Goal: Information Seeking & Learning: Learn about a topic

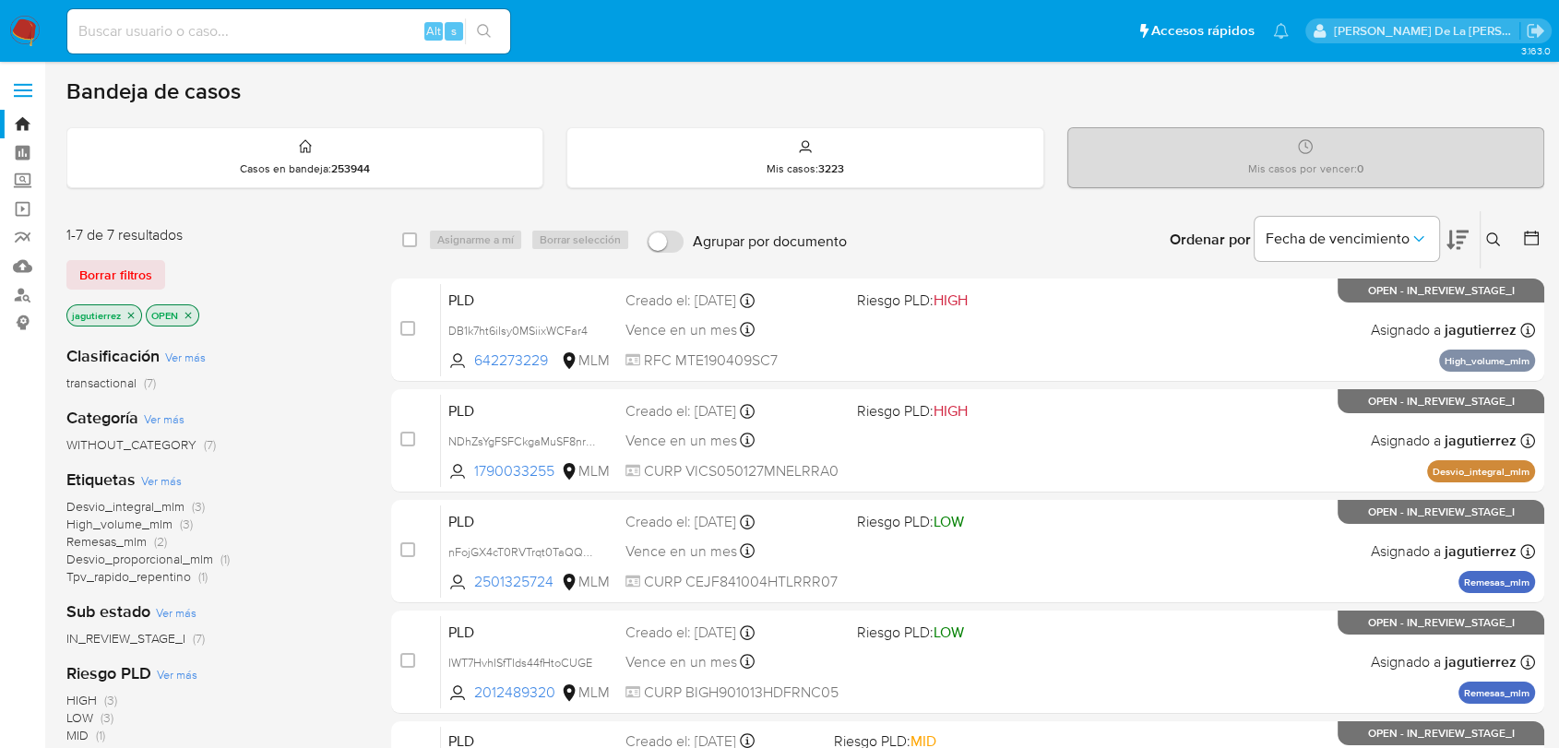
click at [133, 315] on icon "close-filter" at bounding box center [130, 315] width 11 height 11
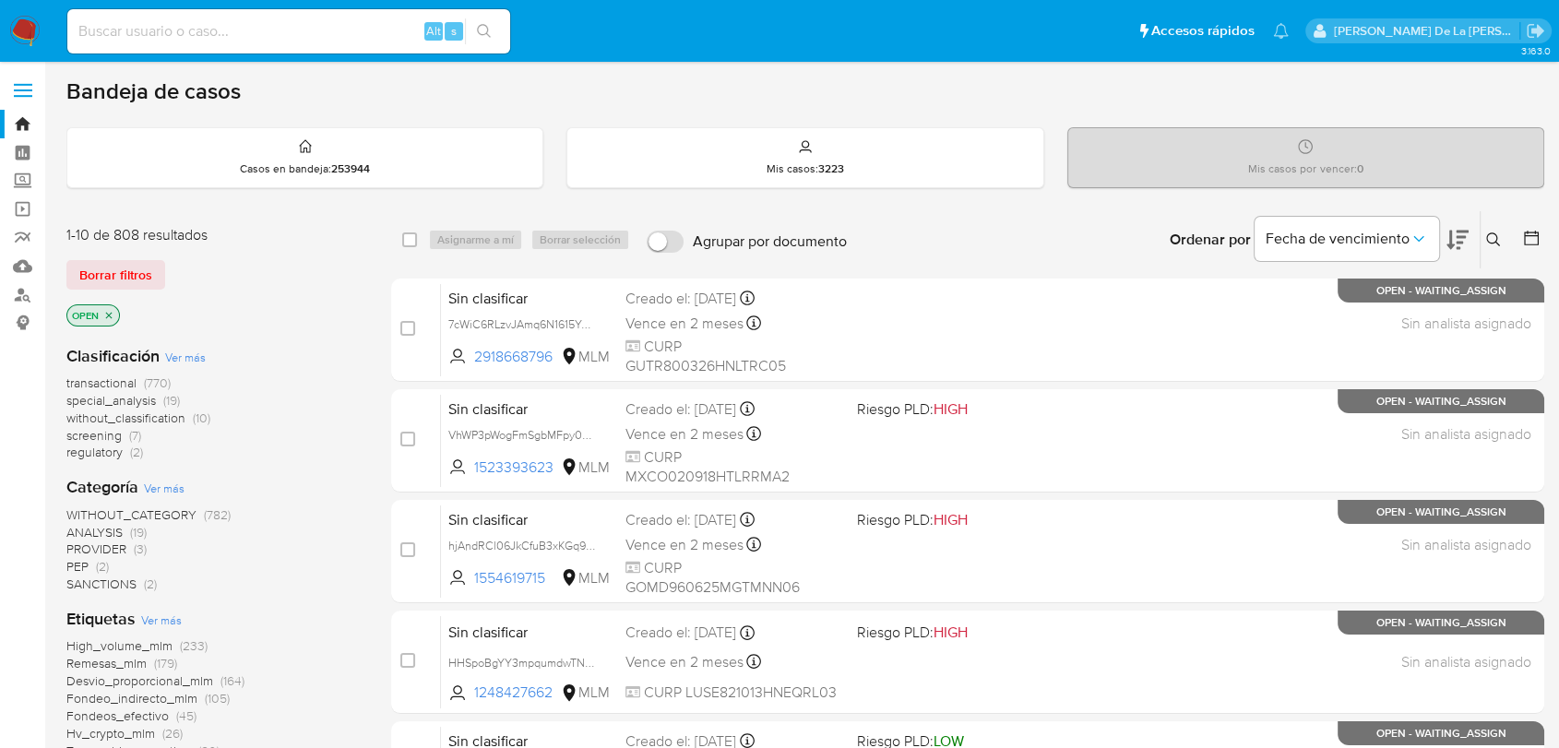
click at [92, 430] on span "screening" at bounding box center [93, 435] width 55 height 18
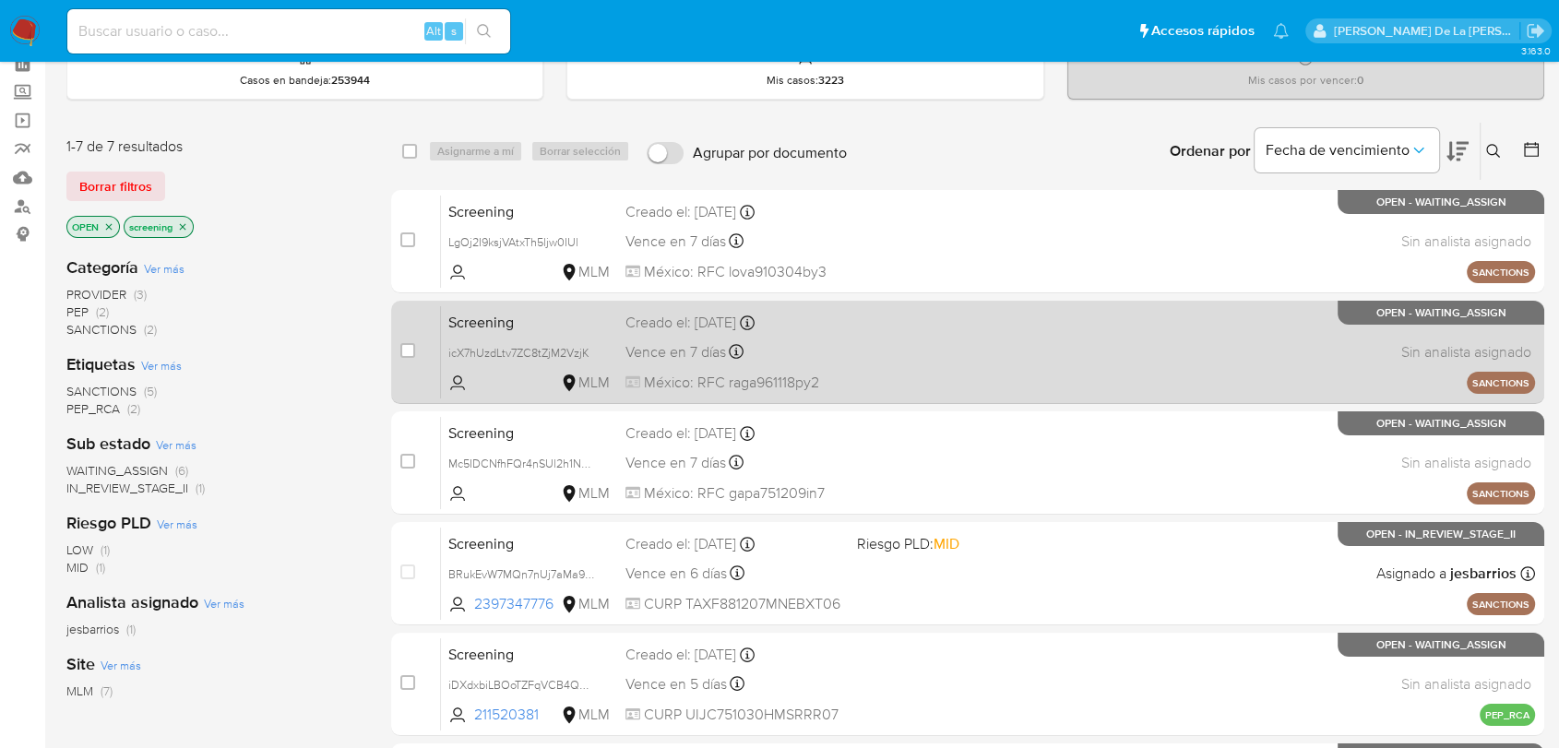
scroll to position [442, 0]
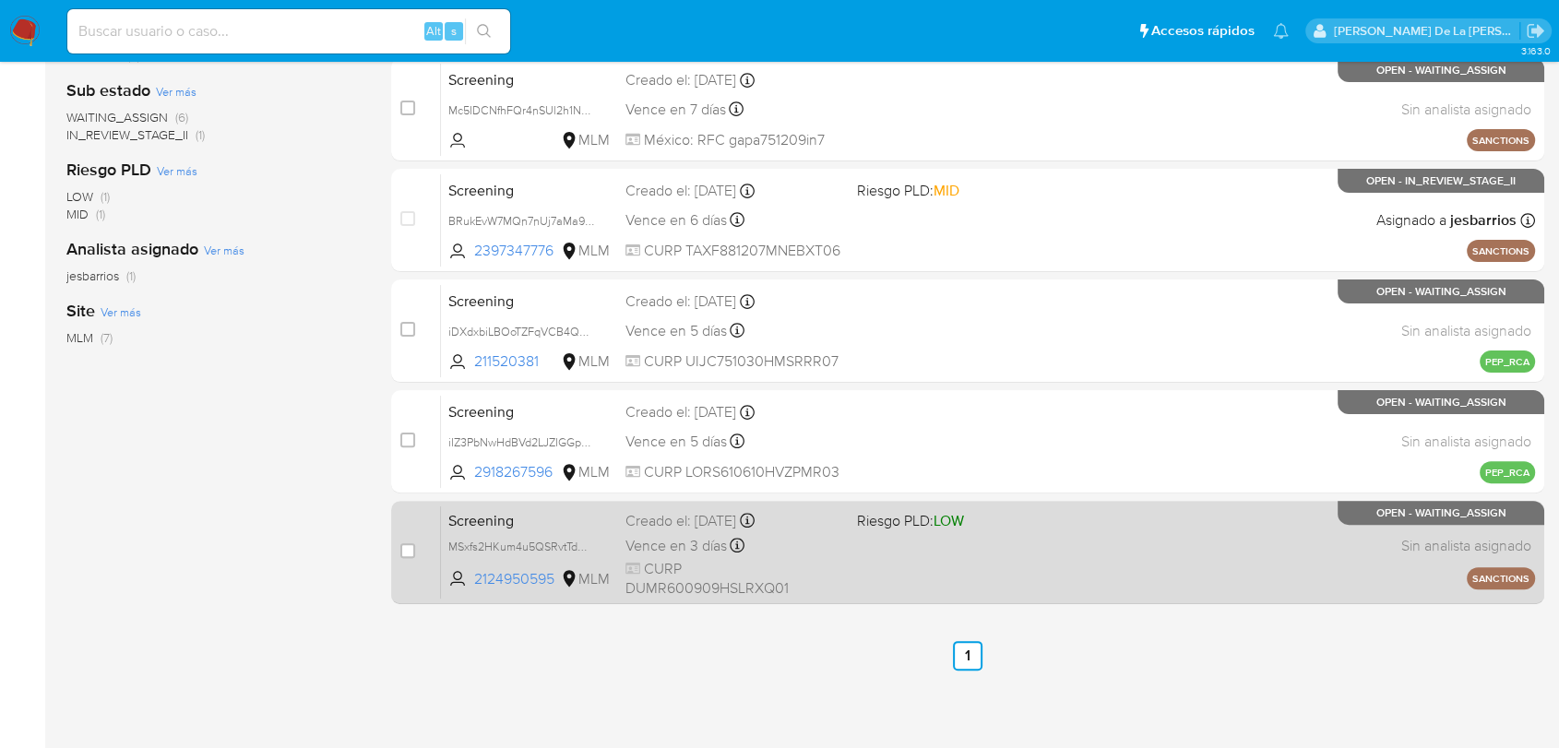
click at [1009, 556] on div "Screening MSxfs2HKum4u5QSRvtTdO6EX 2124950595 MLM Riesgo PLD: LOW Creado el: 10…" at bounding box center [988, 552] width 1094 height 93
click at [1078, 538] on div "Screening MSxfs2HKum4u5QSRvtTdO6EX 2124950595 MLM Riesgo PLD: LOW Creado el: 10…" at bounding box center [988, 552] width 1094 height 93
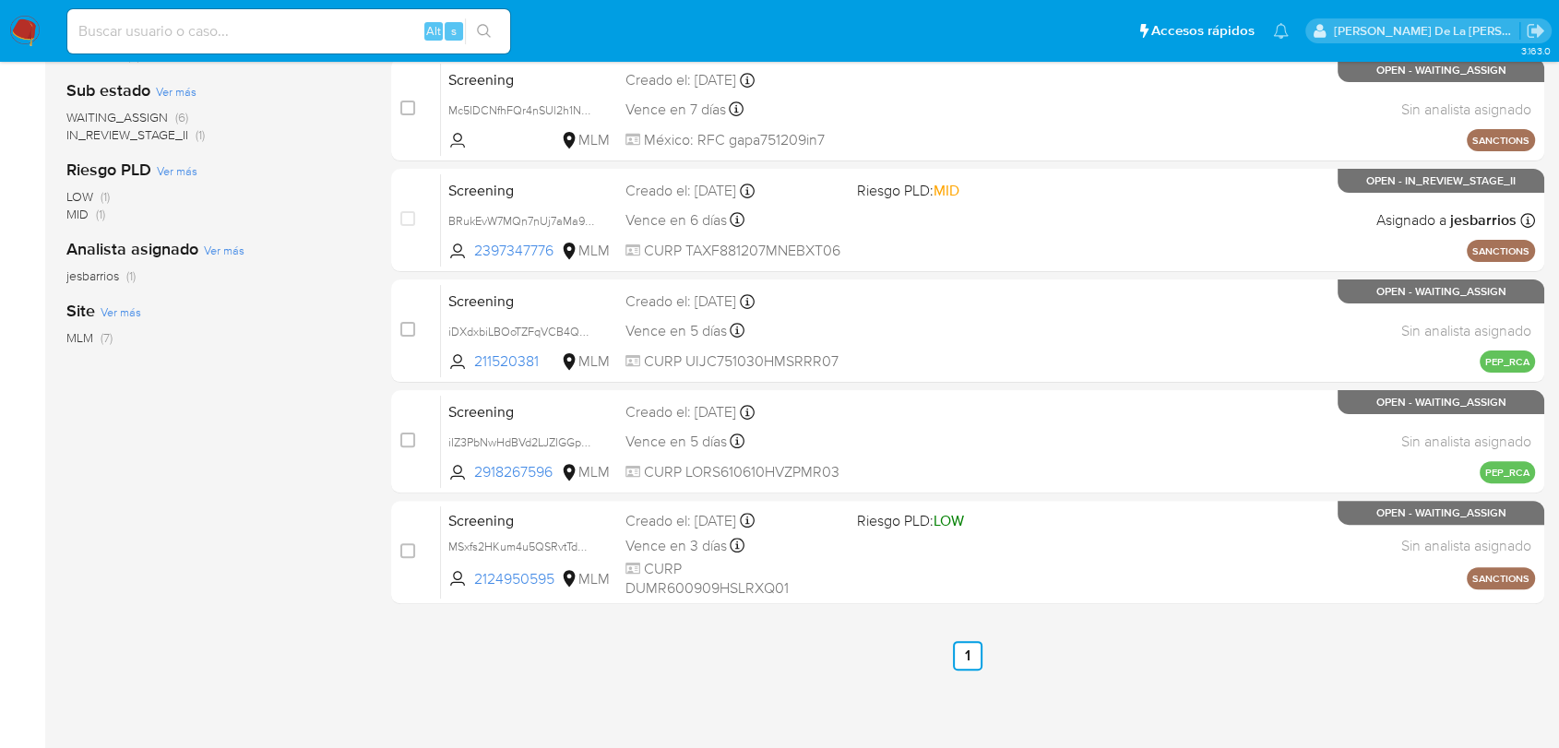
scroll to position [340, 0]
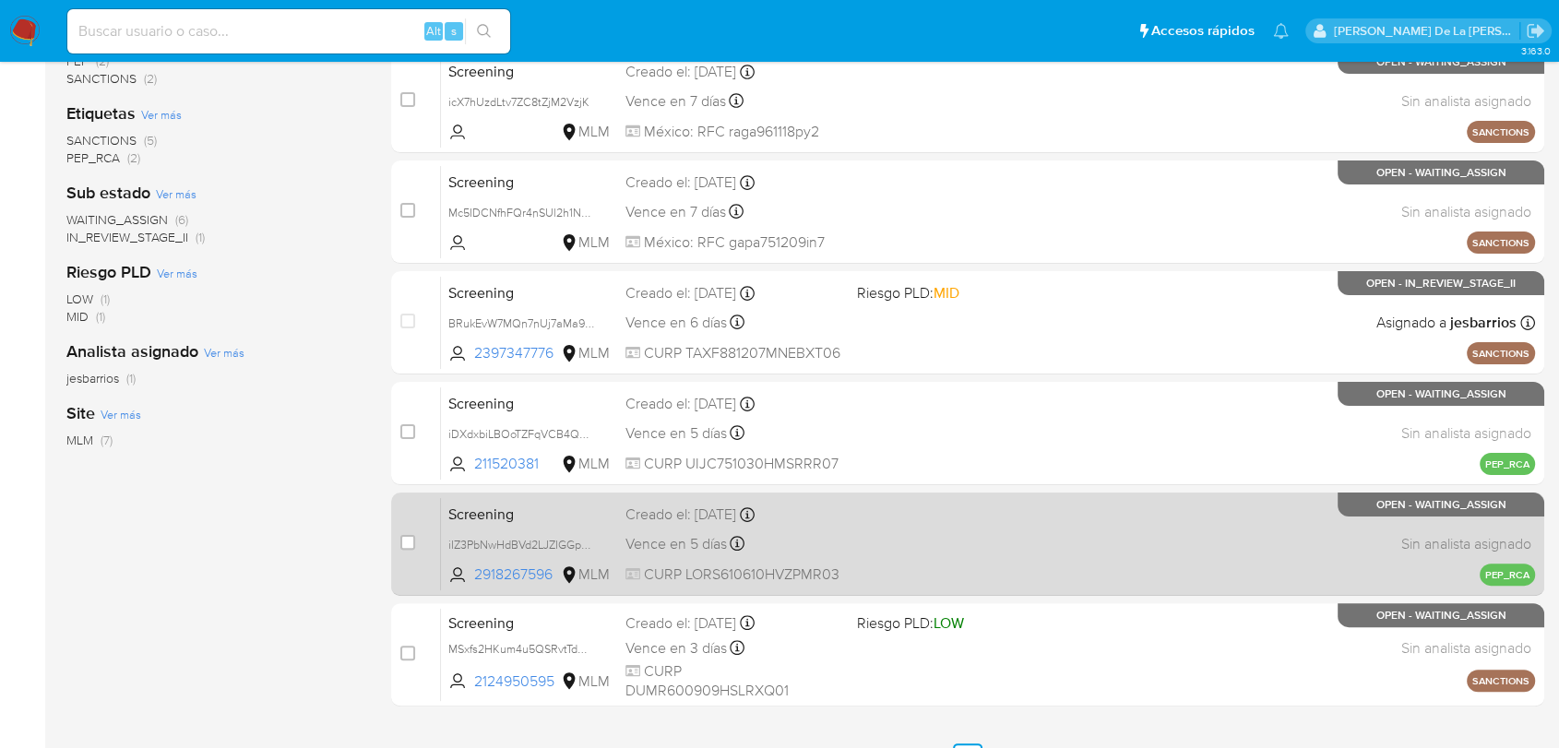
click at [901, 563] on div "Screening iIZ3PbNwHdBVd2LJZIGGpQSh 2918267596 MLM Creado el: 10/10/2025 Creado …" at bounding box center [988, 543] width 1094 height 93
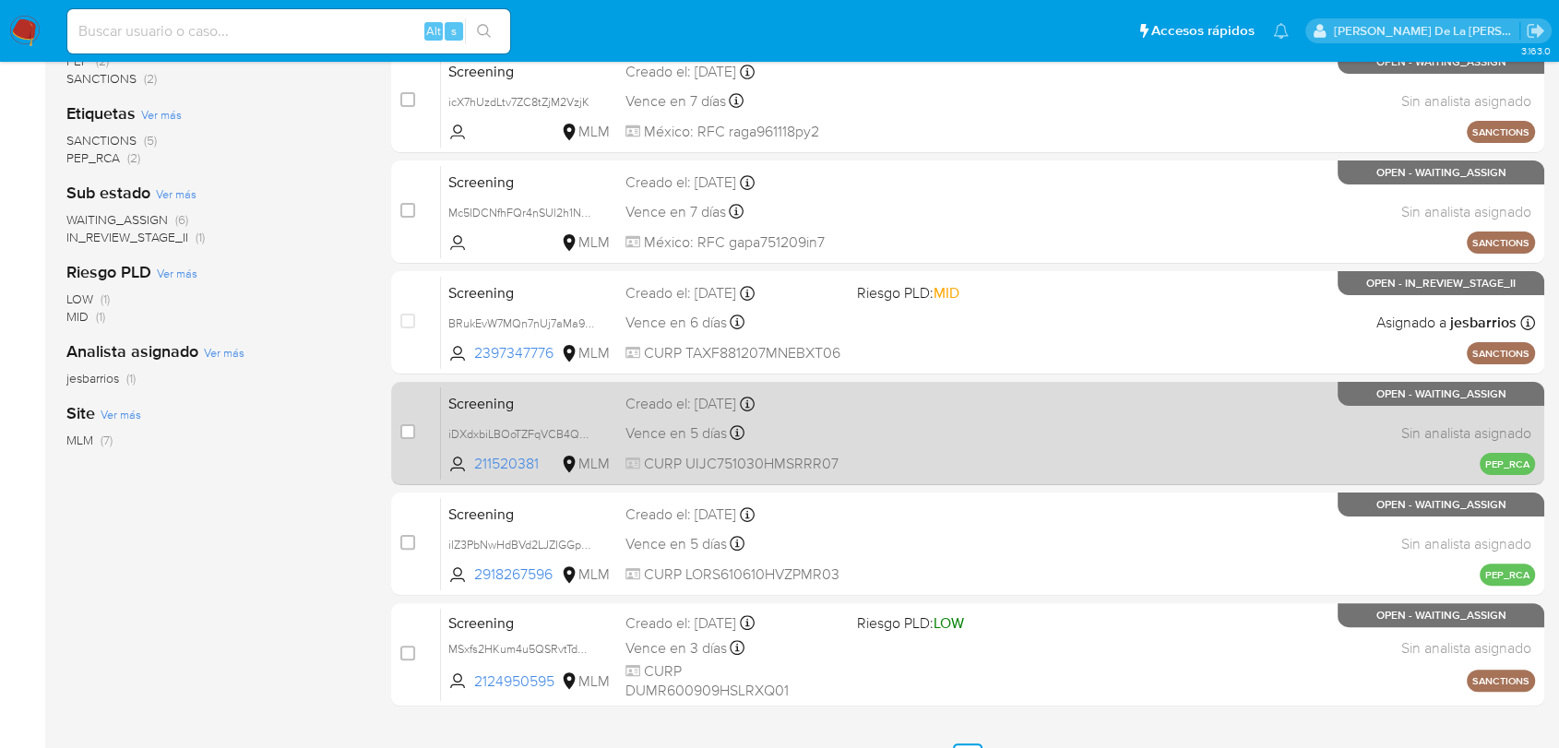
click at [894, 447] on div "Screening iDXdxbiLBOoTZFqVCB4Q0AEc 211520381 MLM Creado el: 10/10/2025 Creado e…" at bounding box center [988, 433] width 1094 height 93
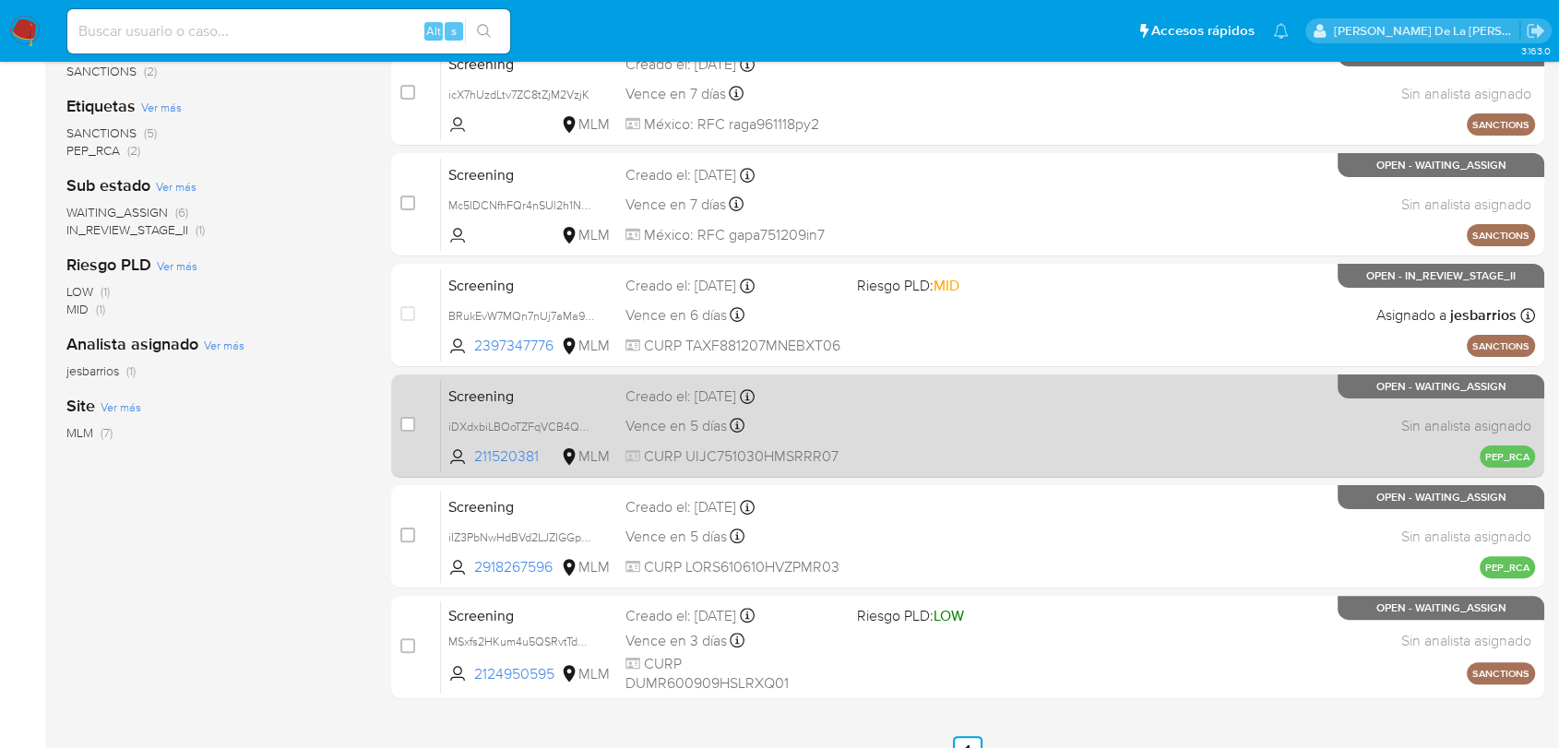
scroll to position [442, 0]
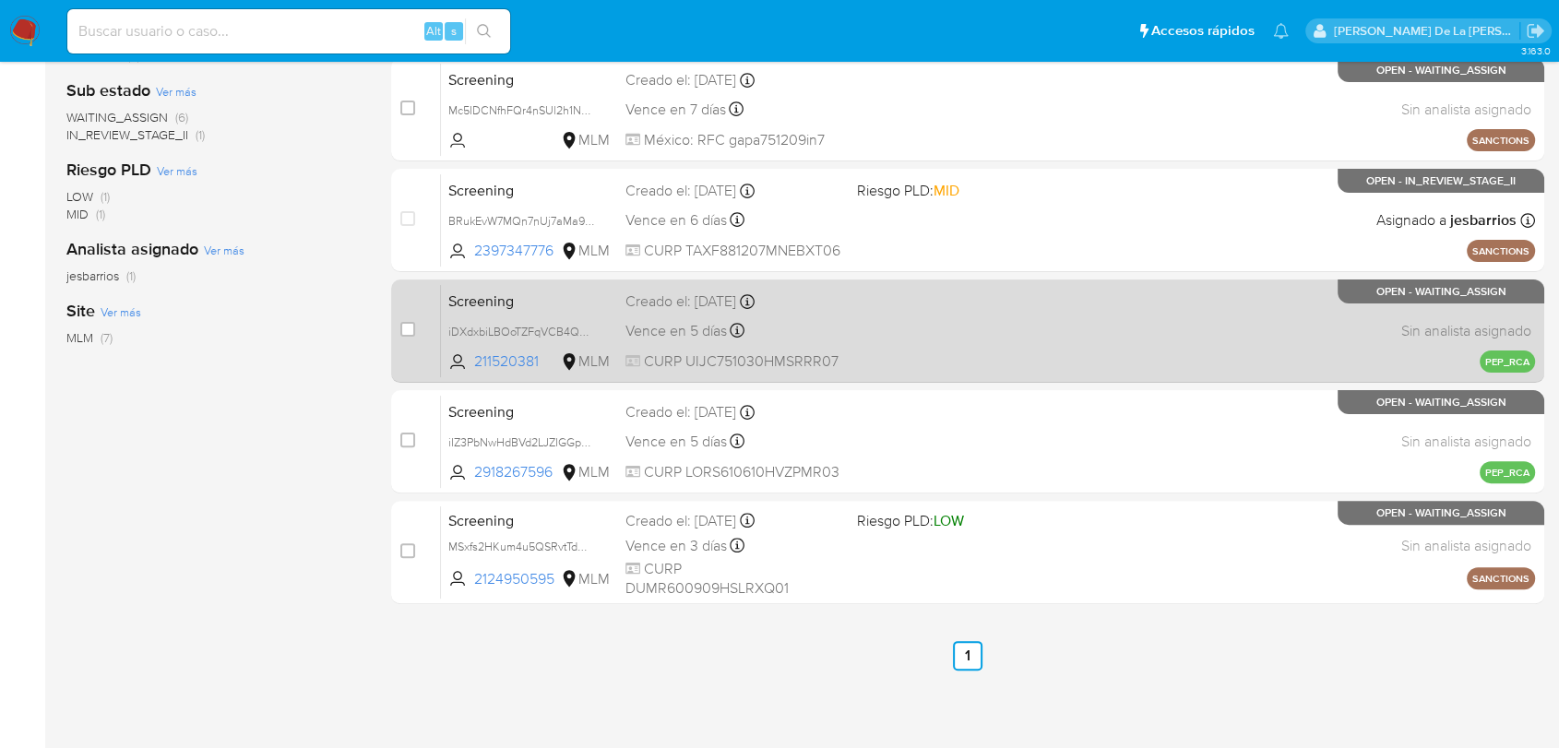
click at [988, 325] on div "Screening iDXdxbiLBOoTZFqVCB4Q0AEc 211520381 MLM Creado el: 10/10/2025 Creado e…" at bounding box center [988, 330] width 1094 height 93
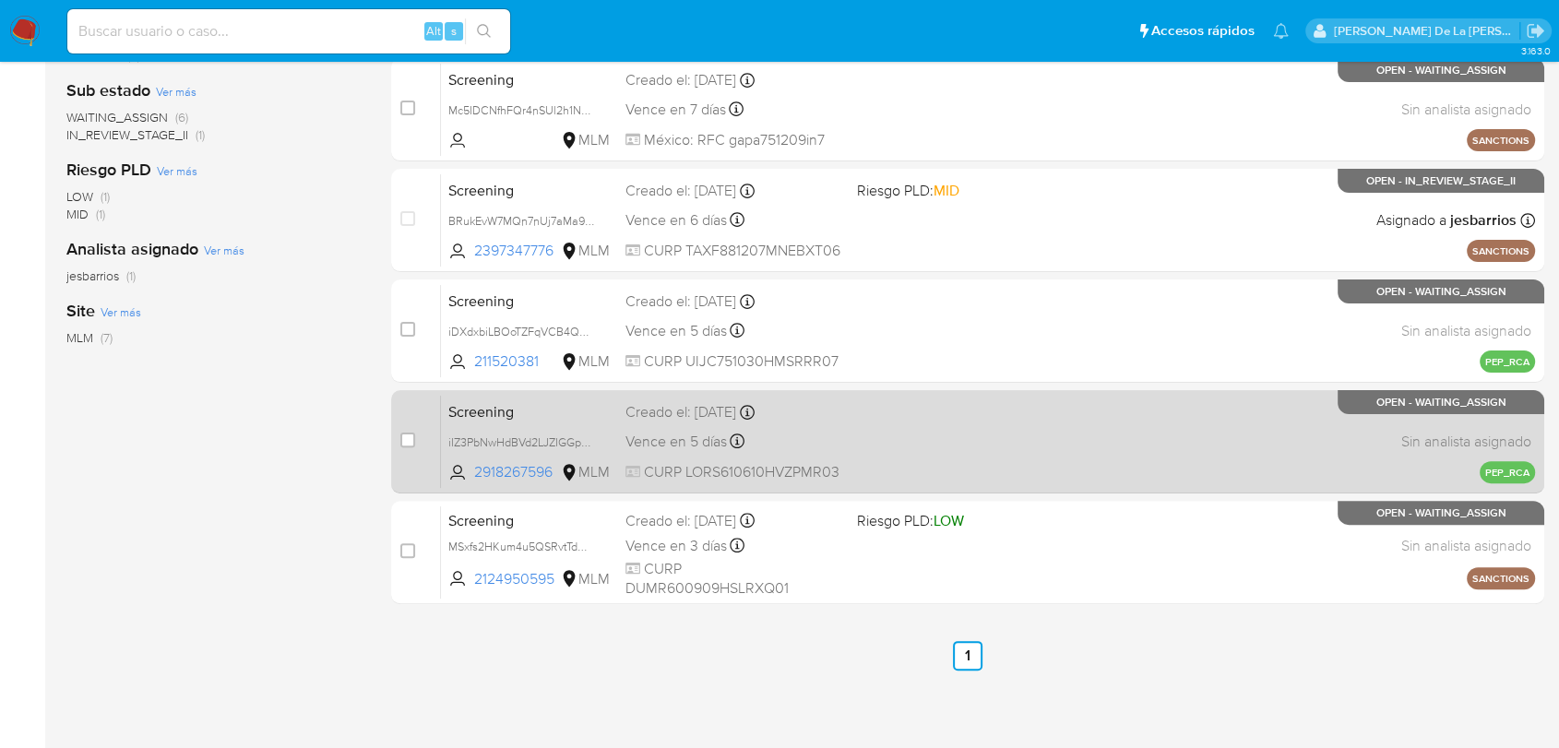
click at [1036, 453] on div "Screening iIZ3PbNwHdBVd2LJZIGGpQSh 2918267596 MLM Creado el: 10/10/2025 Creado …" at bounding box center [988, 441] width 1094 height 93
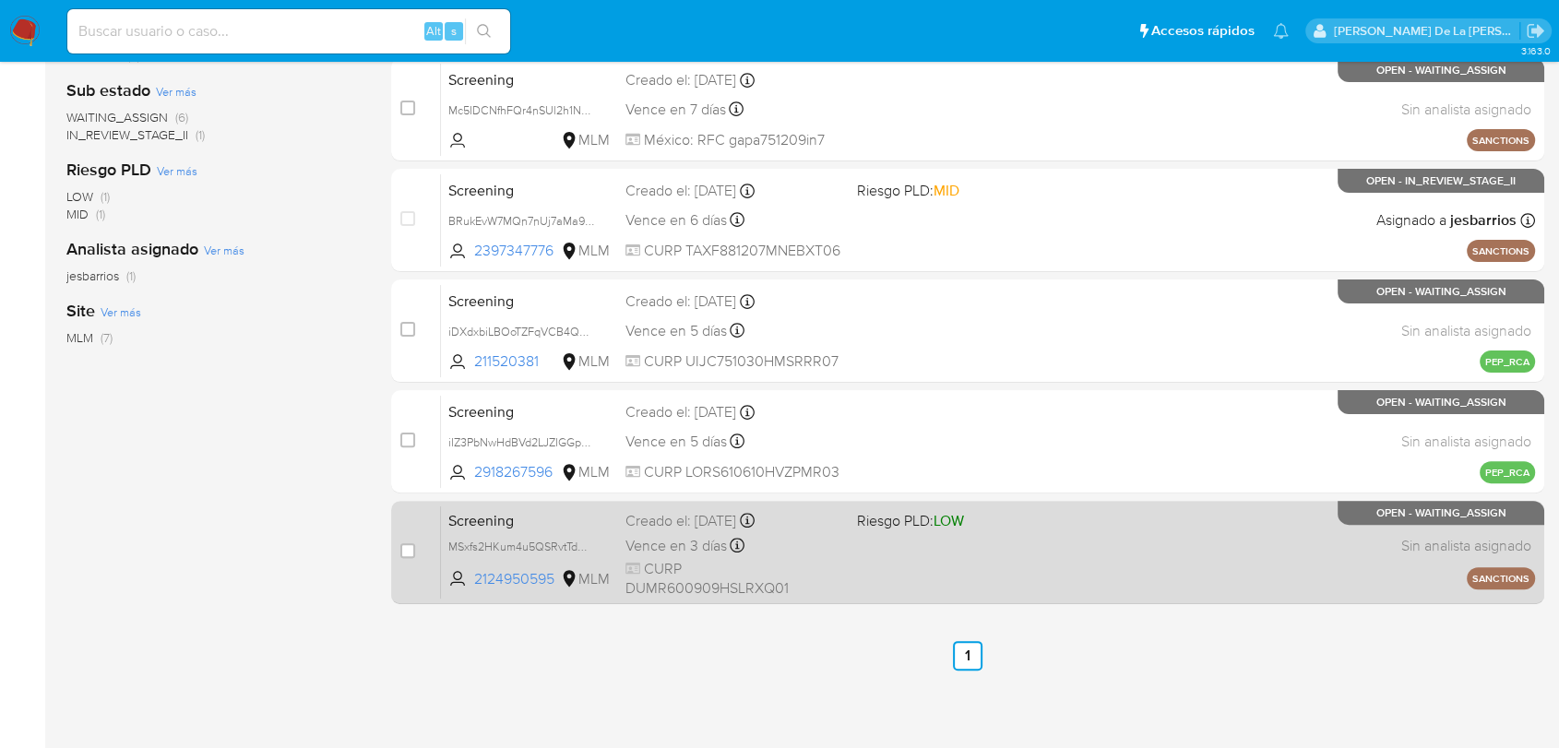
click at [902, 569] on div "Screening MSxfs2HKum4u5QSRvtTdO6EX 2124950595 MLM Riesgo PLD: LOW Creado el: 10…" at bounding box center [988, 552] width 1094 height 93
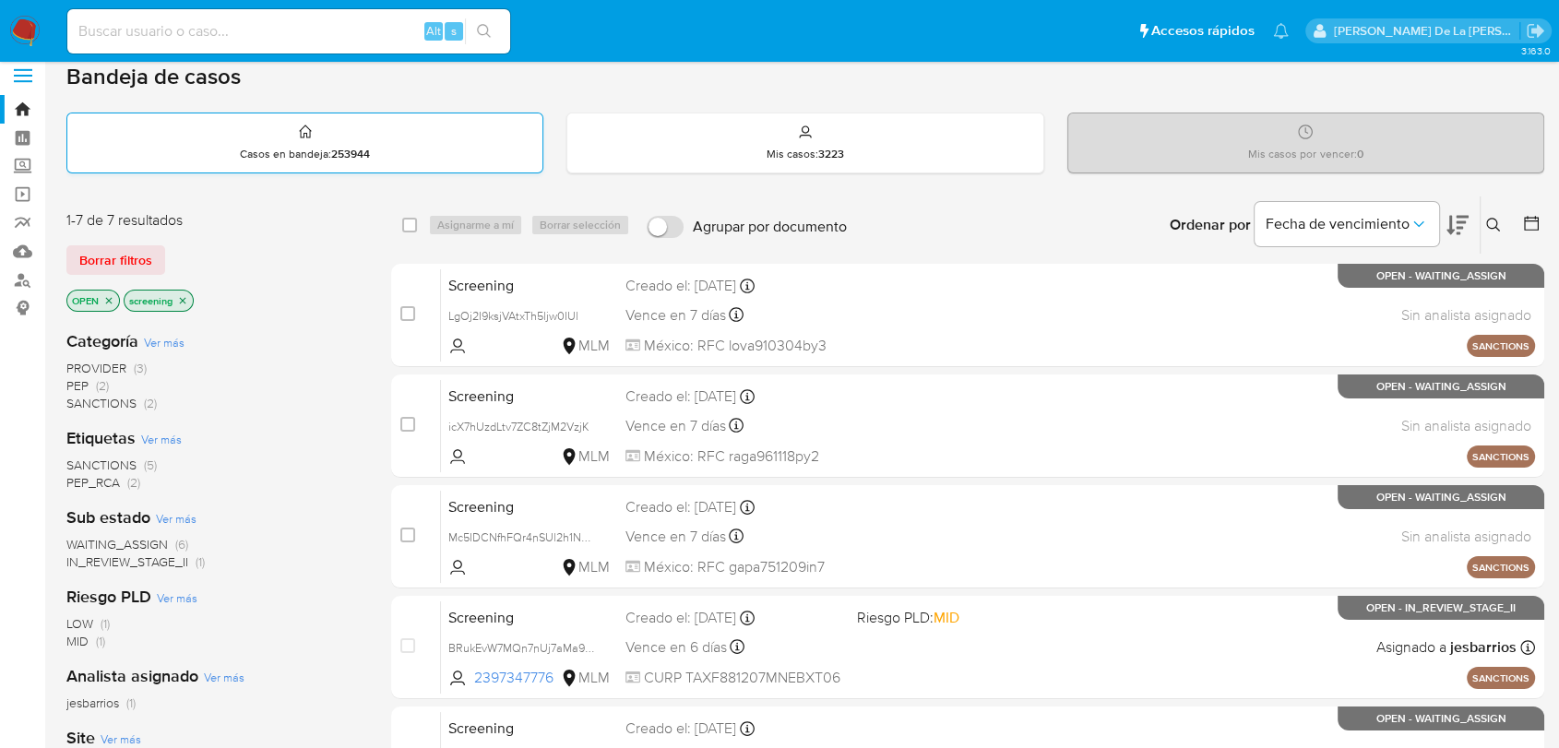
scroll to position [0, 0]
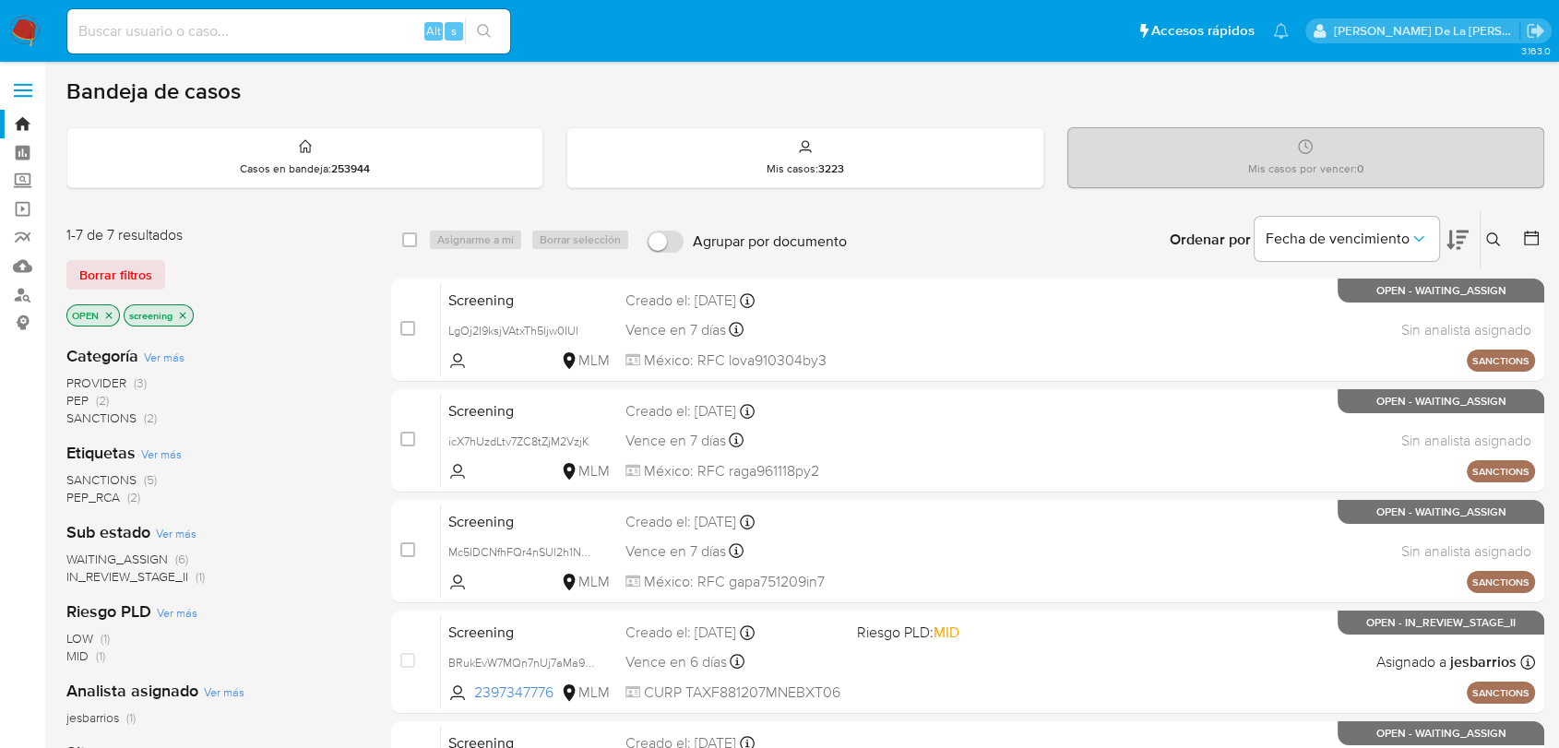
click at [18, 28] on img at bounding box center [24, 31] width 31 height 31
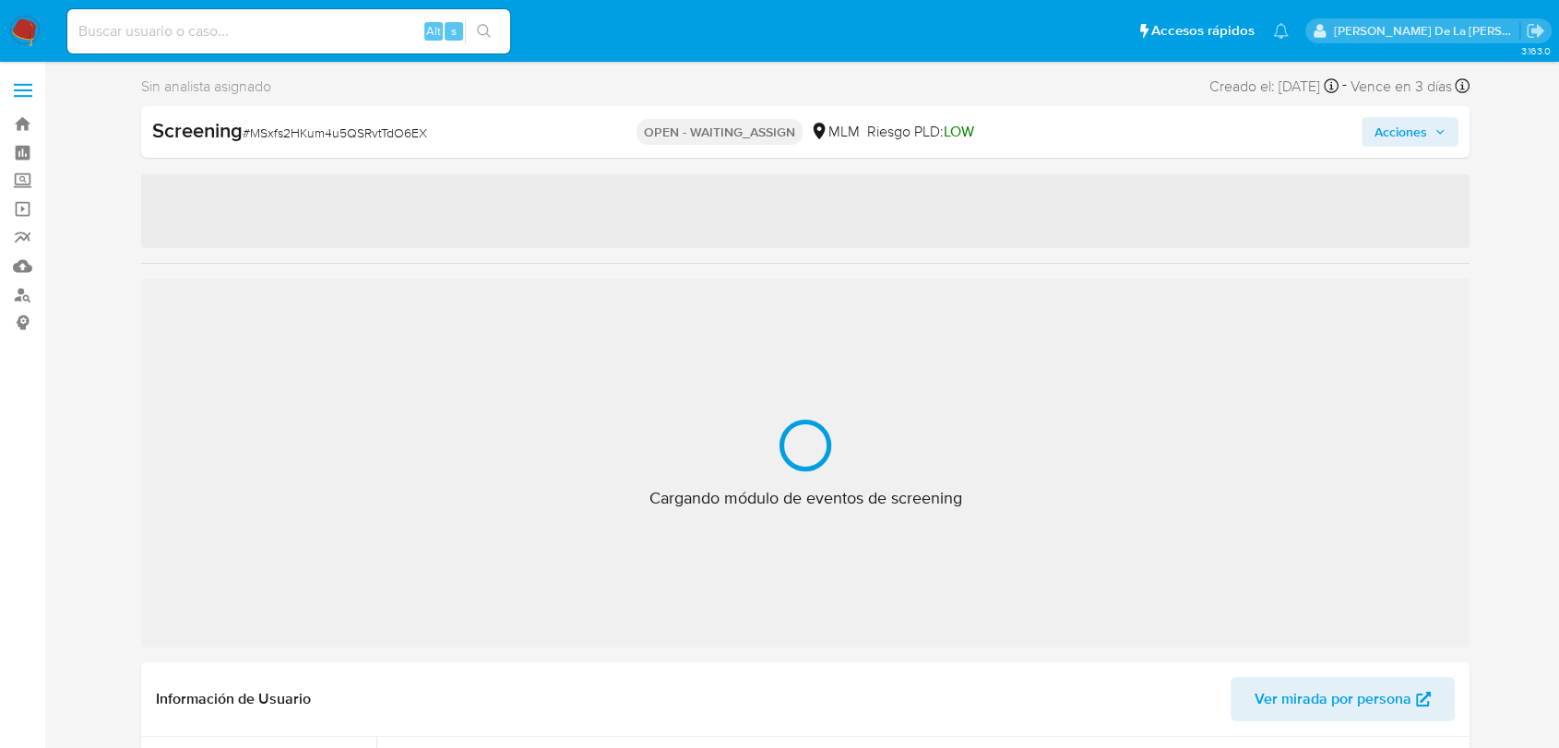
select select "10"
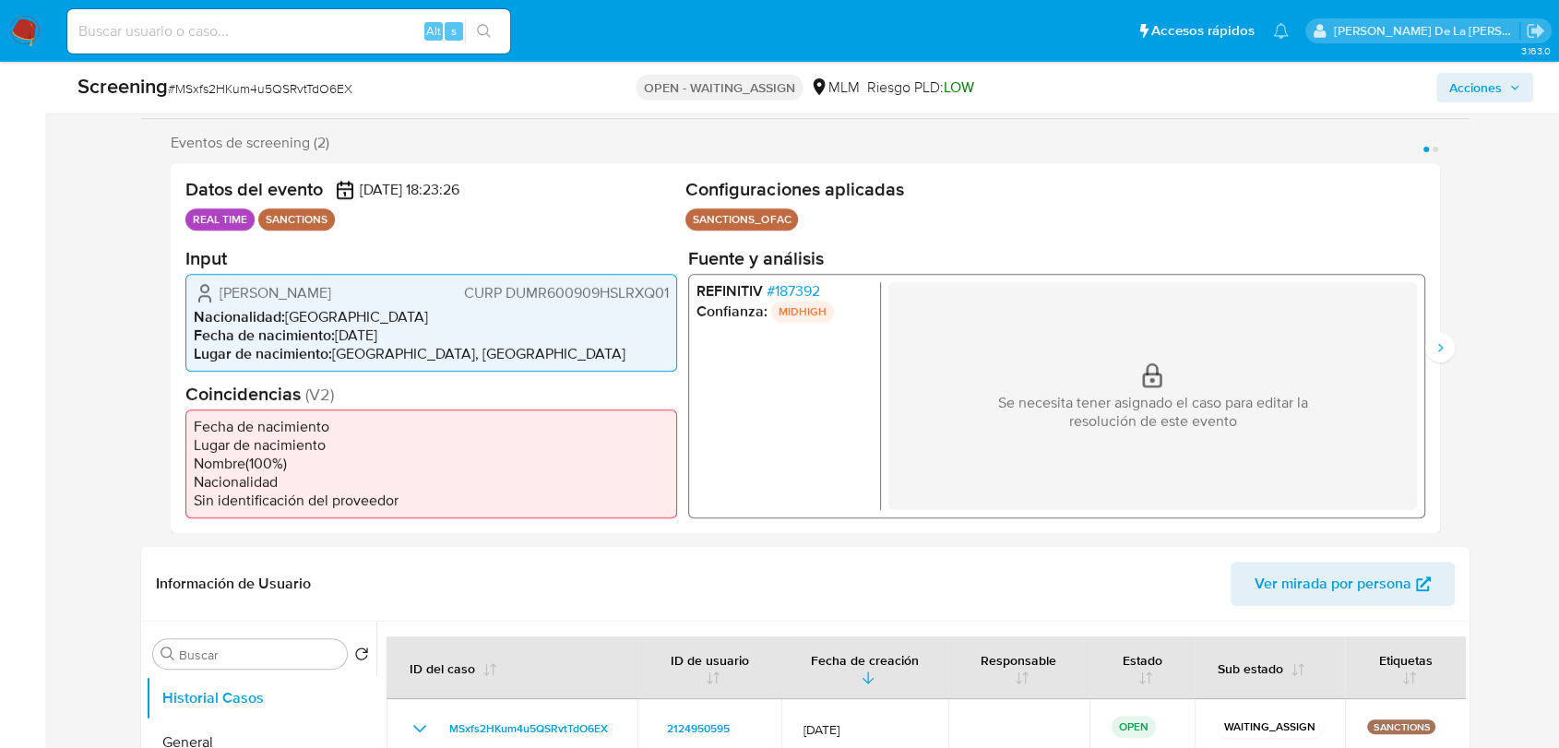
scroll to position [102, 0]
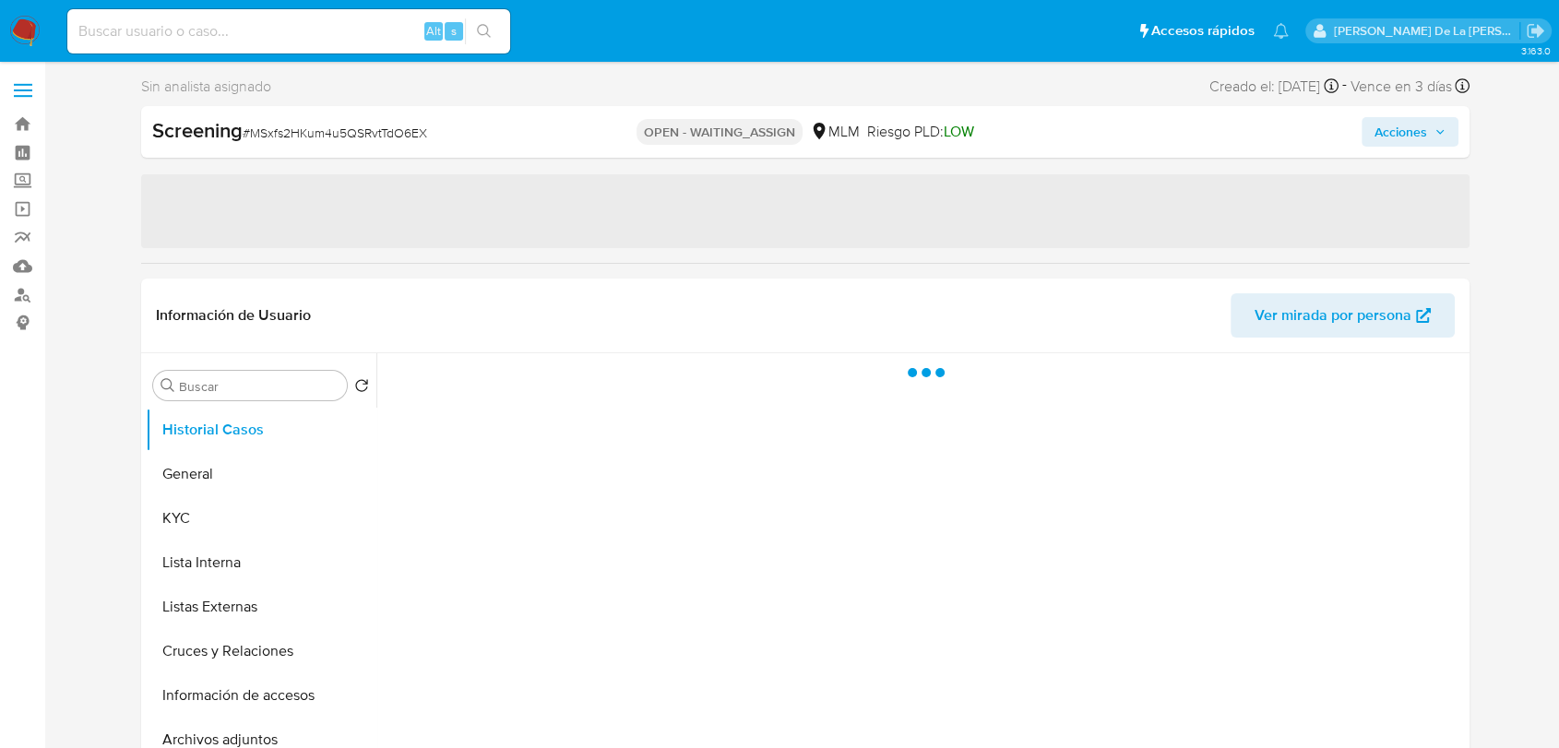
select select "10"
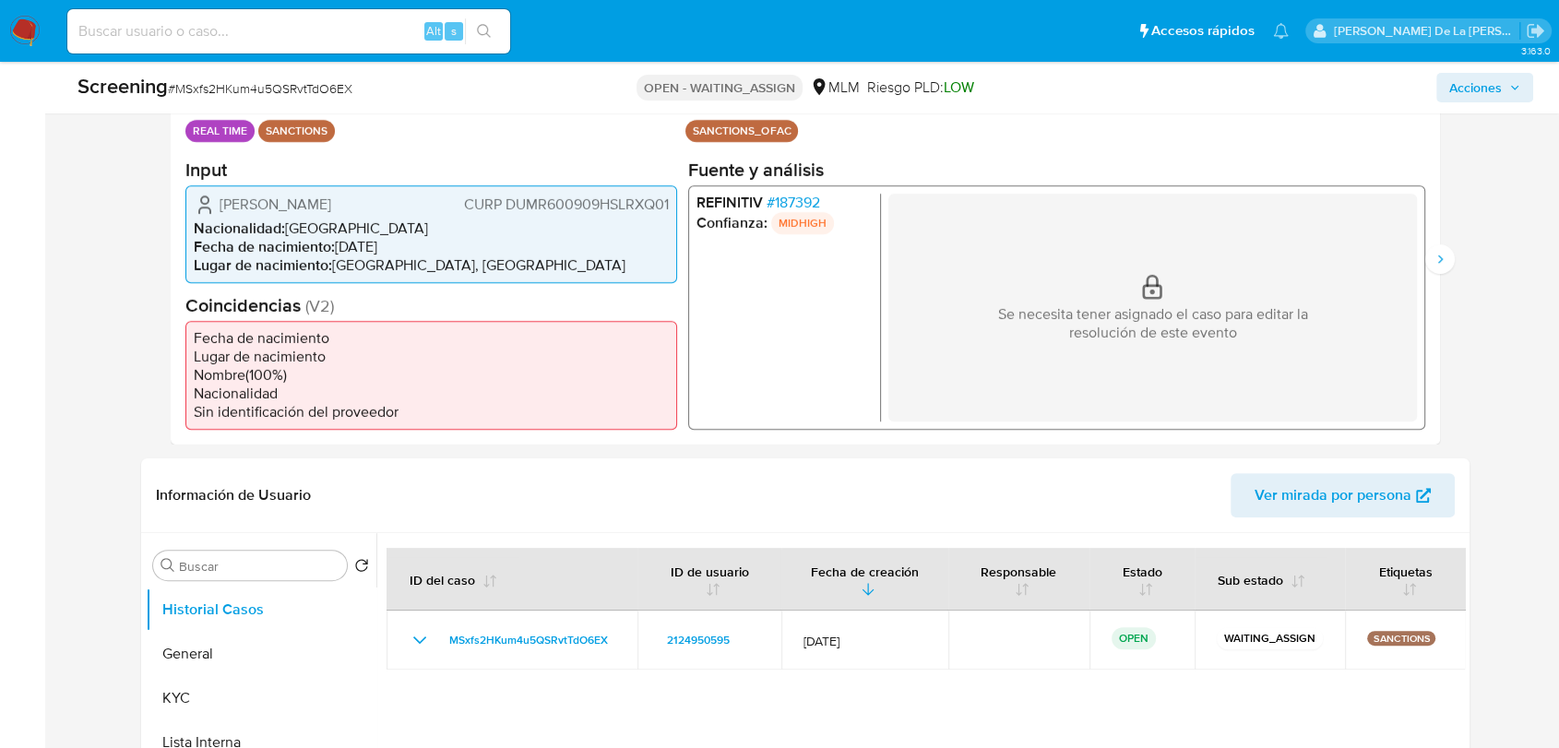
scroll to position [410, 0]
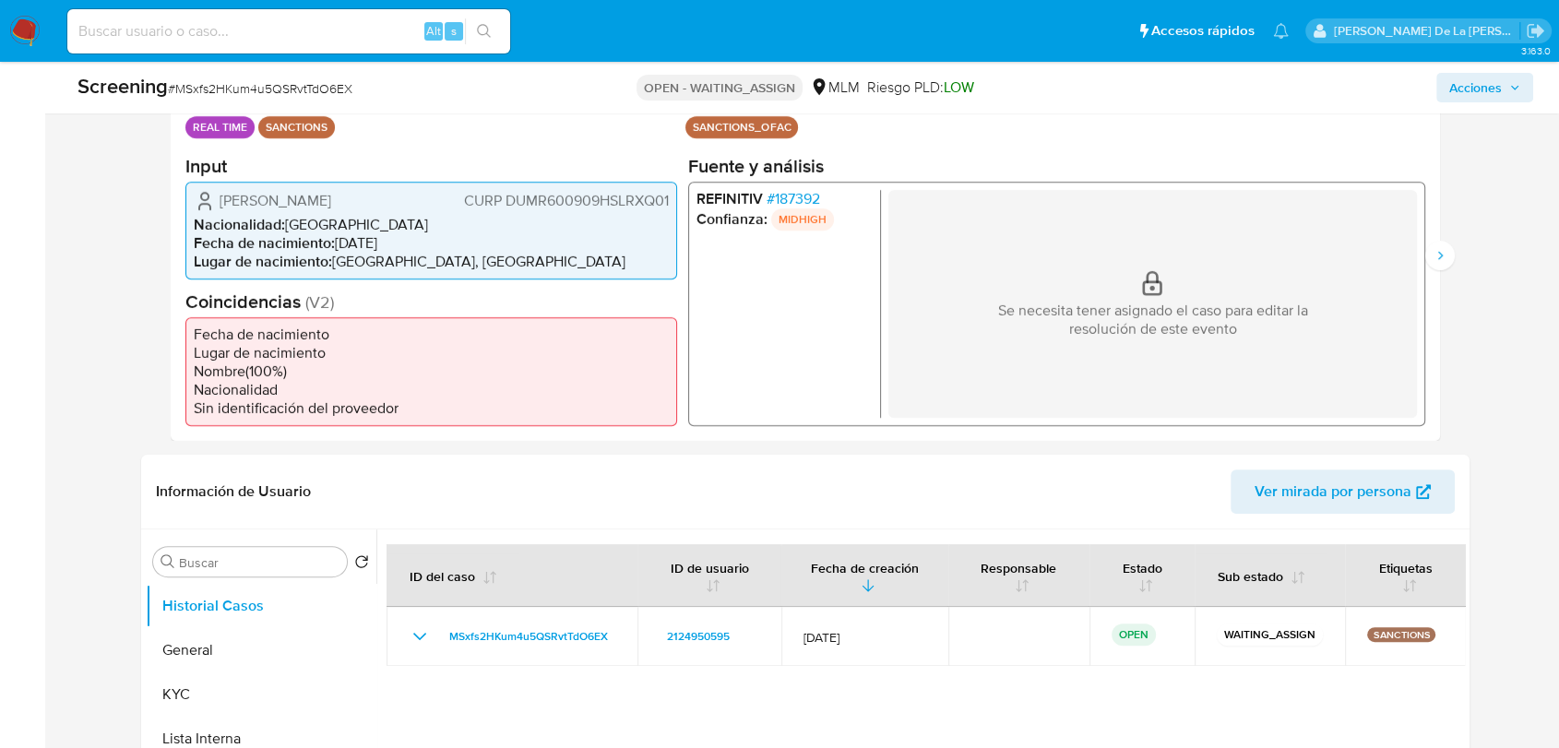
click at [793, 200] on span "# 187392" at bounding box center [794, 198] width 54 height 18
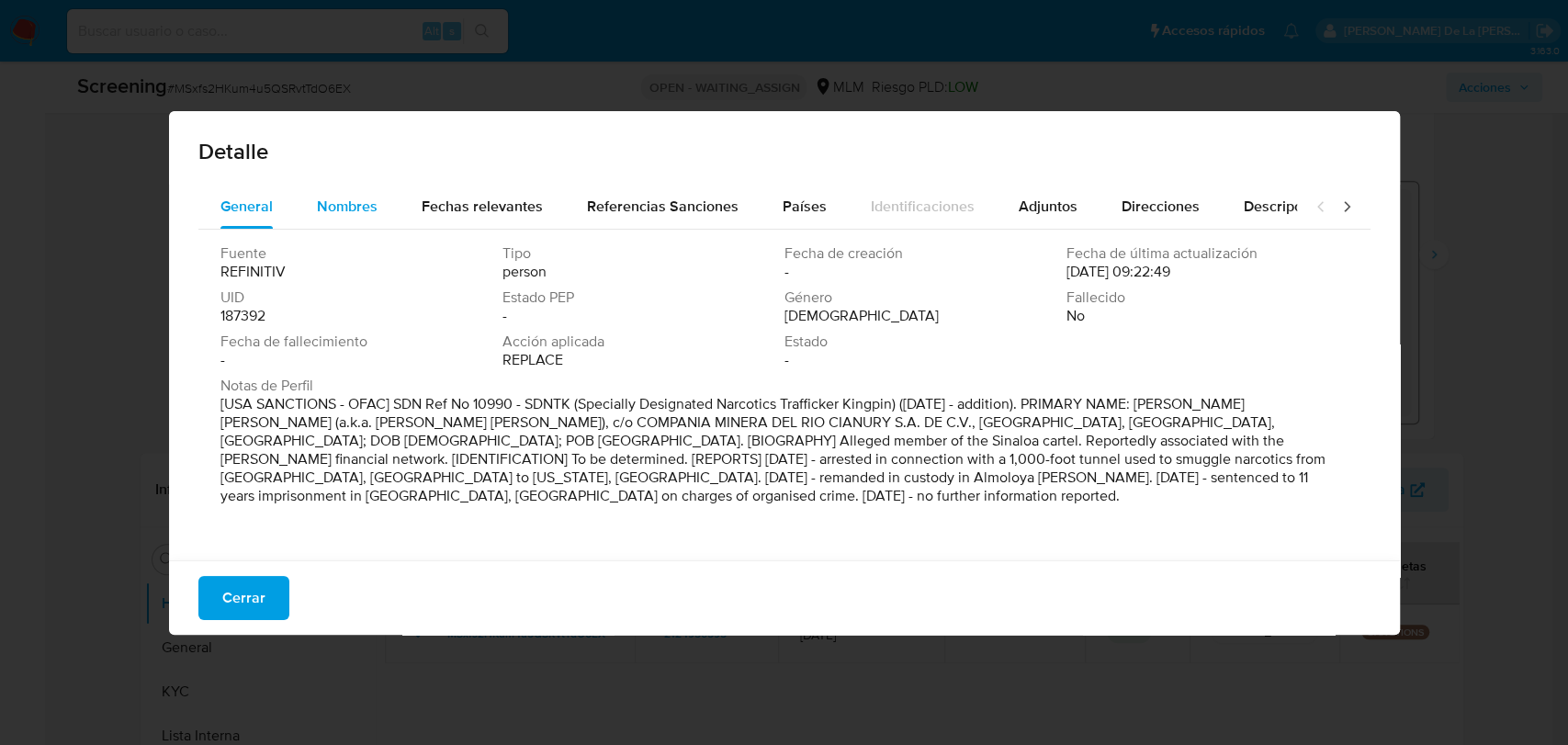
click at [355, 202] on span "Nombres" at bounding box center [346, 206] width 61 height 21
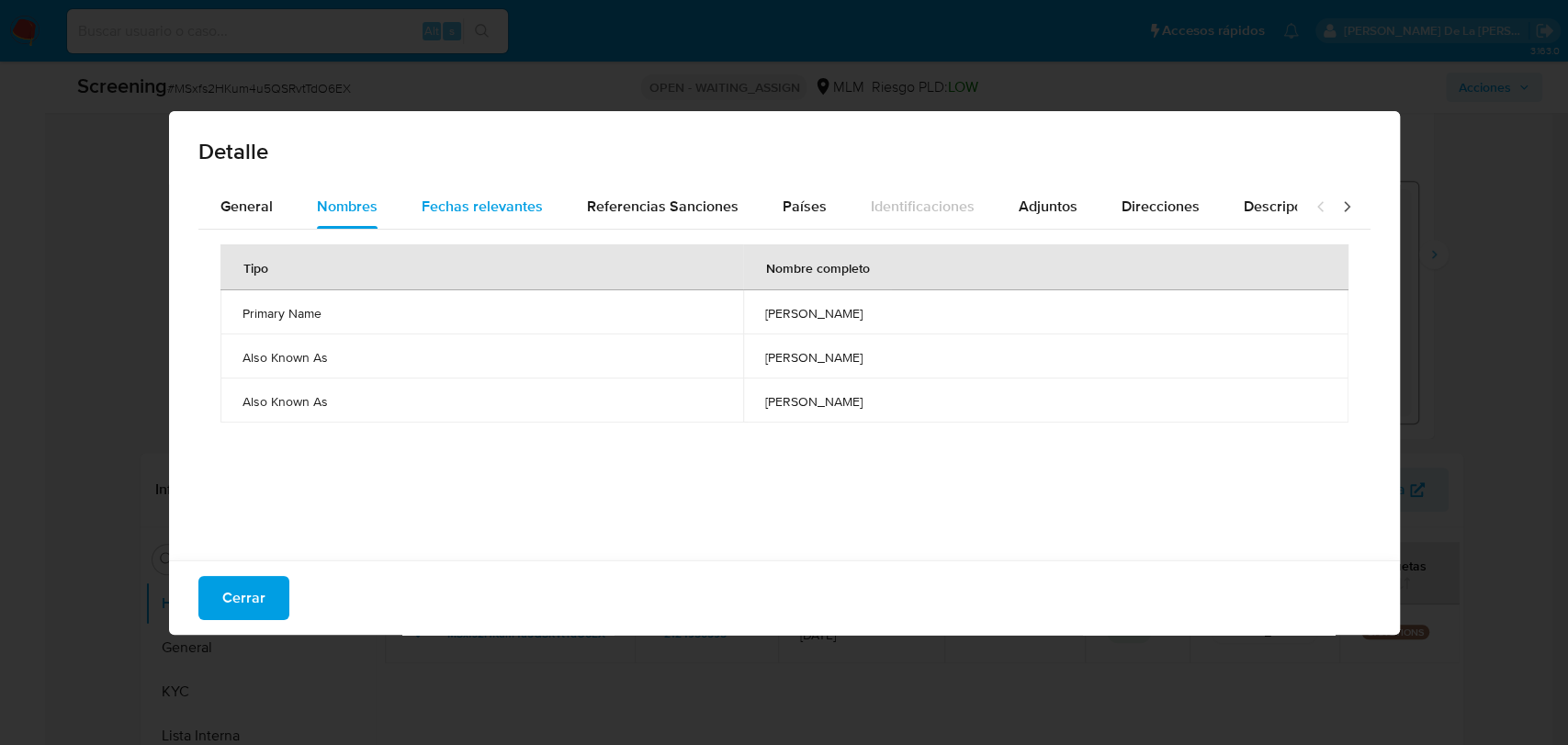
click at [446, 197] on span "Fechas relevantes" at bounding box center [483, 206] width 121 height 21
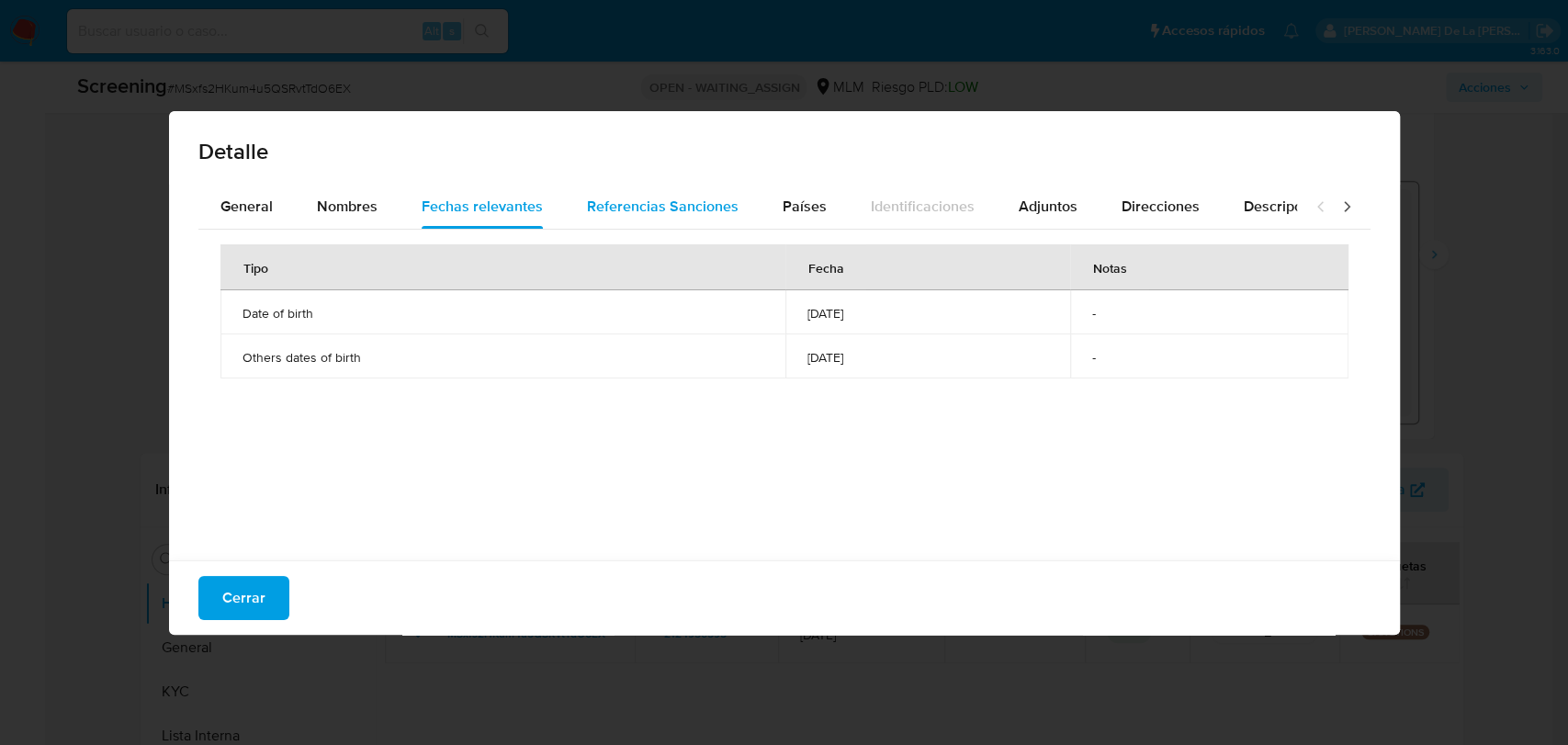
click at [610, 193] on div "Referencias Sanciones" at bounding box center [663, 206] width 151 height 44
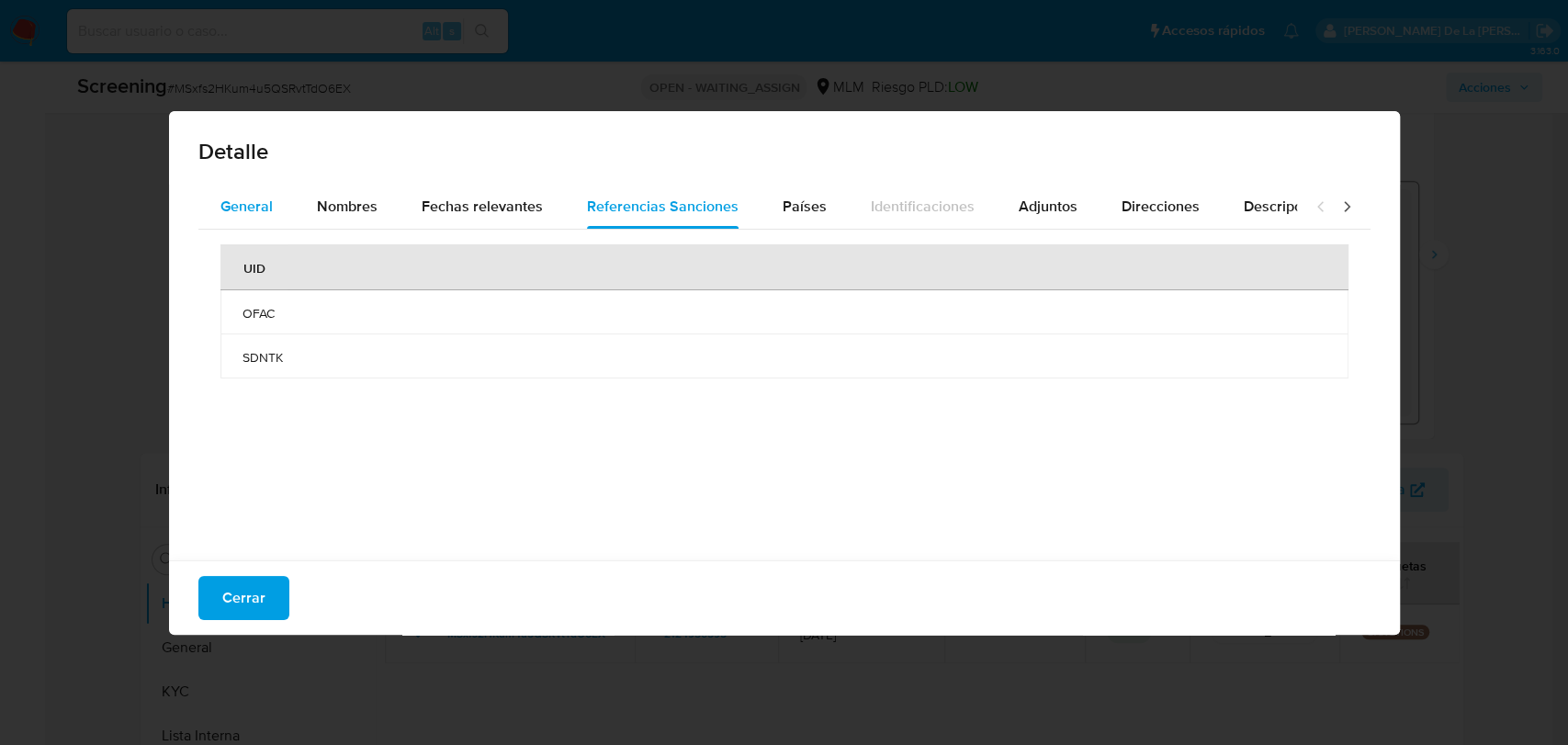
click at [272, 213] on button "General" at bounding box center [246, 206] width 97 height 44
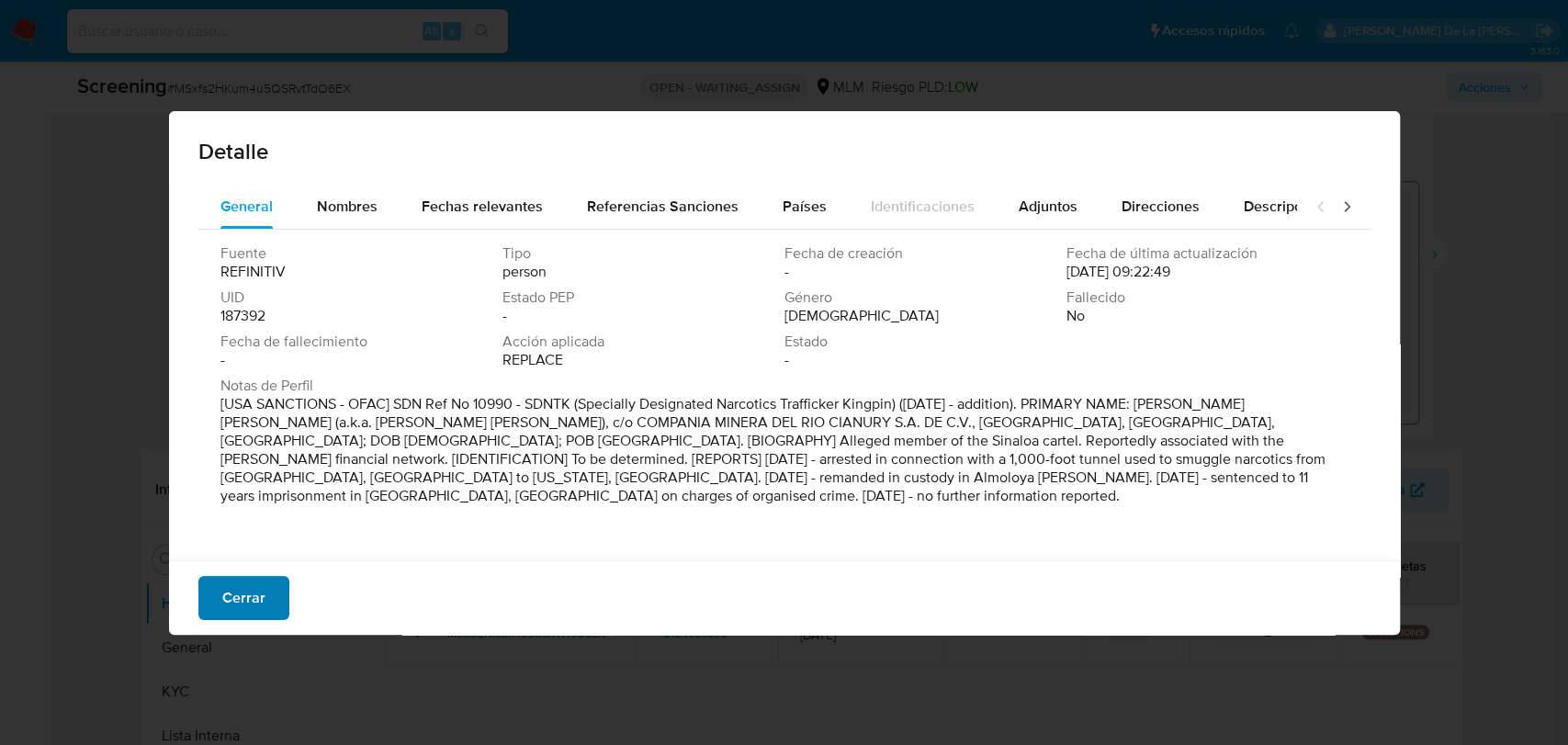
click at [268, 592] on button "Cerrar" at bounding box center [243, 599] width 91 height 44
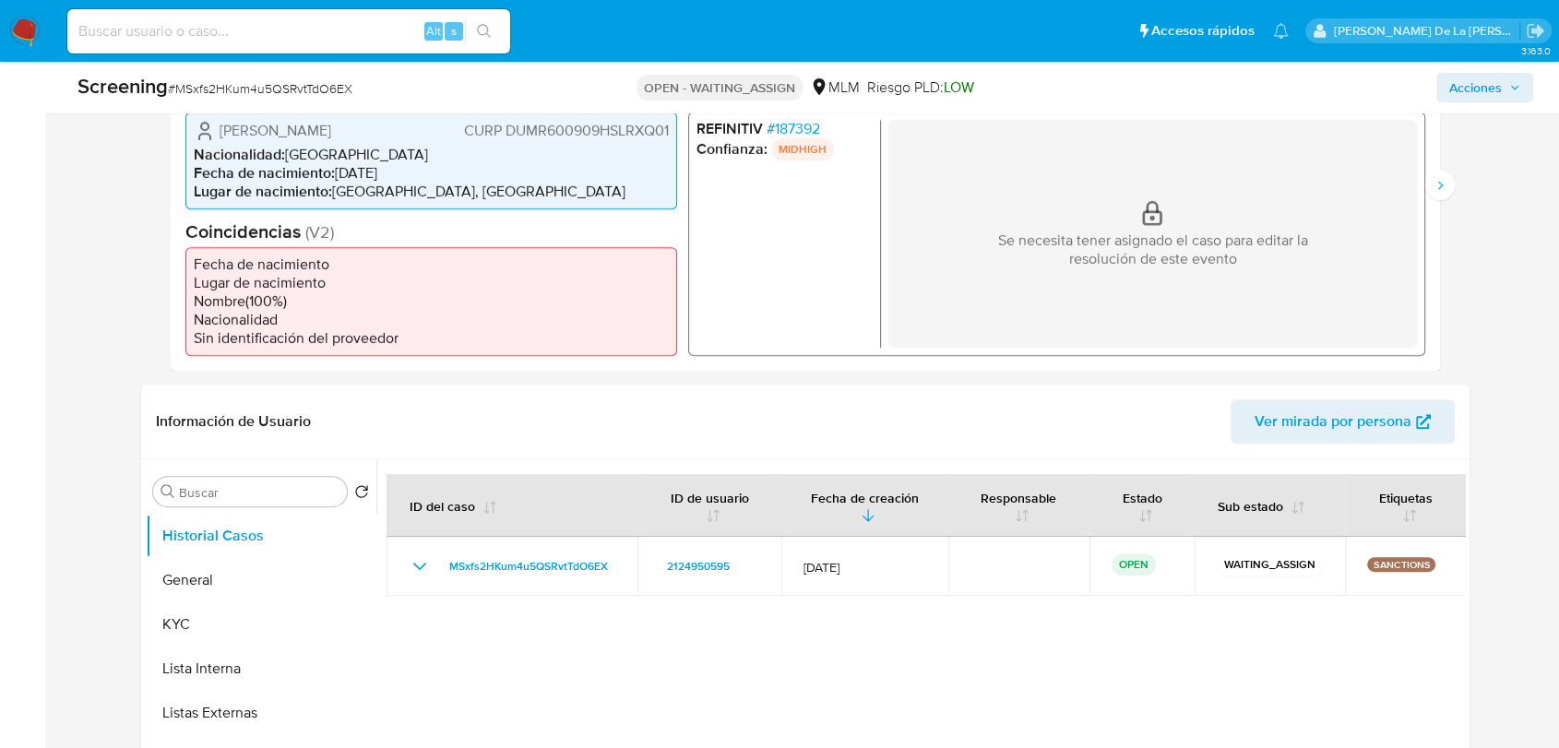
scroll to position [307, 0]
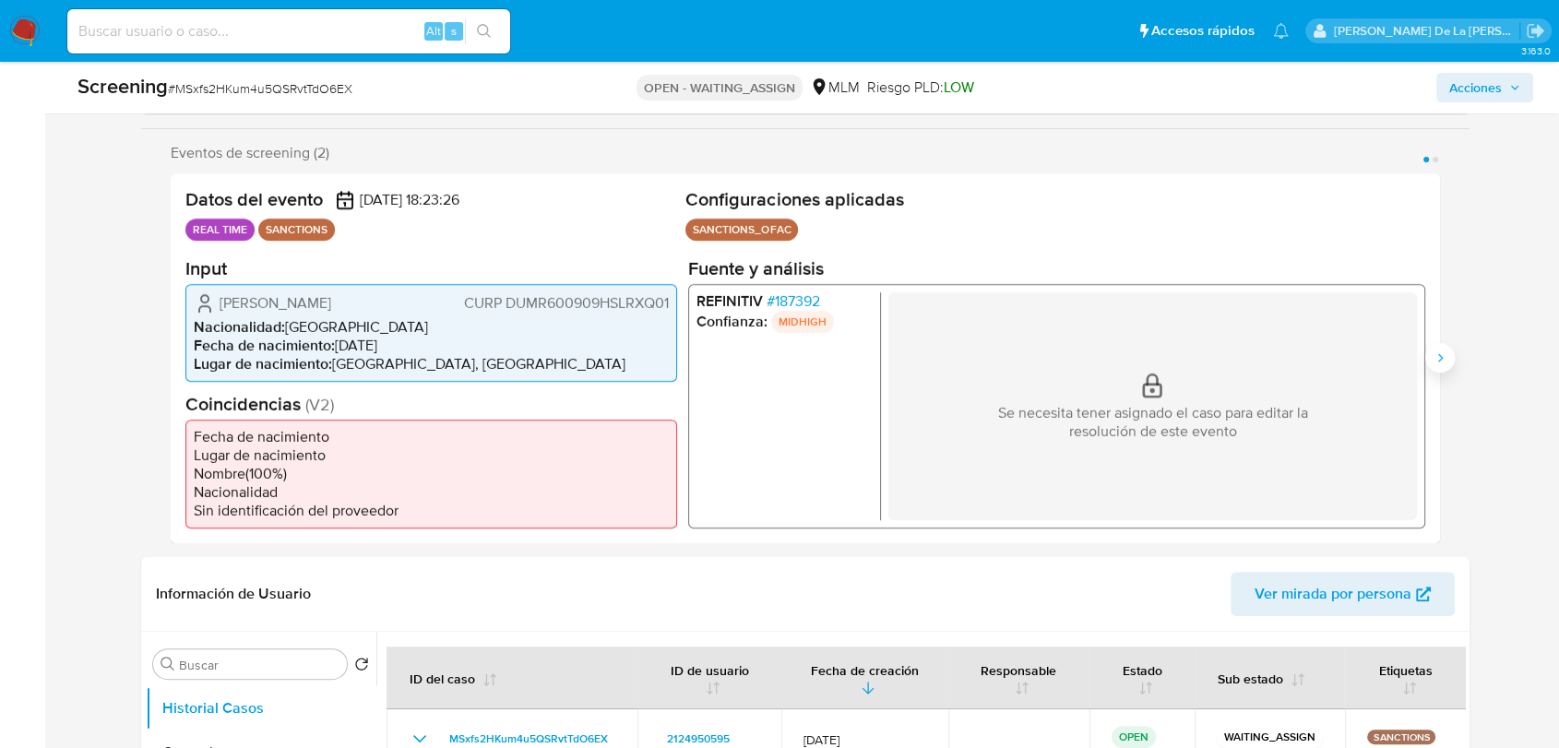
click at [1444, 354] on icon "Siguiente" at bounding box center [1440, 358] width 15 height 15
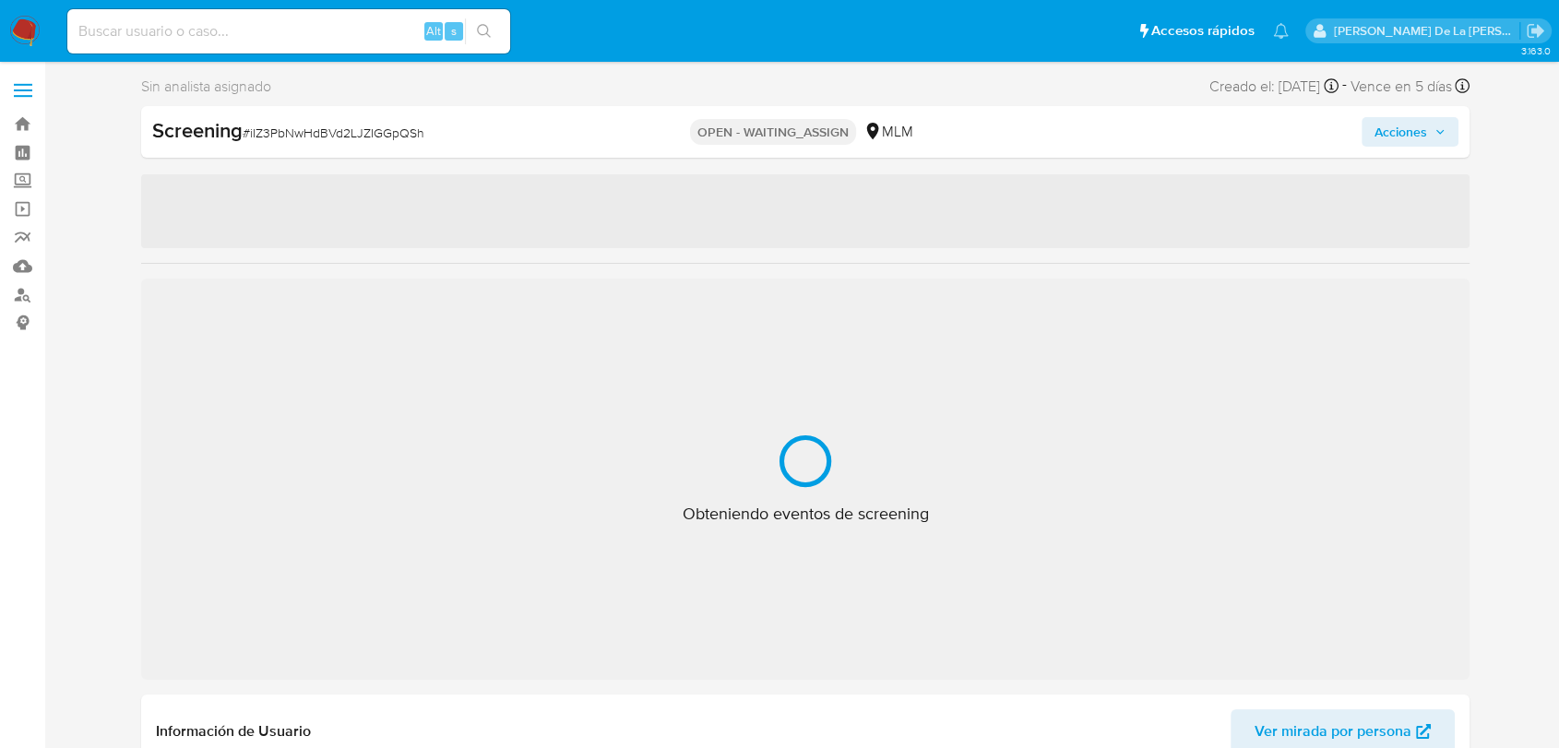
select select "10"
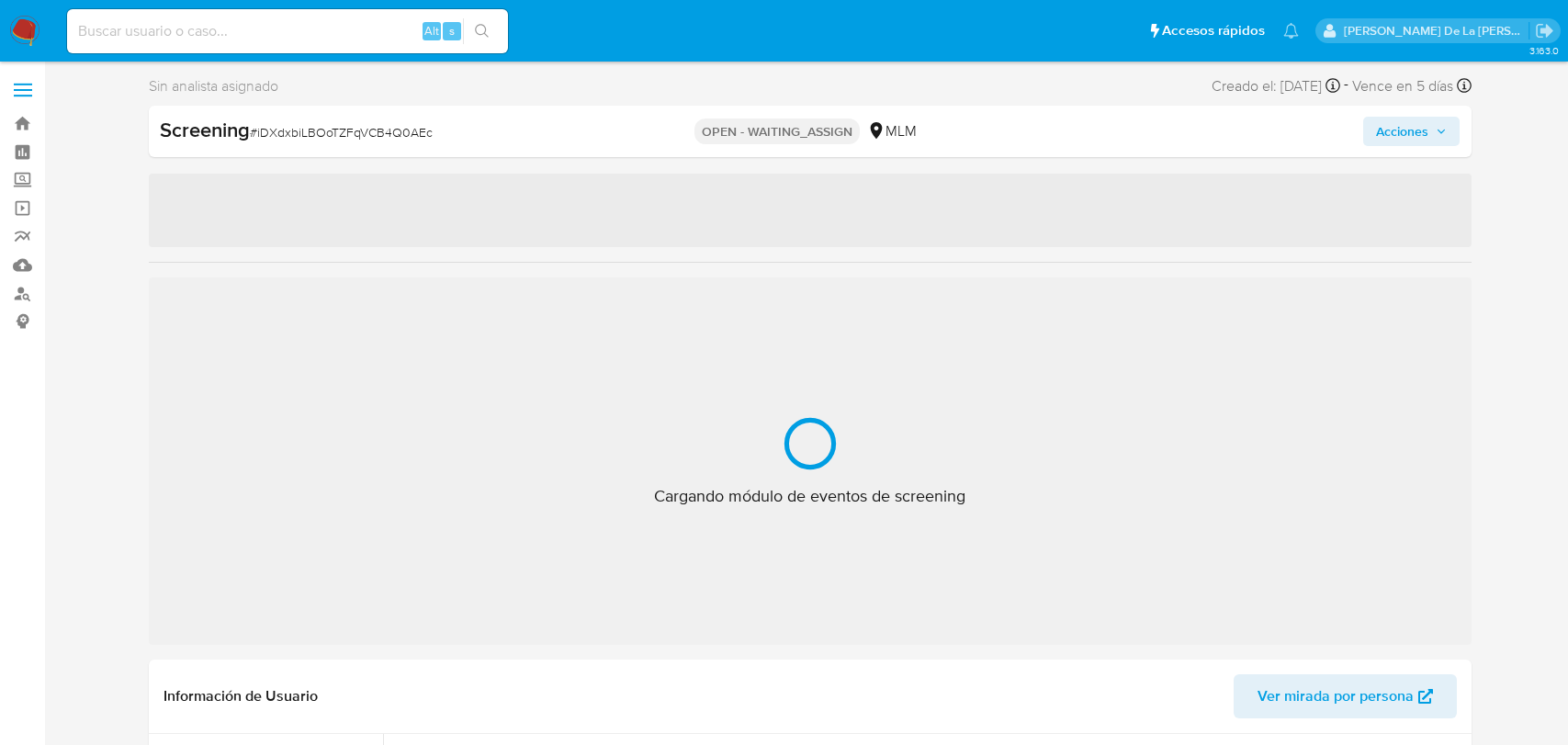
select select "10"
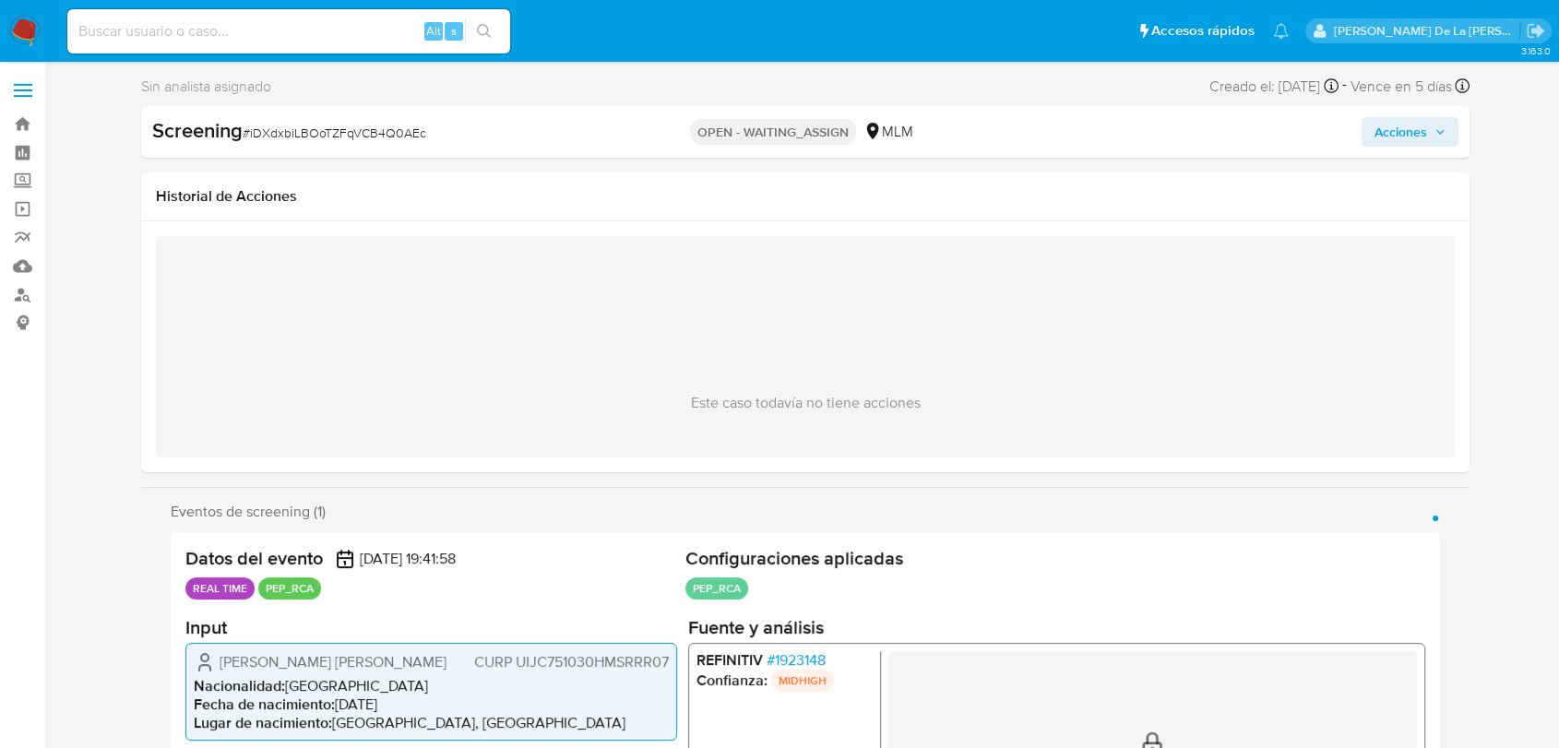
click at [351, 150] on div "Screening # iDXdxbiLBOoTZFqVCB4Q0AEc OPEN - WAITING_ASSIGN MLM Acciones" at bounding box center [805, 132] width 1329 height 52
click at [369, 130] on span "# iDXdxbiLBOoTZFqVCB4Q0AEc" at bounding box center [335, 133] width 184 height 18
copy span "iDXdxbiLBOoTZFqVCB4Q0AEc"
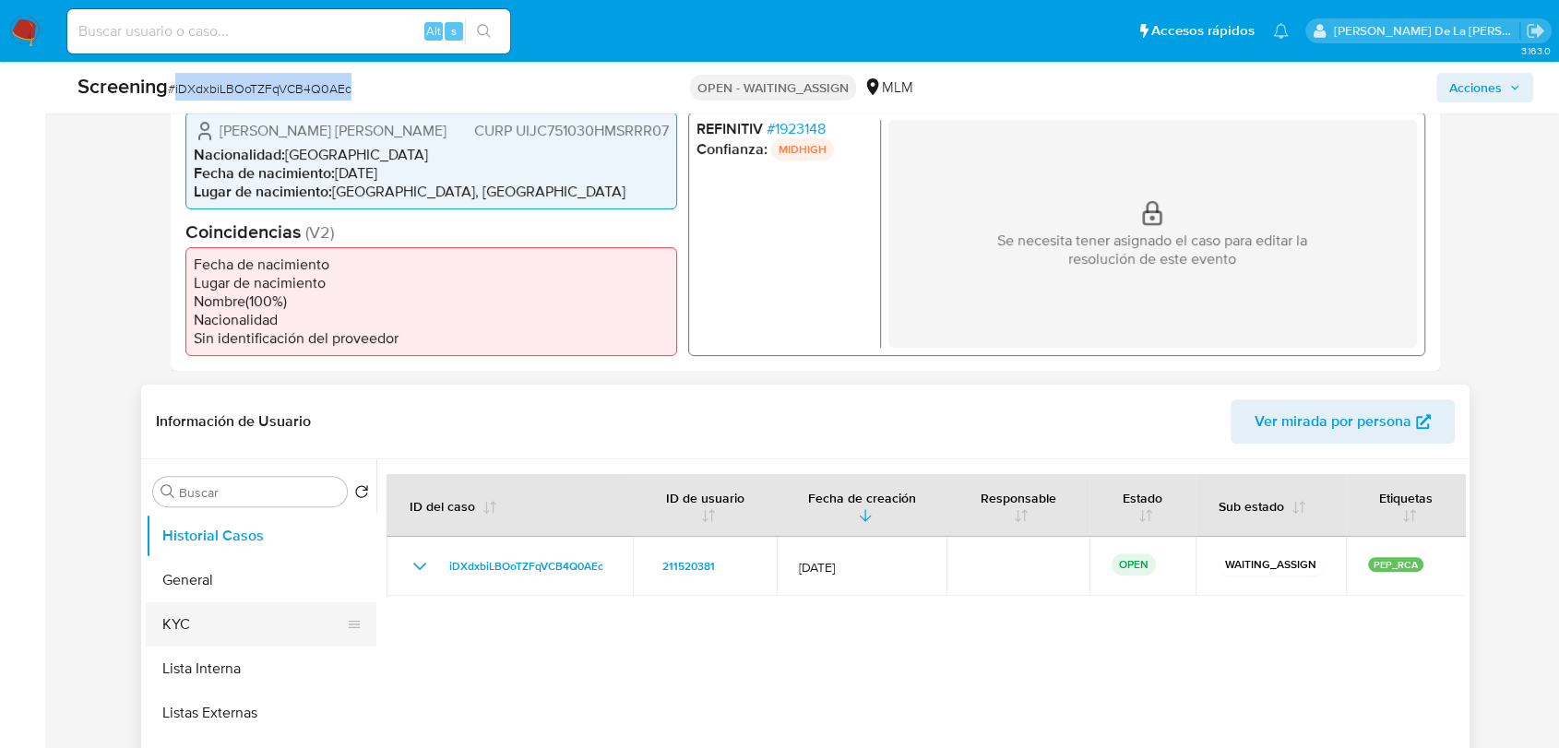
scroll to position [615, 0]
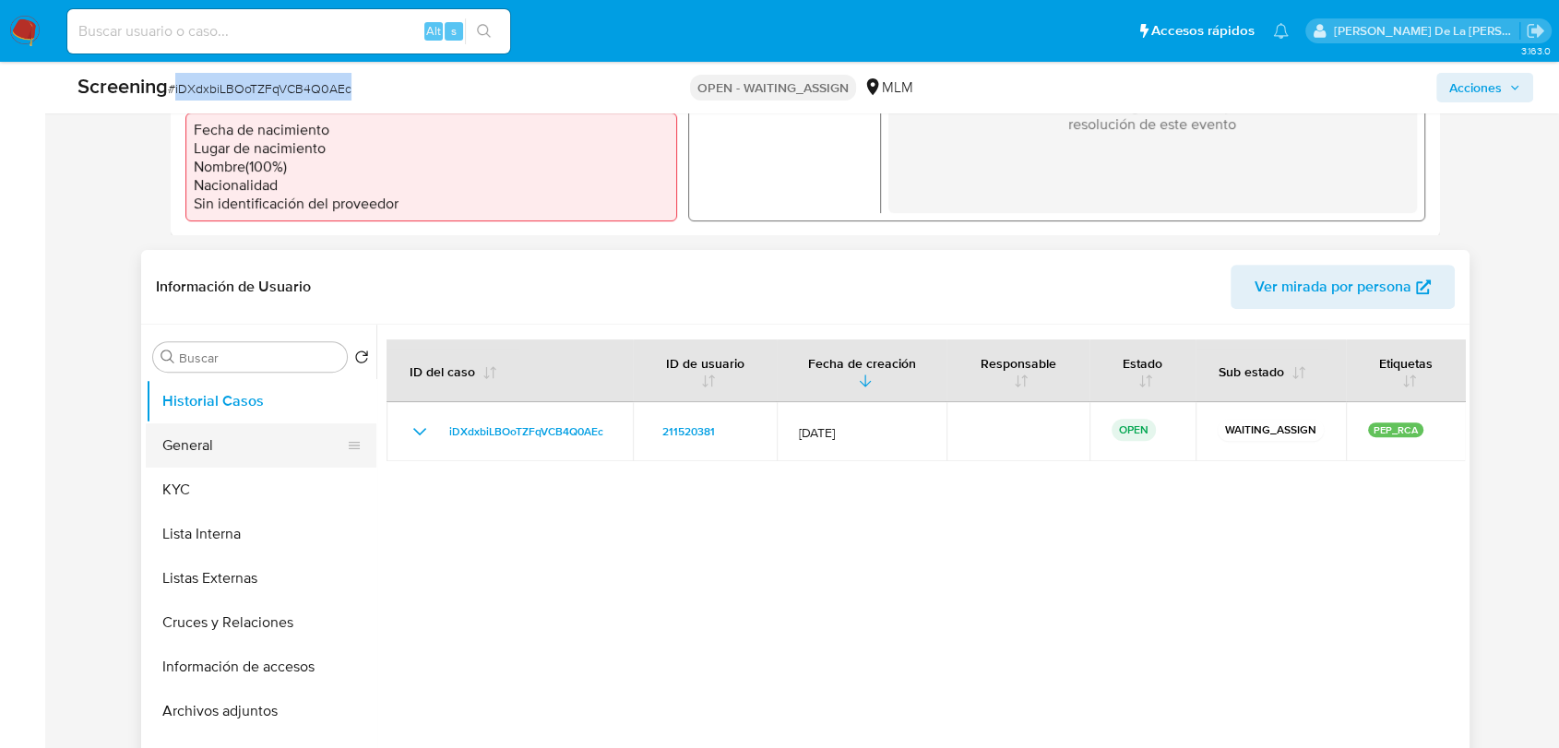
drag, startPoint x: 252, startPoint y: 449, endPoint x: 250, endPoint y: 440, distance: 9.4
click at [251, 448] on button "General" at bounding box center [254, 446] width 216 height 44
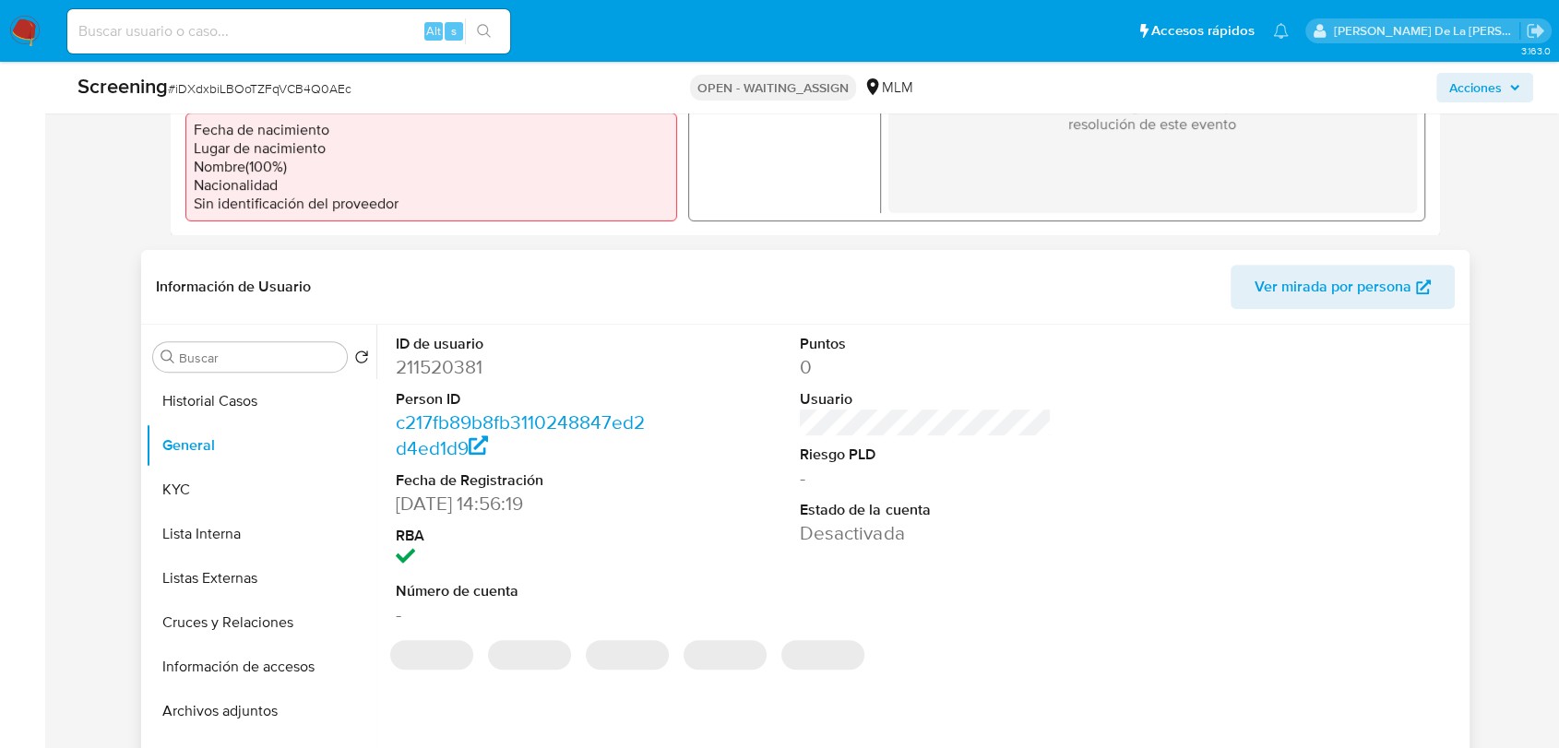
click at [463, 364] on dd "211520381" at bounding box center [521, 367] width 251 height 26
click at [462, 364] on dd "211520381" at bounding box center [521, 367] width 251 height 26
copy dd "211520381"
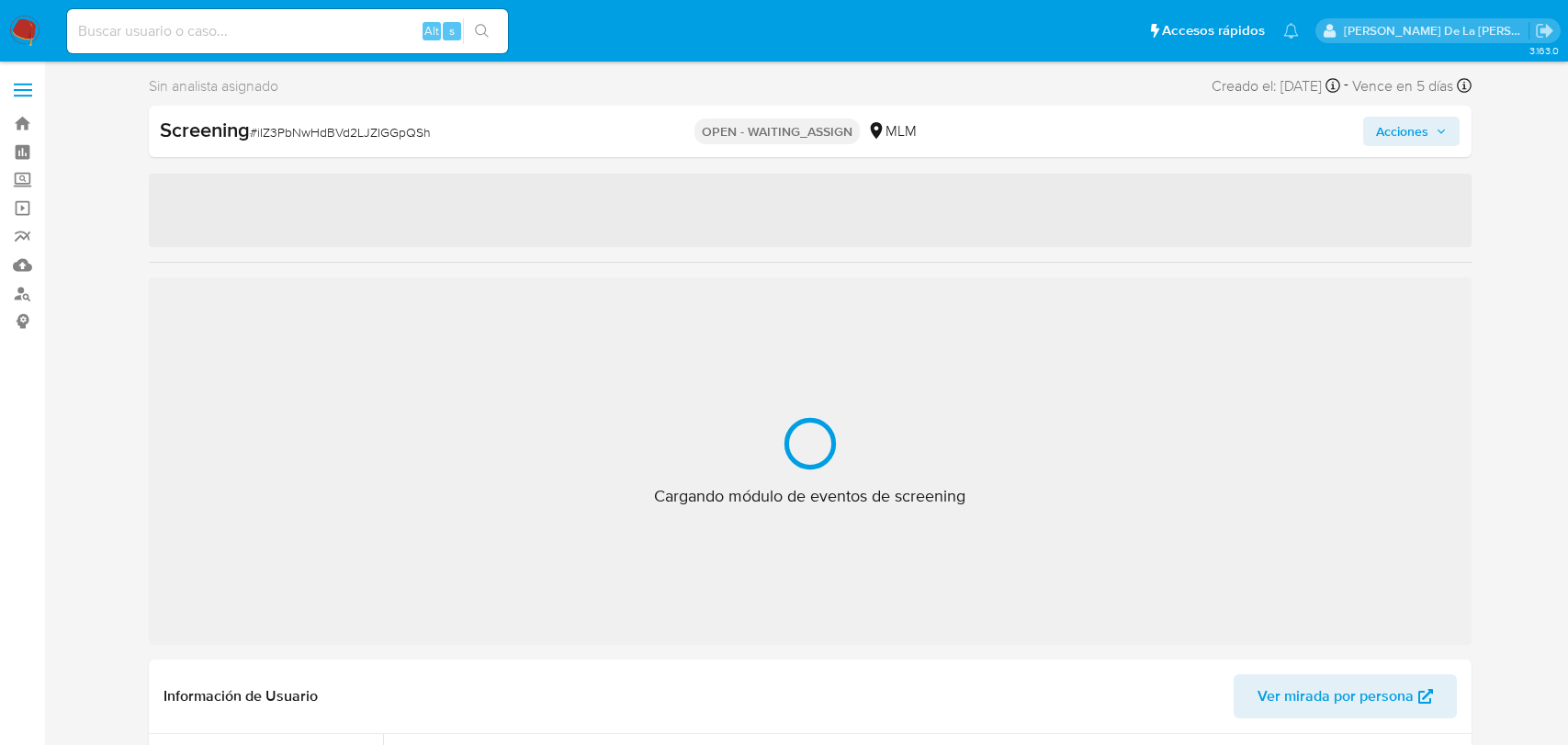
select select "10"
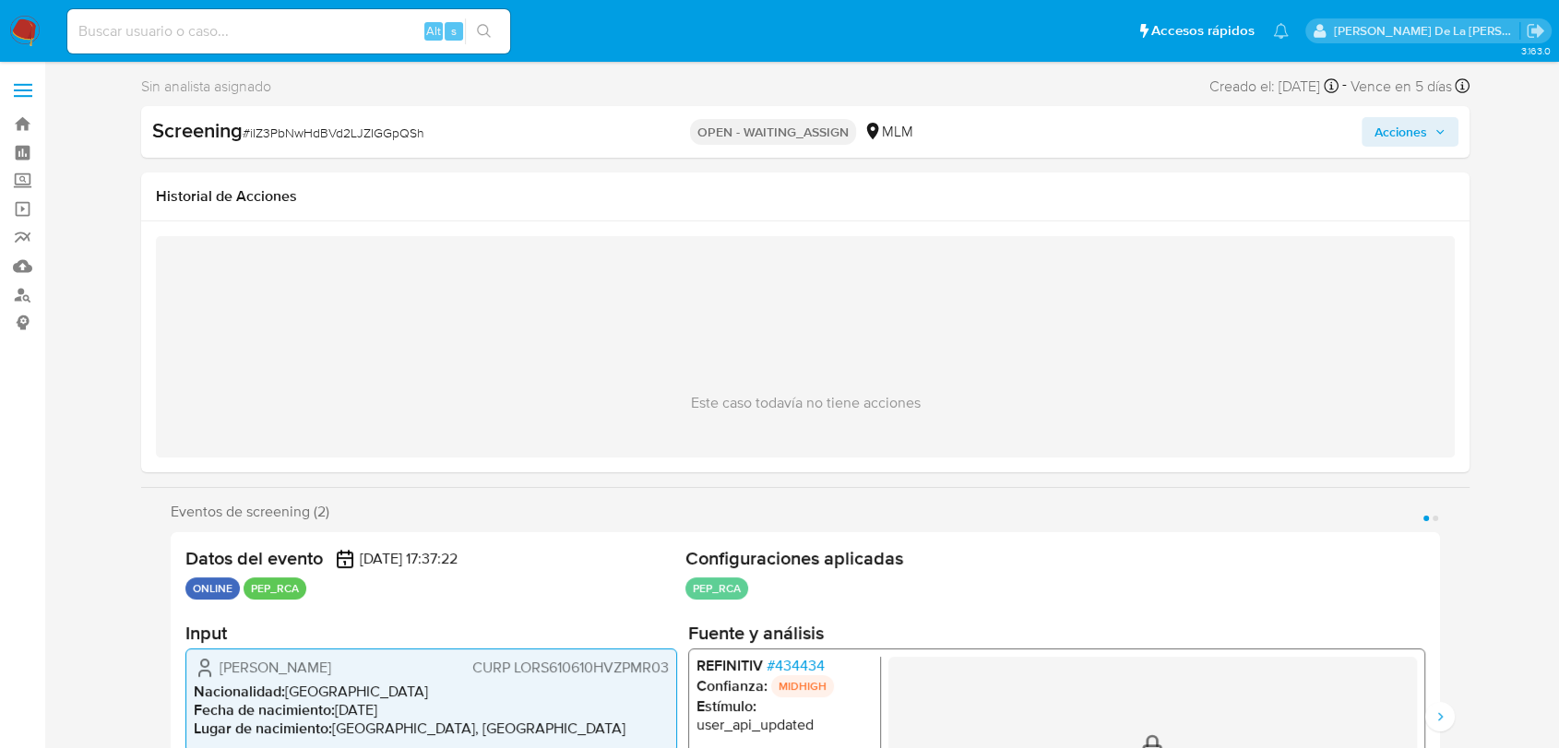
click at [316, 120] on div "Screening # iIZ3PbNwHdBVd2LJZIGGpQSh" at bounding box center [366, 131] width 429 height 28
click at [382, 129] on span "# iIZ3PbNwHdBVd2LJZIGGpQSh" at bounding box center [334, 133] width 182 height 18
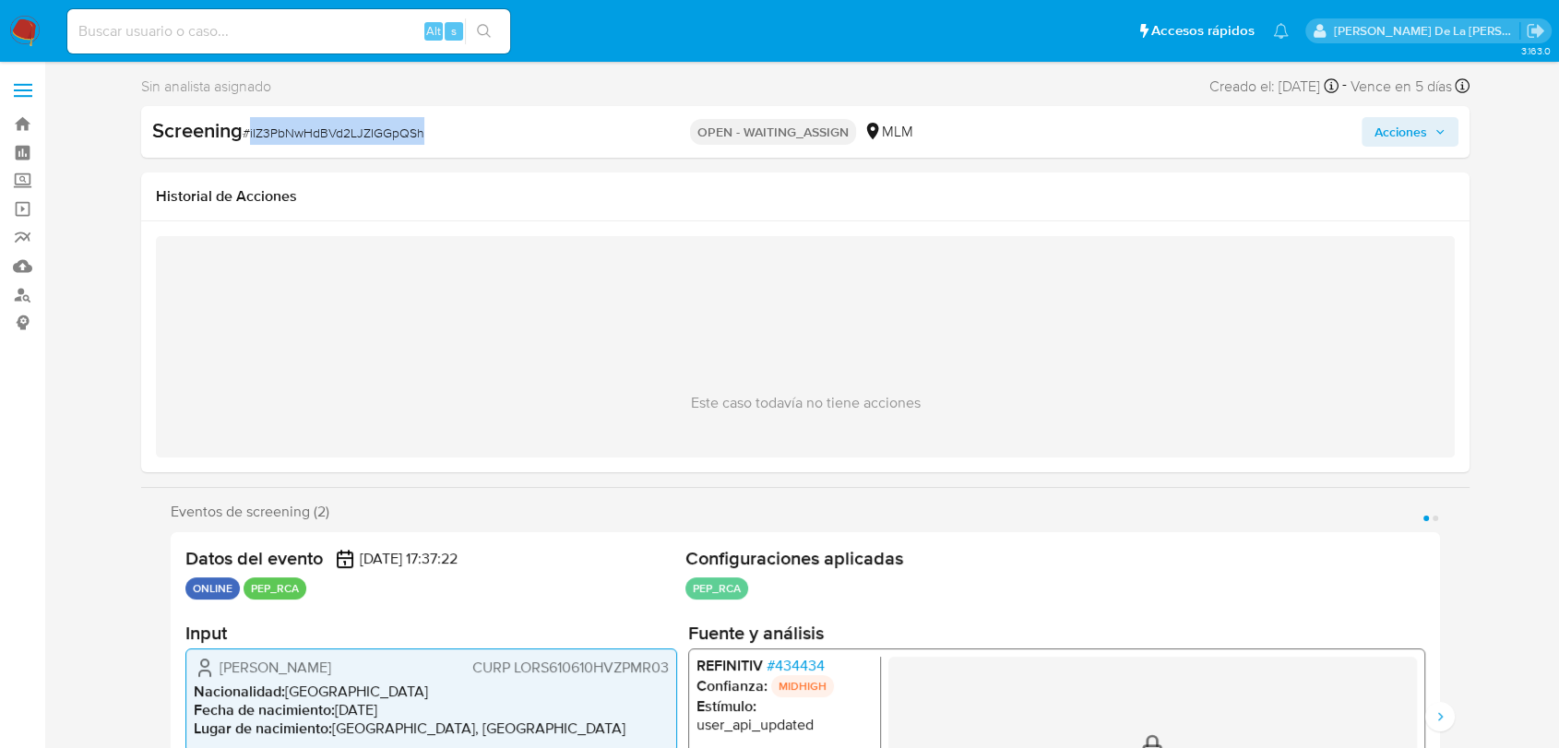
copy span "iIZ3PbNwHdBVd2LJZIGGpQSh"
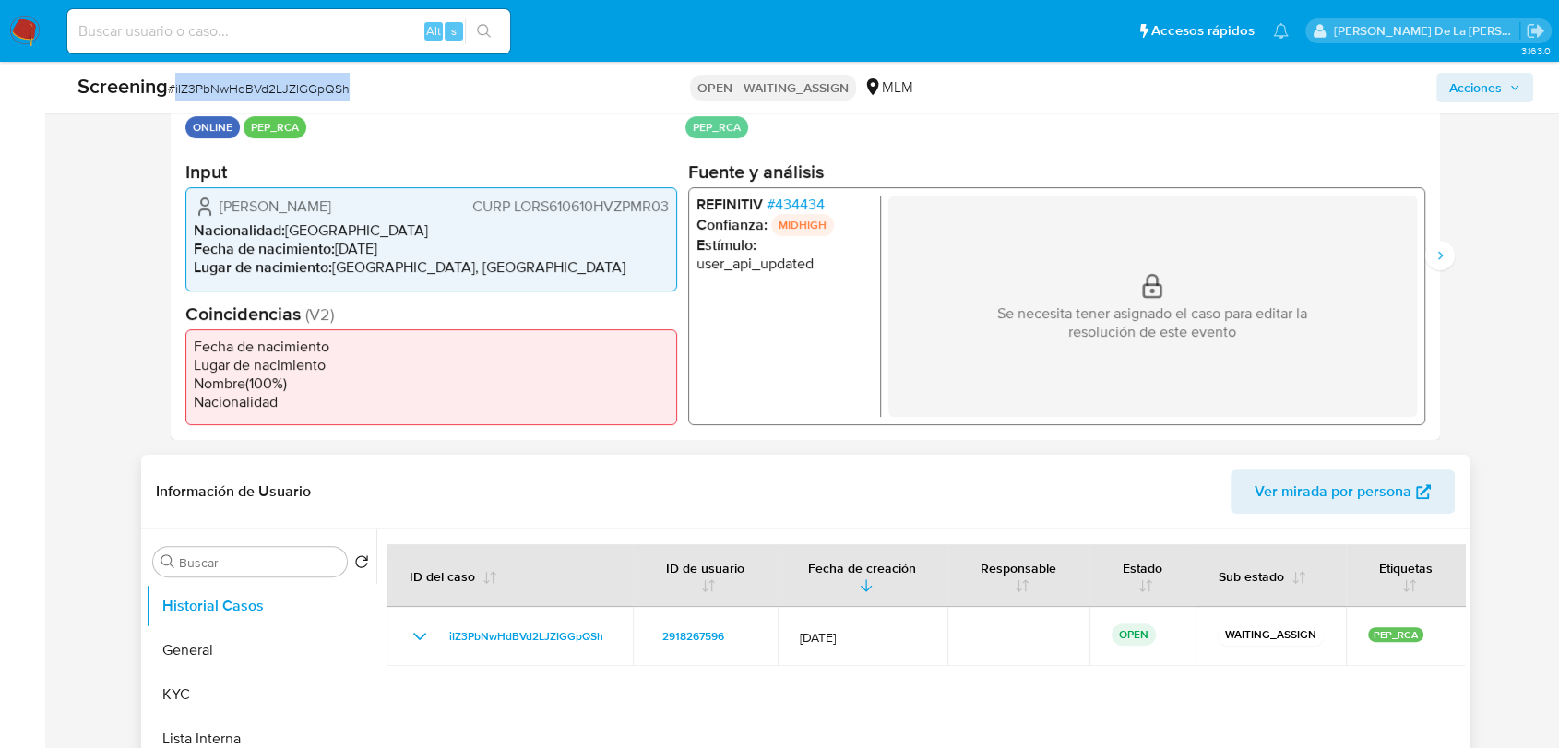
scroll to position [615, 0]
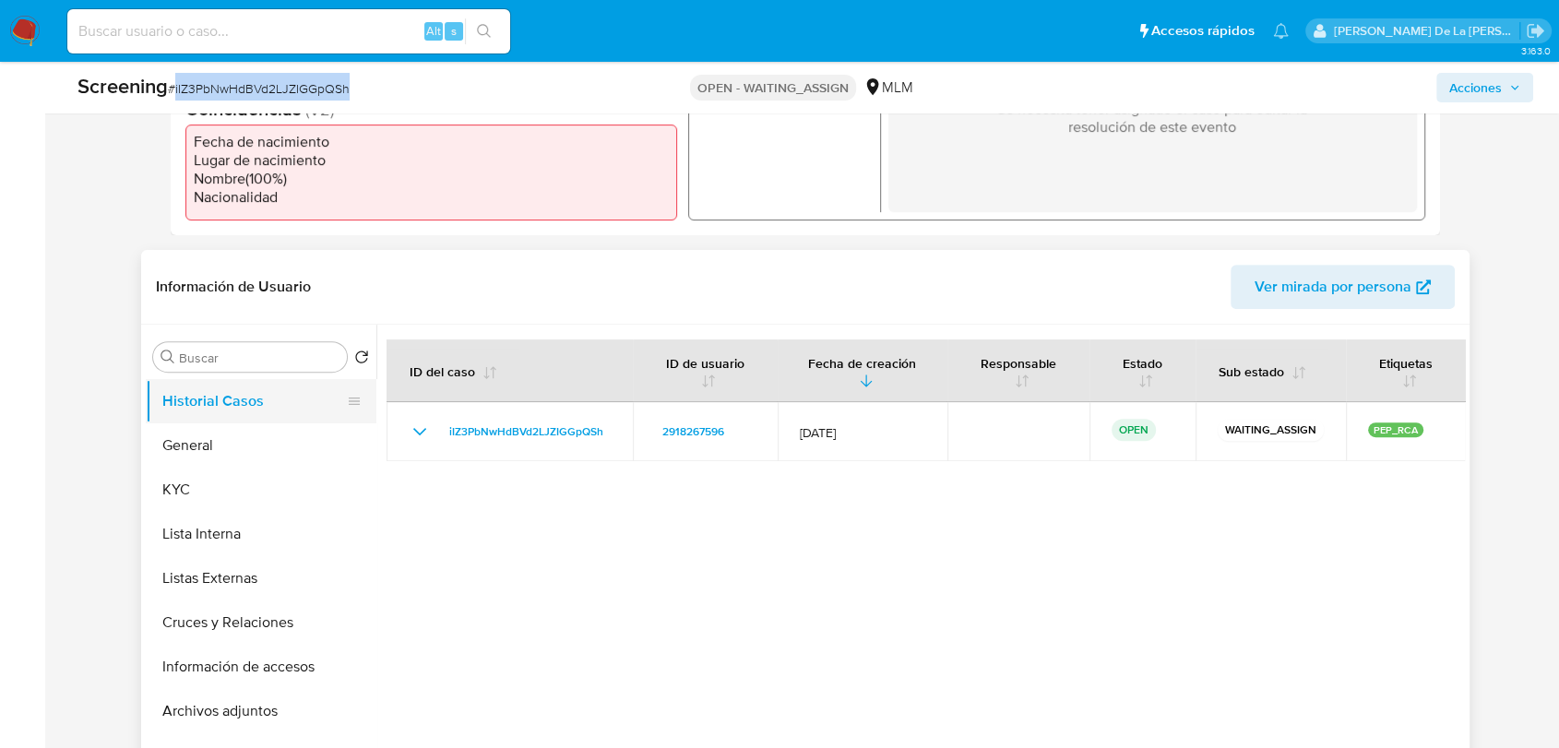
click at [221, 402] on button "Historial Casos" at bounding box center [254, 401] width 216 height 44
click at [200, 434] on button "General" at bounding box center [254, 446] width 216 height 44
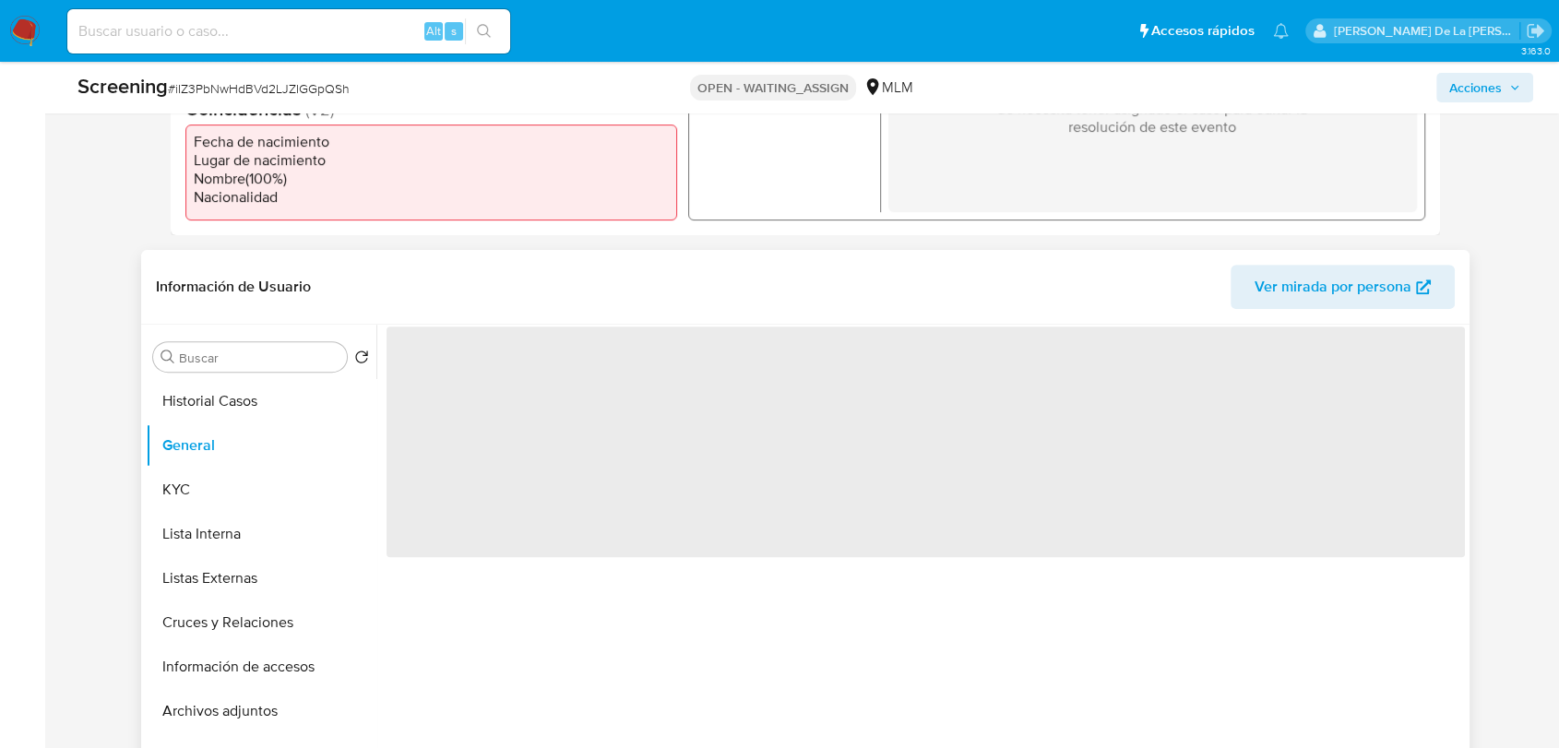
click at [490, 397] on span "‌" at bounding box center [926, 442] width 1079 height 231
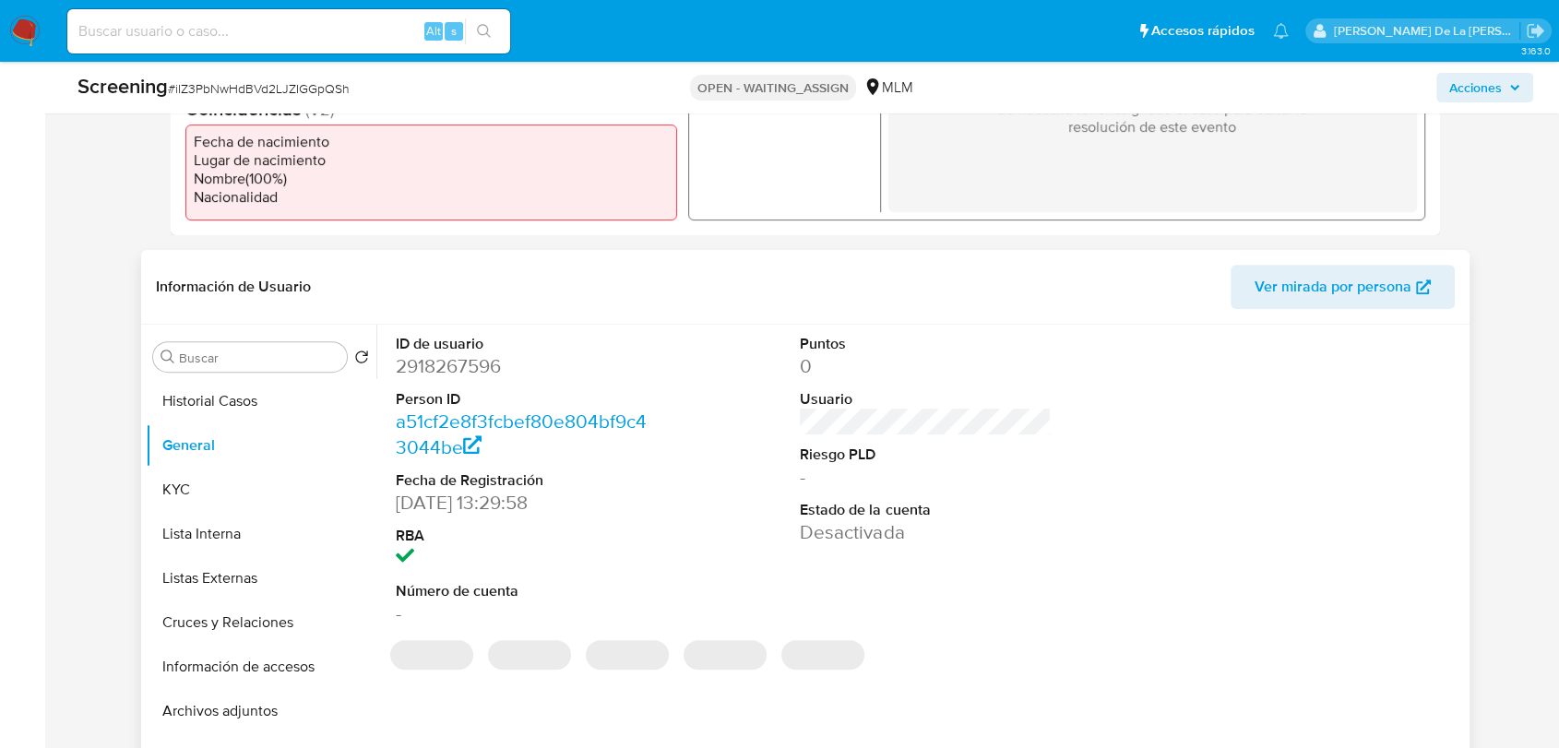
click at [488, 376] on dd "2918267596" at bounding box center [521, 366] width 251 height 26
click at [488, 375] on dd "2918267596" at bounding box center [521, 366] width 251 height 26
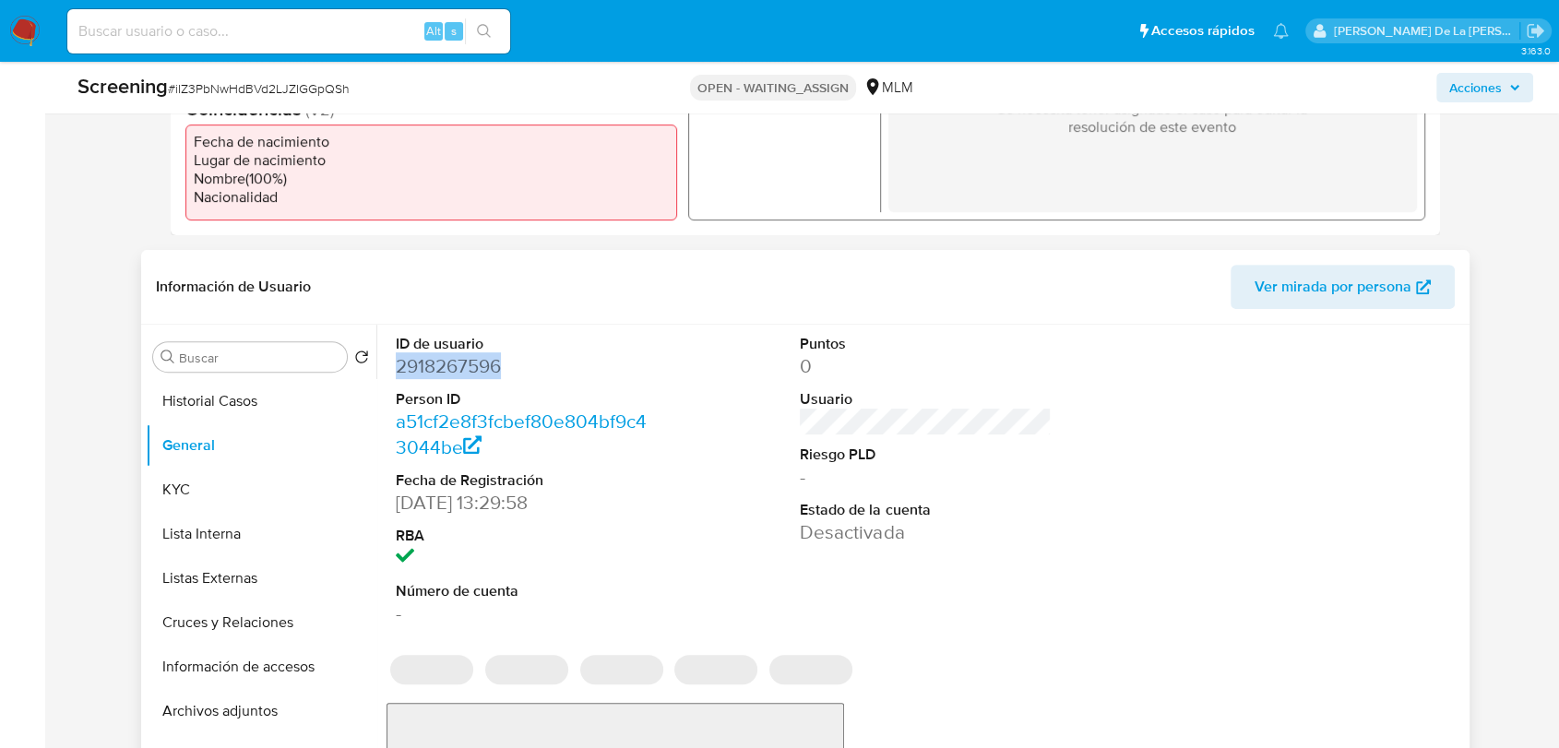
copy dd "2918267596"
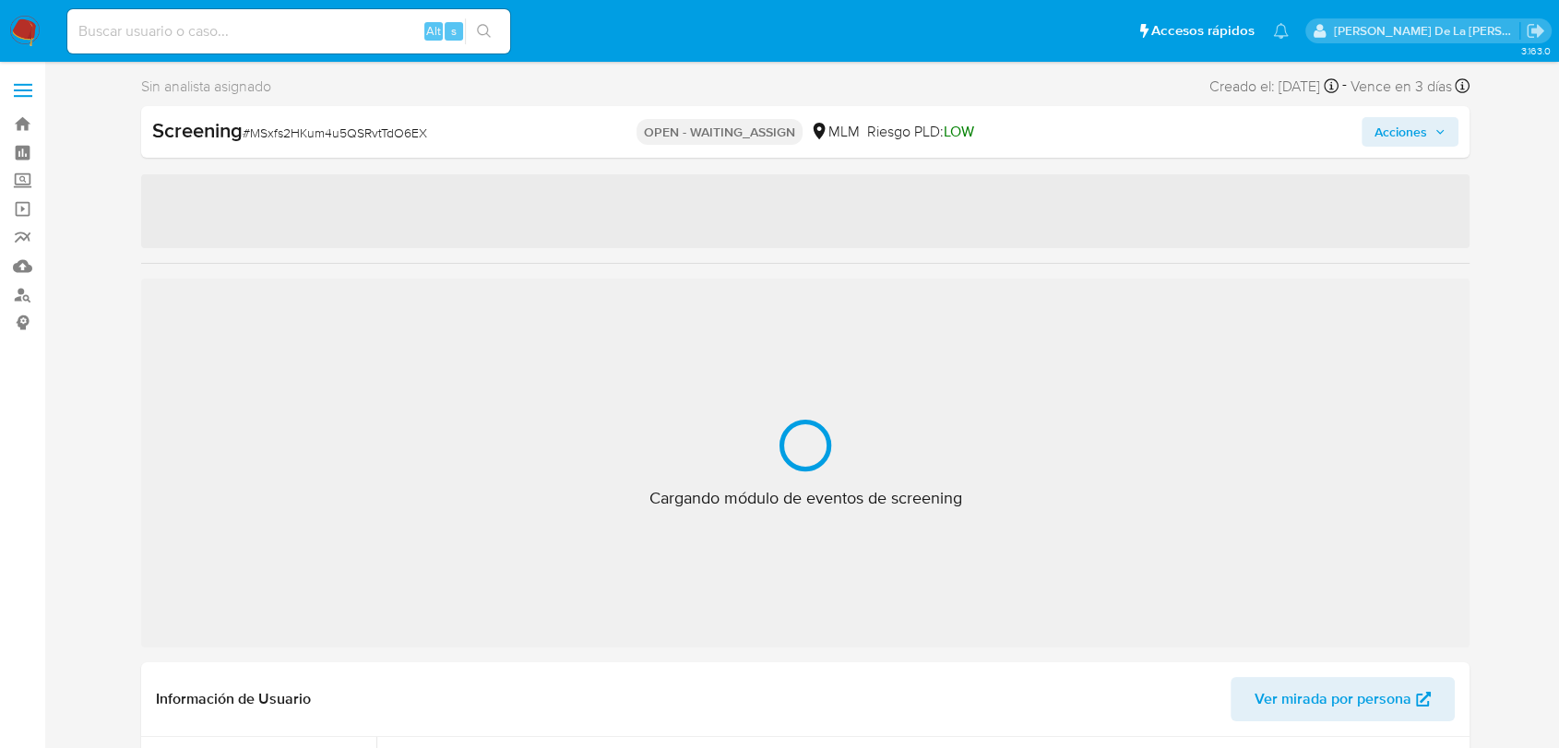
select select "10"
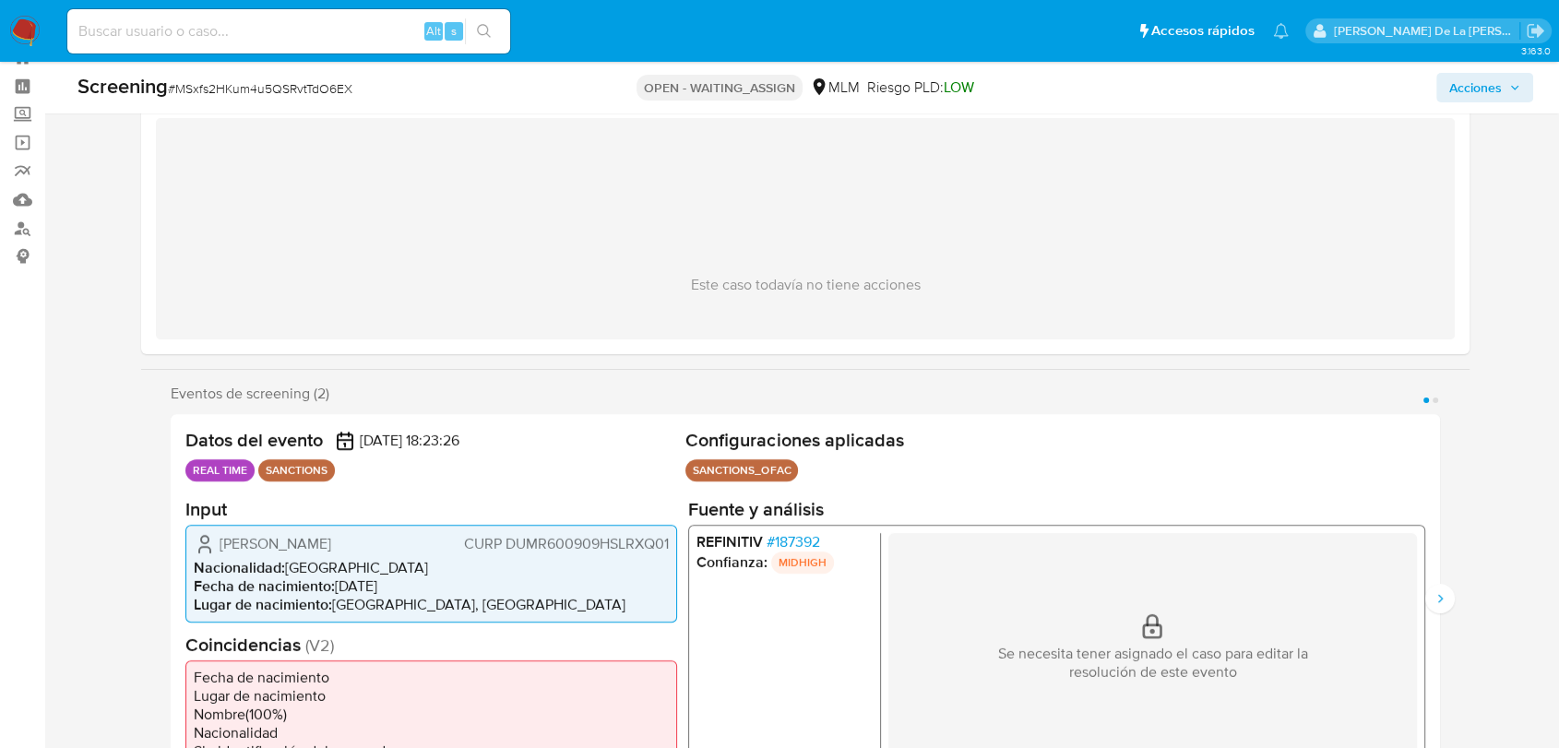
scroll to position [102, 0]
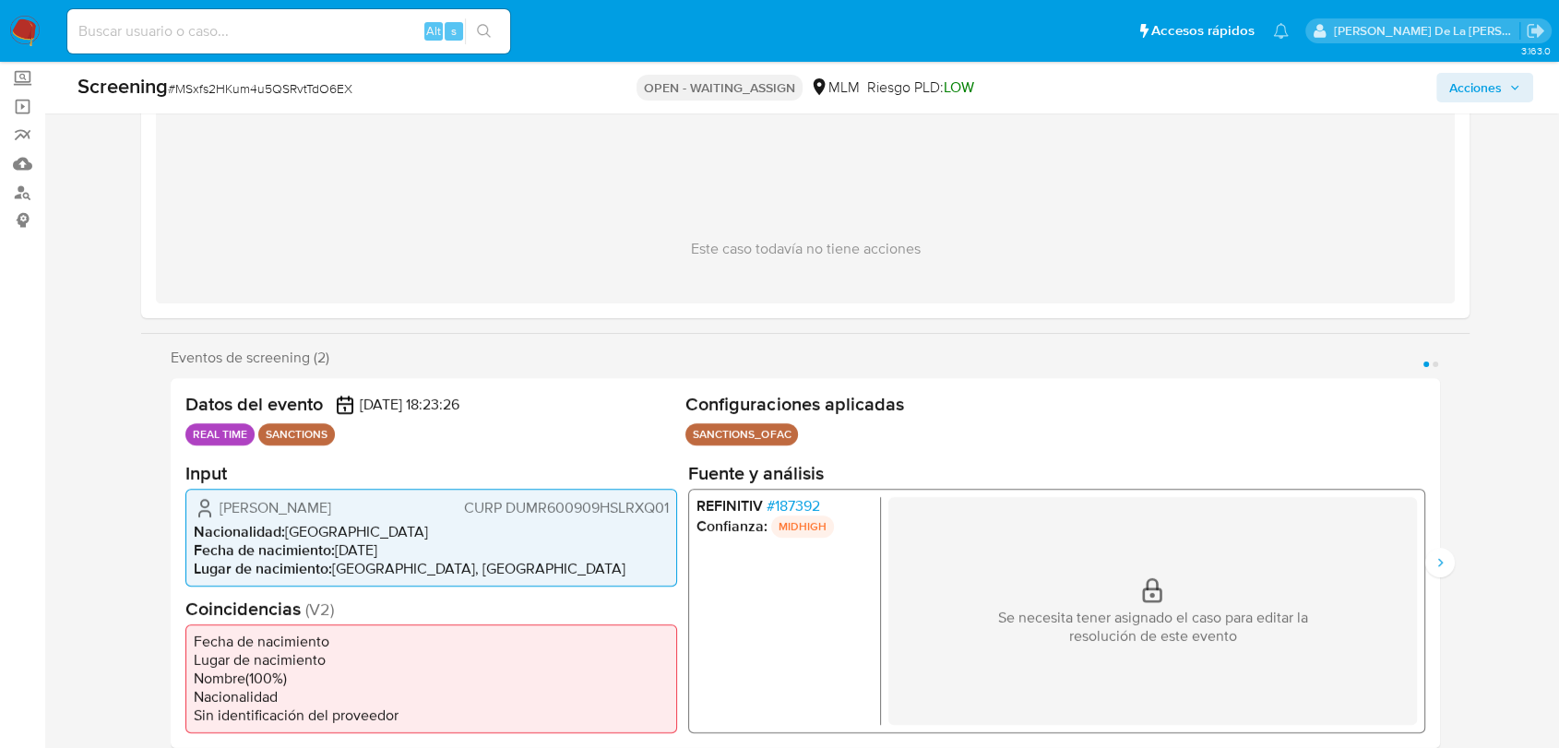
click at [300, 78] on div "Screening # MSxfs2HKum4u5QSRvtTdO6EX" at bounding box center [317, 87] width 479 height 28
copy span "MSxfs2HKum4u5QSRvtTdO6EX"
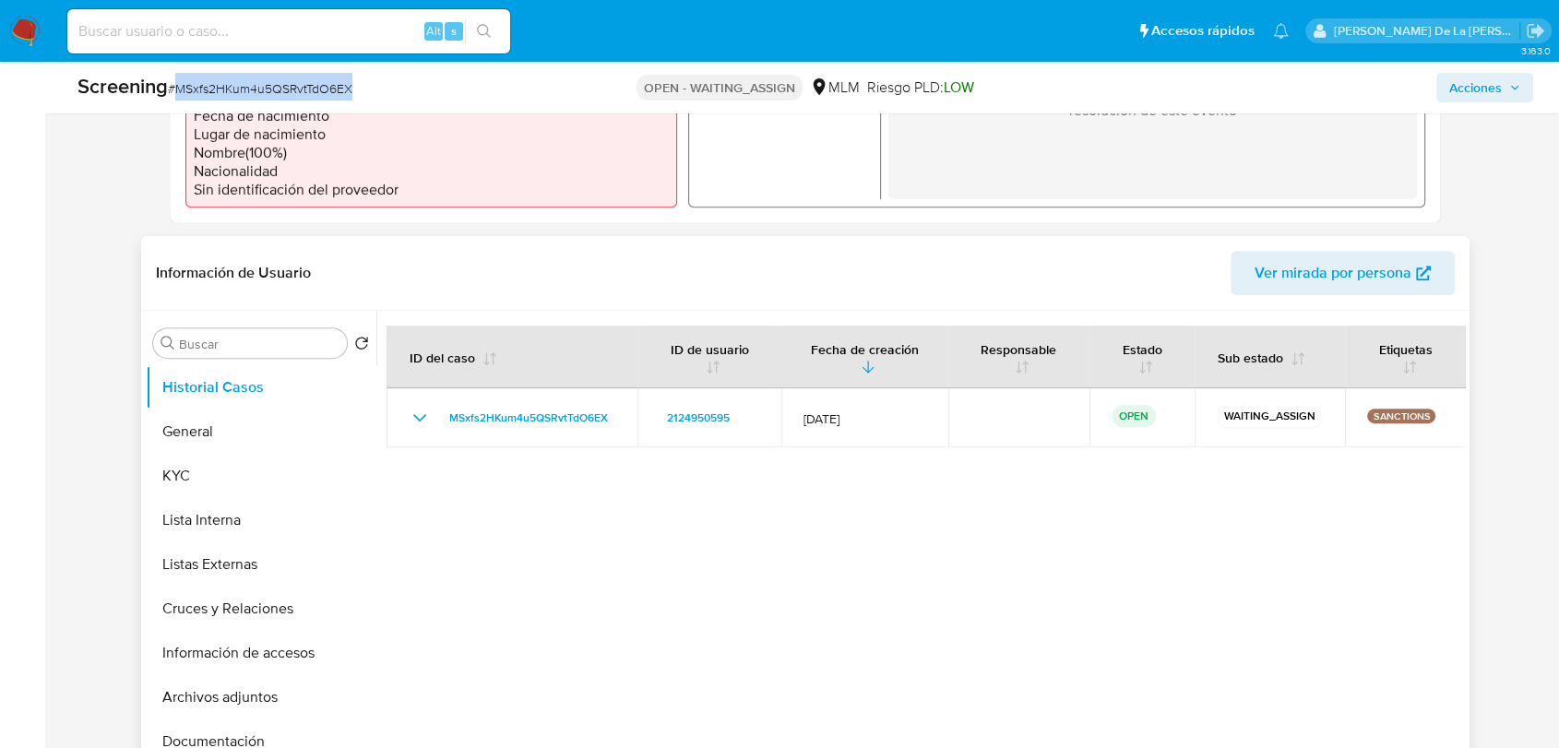
scroll to position [717, 0]
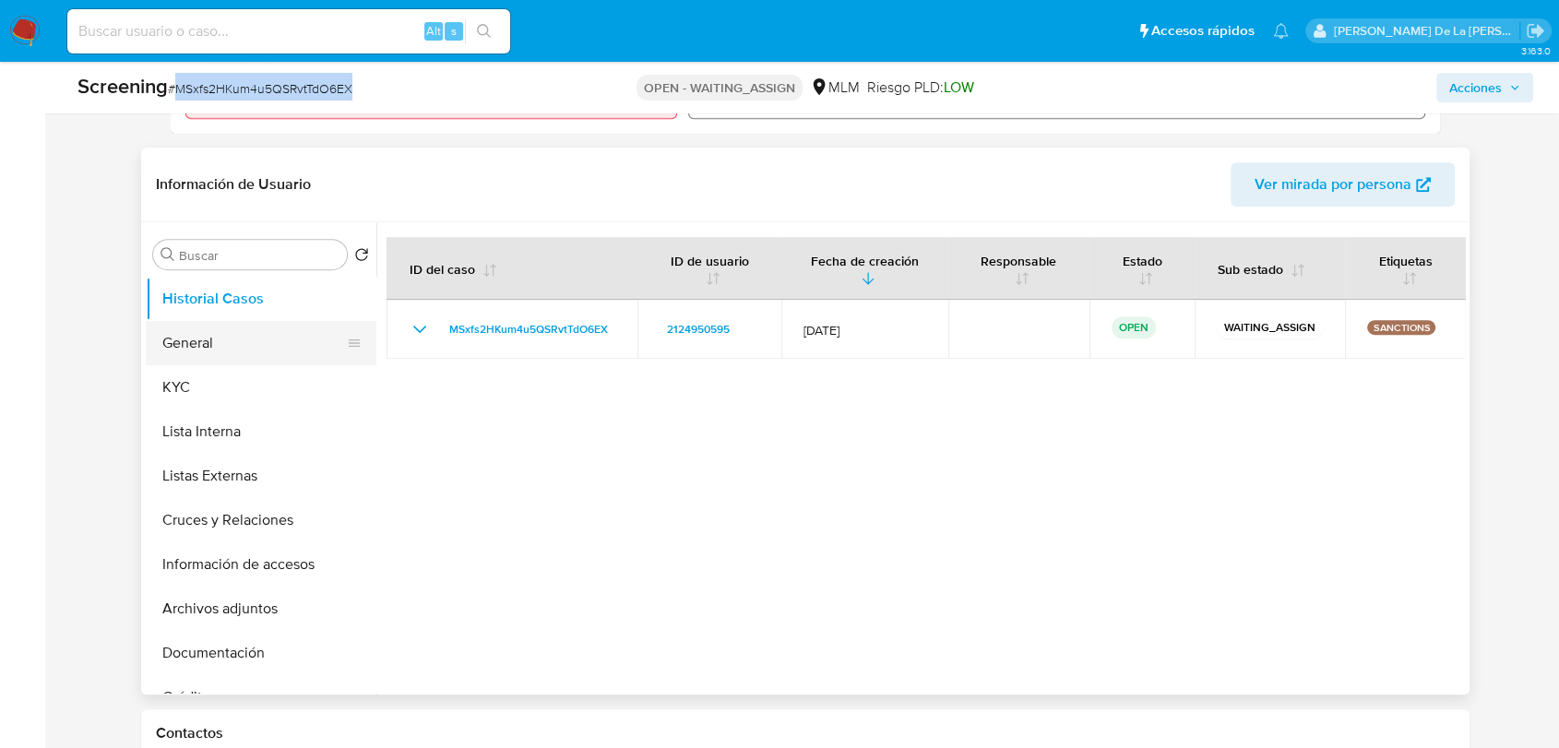
click at [275, 318] on button "Historial Casos" at bounding box center [261, 299] width 231 height 44
click at [258, 329] on button "General" at bounding box center [254, 343] width 216 height 44
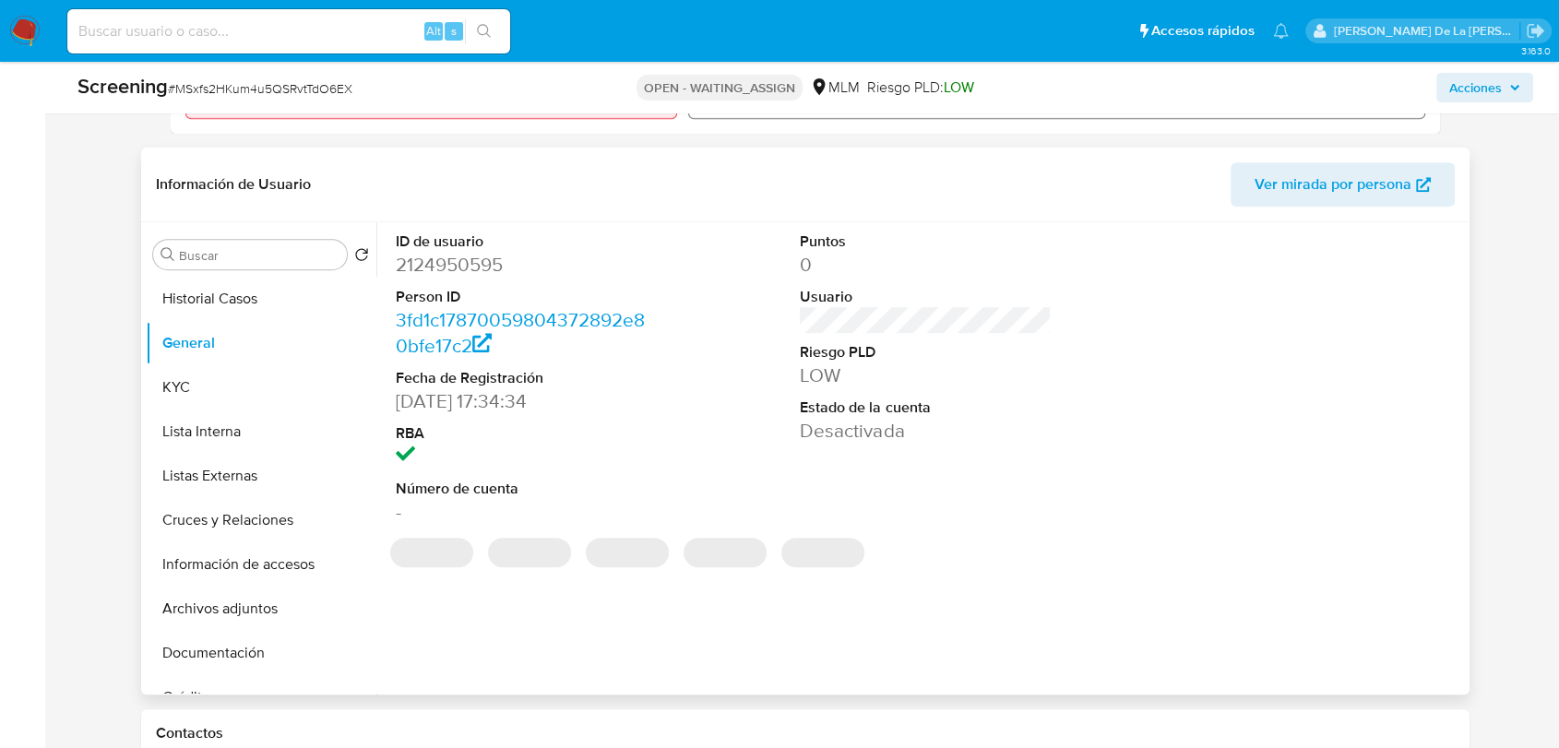
click at [481, 267] on dd "2124950595" at bounding box center [521, 265] width 251 height 26
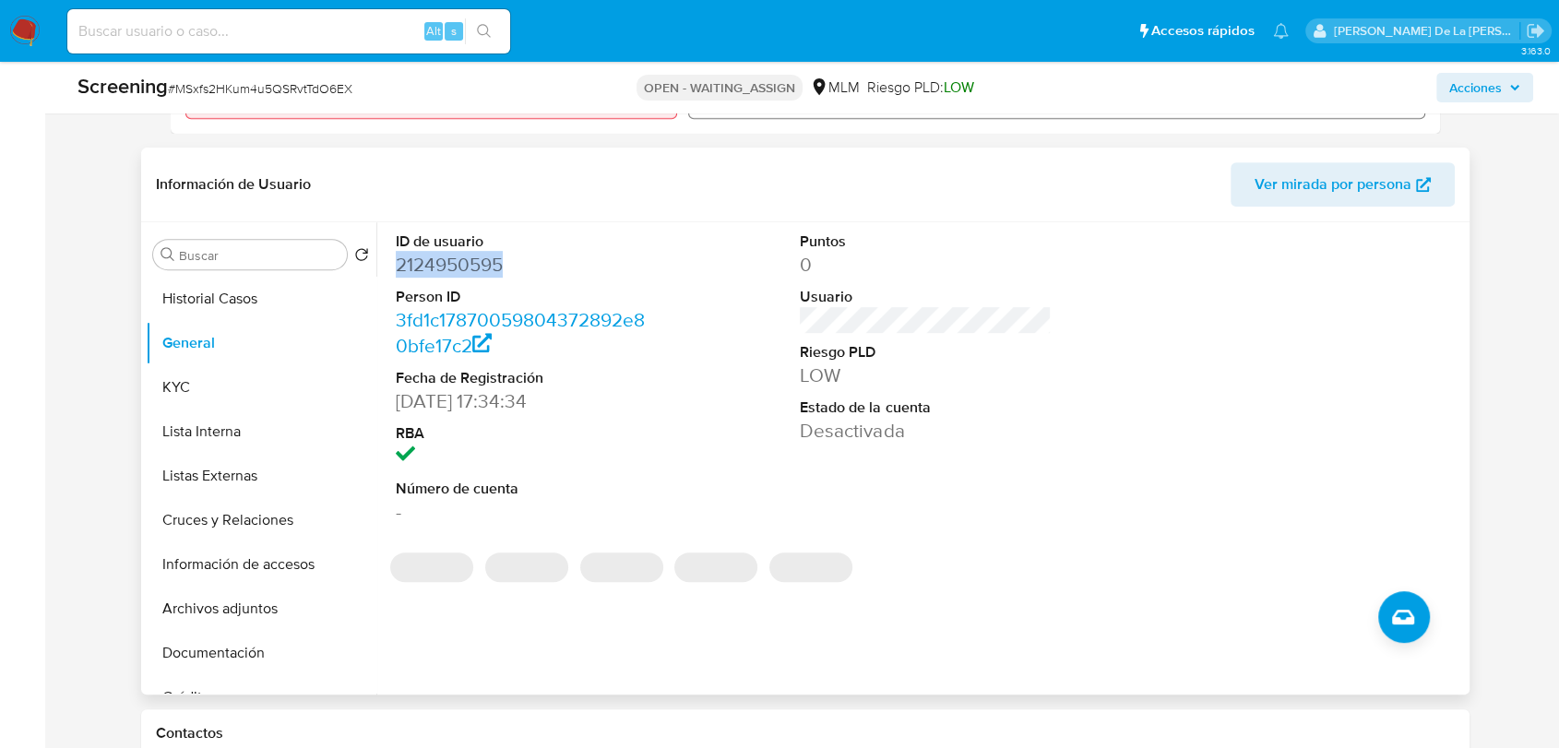
copy dd "2124950595"
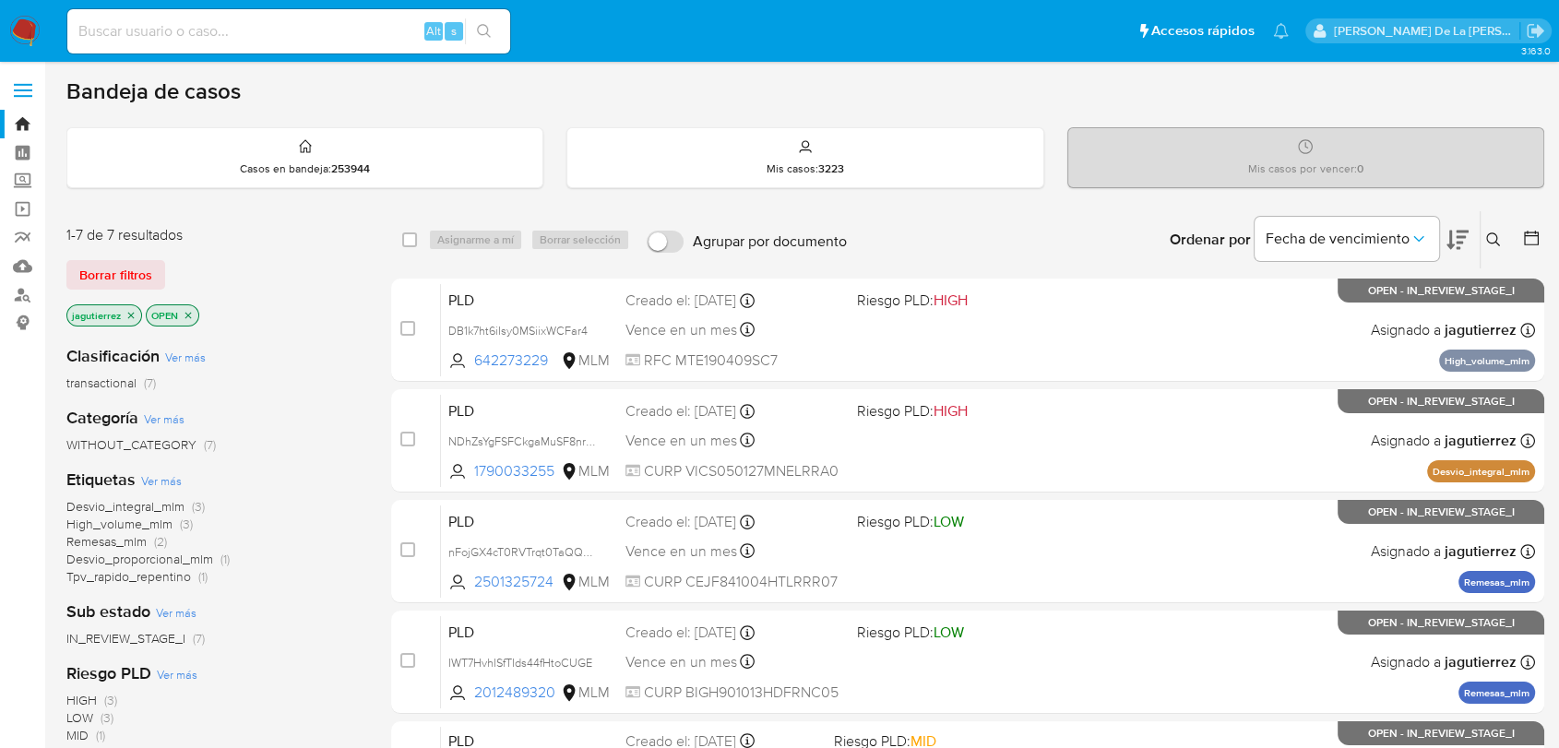
click at [133, 317] on icon "close-filter" at bounding box center [130, 315] width 11 height 11
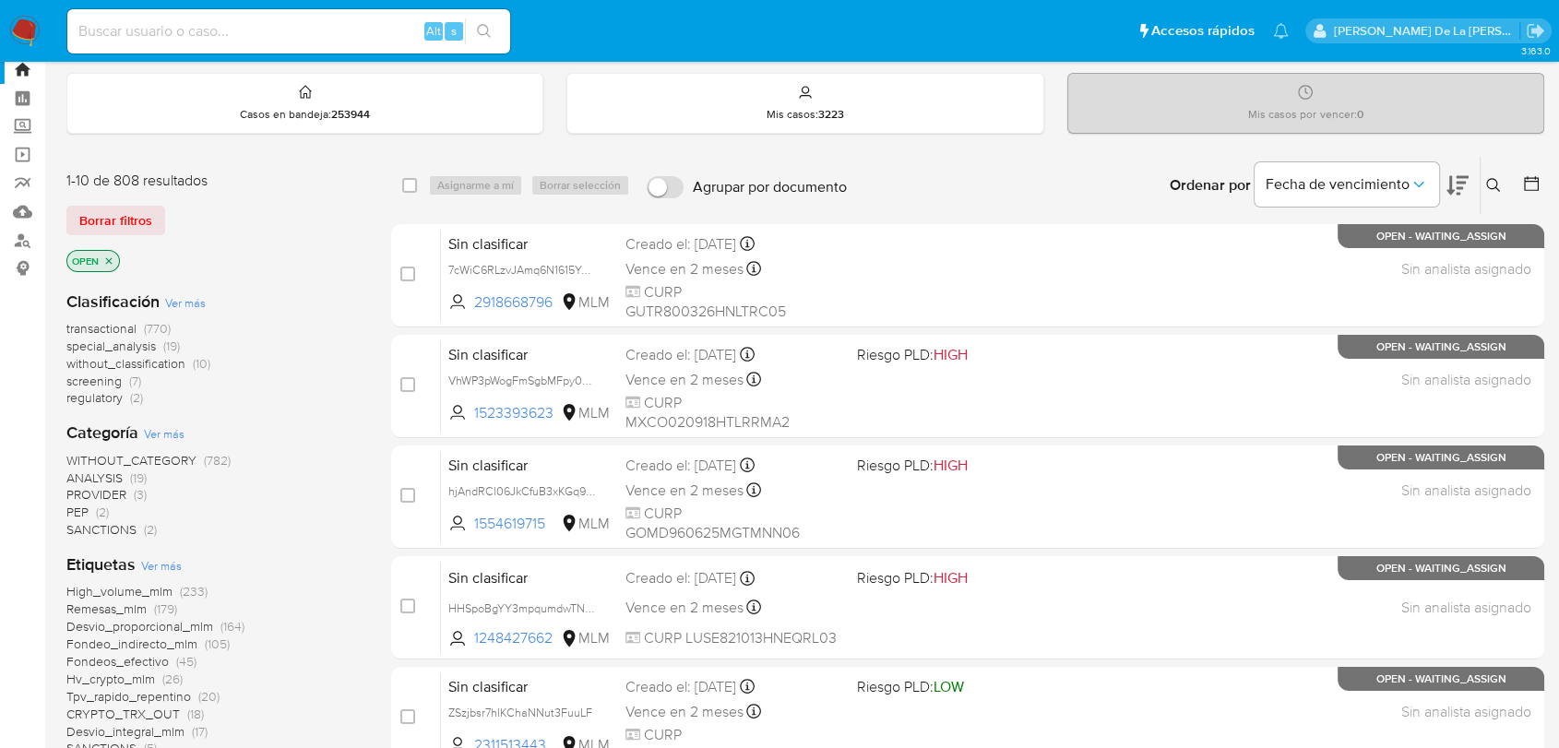
scroll to position [102, 0]
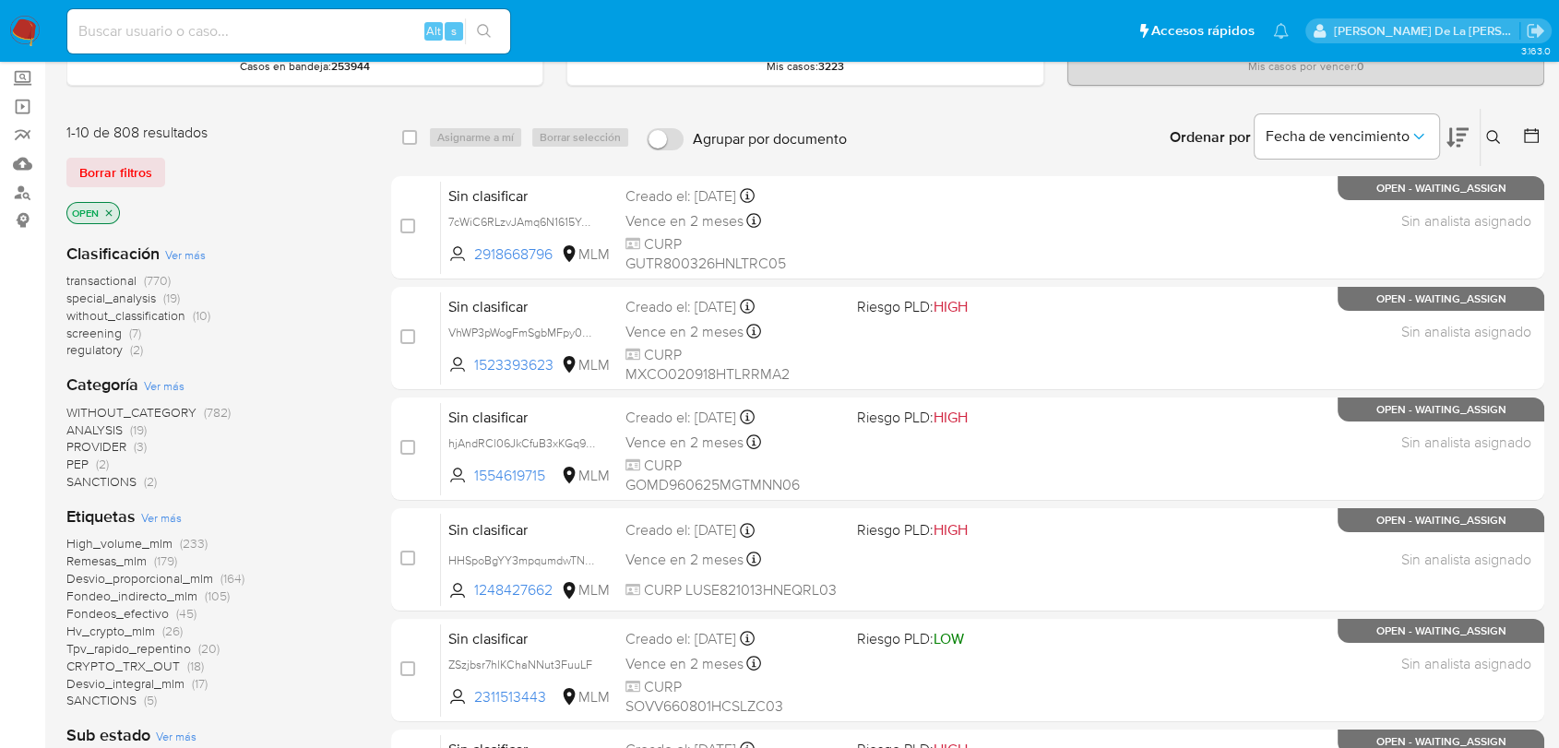
click at [17, 27] on img at bounding box center [24, 31] width 31 height 31
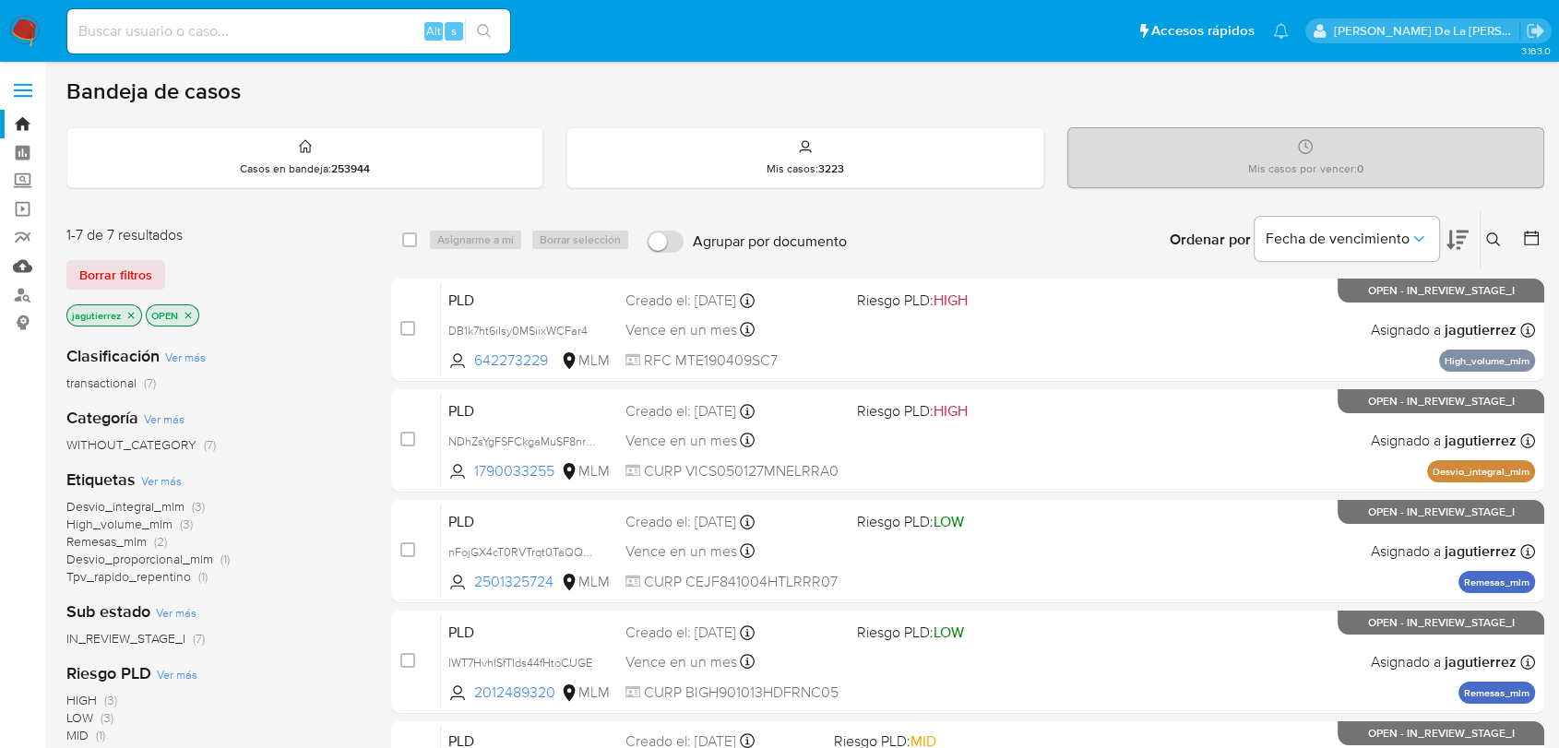
click at [18, 265] on link "Mulan" at bounding box center [110, 266] width 220 height 29
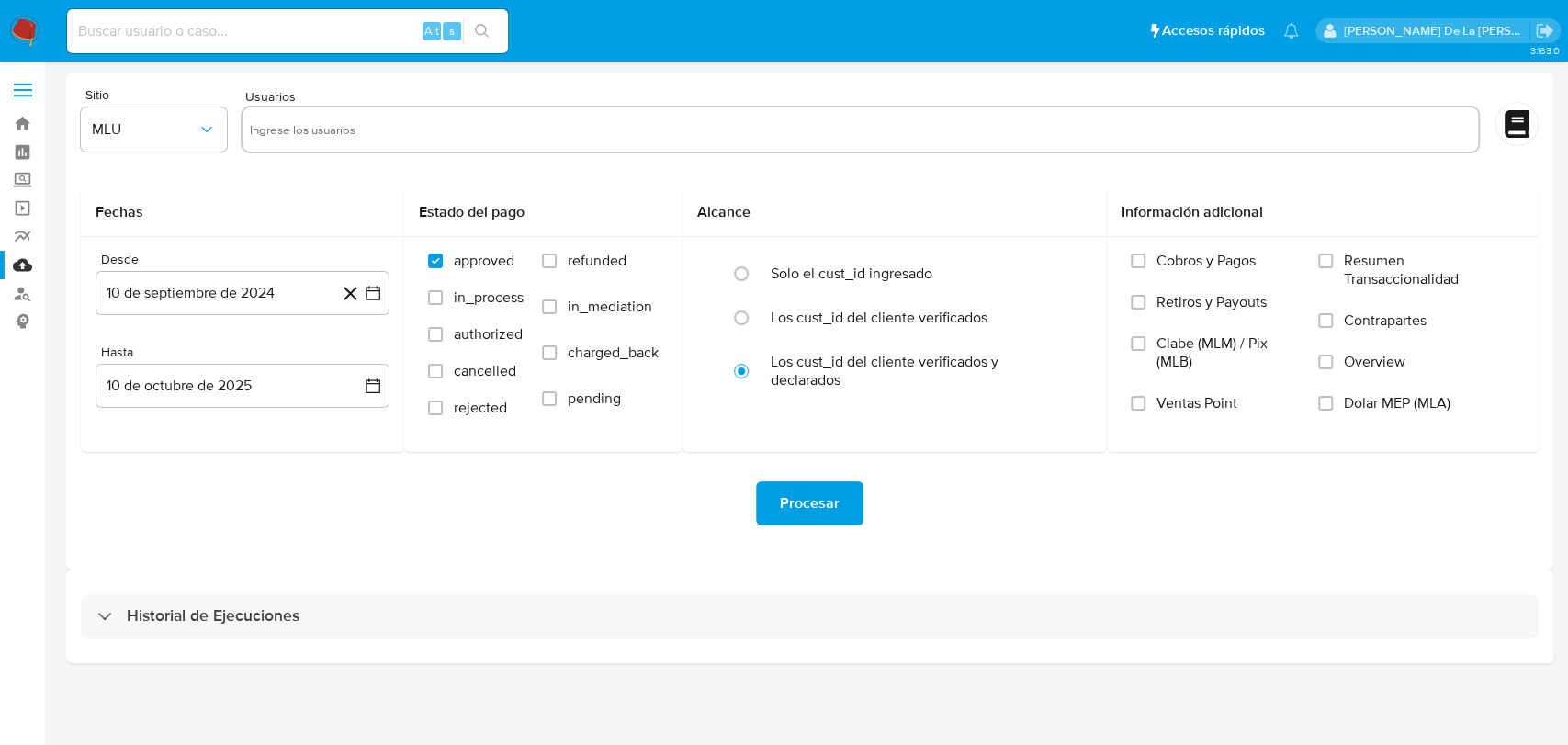
drag, startPoint x: 181, startPoint y: 597, endPoint x: 206, endPoint y: 583, distance: 28.7
click at [178, 600] on div "Historial de Ejecuciones" at bounding box center [809, 617] width 1487 height 94
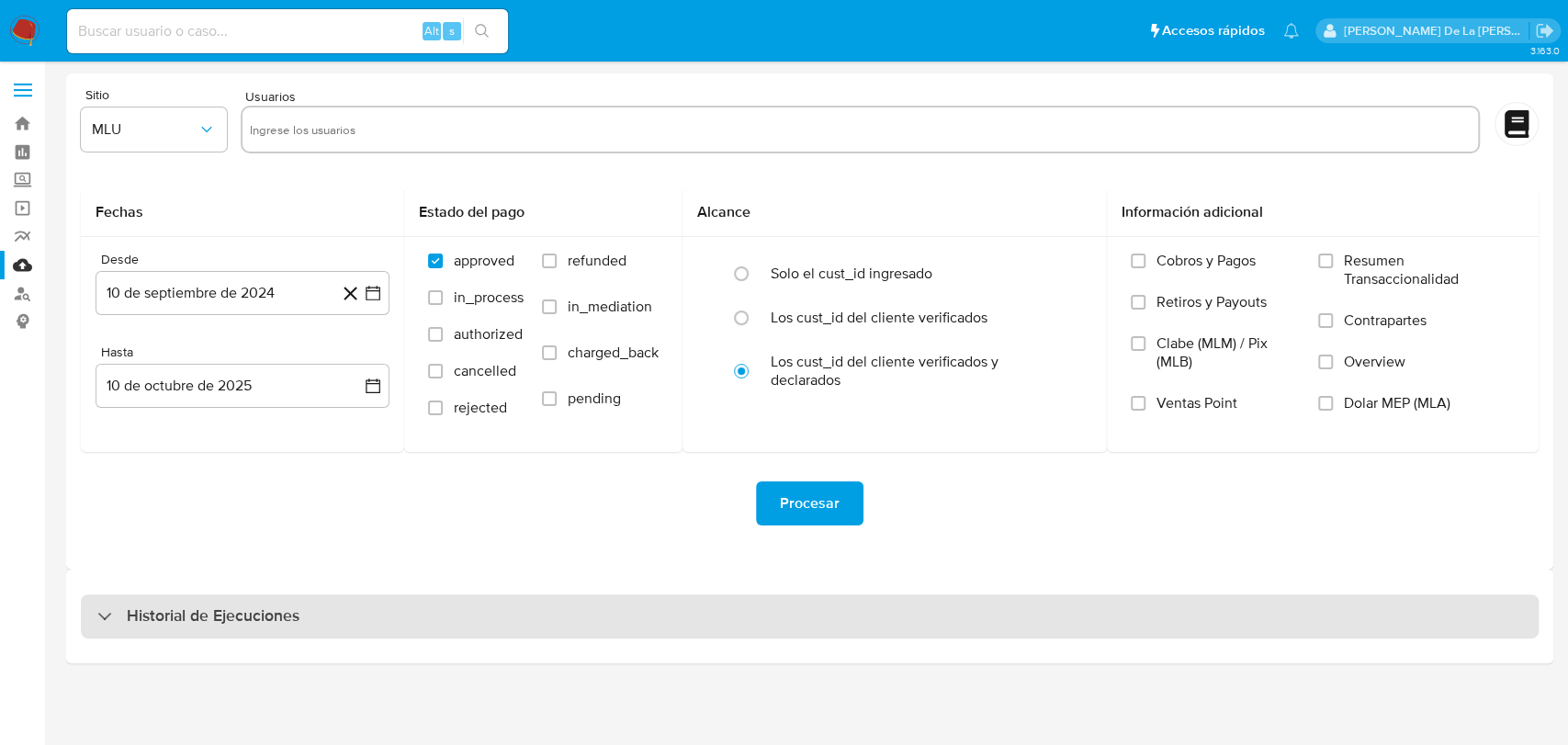
drag, startPoint x: 148, startPoint y: 612, endPoint x: 155, endPoint y: 603, distance: 11.4
click at [148, 613] on h3 "Historial de Ejecuciones" at bounding box center [212, 617] width 172 height 22
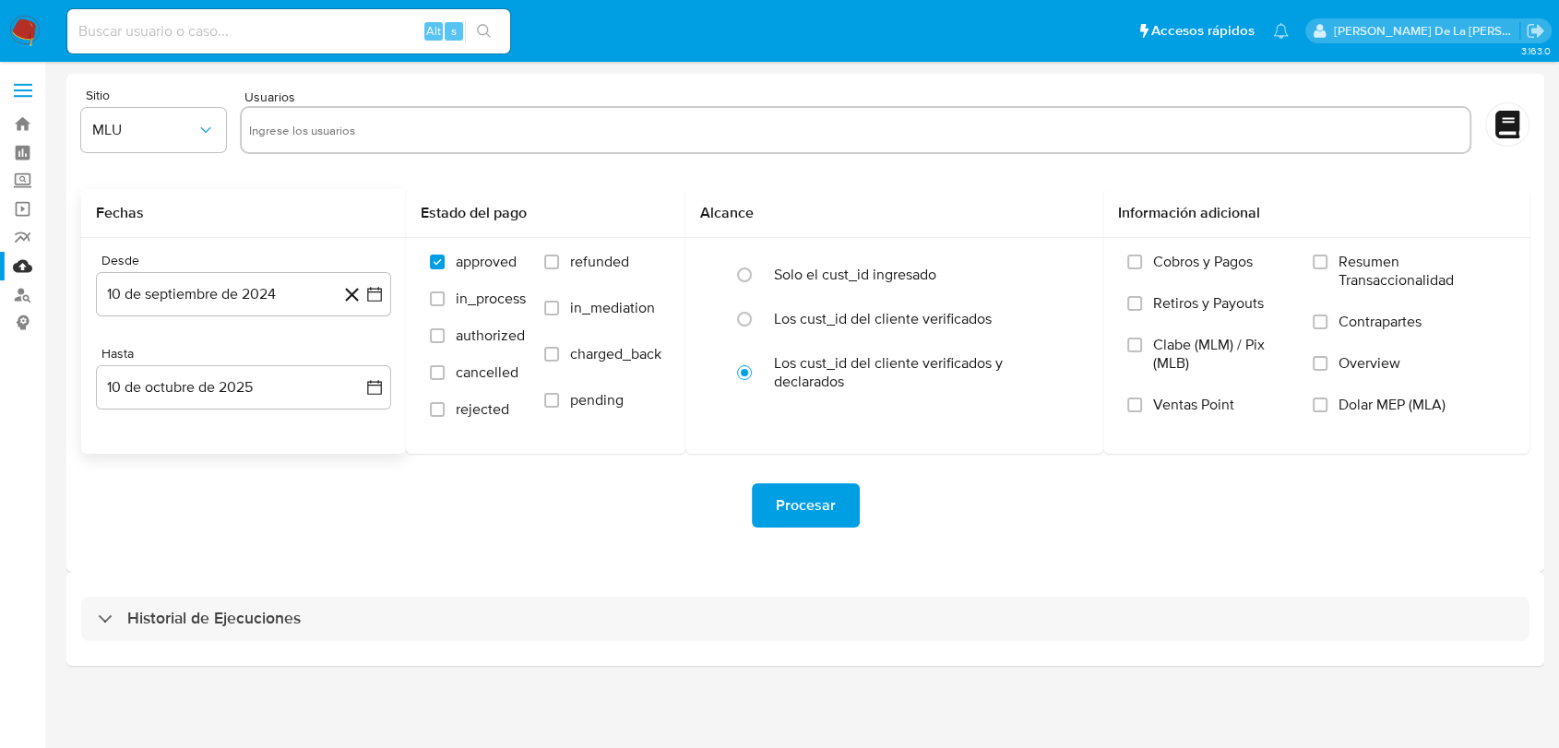
select select "10"
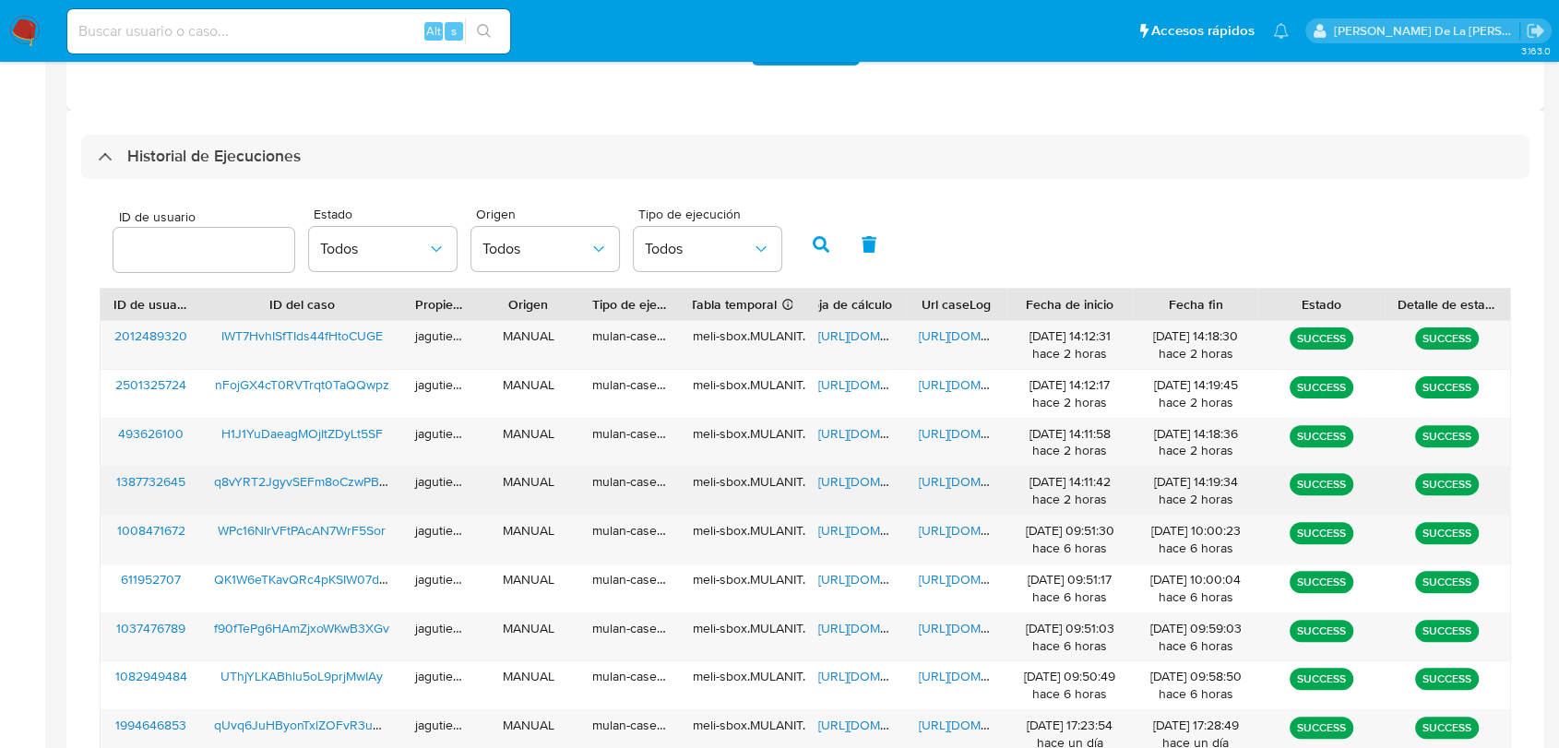
scroll to position [512, 0]
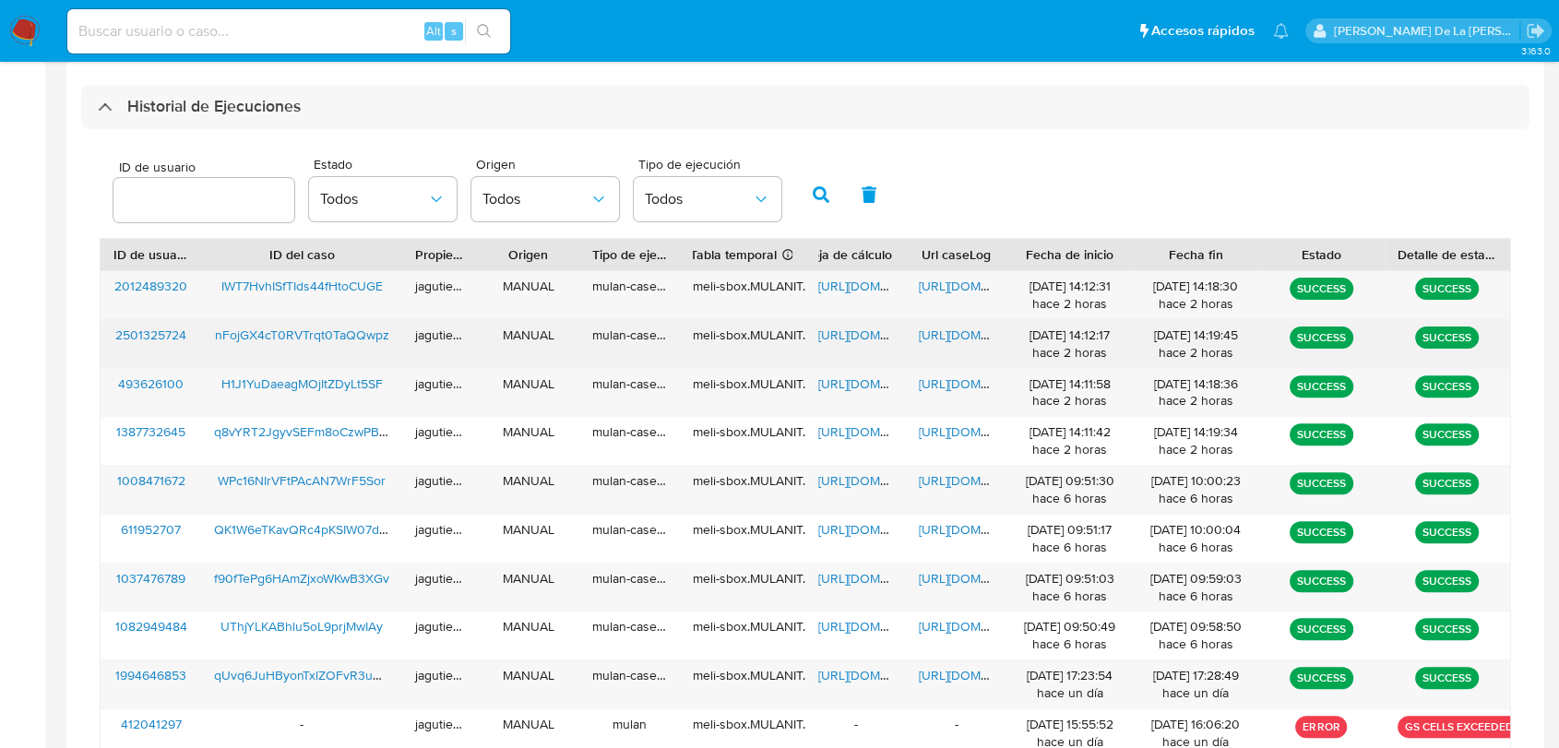
click at [958, 340] on span "https://docs.google.com/document/d/1lNa3ORLzZHbeiyVaVtytPb79D3IOOQiFOaRAeuPQCYs…" at bounding box center [982, 335] width 127 height 18
click at [833, 337] on span "https://docs.google.com/spreadsheets/d/1mBToNnG6tbka7R2P_GnKwN7VYx9Vz3ZcdbAIYLI…" at bounding box center [881, 335] width 127 height 18
click at [308, 340] on span "nFojGX4cT0RVTrqt0TaQQwpz" at bounding box center [302, 335] width 174 height 18
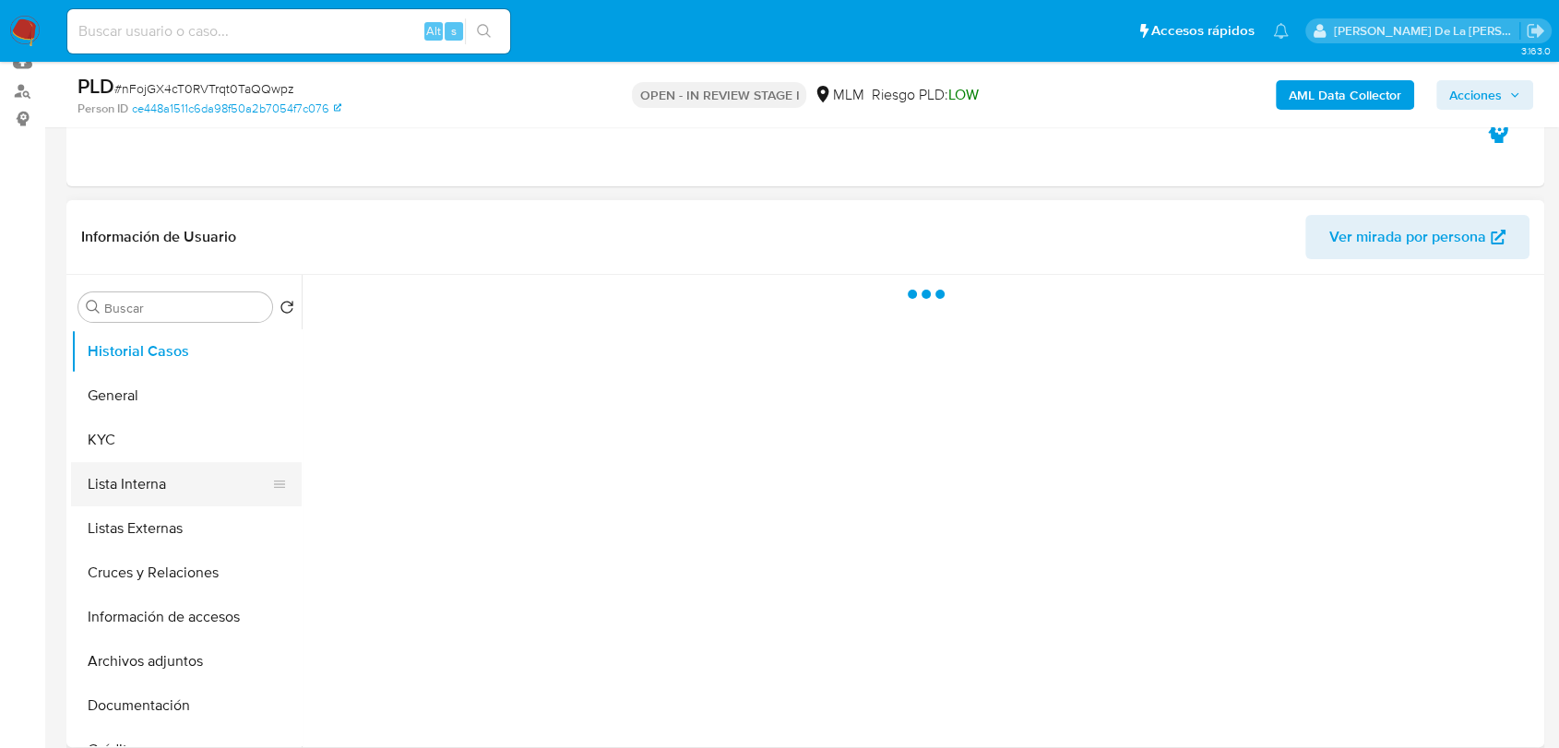
scroll to position [205, 0]
click at [95, 400] on button "General" at bounding box center [179, 395] width 216 height 44
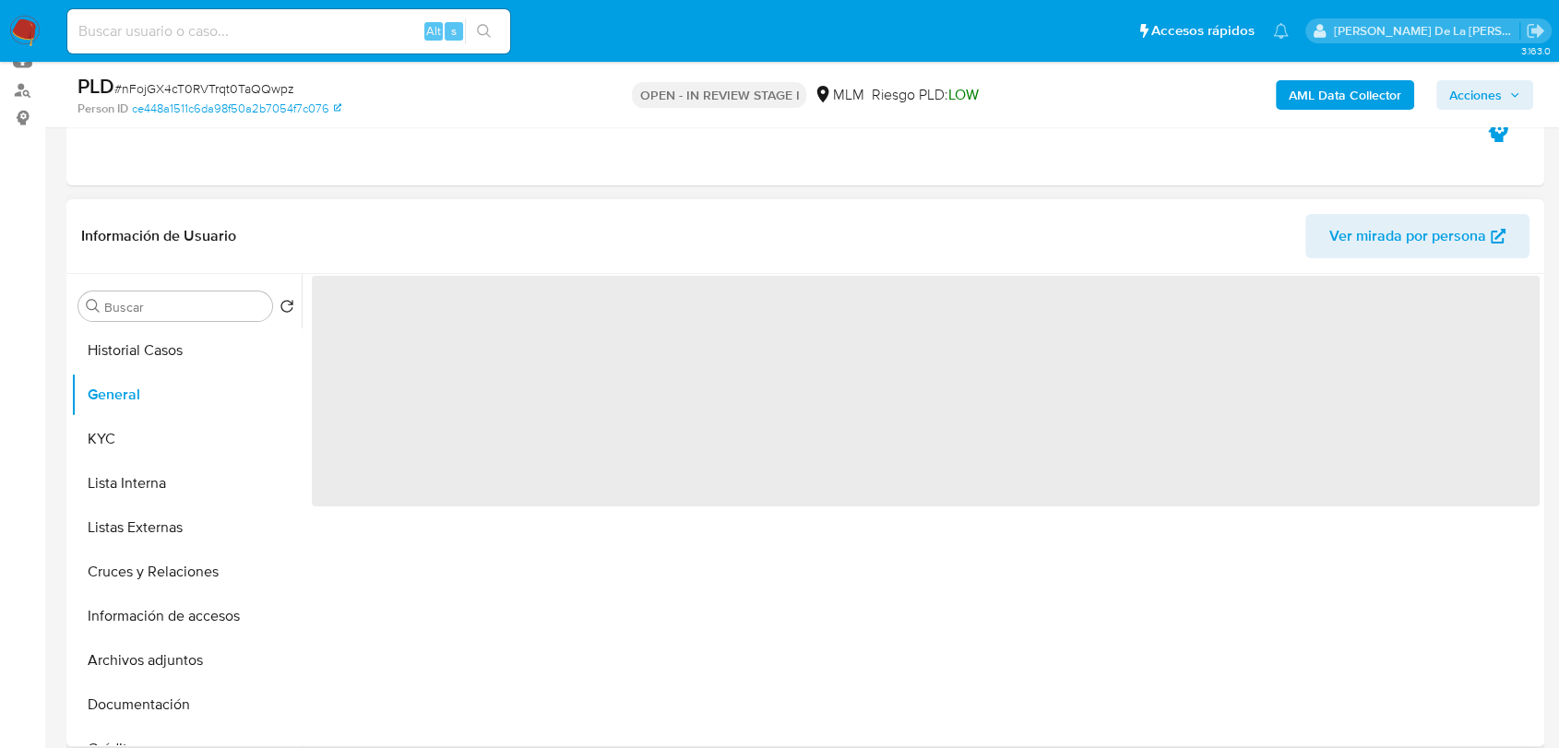
select select "10"
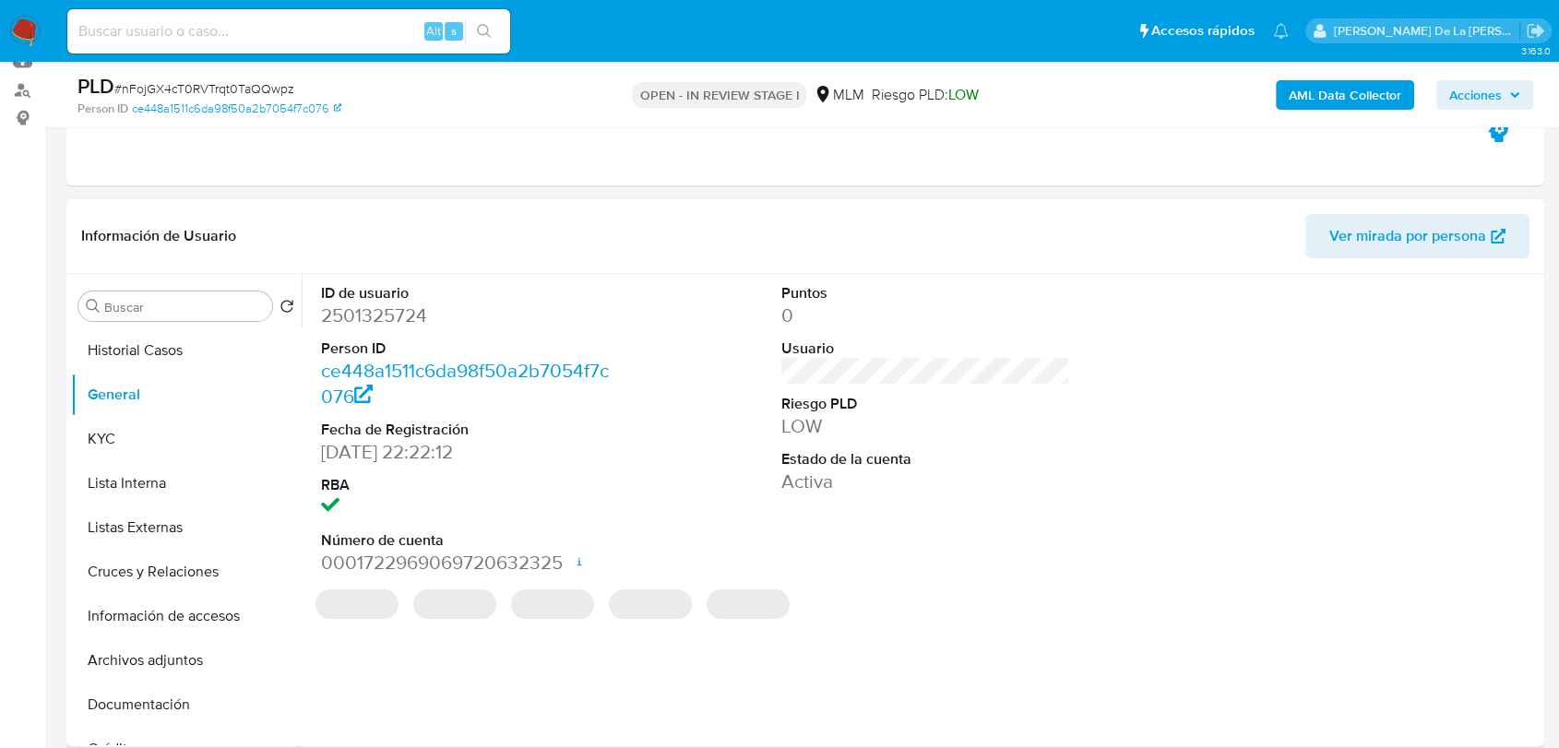
click at [378, 312] on dd "2501325724" at bounding box center [465, 316] width 289 height 26
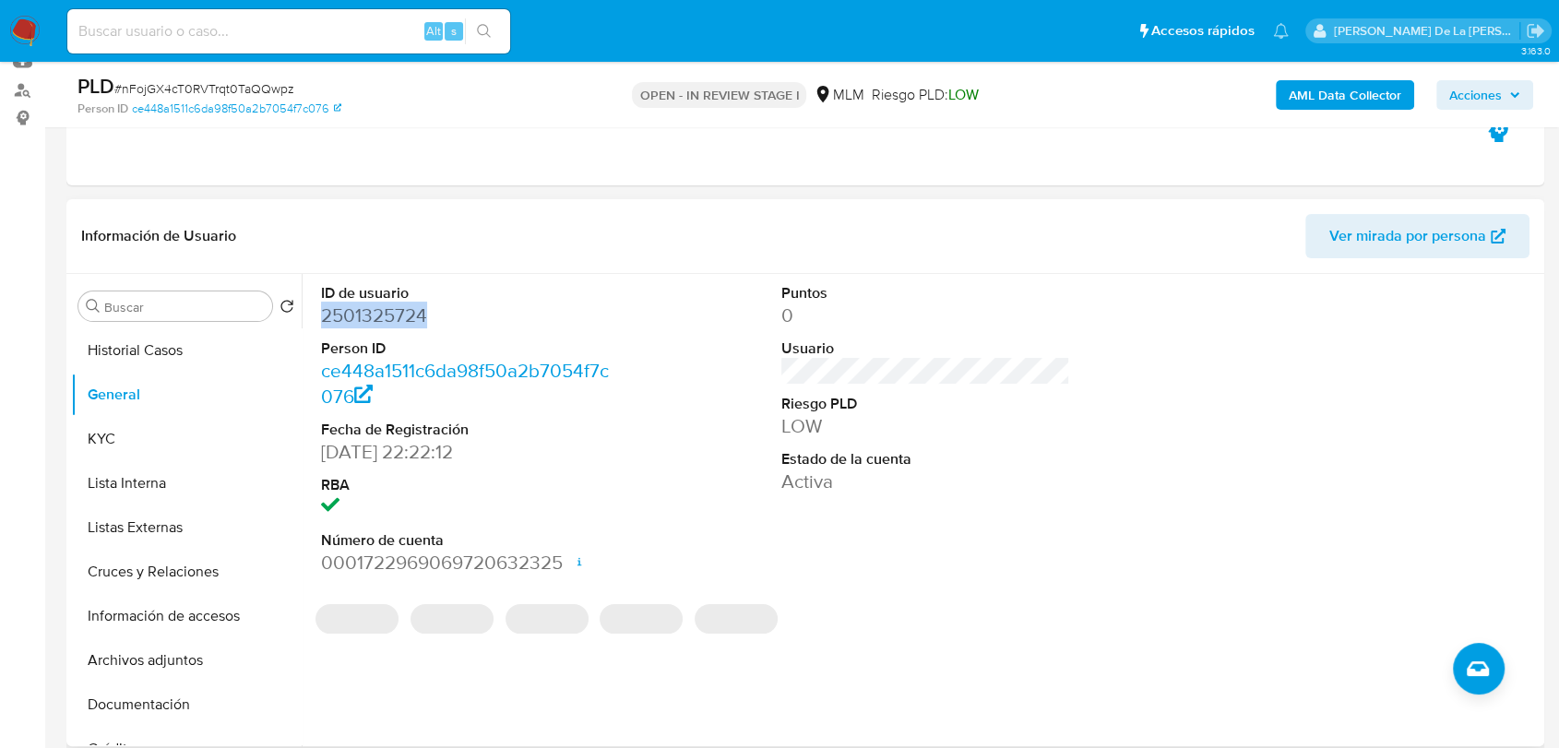
copy dd "2501325724"
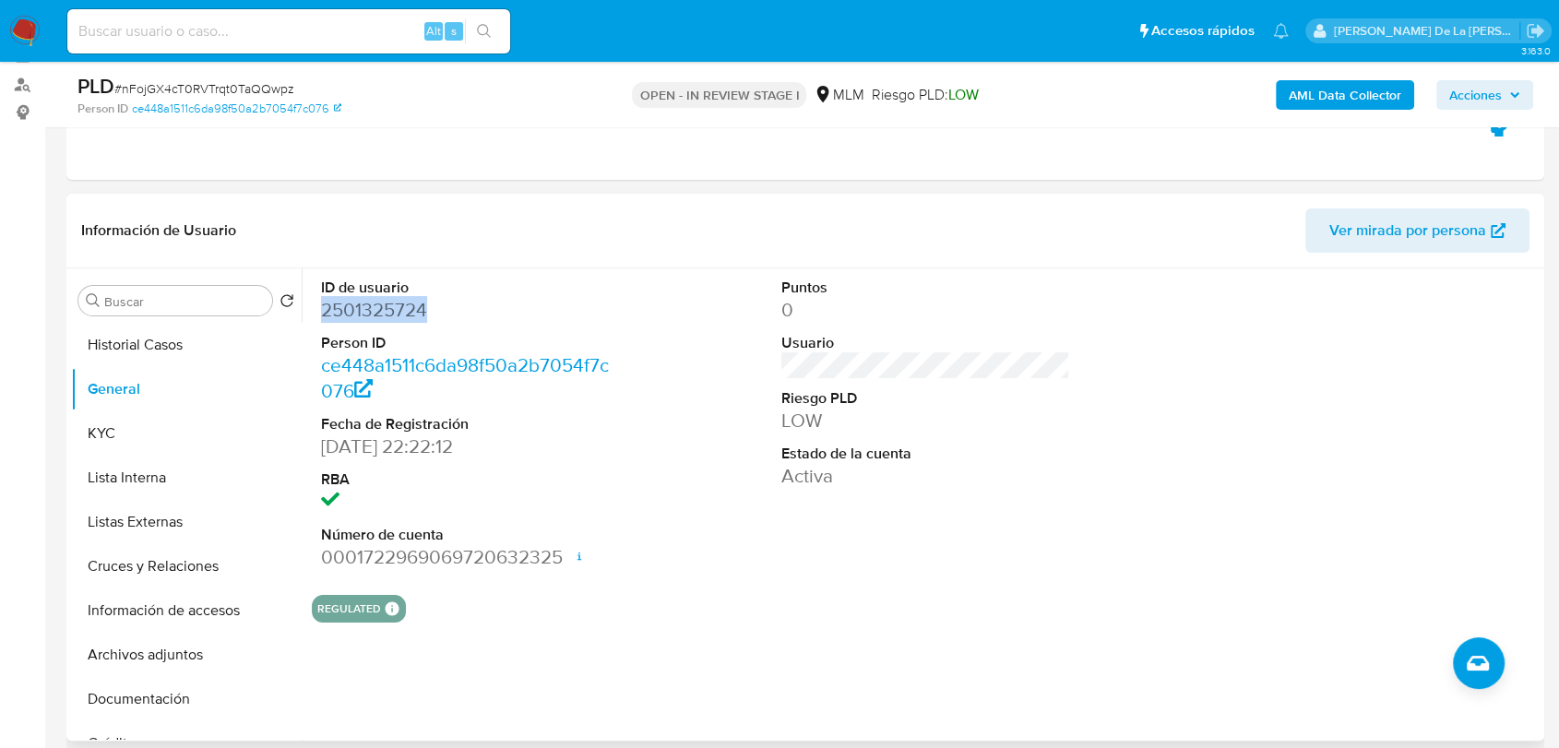
scroll to position [307, 0]
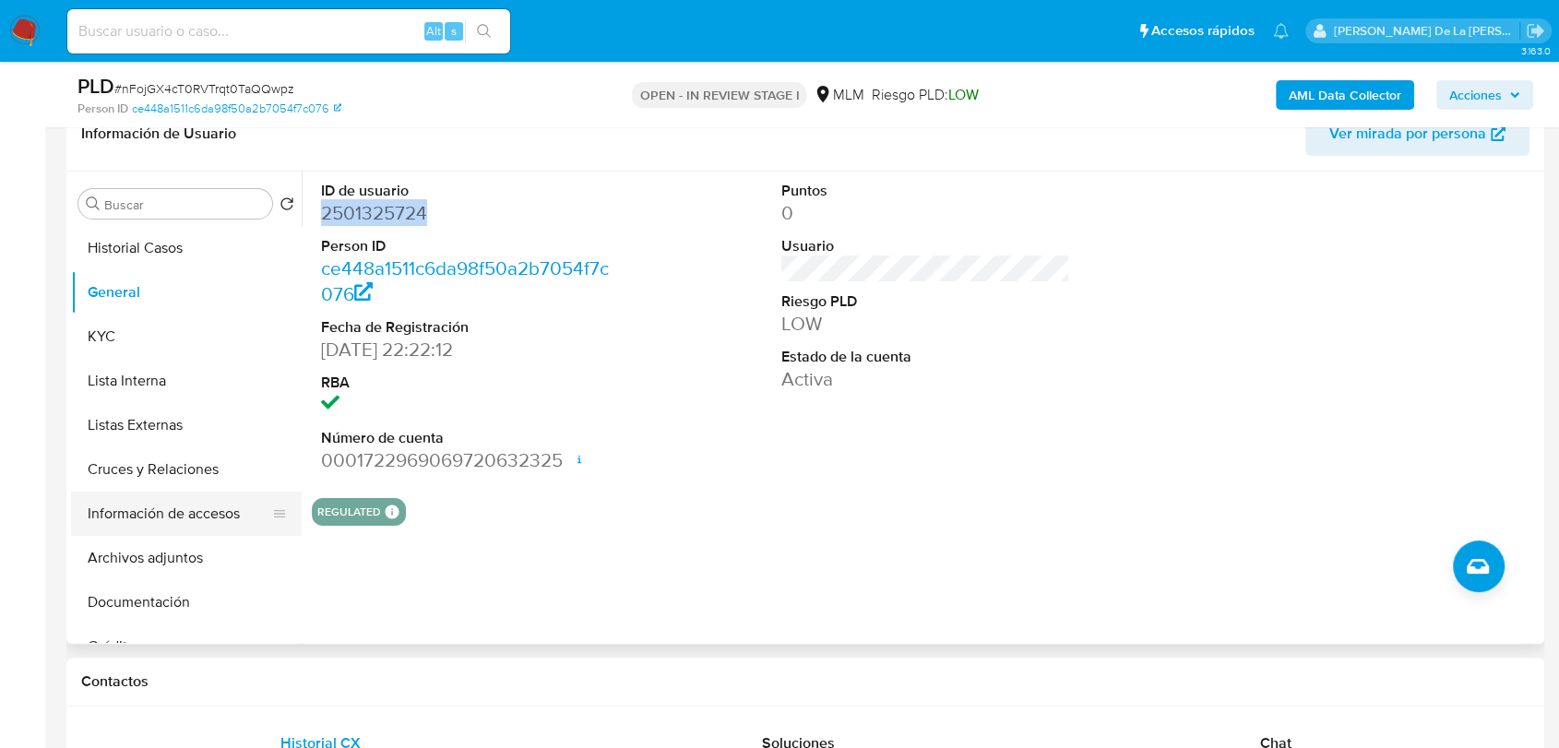
click at [212, 522] on button "Información de accesos" at bounding box center [179, 514] width 216 height 44
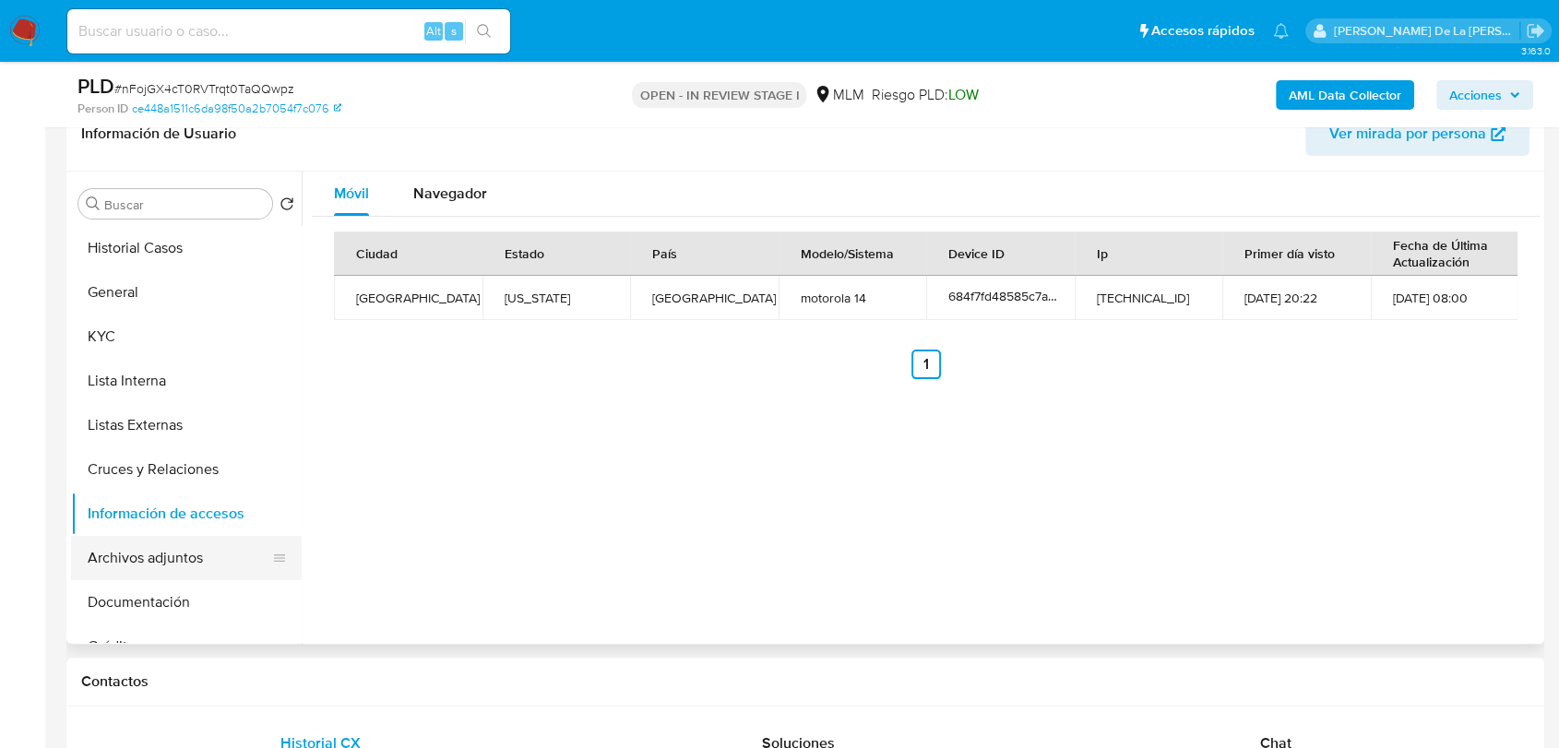
click at [198, 568] on button "Archivos adjuntos" at bounding box center [179, 558] width 216 height 44
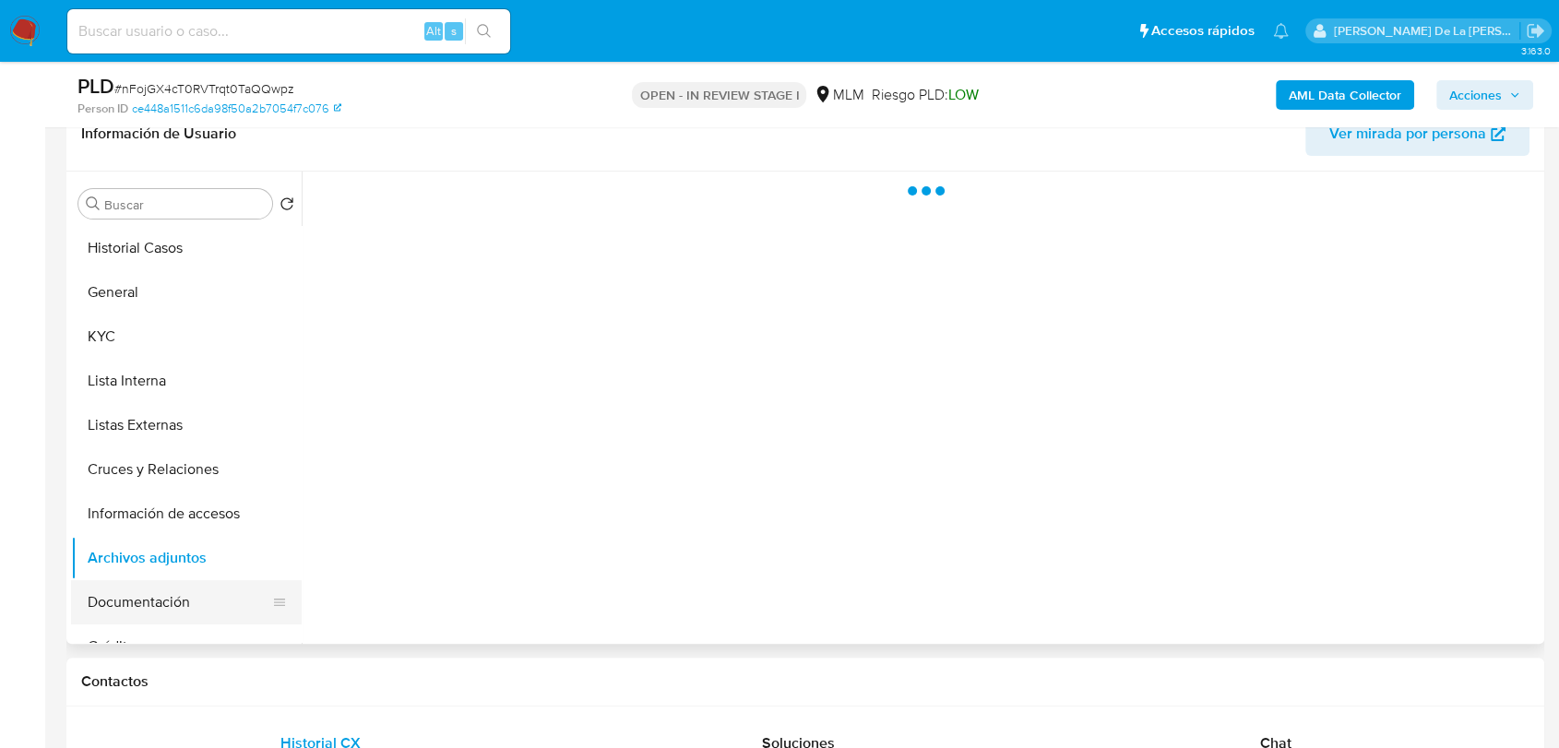
click at [187, 591] on button "Documentación" at bounding box center [179, 602] width 216 height 44
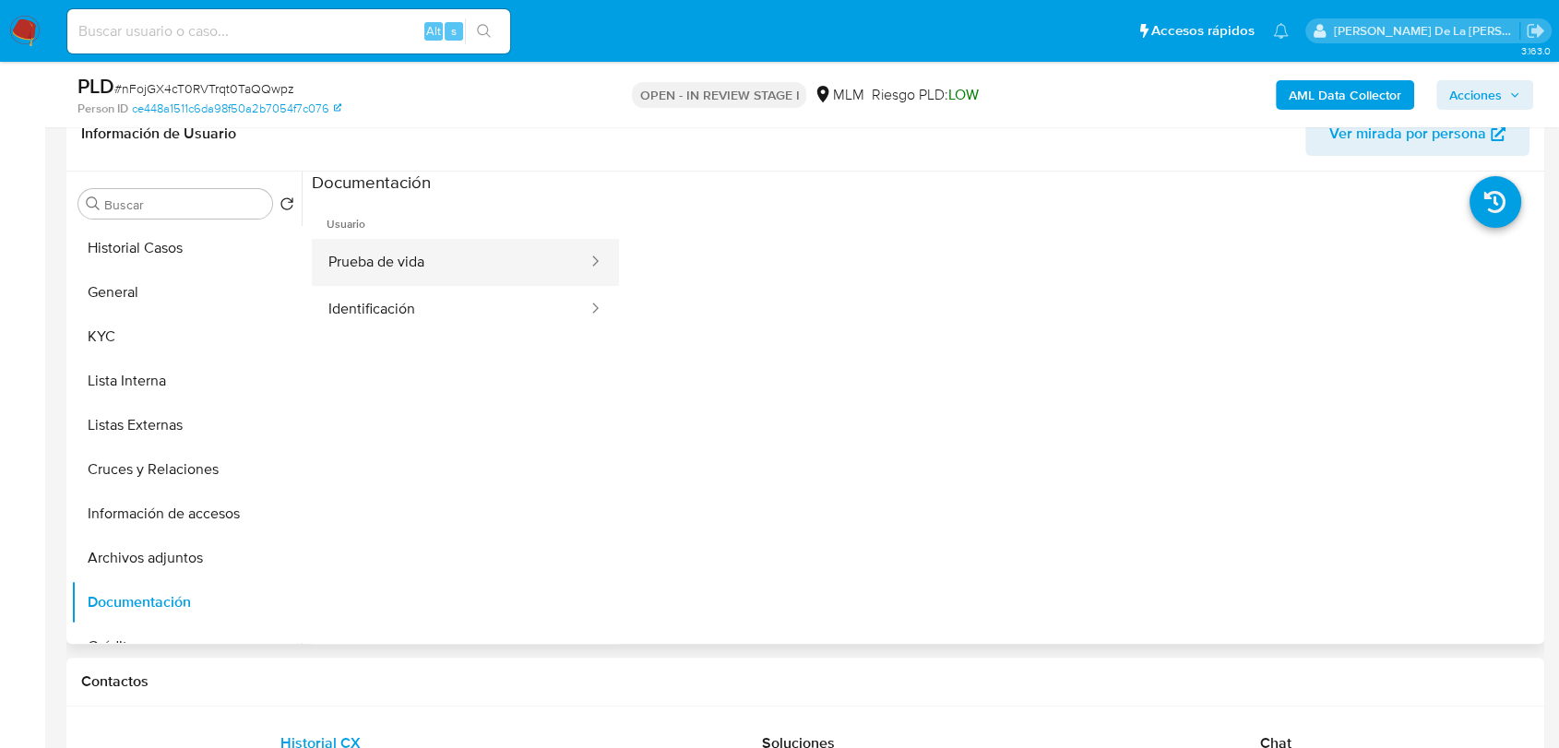
click at [438, 267] on button "Prueba de vida" at bounding box center [451, 262] width 278 height 47
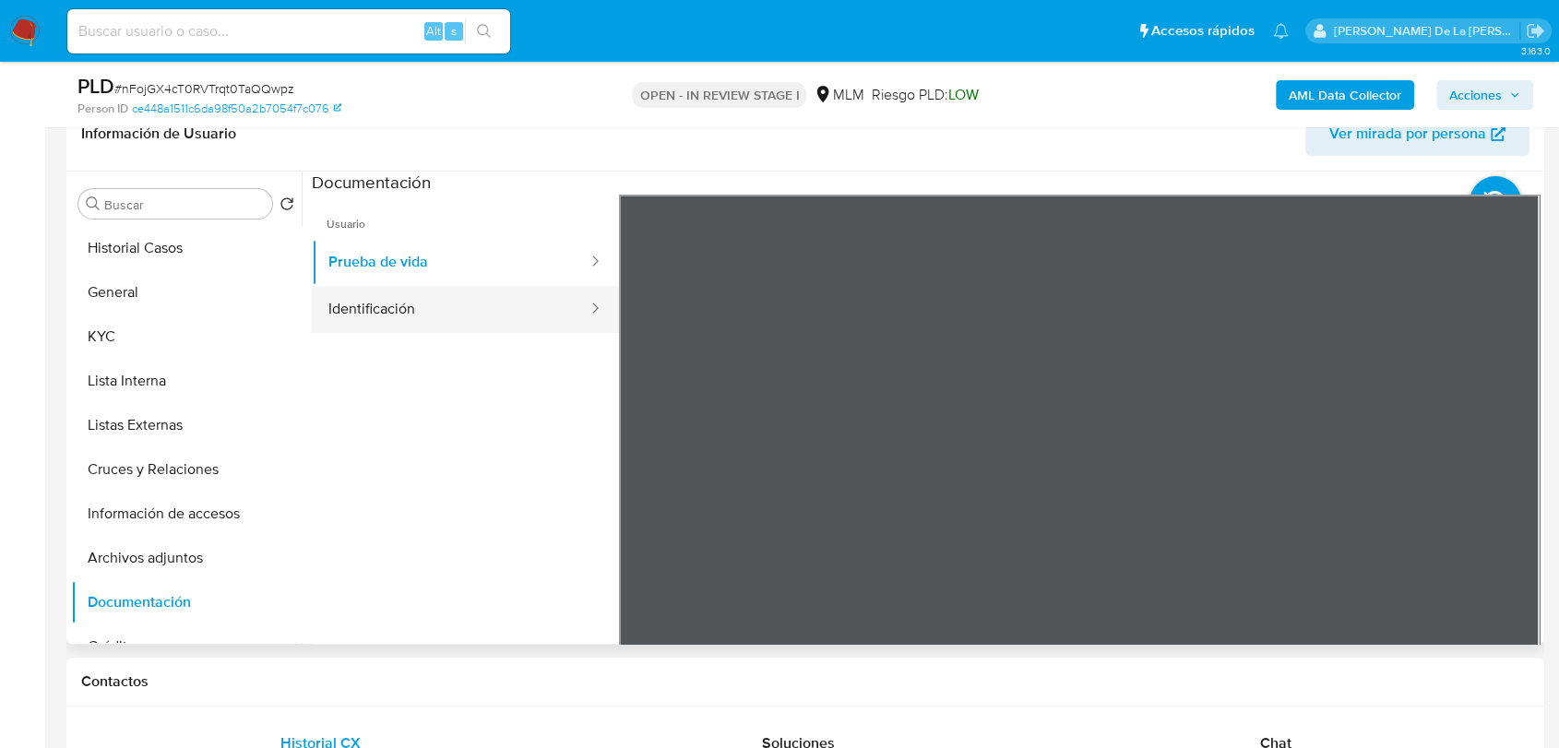
click at [495, 311] on button "Identificación" at bounding box center [451, 309] width 278 height 47
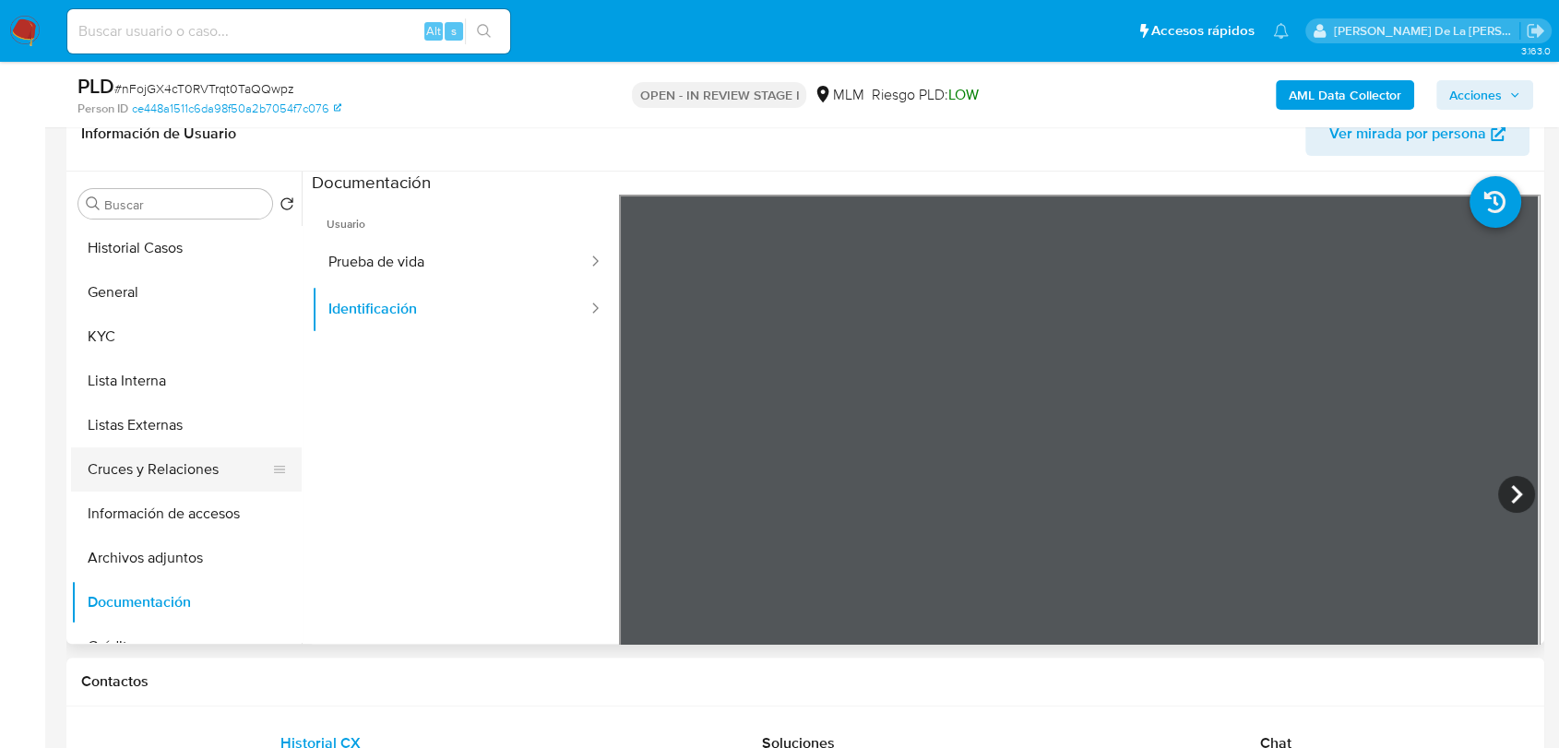
click at [174, 451] on button "Cruces y Relaciones" at bounding box center [179, 470] width 216 height 44
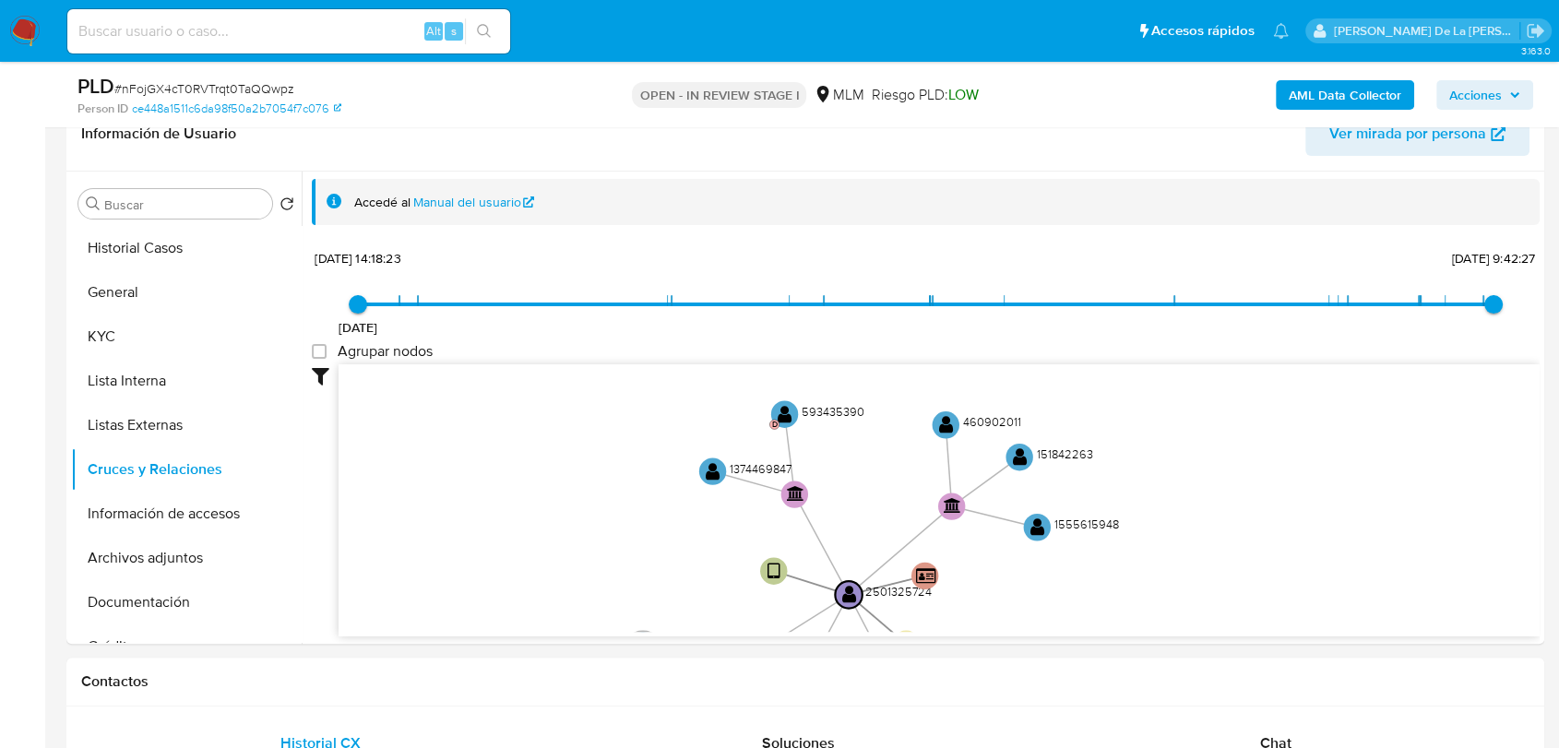
drag, startPoint x: 843, startPoint y: 478, endPoint x: 757, endPoint y: 646, distance: 189.0
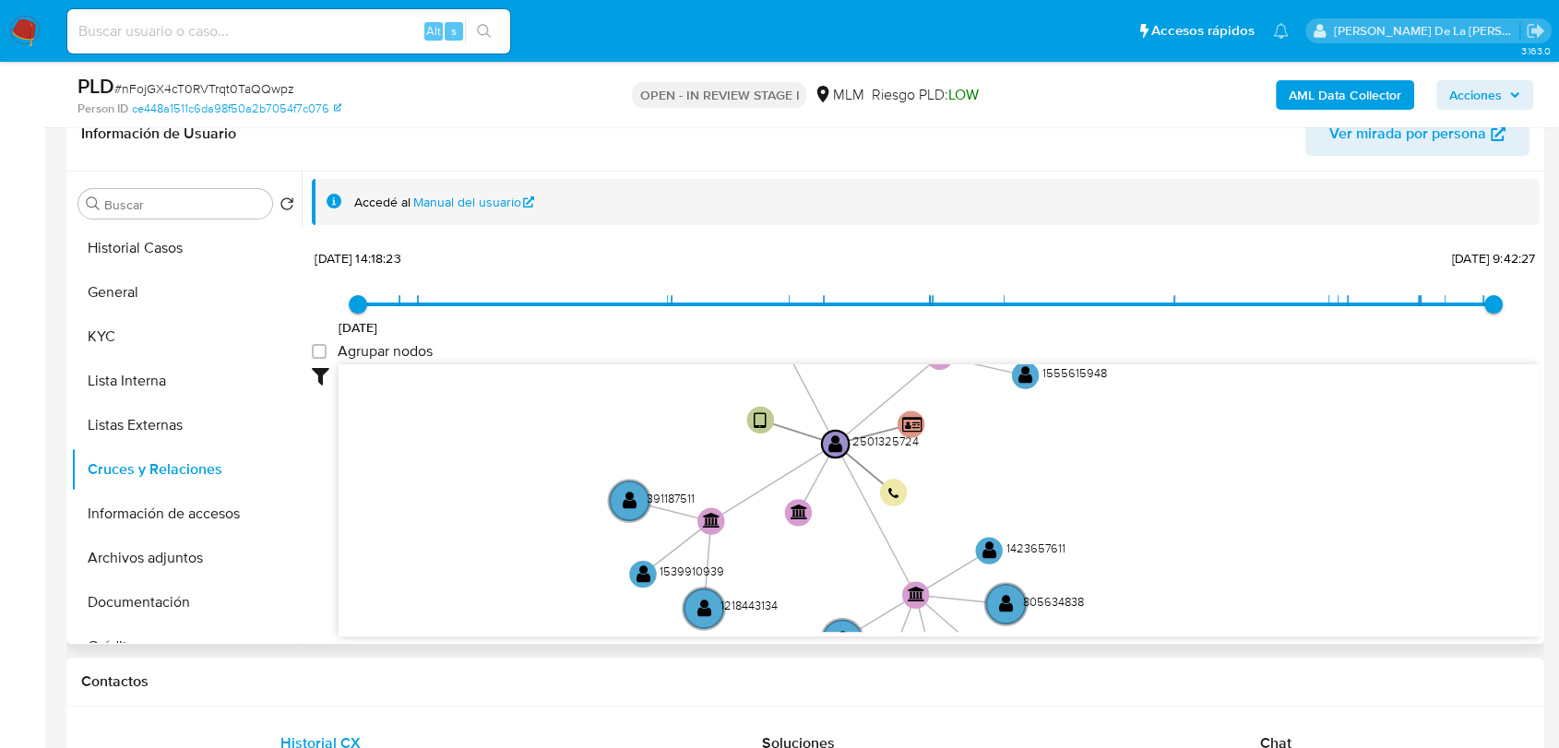
drag, startPoint x: 677, startPoint y: 534, endPoint x: 663, endPoint y: 381, distance: 153.8
click at [663, 381] on icon "user-2501325724  2501325724 device-684f7fd48585c7a37cc0d82a  person-ce448a151…" at bounding box center [939, 498] width 1201 height 268
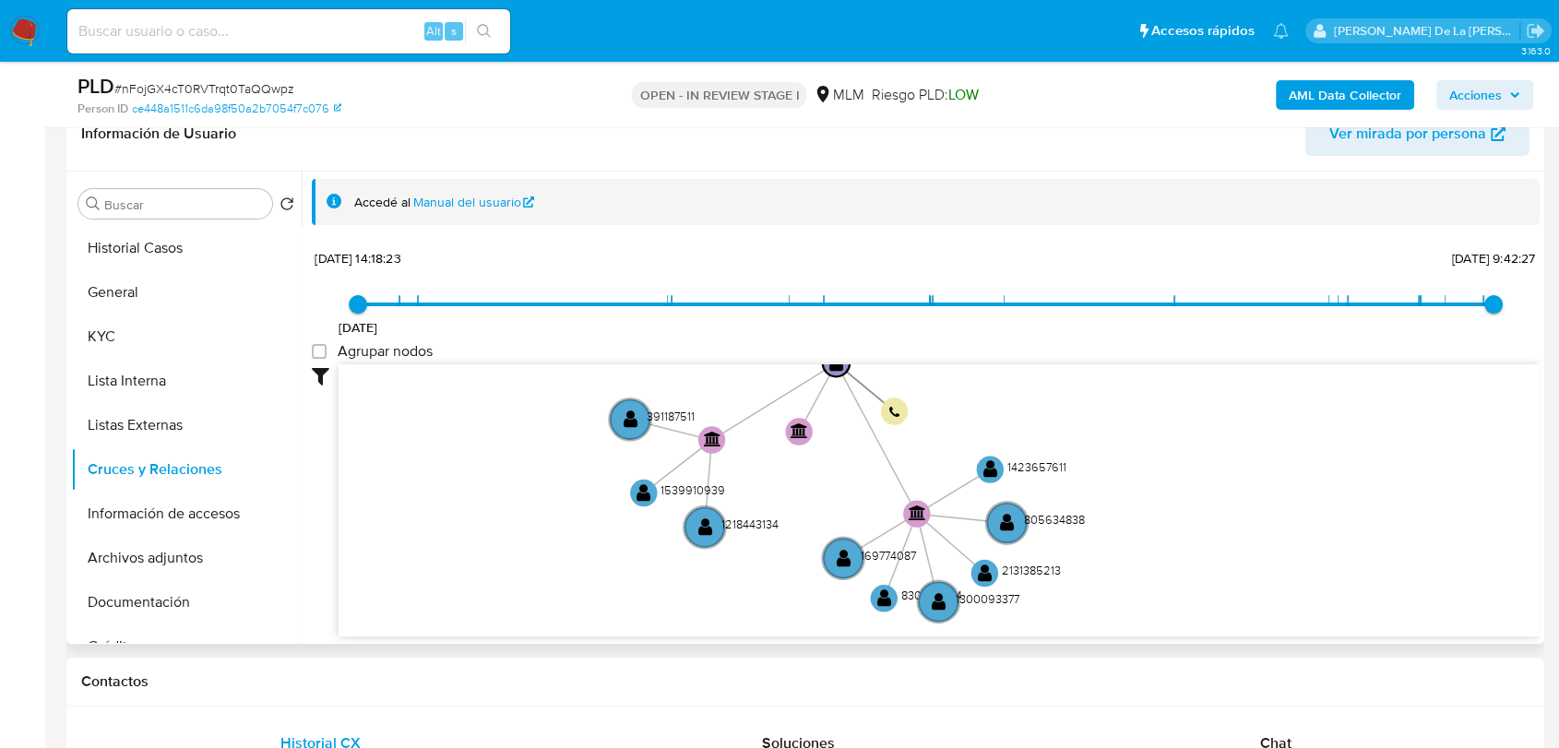
drag, startPoint x: 661, startPoint y: 463, endPoint x: 663, endPoint y: 386, distance: 77.5
click at [663, 386] on icon "user-2501325724  2501325724 device-684f7fd48585c7a37cc0d82a  person-ce448a151…" at bounding box center [939, 498] width 1201 height 268
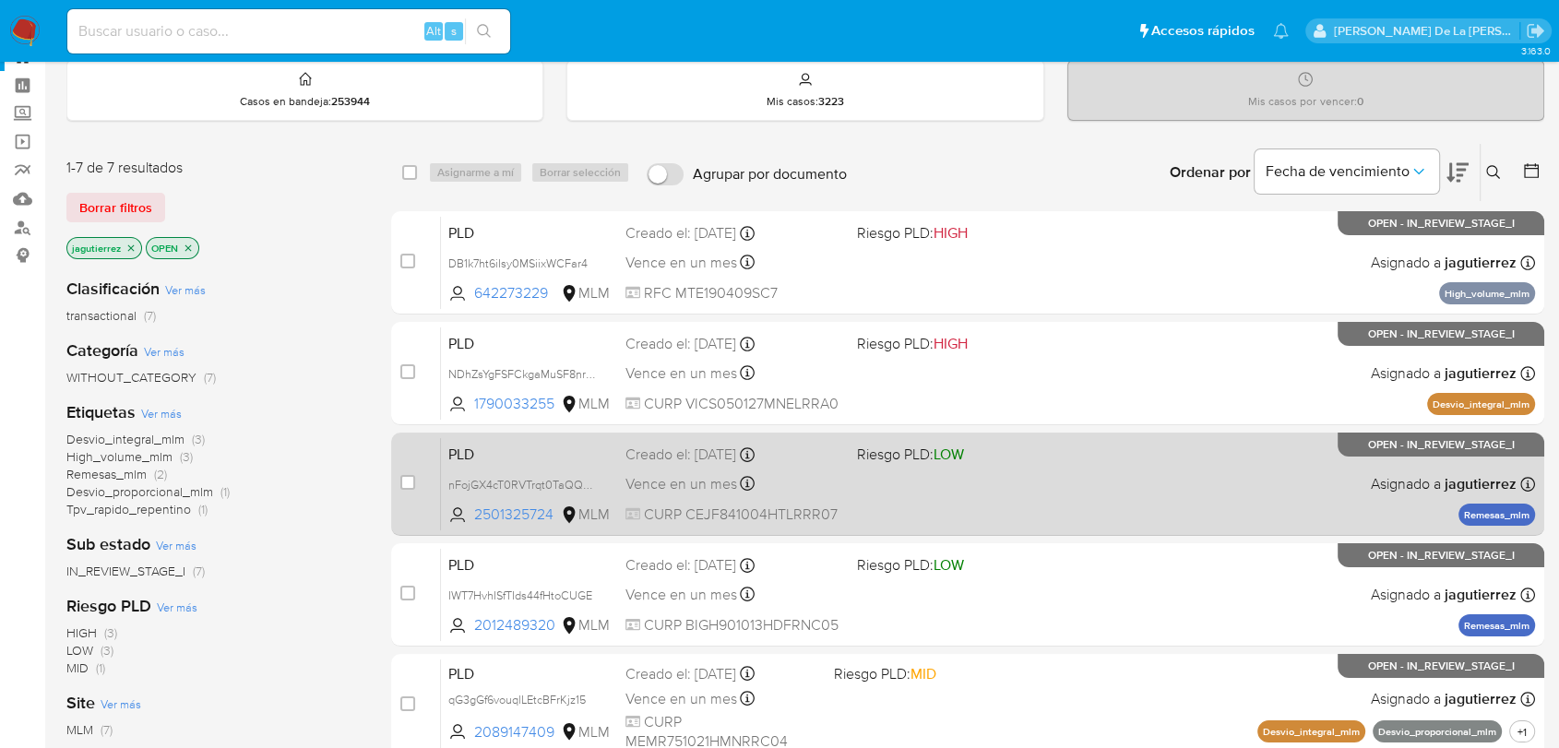
scroll to position [102, 0]
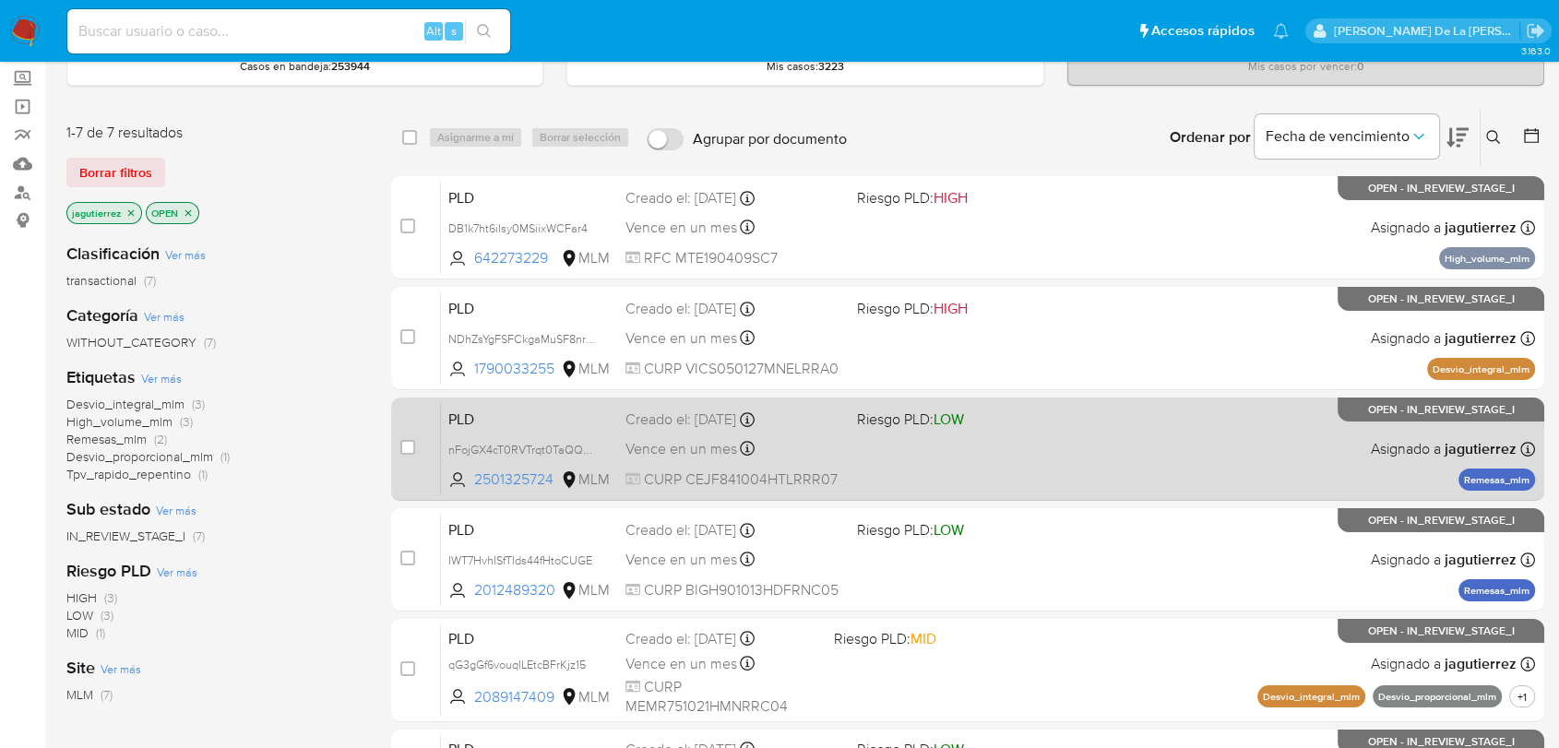
click at [1003, 444] on div "PLD nFojGX4cT0RVTrqt0TaQQwpz 2501325724 MLM Riesgo PLD: LOW Creado el: [DATE] C…" at bounding box center [988, 448] width 1094 height 93
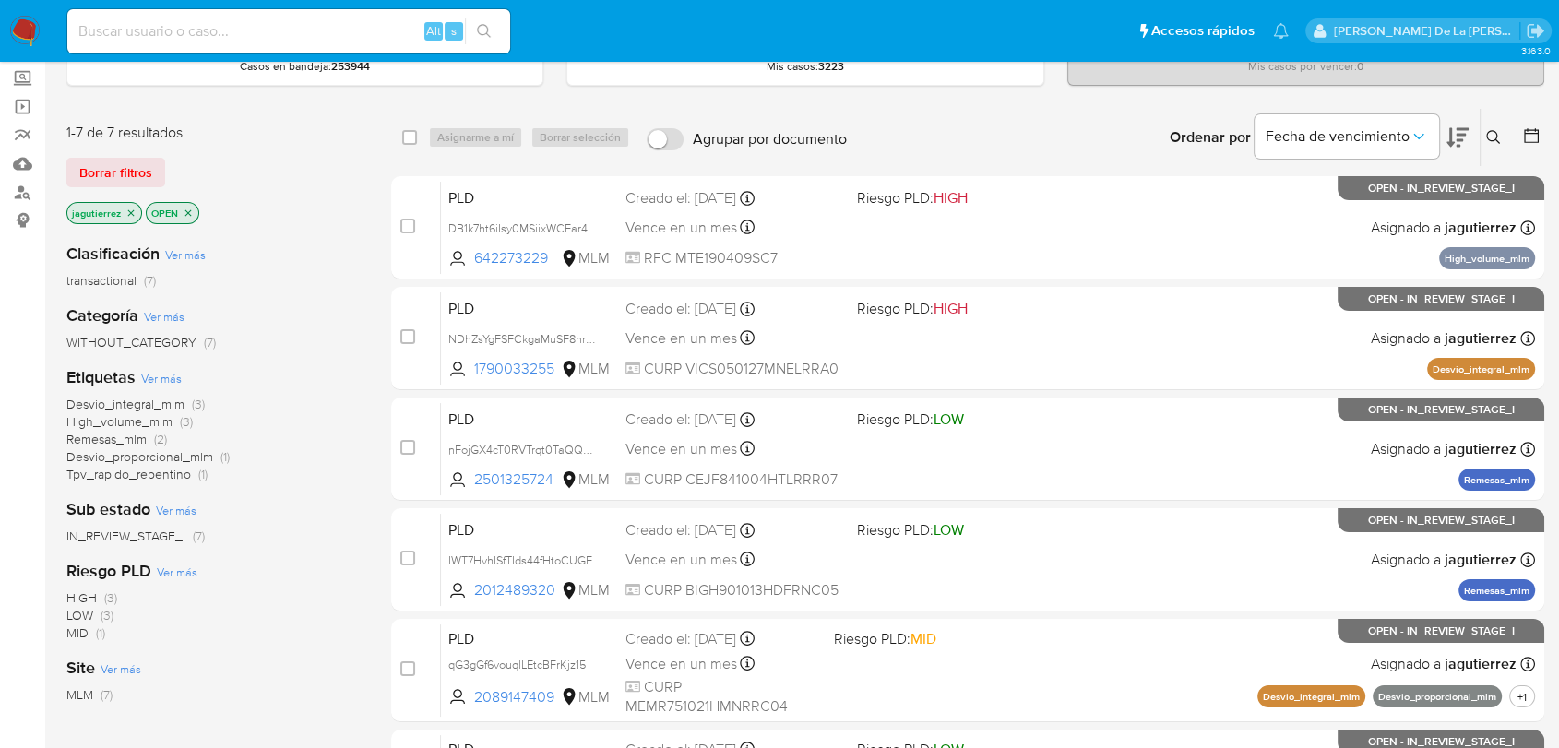
drag, startPoint x: 24, startPoint y: 36, endPoint x: 29, endPoint y: 54, distance: 18.1
click at [24, 36] on img at bounding box center [24, 31] width 31 height 31
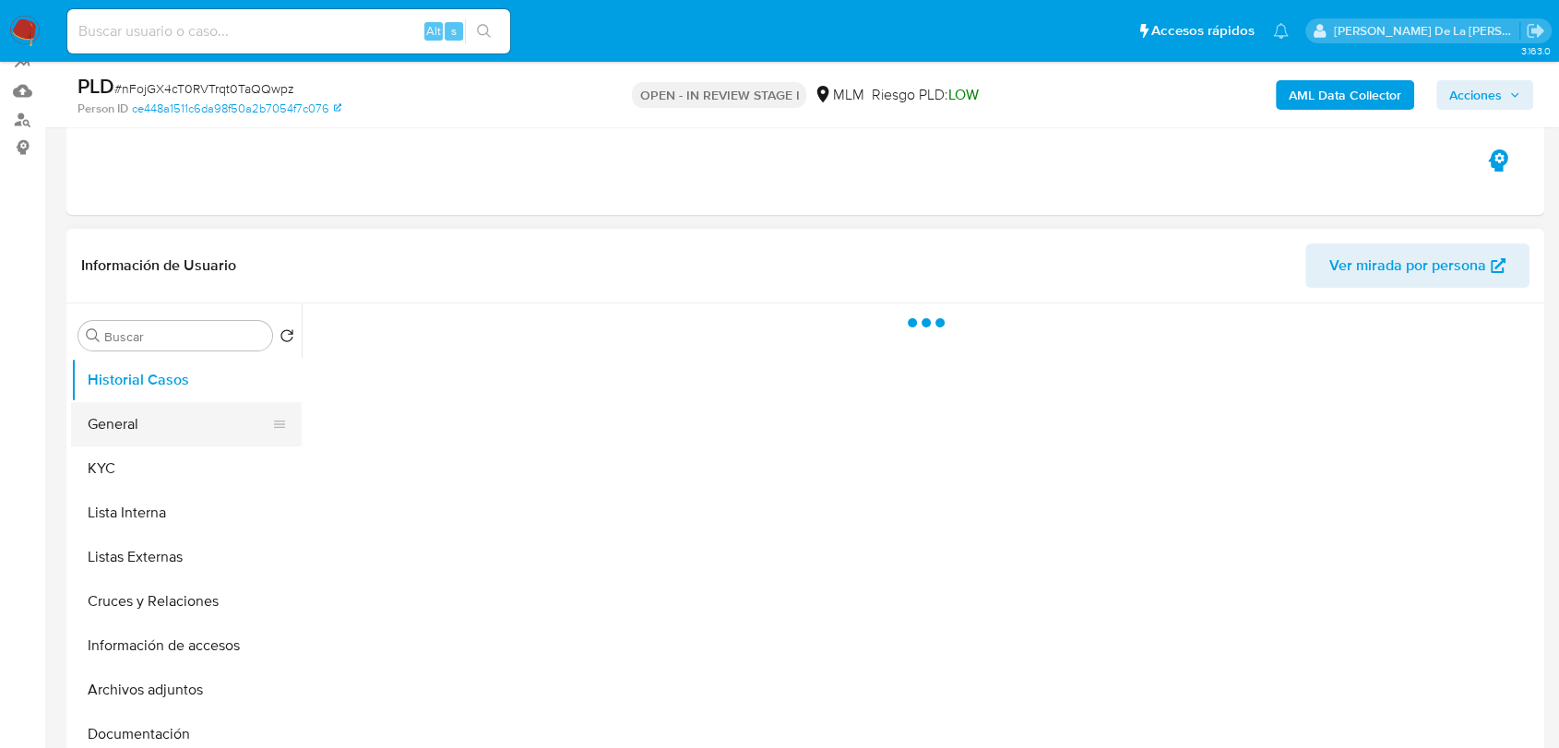
scroll to position [205, 0]
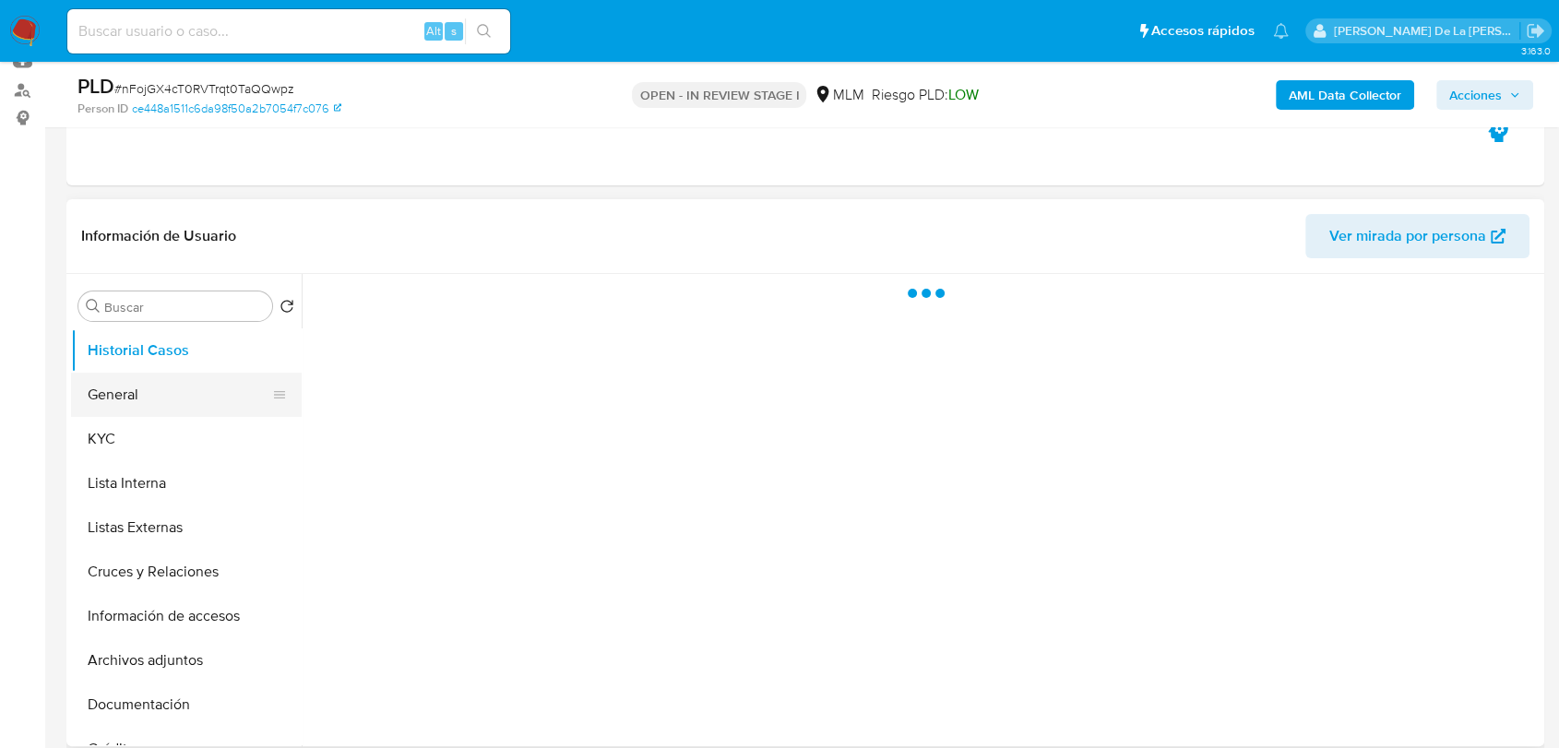
click at [154, 398] on button "General" at bounding box center [179, 395] width 216 height 44
select select "10"
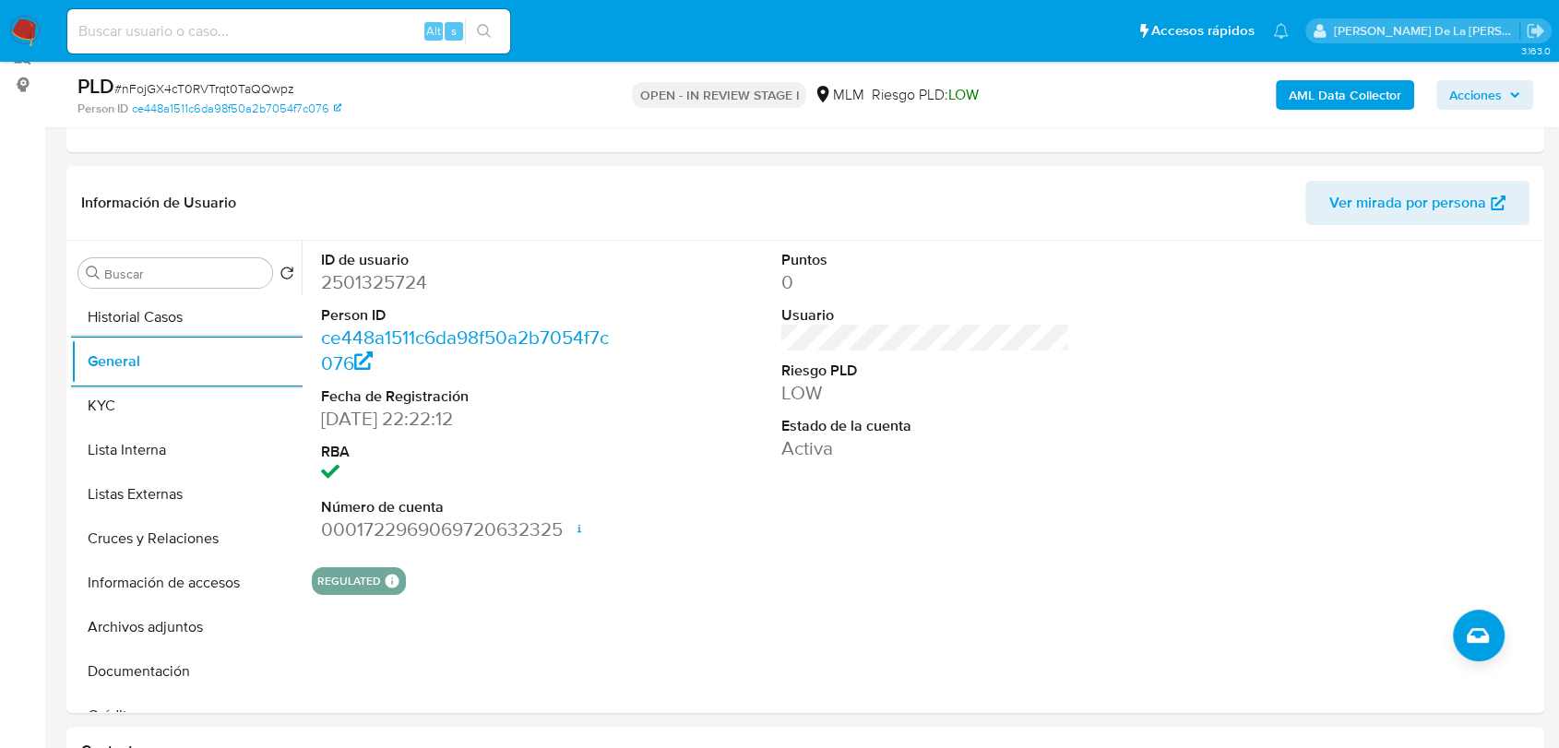
scroll to position [255, 0]
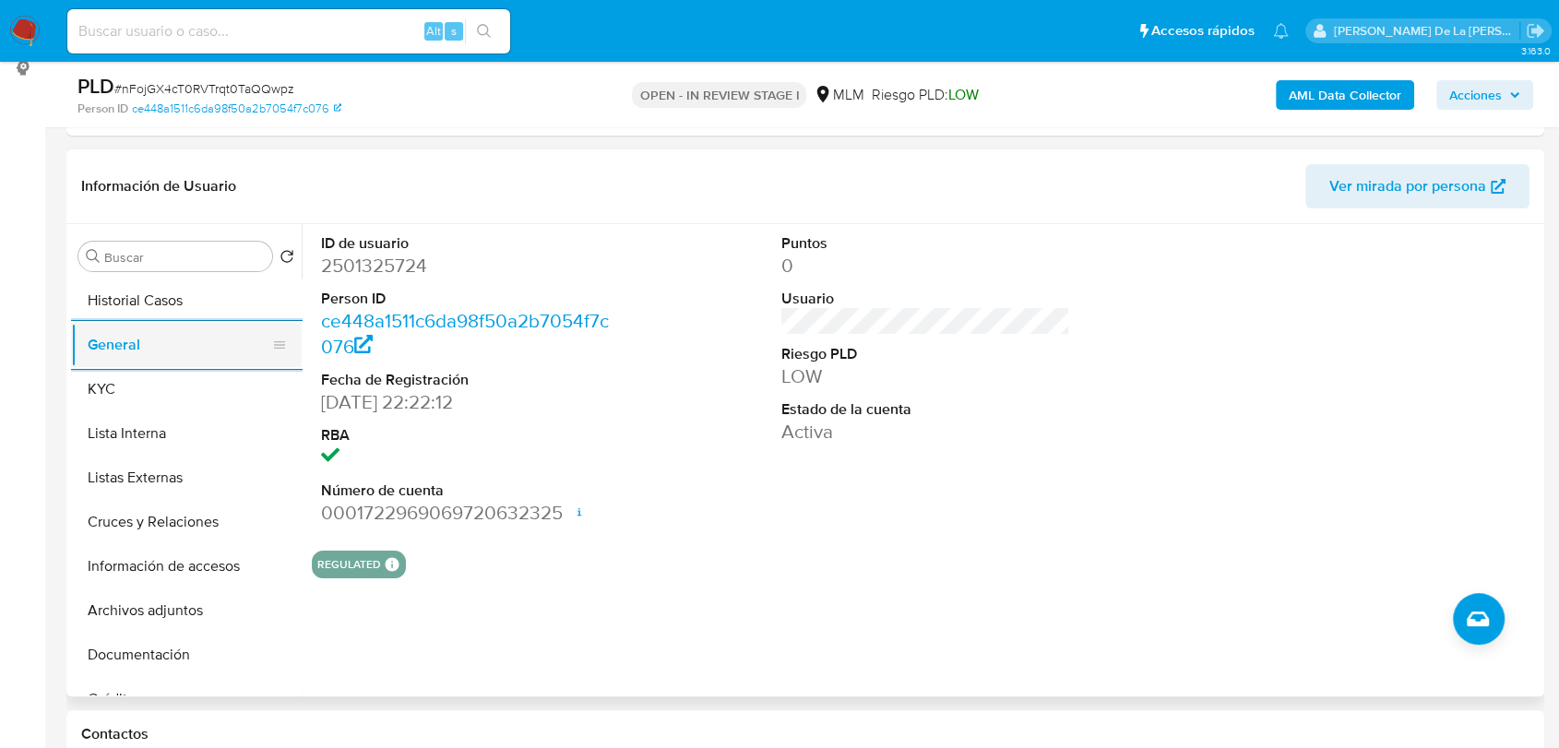
click at [162, 364] on button "General" at bounding box center [179, 345] width 216 height 44
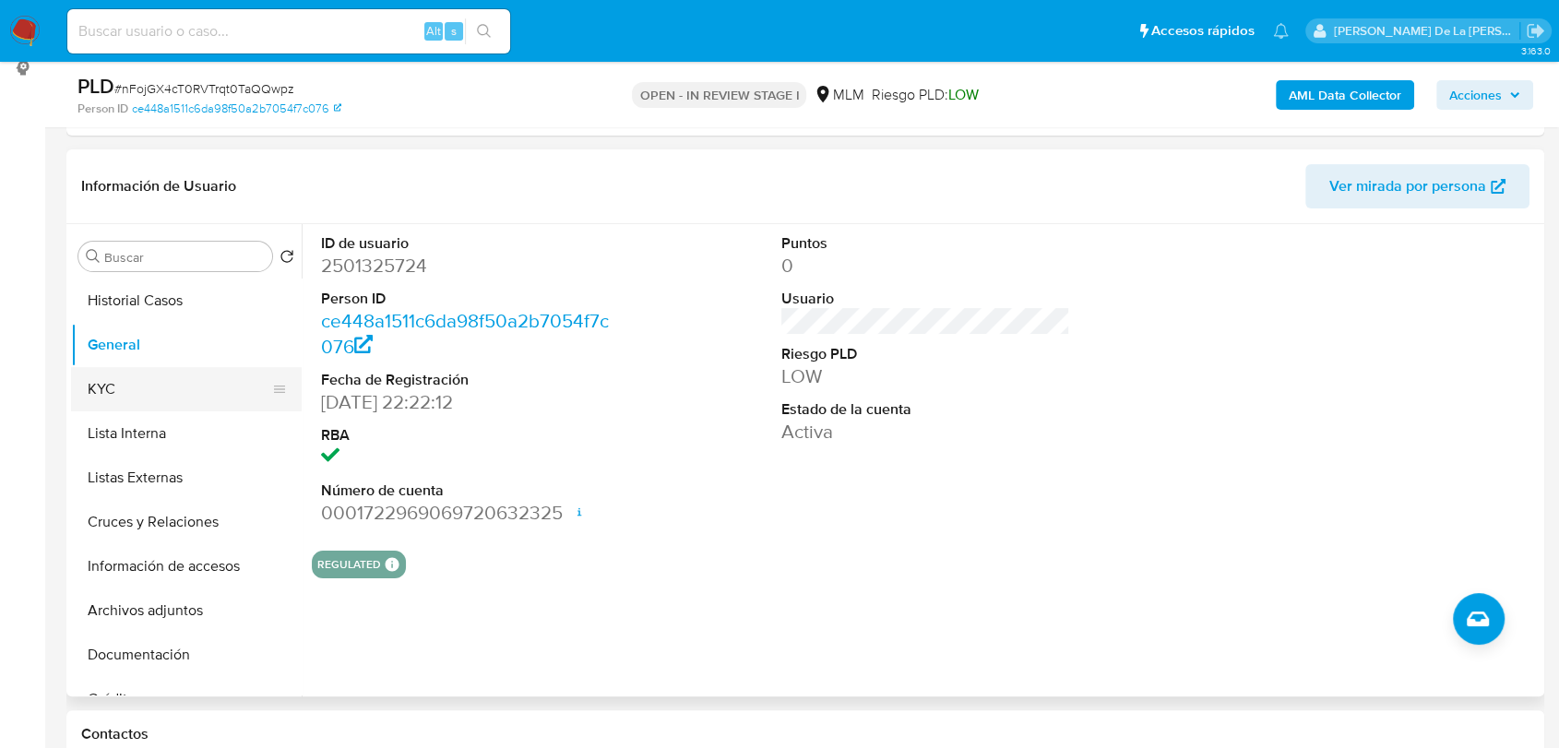
click at [155, 377] on button "KYC" at bounding box center [179, 389] width 216 height 44
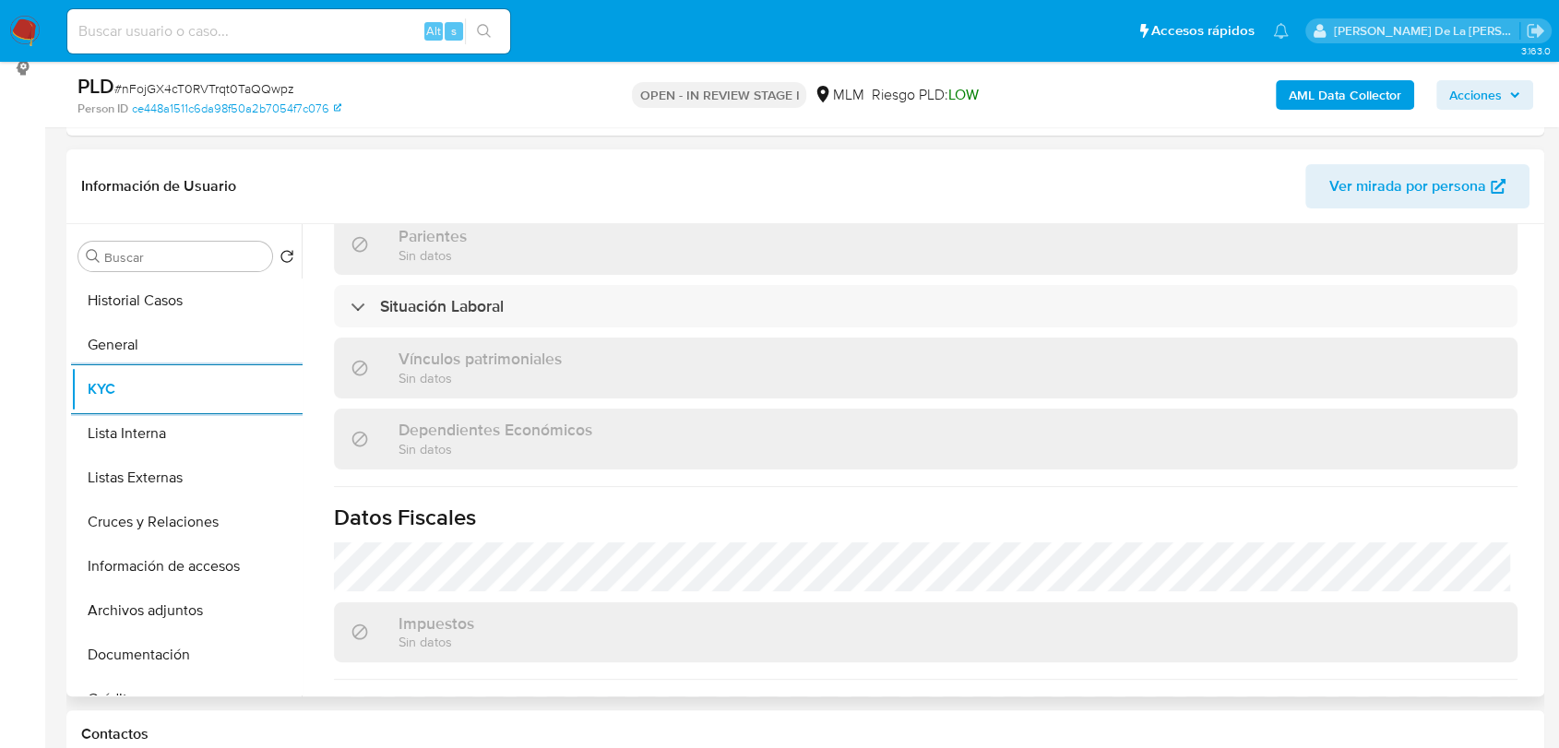
scroll to position [1159, 0]
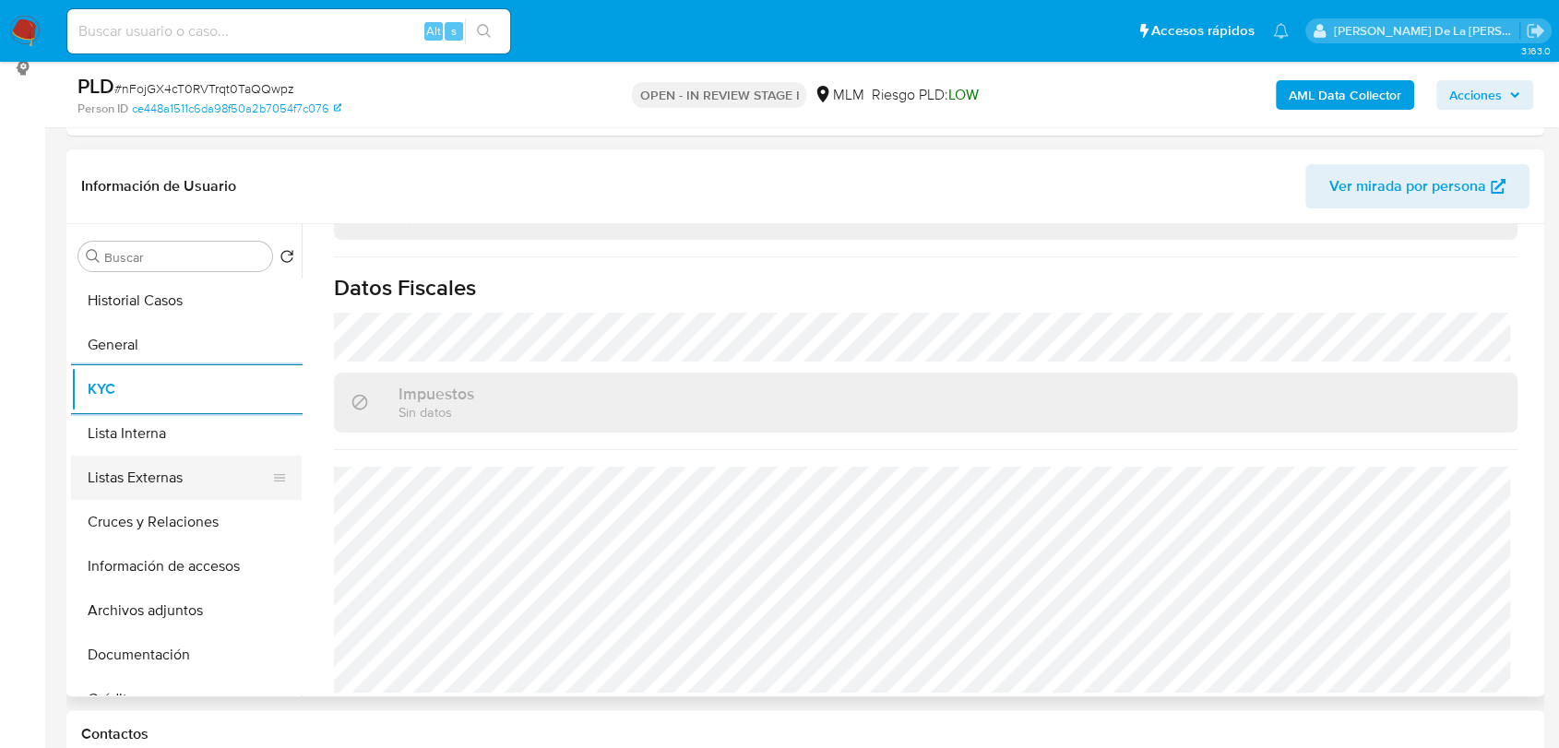
click at [181, 456] on button "Listas Externas" at bounding box center [179, 478] width 216 height 44
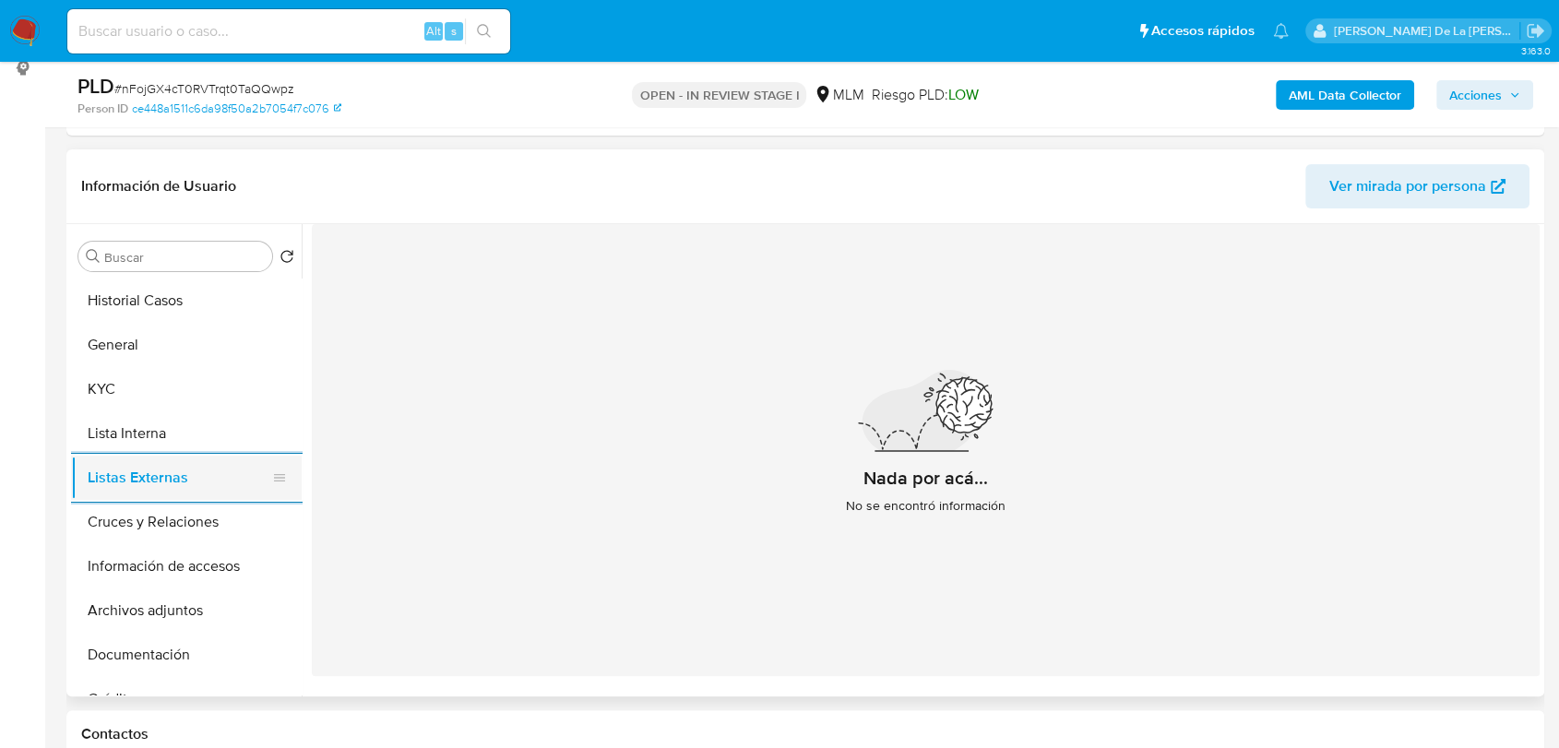
click at [98, 475] on button "Listas Externas" at bounding box center [179, 478] width 216 height 44
click at [93, 500] on button "Cruces y Relaciones" at bounding box center [179, 522] width 216 height 44
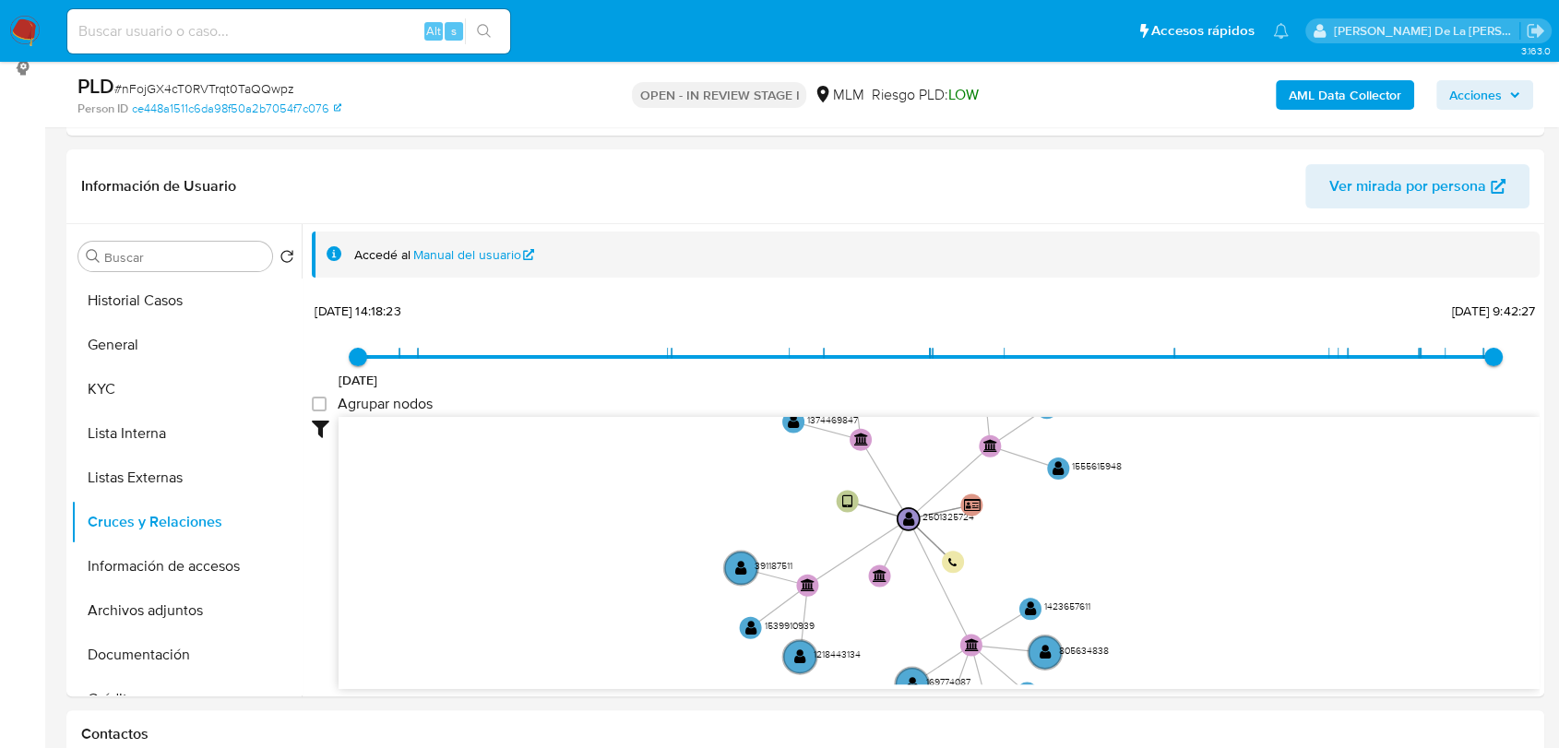
drag, startPoint x: 886, startPoint y: 461, endPoint x: 887, endPoint y: 550, distance: 88.6
click at [887, 550] on icon "user-2501325724  2501325724 device-684f7fd48585c7a37cc0d82a  person-ce448a151…" at bounding box center [939, 551] width 1201 height 268
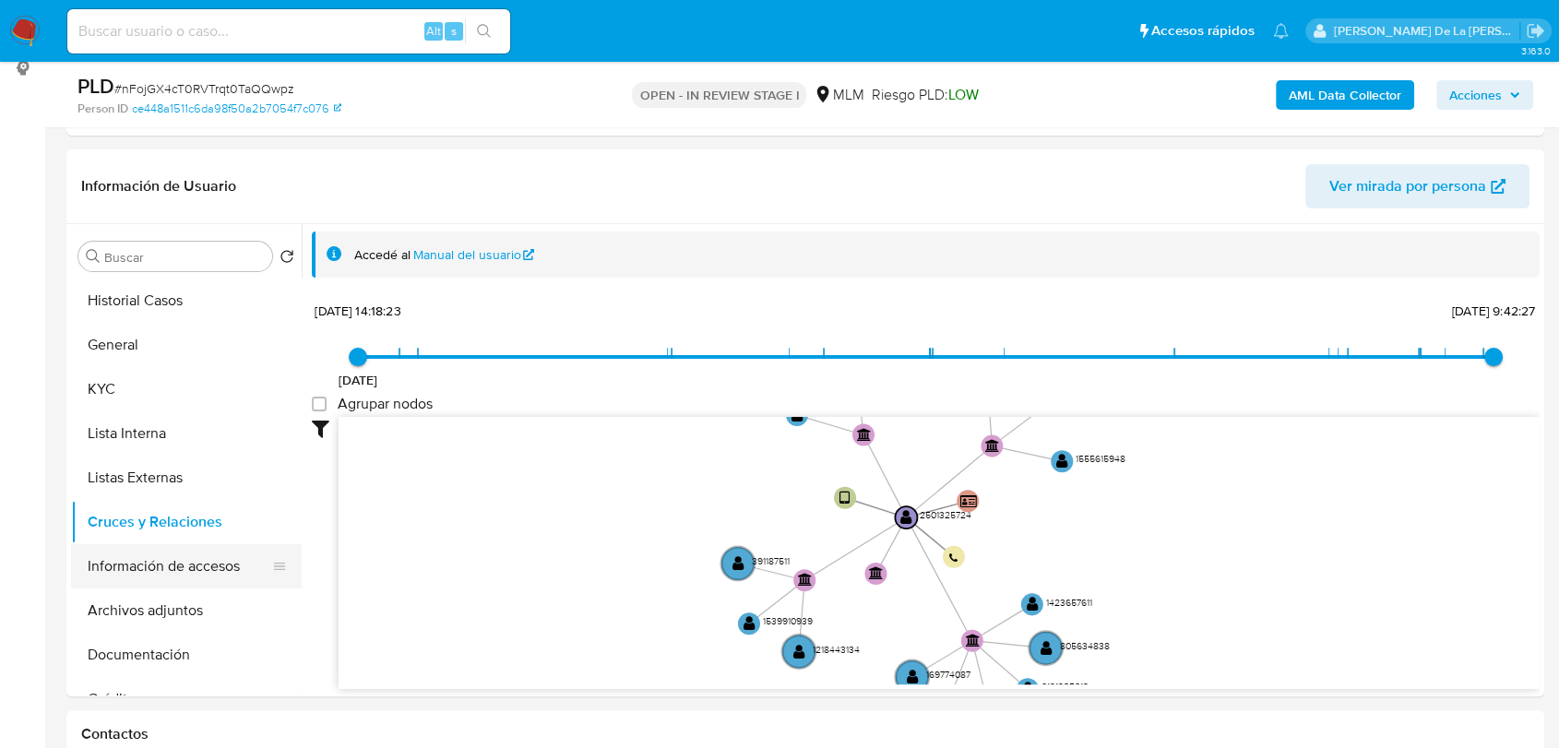
click at [225, 580] on button "Información de accesos" at bounding box center [179, 566] width 216 height 44
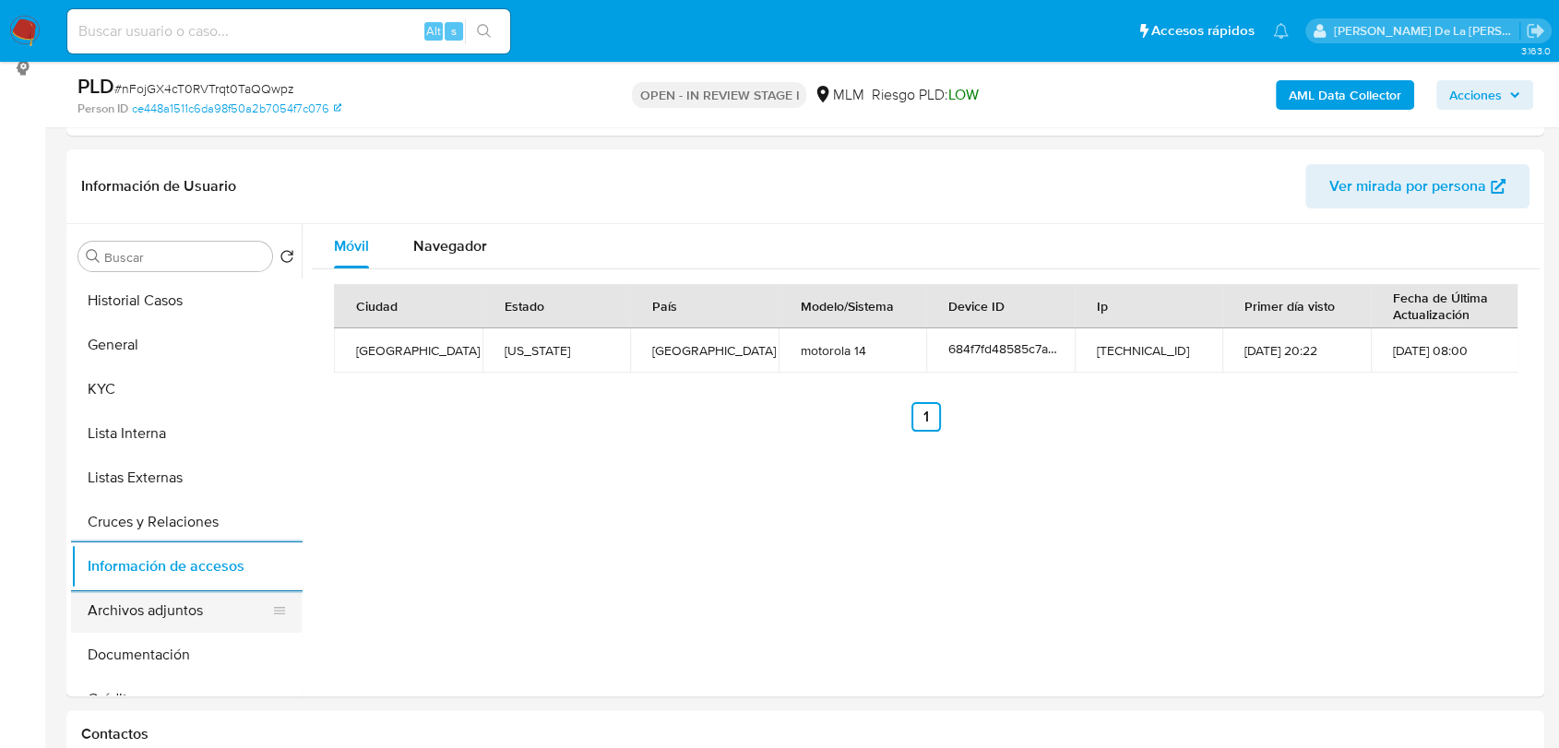
click at [206, 604] on button "Archivos adjuntos" at bounding box center [179, 611] width 216 height 44
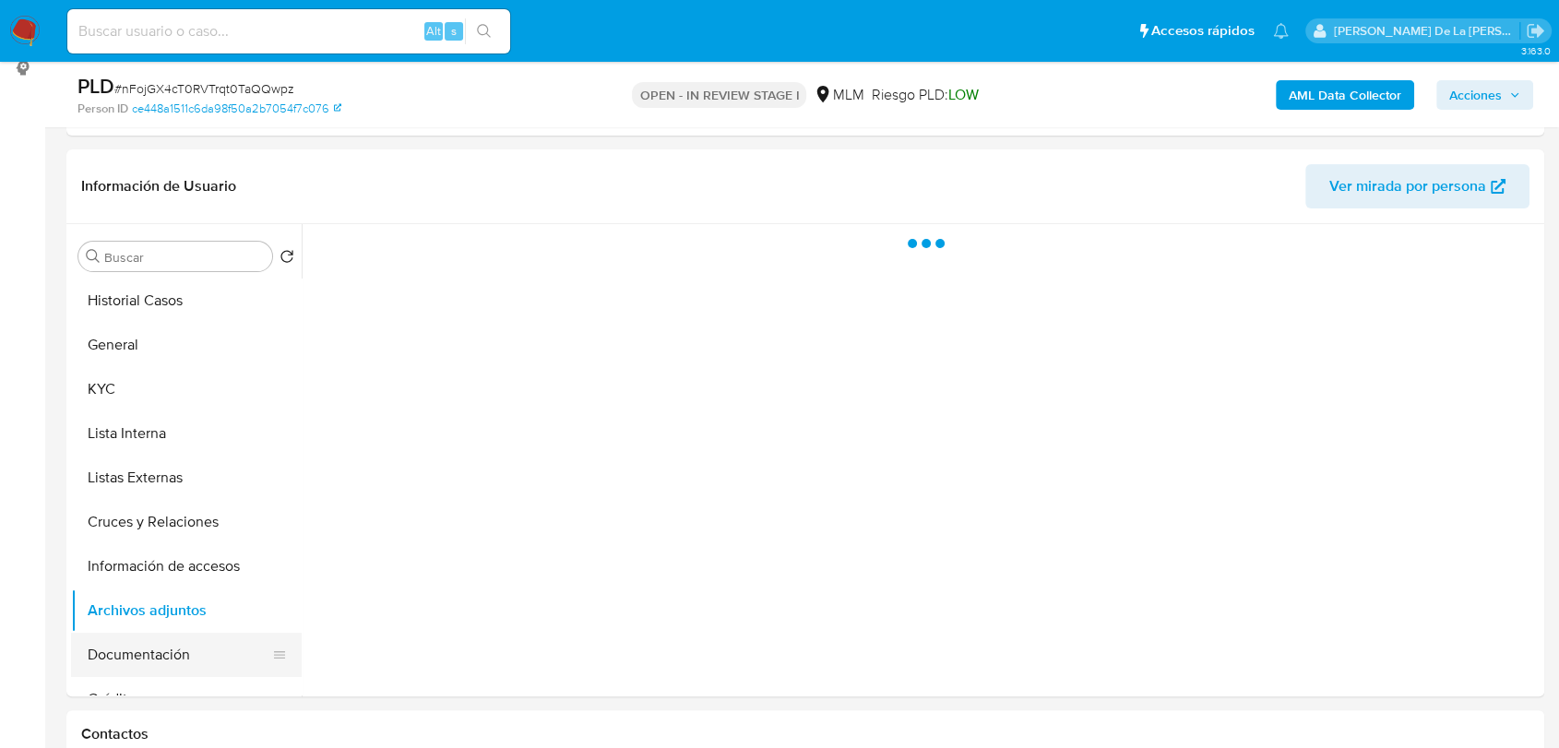
click at [125, 644] on button "Documentación" at bounding box center [179, 655] width 216 height 44
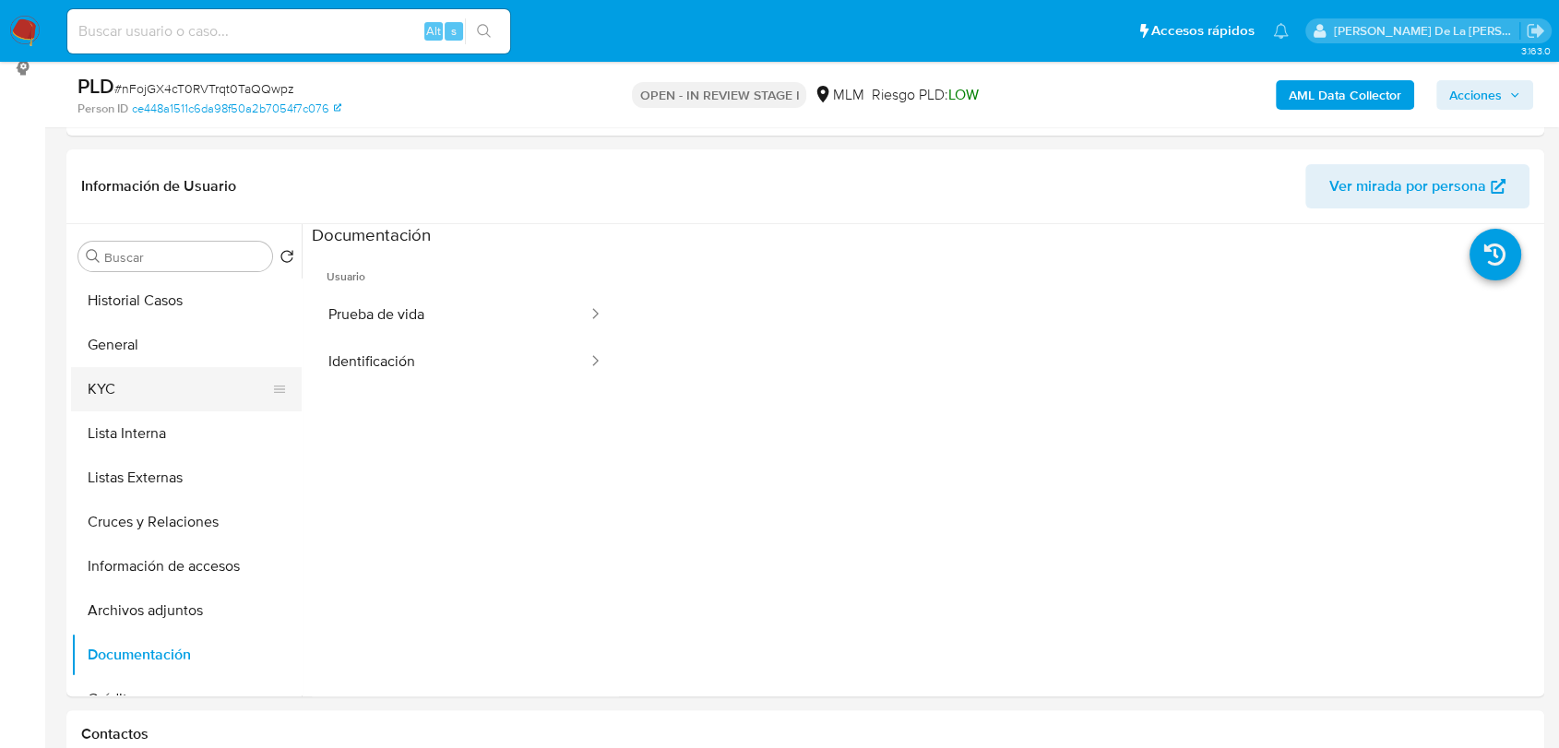
click at [111, 378] on button "KYC" at bounding box center [179, 389] width 216 height 44
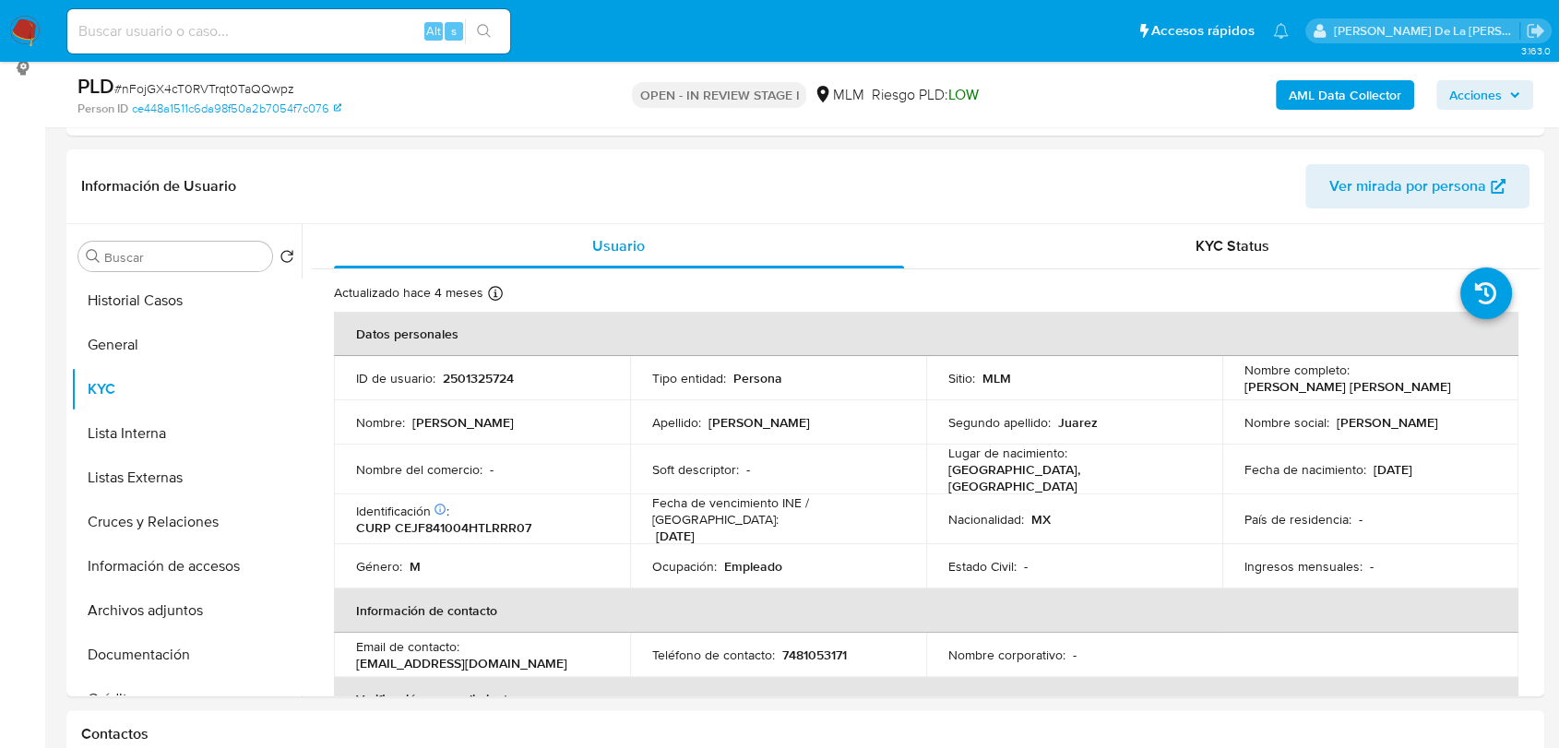
drag, startPoint x: 1467, startPoint y: 382, endPoint x: 1235, endPoint y: 379, distance: 232.5
click at [1235, 379] on td "Nombre completo : Francisco Yasmanny Cervantes Juarez" at bounding box center [1371, 378] width 296 height 44
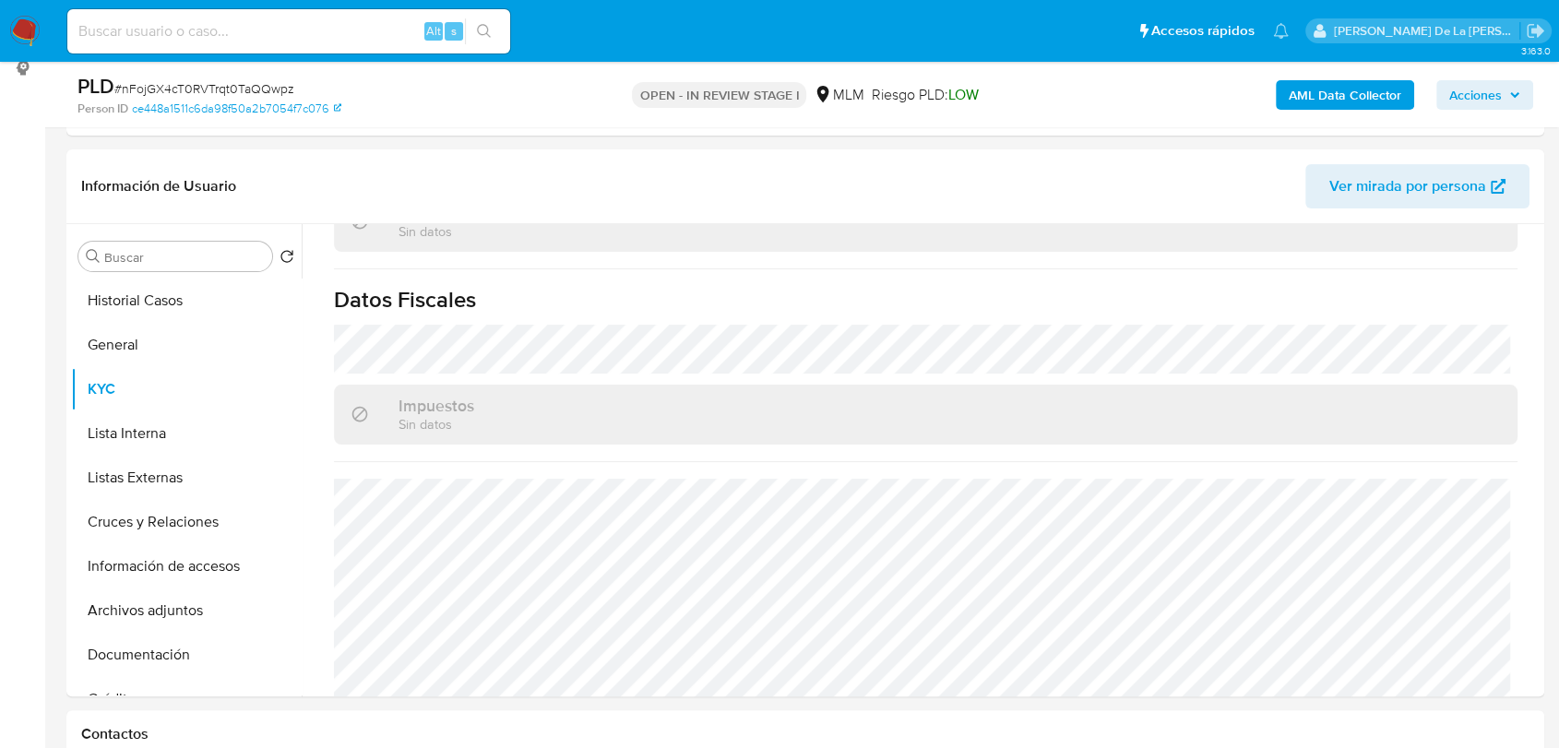
scroll to position [1155, 0]
click at [142, 579] on button "Información de accesos" at bounding box center [179, 566] width 216 height 44
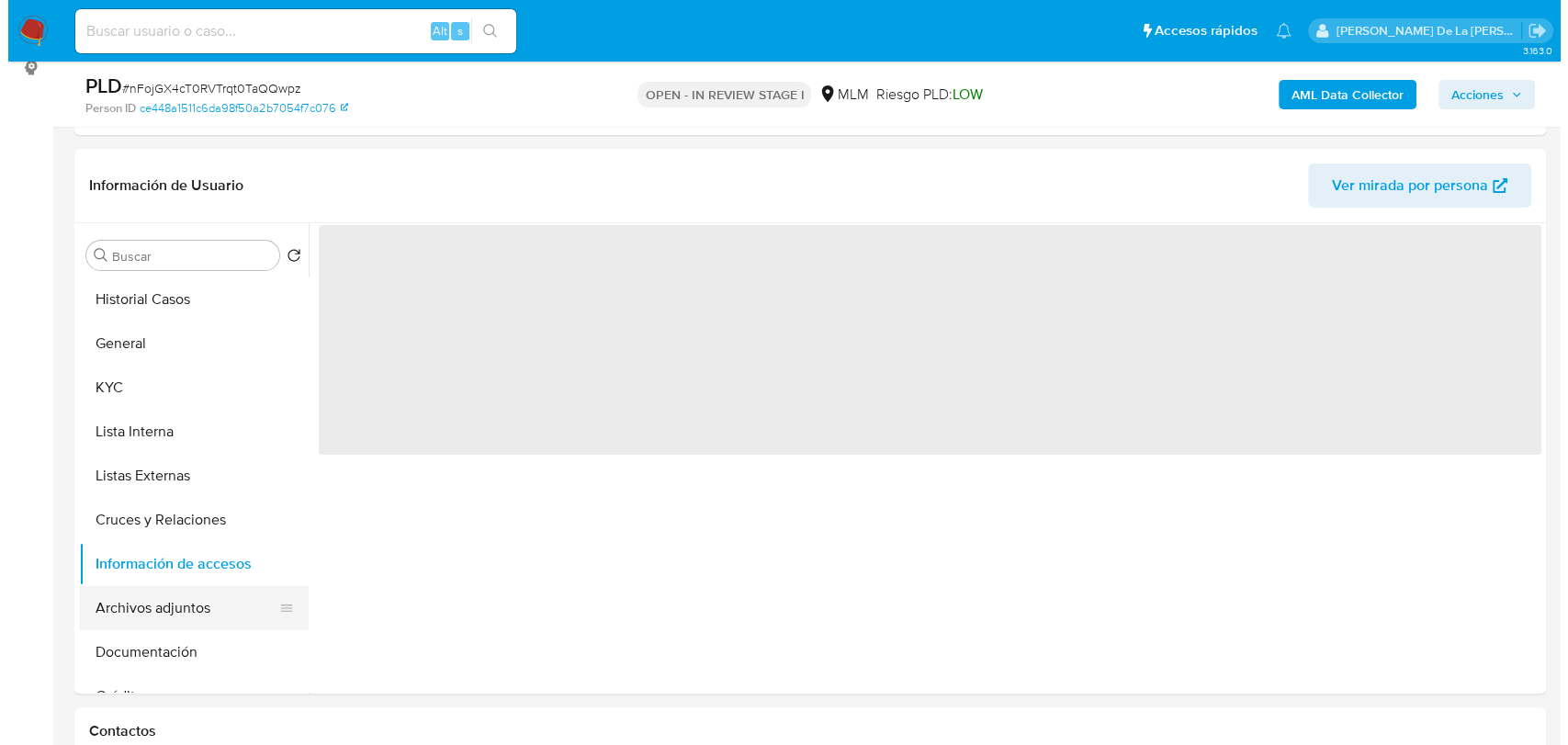
scroll to position [0, 0]
click at [164, 619] on button "Archivos adjuntos" at bounding box center [178, 609] width 215 height 44
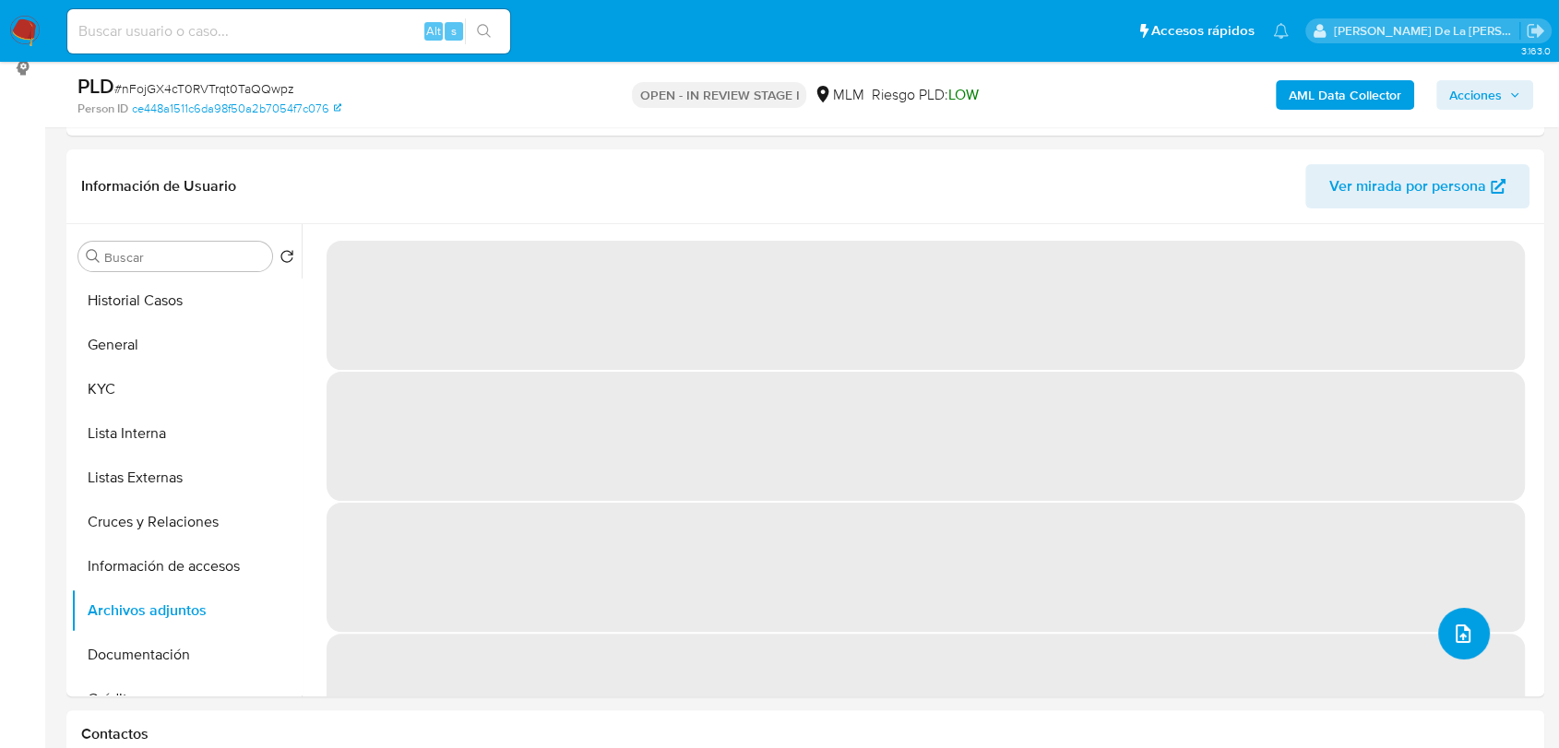
click at [1439, 615] on button "upload-file" at bounding box center [1465, 634] width 52 height 52
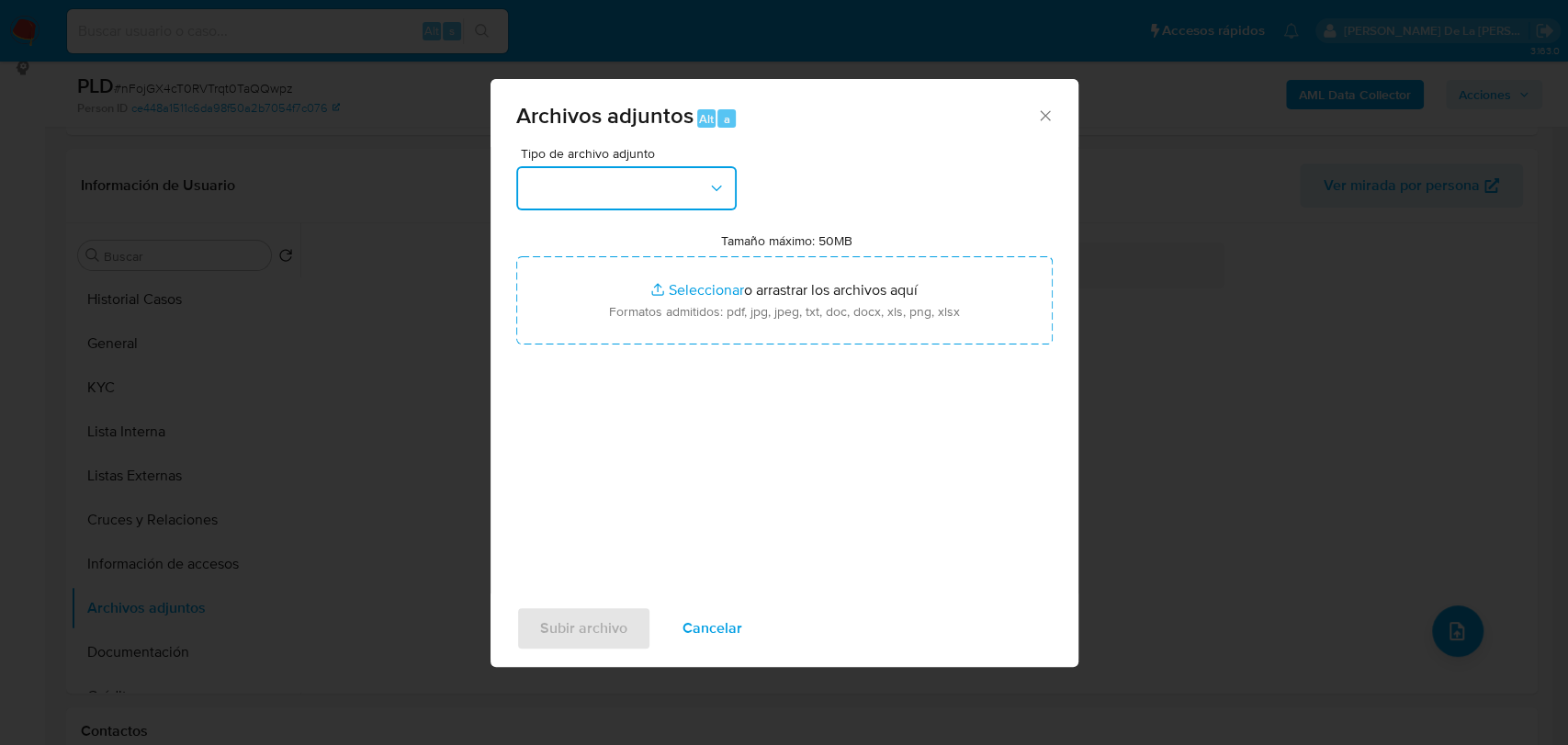
click at [729, 204] on button "button" at bounding box center [626, 188] width 220 height 44
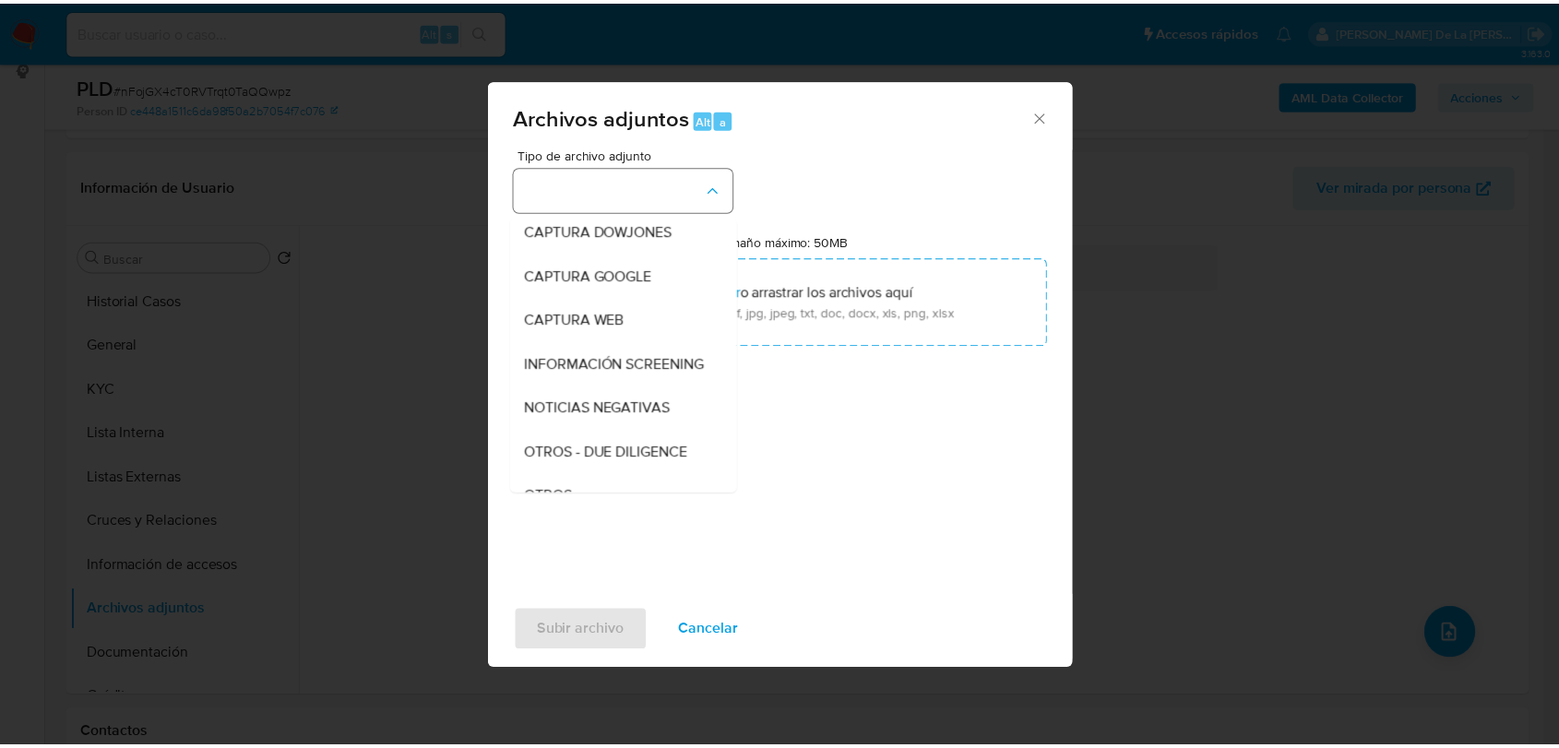
scroll to position [96, 0]
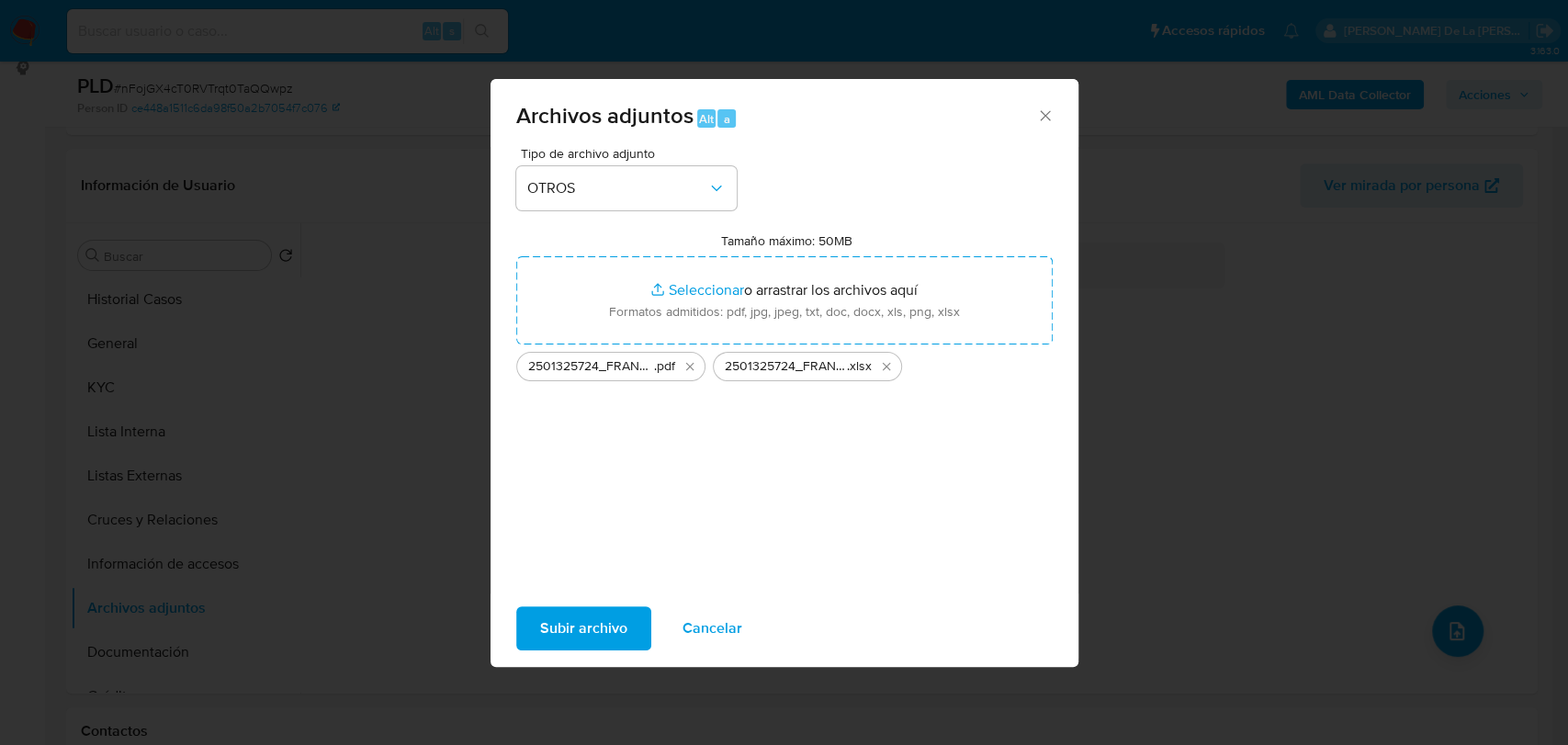
click at [589, 634] on span "Subir archivo" at bounding box center [584, 628] width 88 height 41
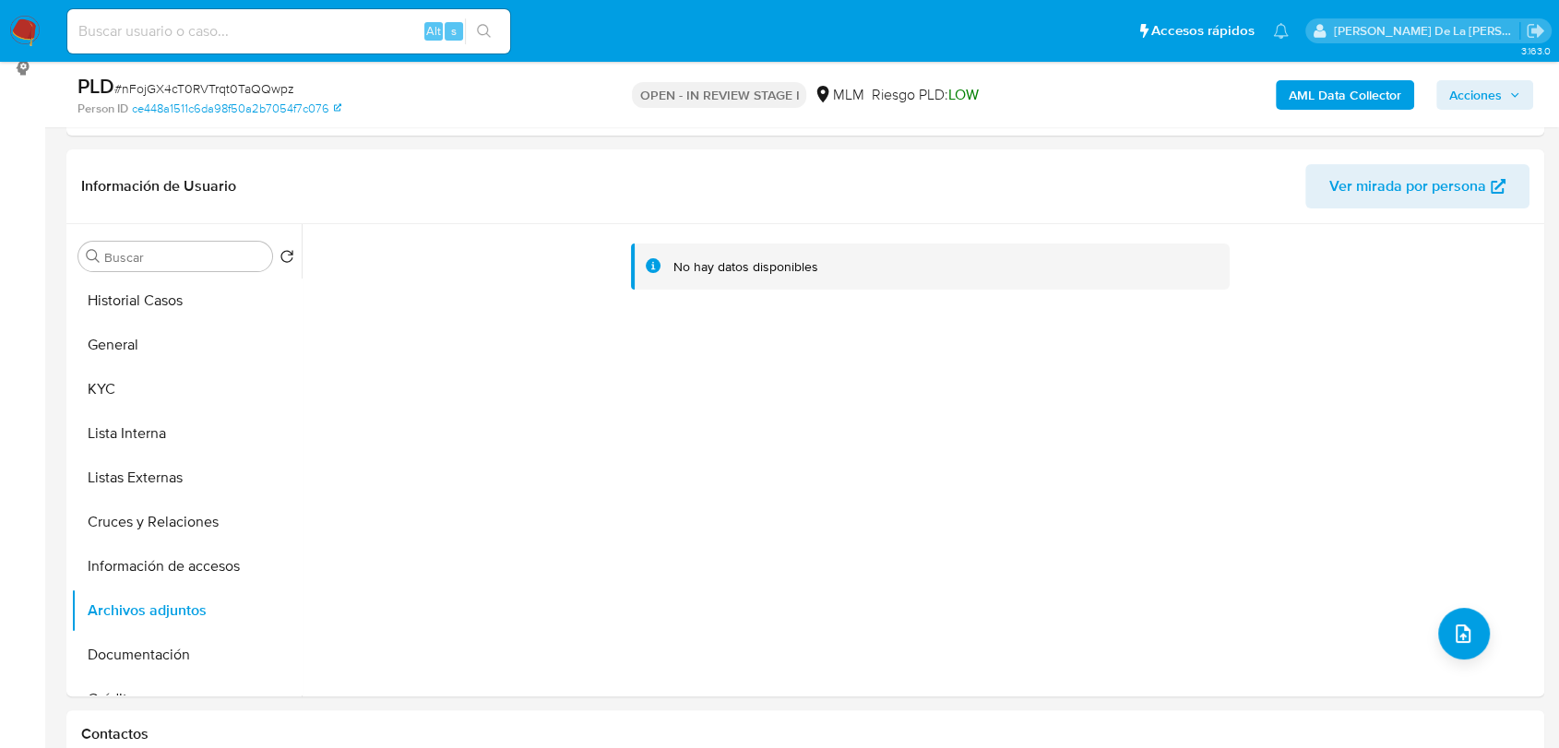
click at [1490, 98] on span "Acciones" at bounding box center [1476, 95] width 53 height 30
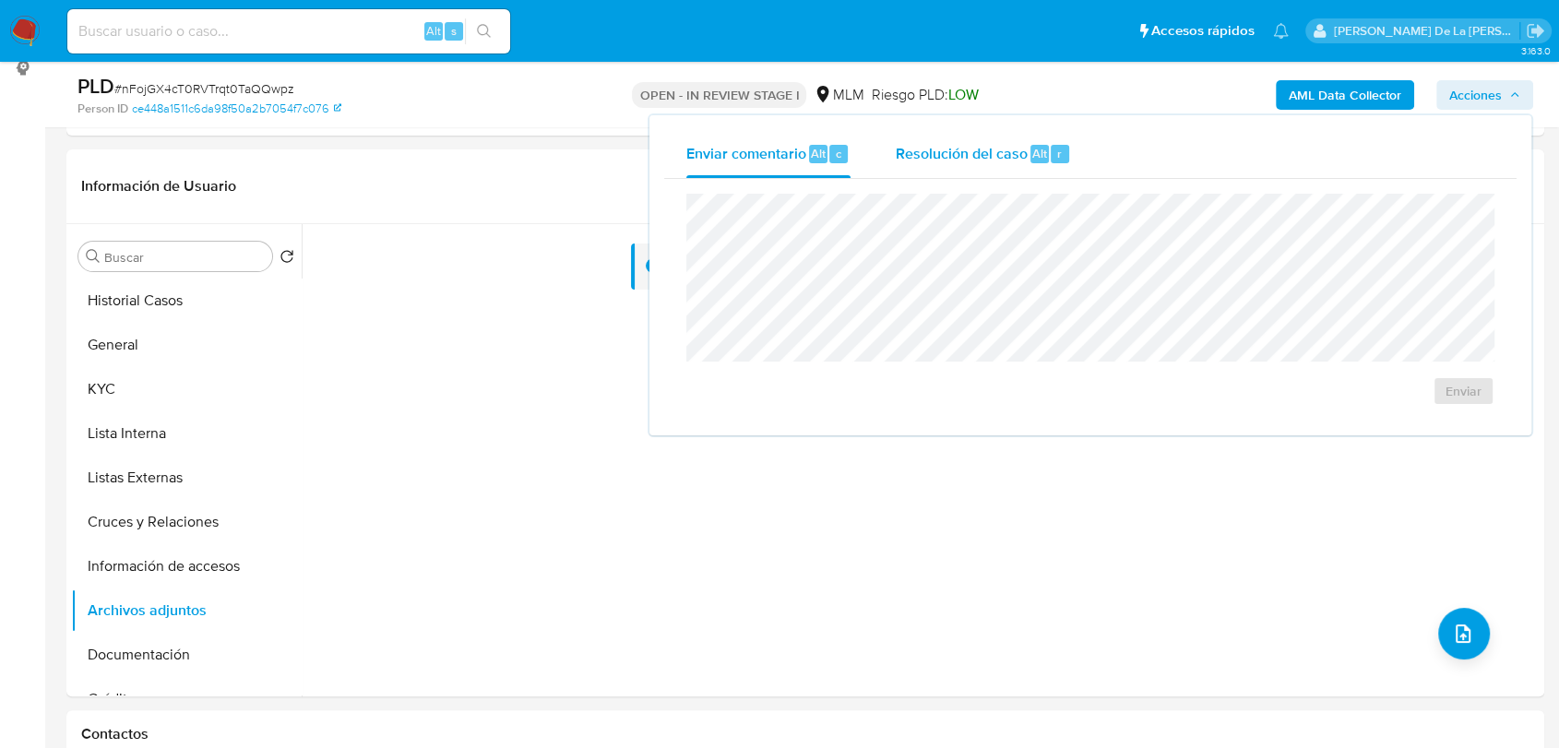
click at [883, 148] on button "Resolución del caso Alt r" at bounding box center [983, 154] width 221 height 48
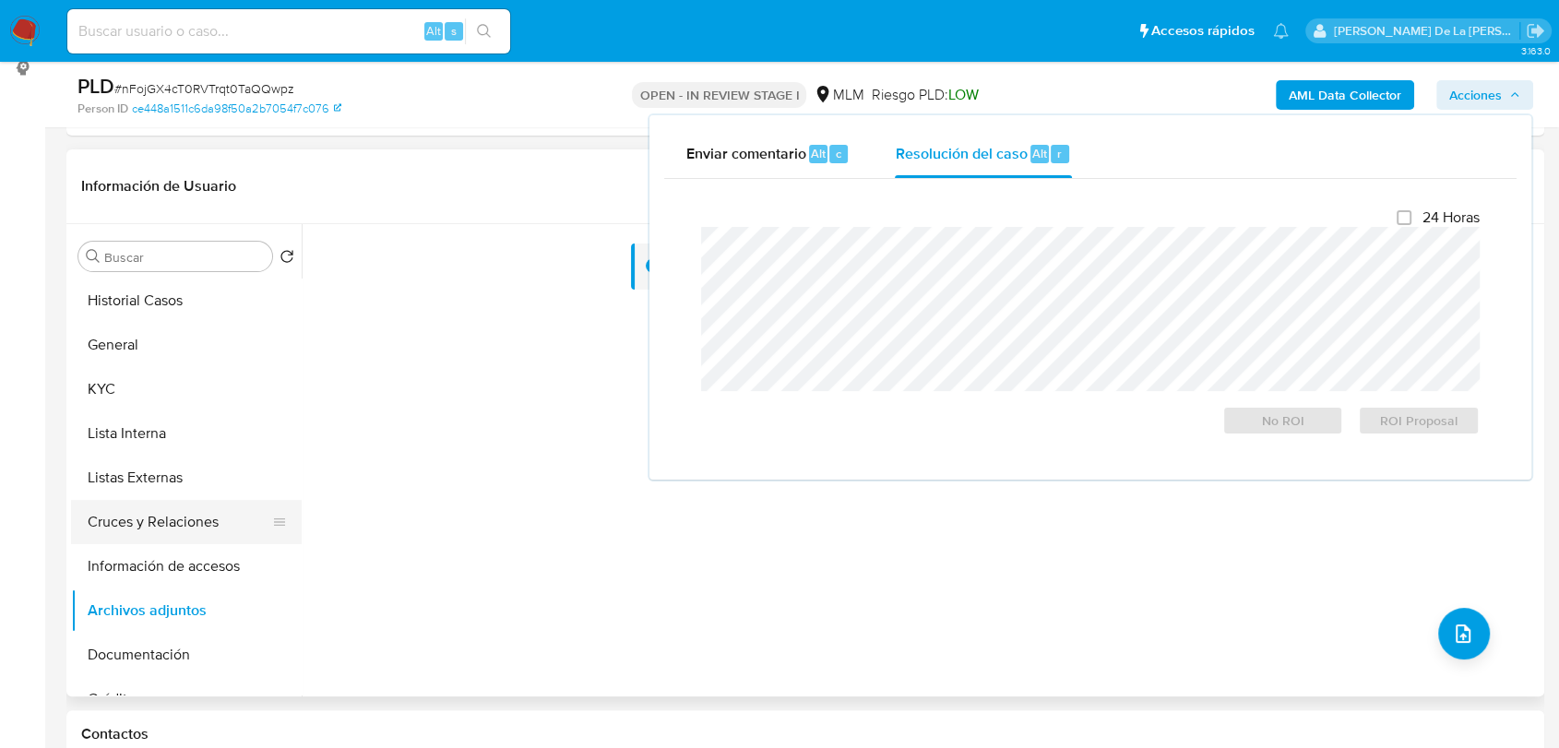
click at [245, 519] on button "Cruces y Relaciones" at bounding box center [179, 522] width 216 height 44
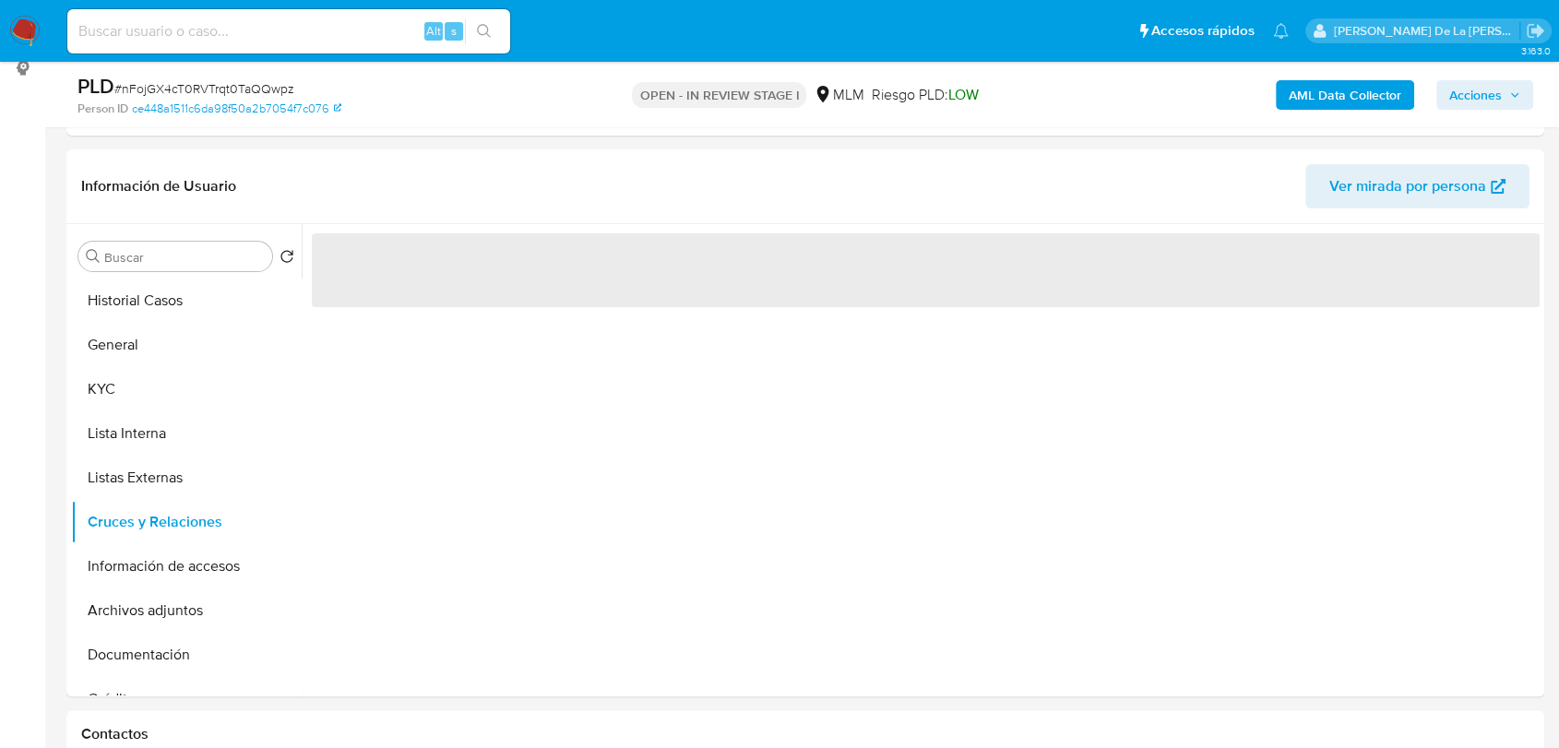
click at [1498, 90] on span "Acciones" at bounding box center [1476, 95] width 53 height 30
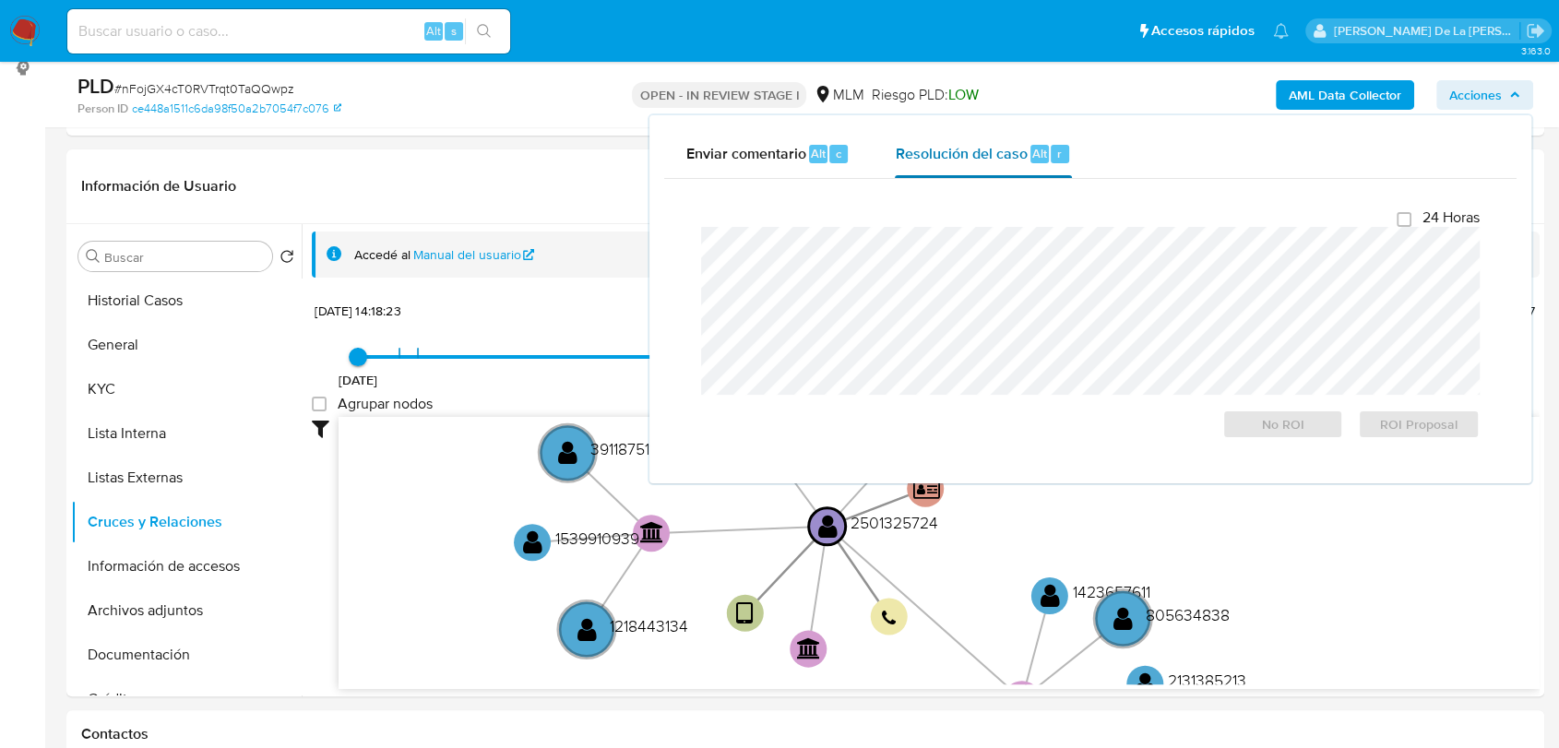
click at [959, 158] on span "Resolución del caso" at bounding box center [961, 152] width 132 height 21
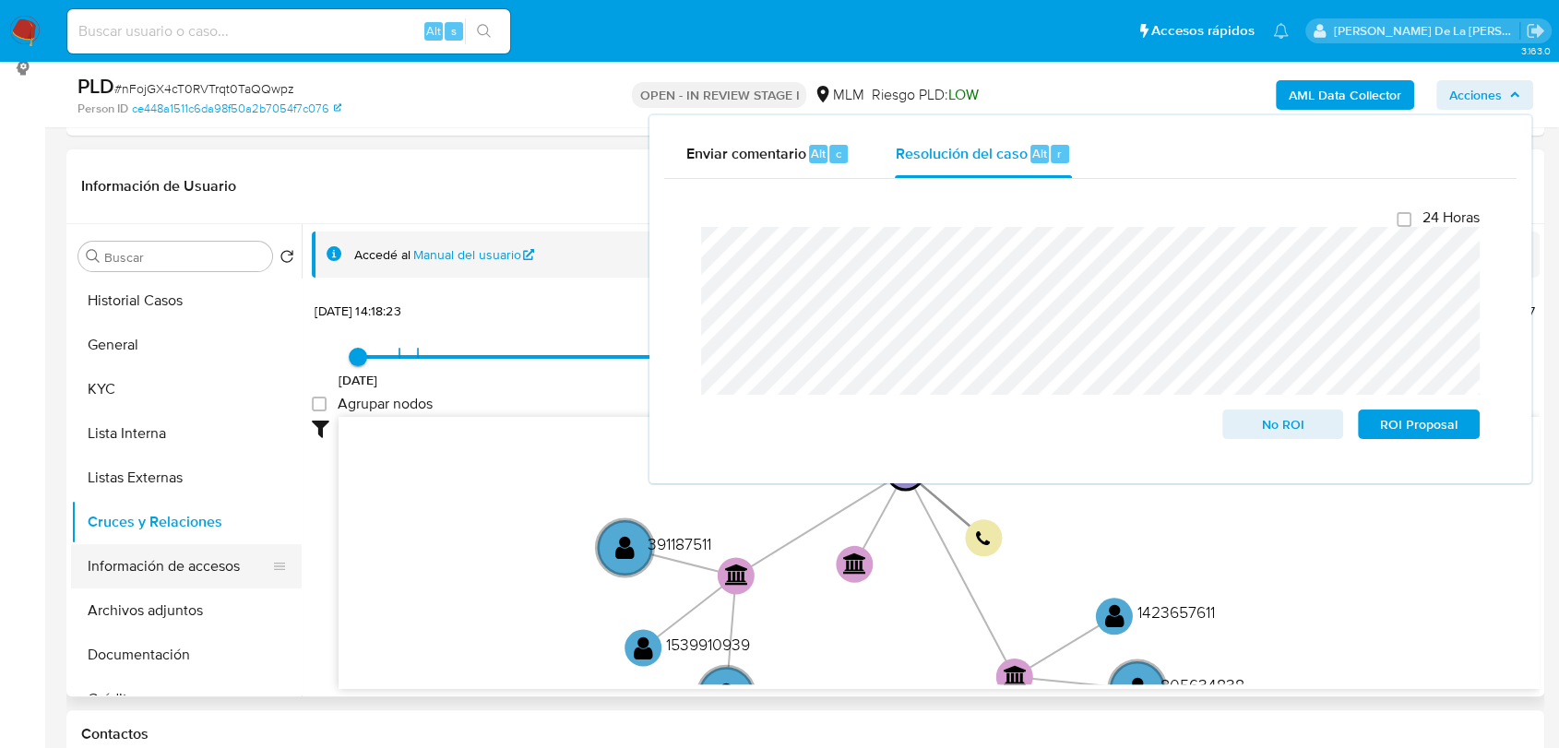
click at [147, 557] on button "Información de accesos" at bounding box center [179, 566] width 216 height 44
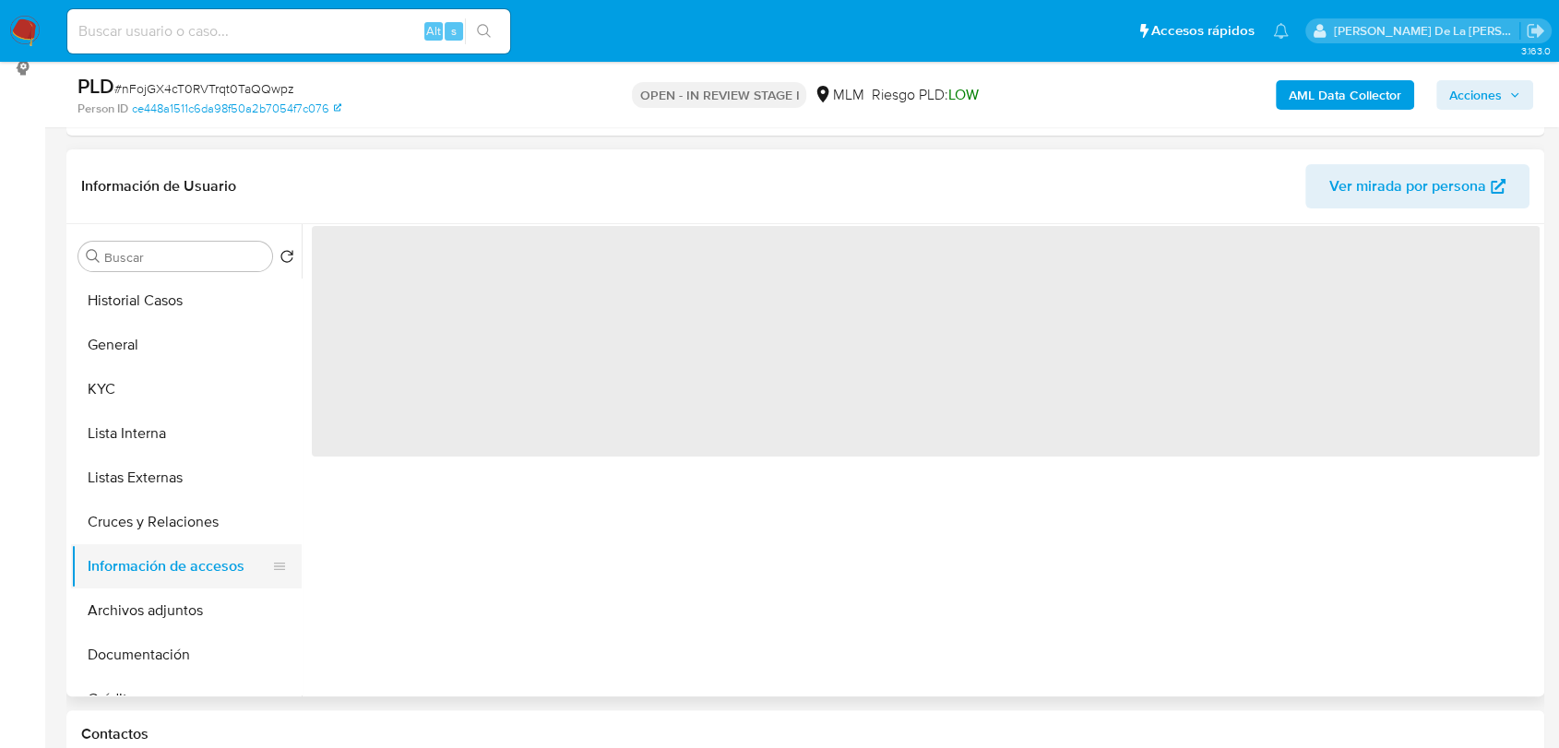
click at [140, 578] on button "Información de accesos" at bounding box center [179, 566] width 216 height 44
click at [146, 611] on button "Archivos adjuntos" at bounding box center [179, 611] width 216 height 44
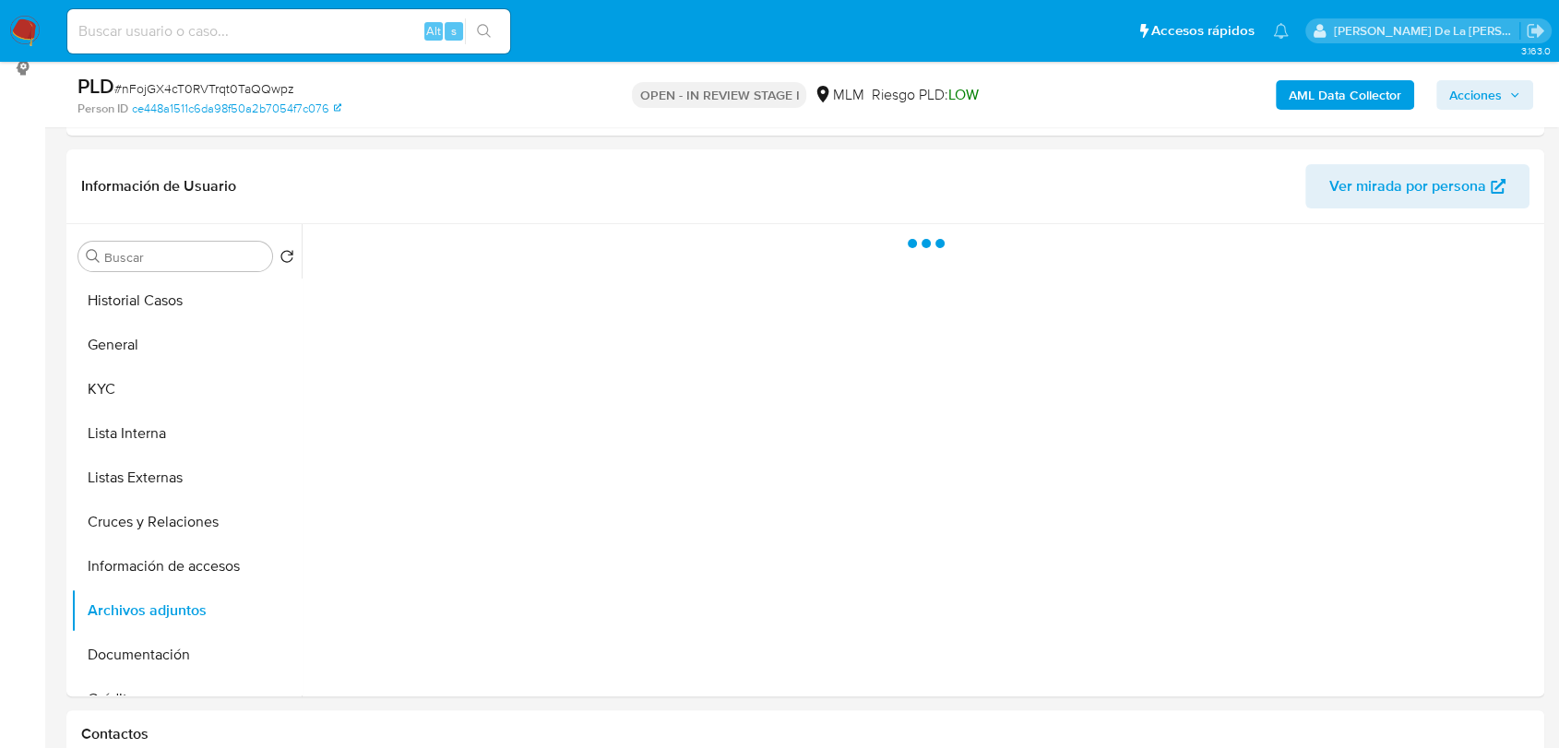
click at [1512, 82] on span "Acciones" at bounding box center [1485, 95] width 71 height 26
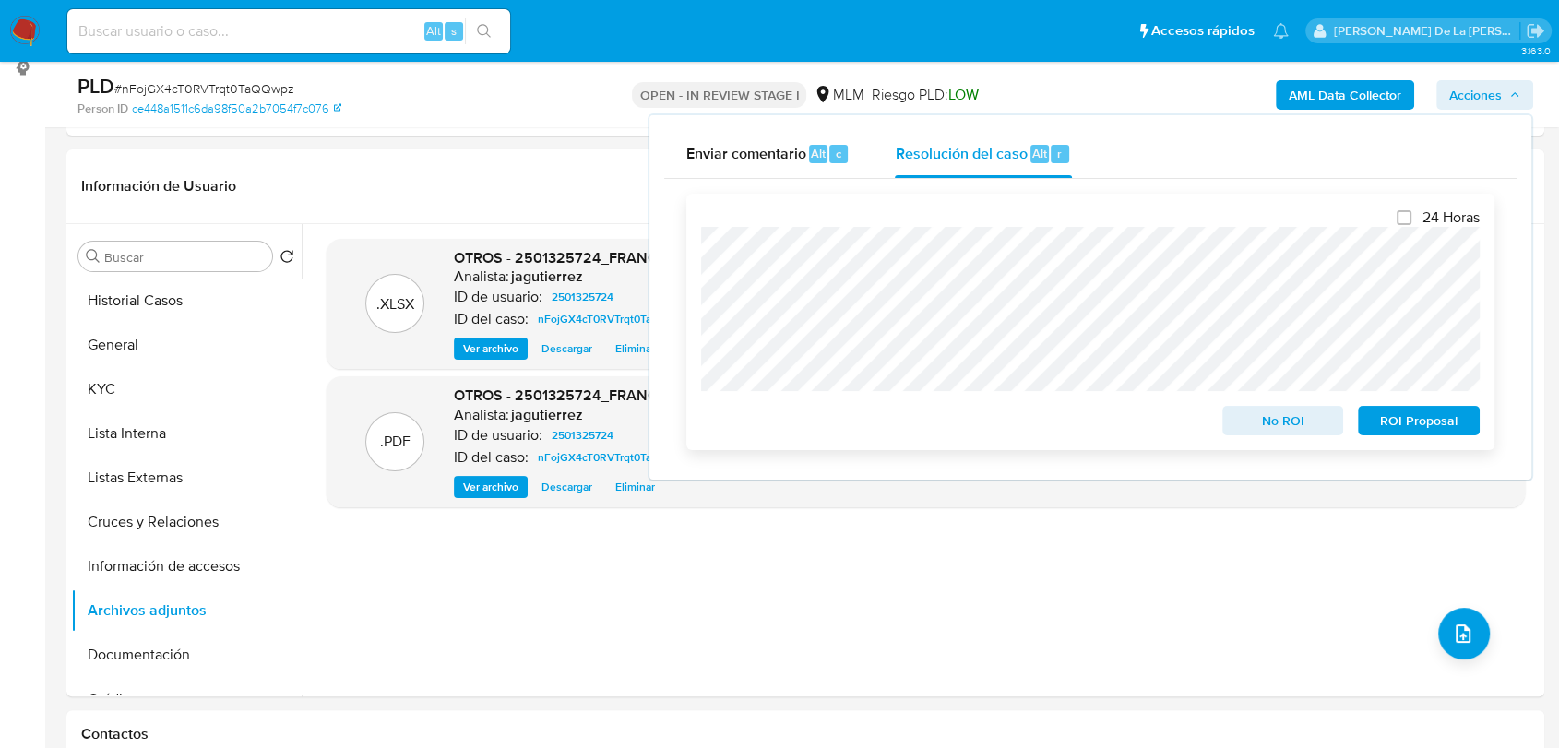
click at [1284, 415] on span "No ROI" at bounding box center [1284, 421] width 96 height 26
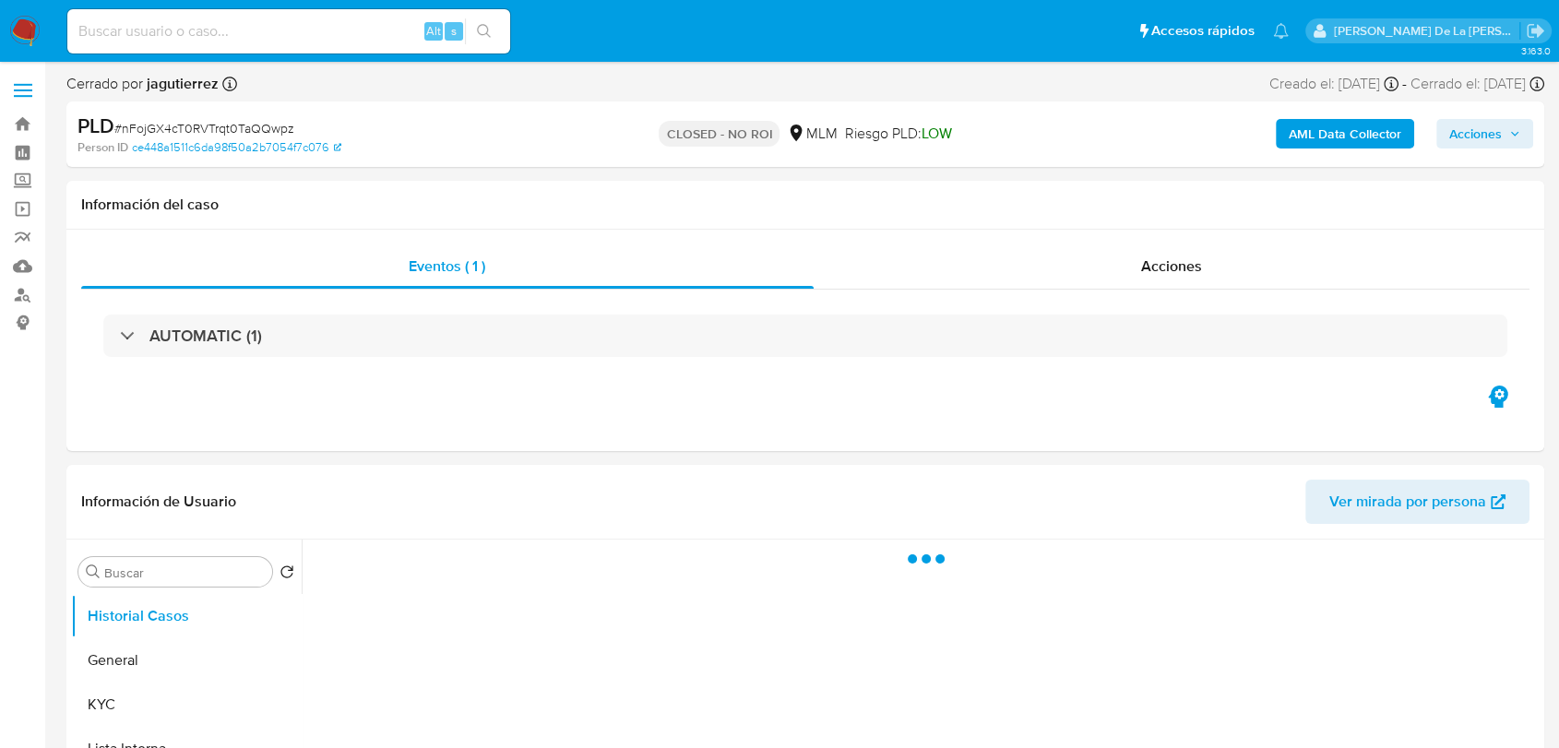
select select "10"
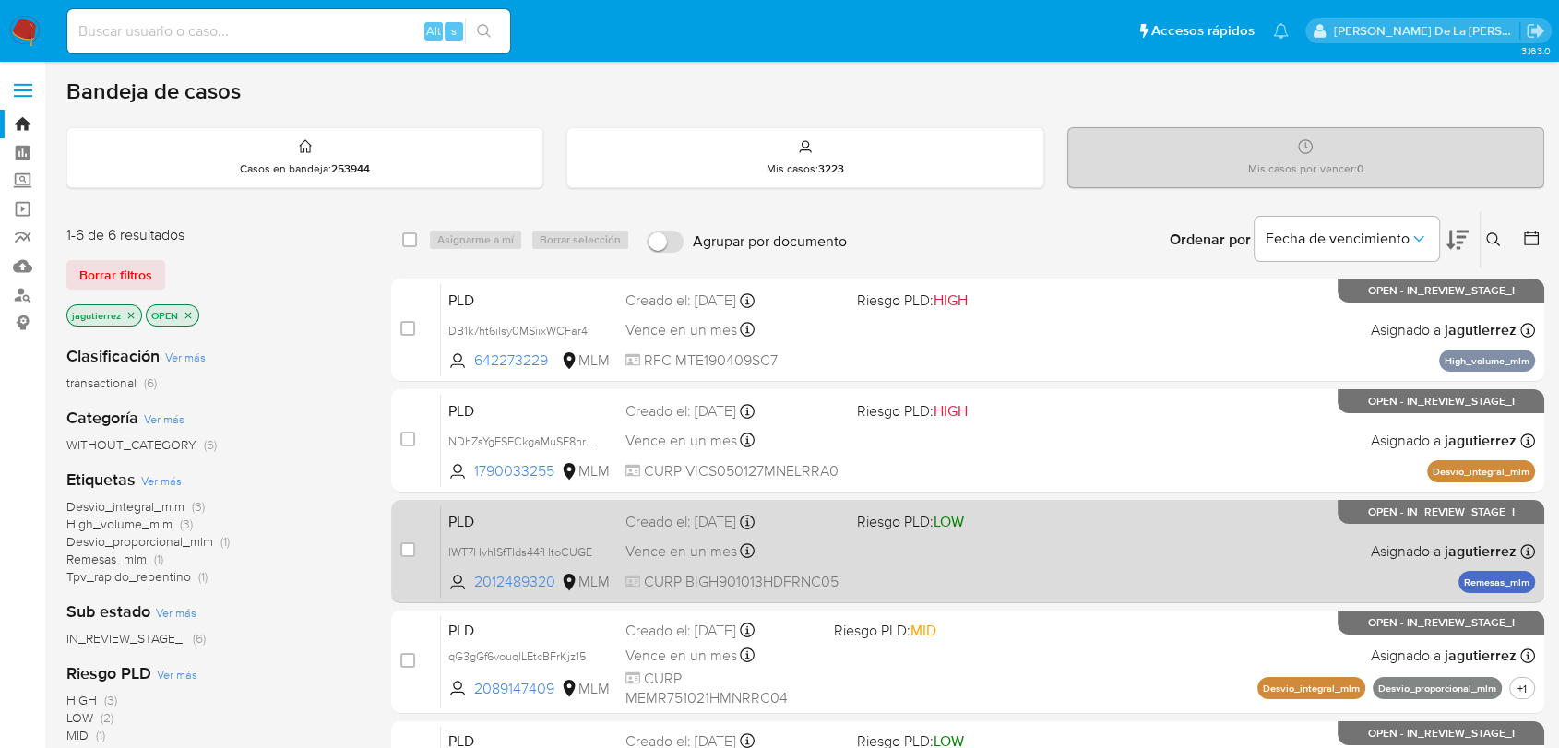
click at [1176, 539] on div "PLD IWT7HvhISfTIds44fHtoCUGE 2012489320 MLM Riesgo PLD: LOW Creado el: 12/09/20…" at bounding box center [988, 551] width 1094 height 93
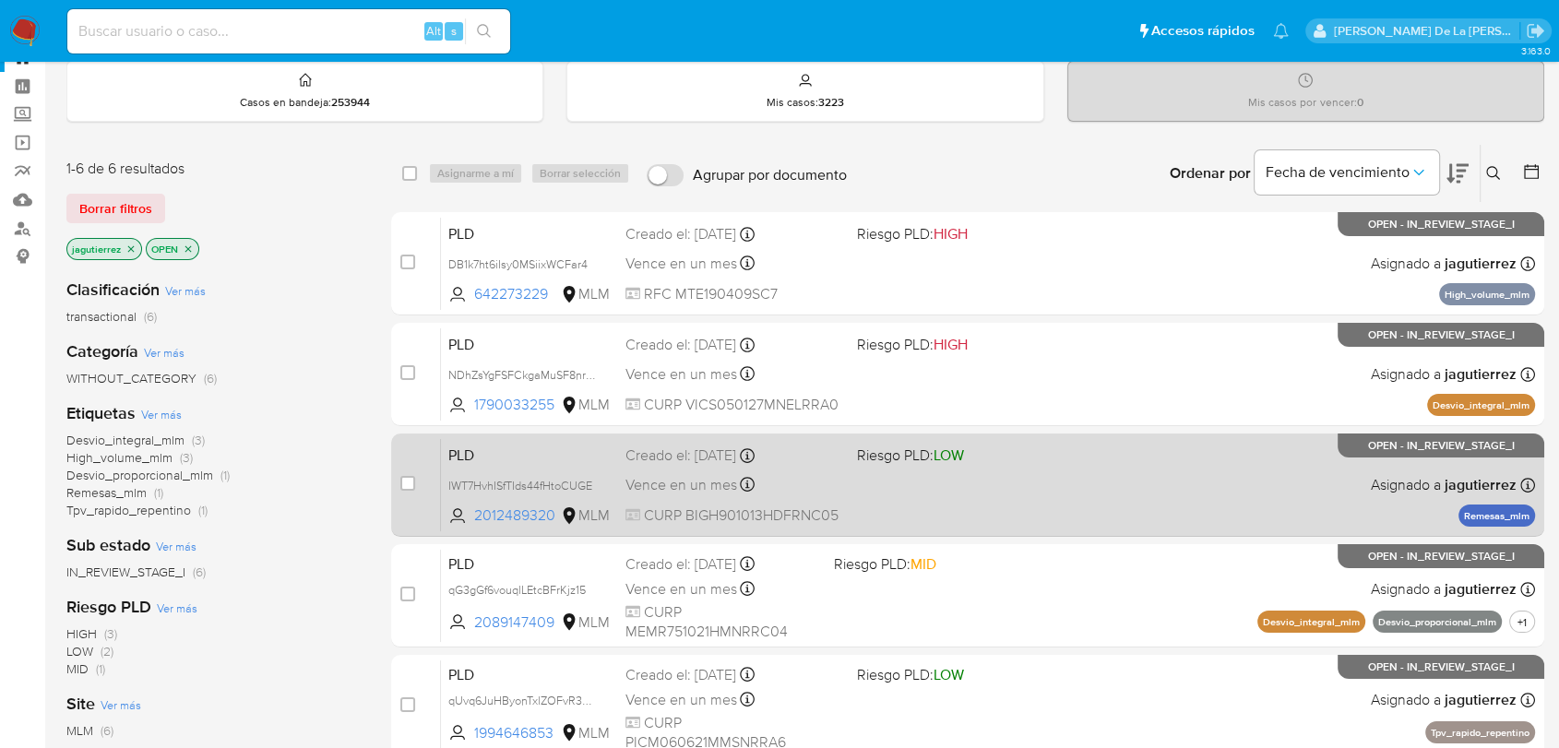
scroll to position [102, 0]
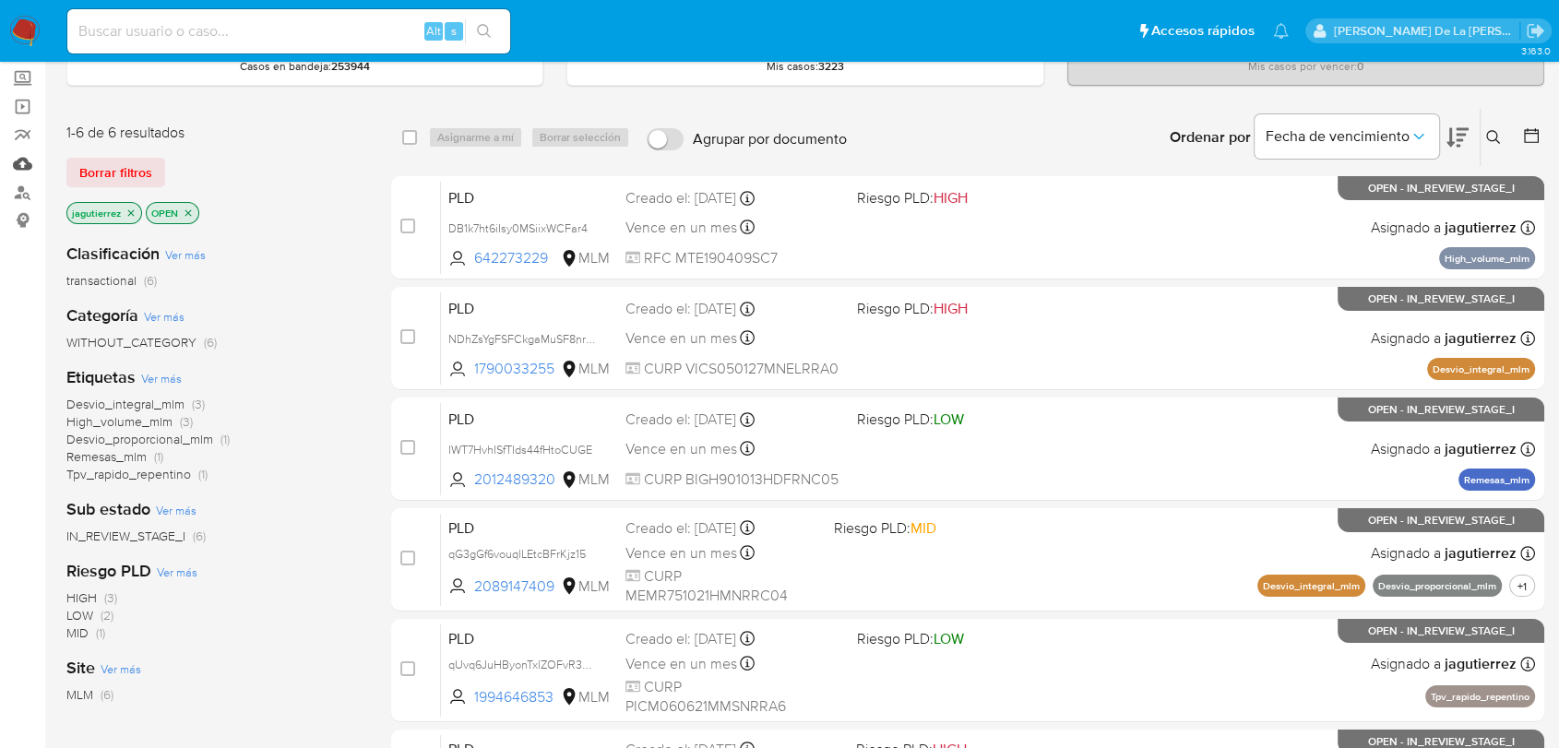
click at [19, 164] on link "Mulan" at bounding box center [110, 163] width 220 height 29
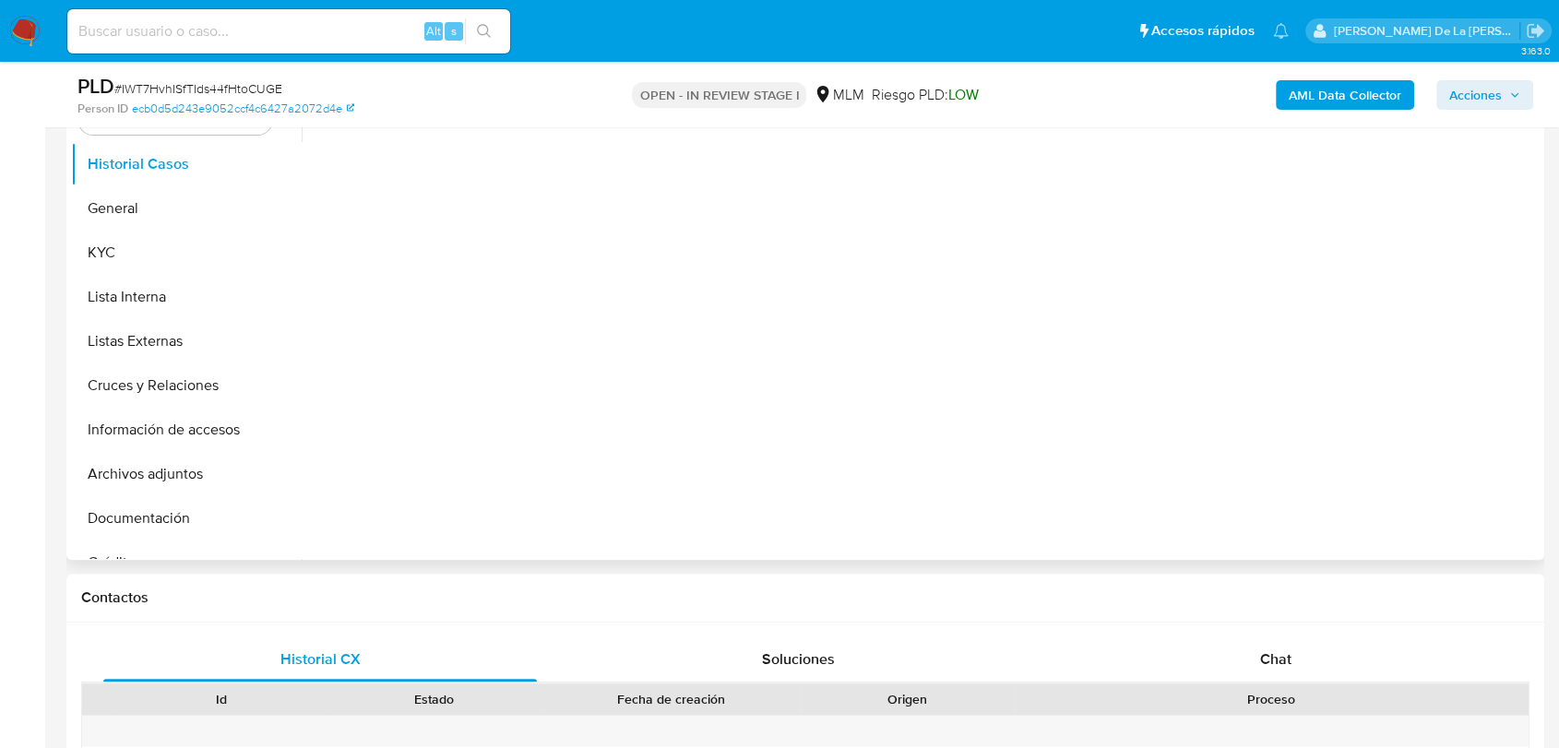
scroll to position [410, 0]
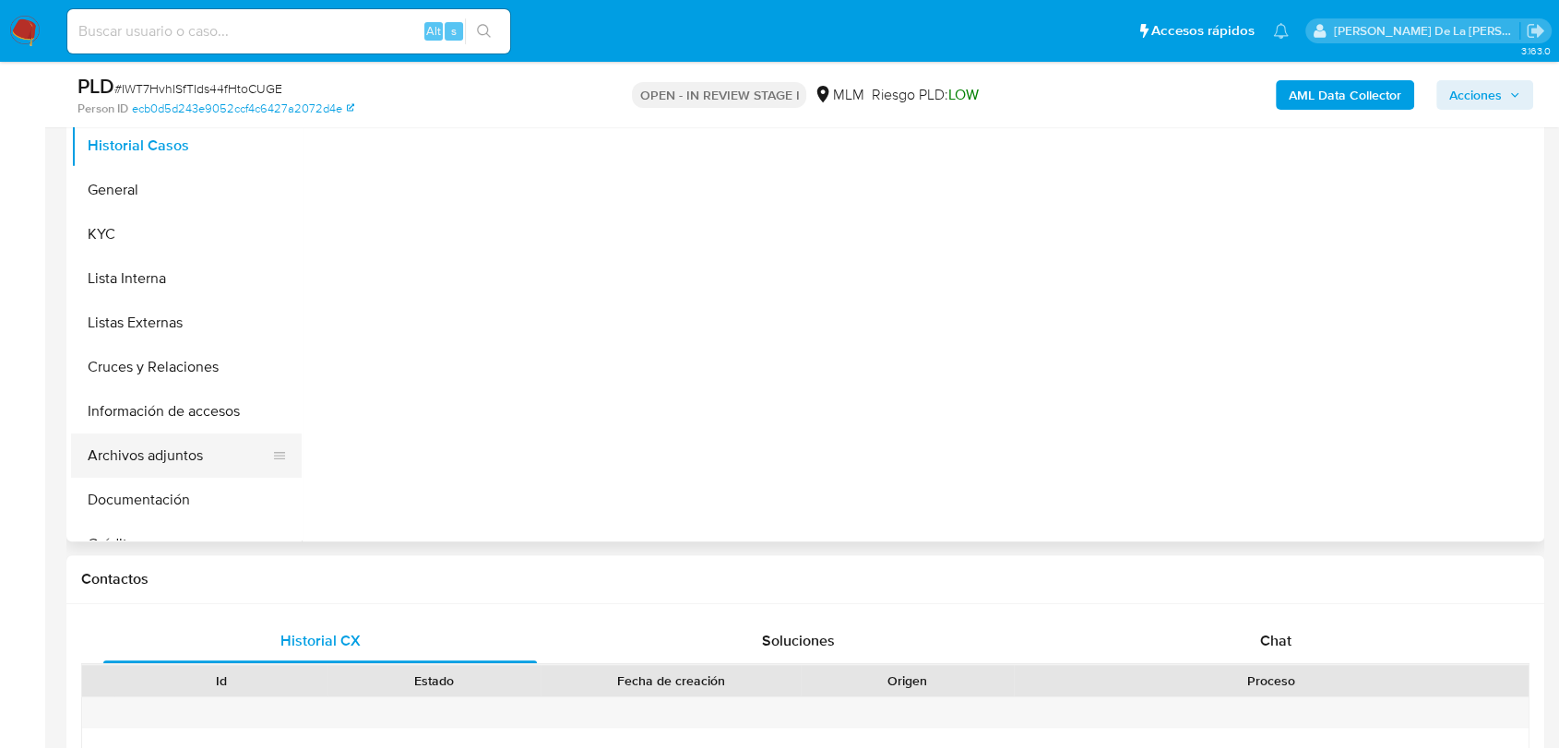
select select "10"
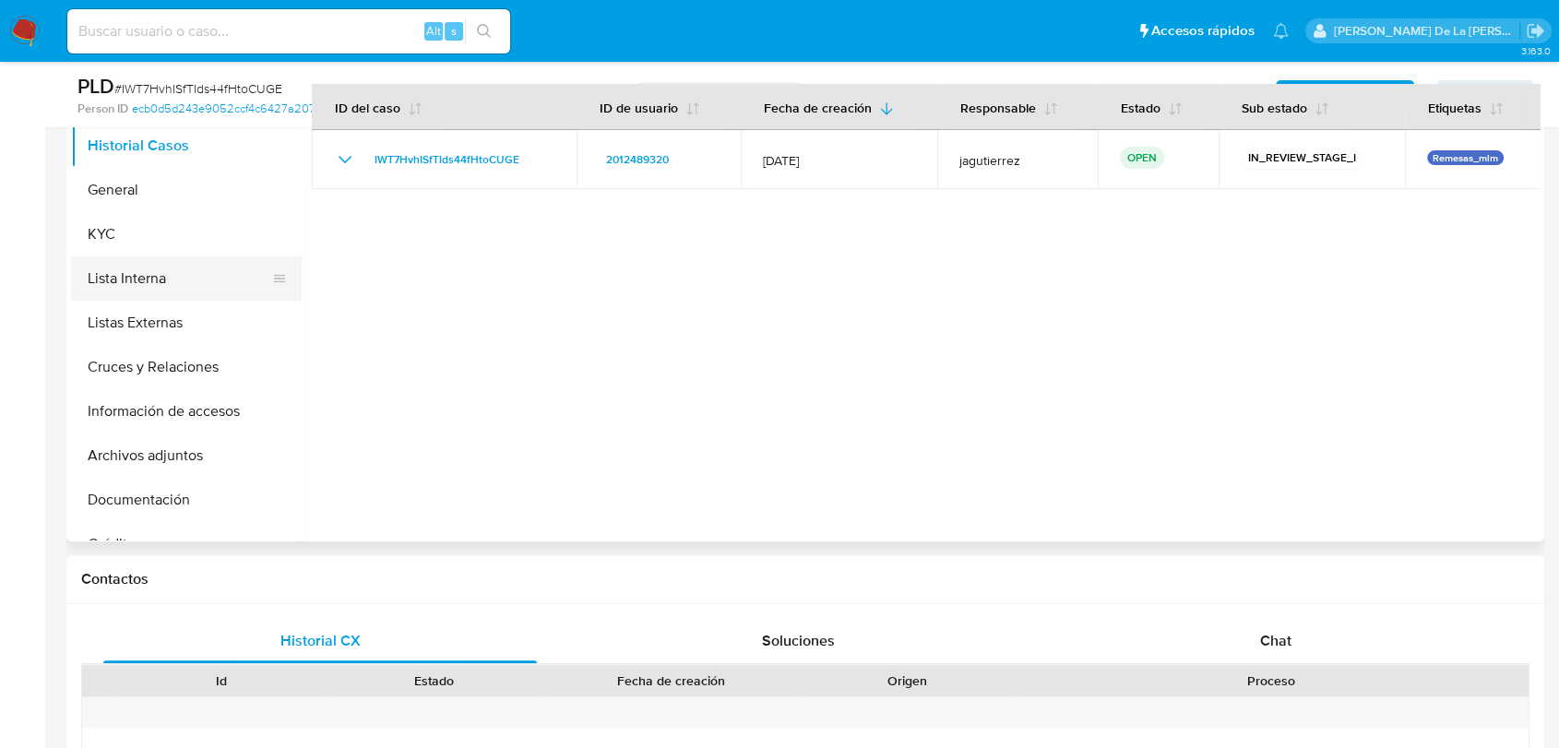
click at [192, 275] on button "Lista Interna" at bounding box center [179, 279] width 216 height 44
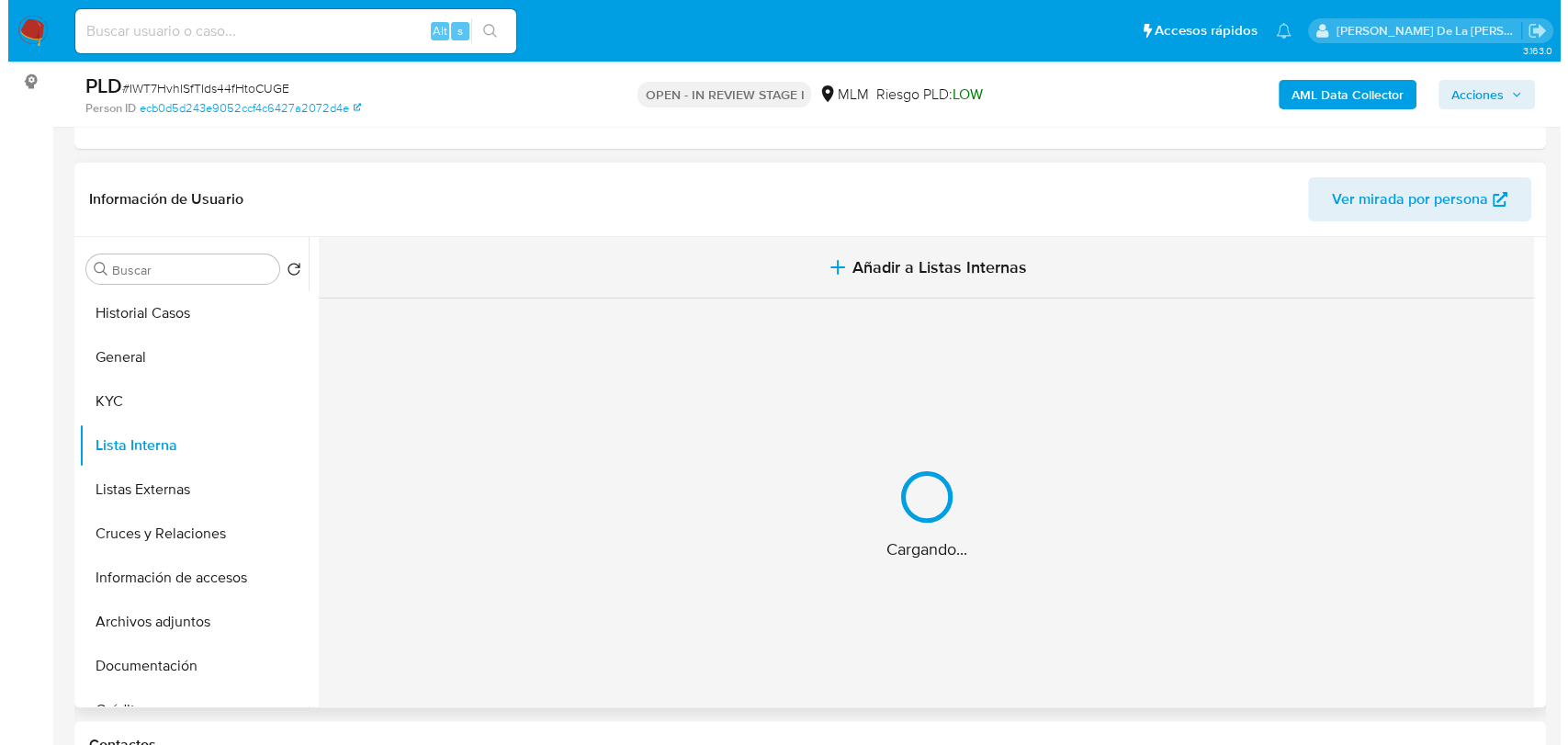
scroll to position [204, 0]
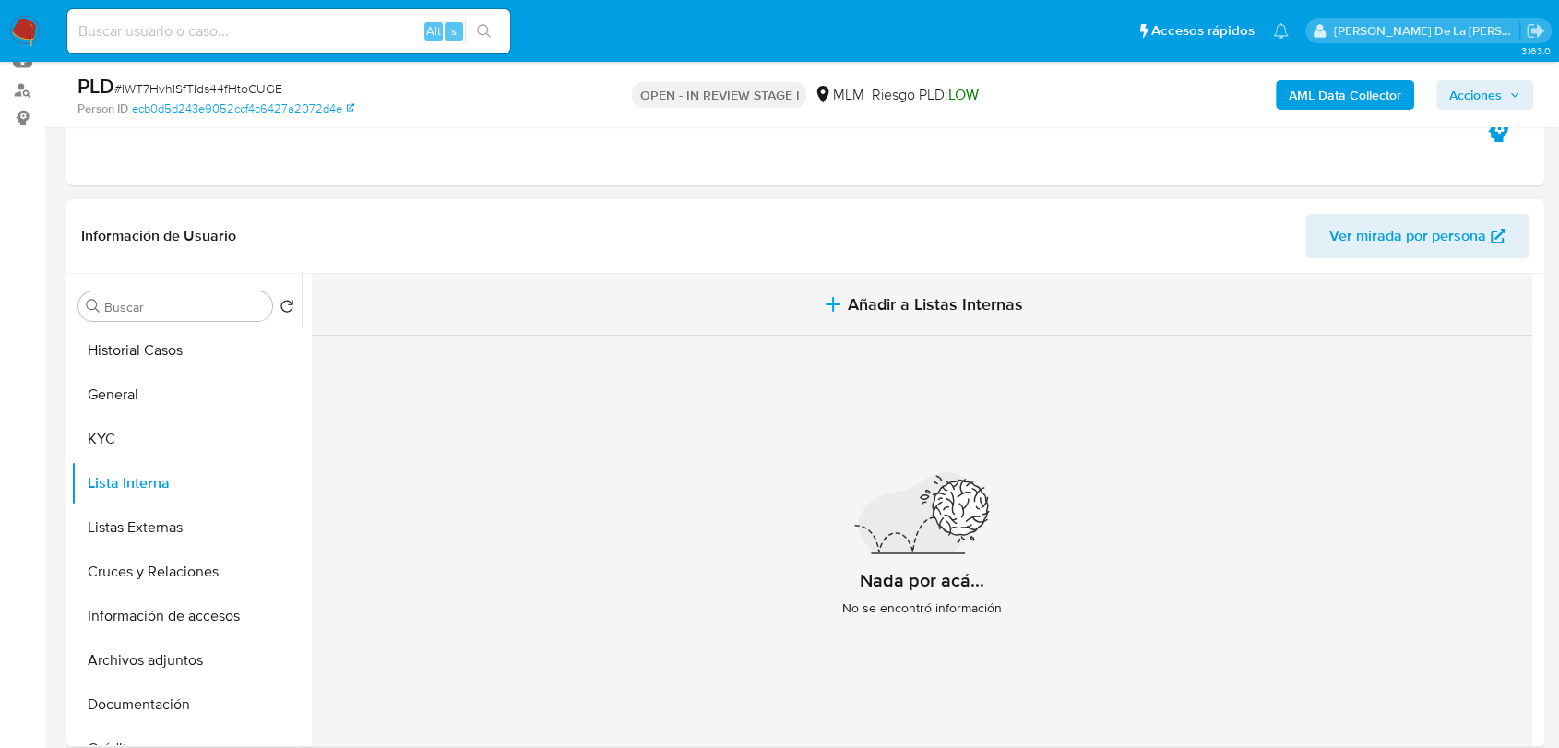
click at [830, 305] on icon "button" at bounding box center [833, 305] width 13 height 0
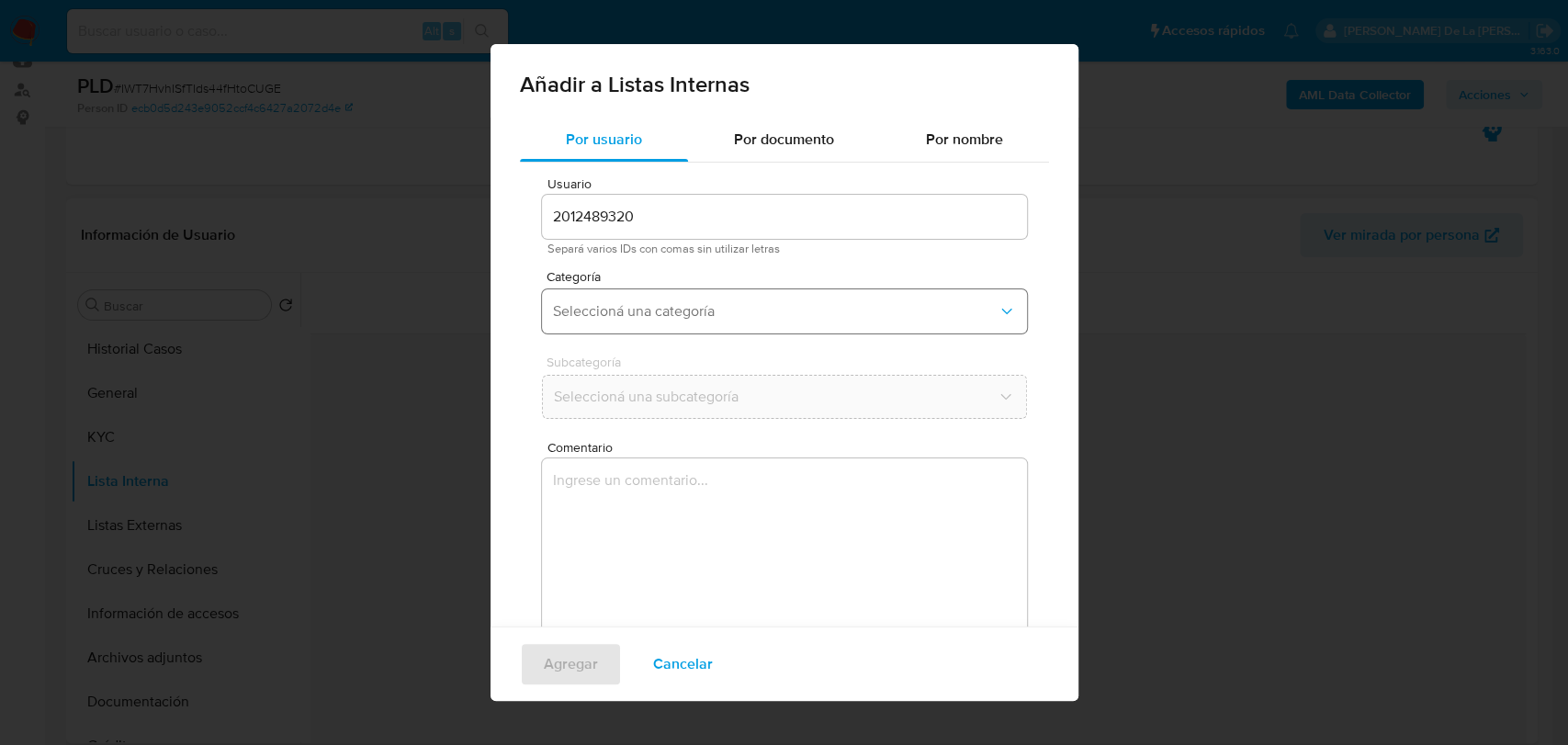
click at [753, 301] on button "Seleccioná una categoría" at bounding box center [784, 312] width 485 height 44
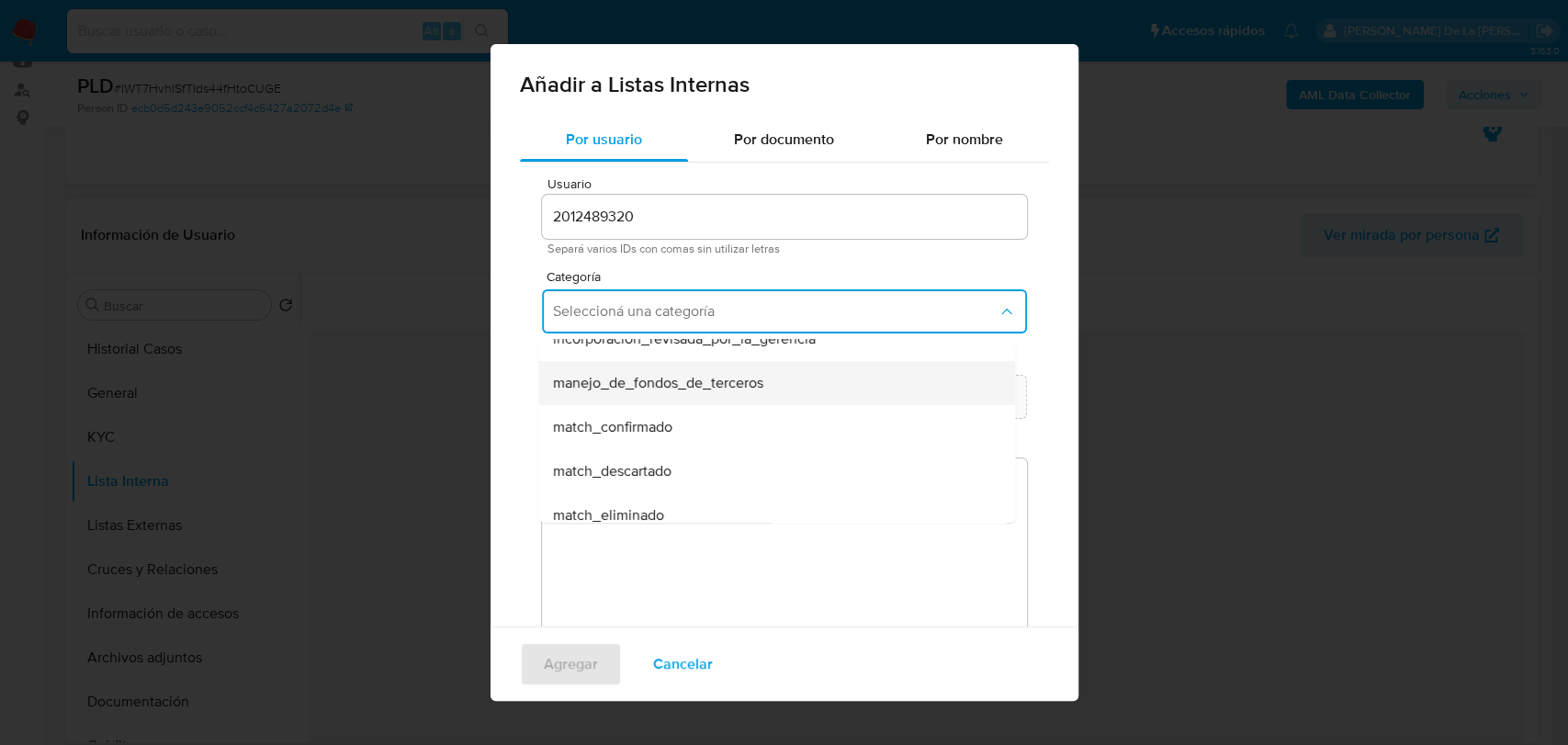
scroll to position [102, 0]
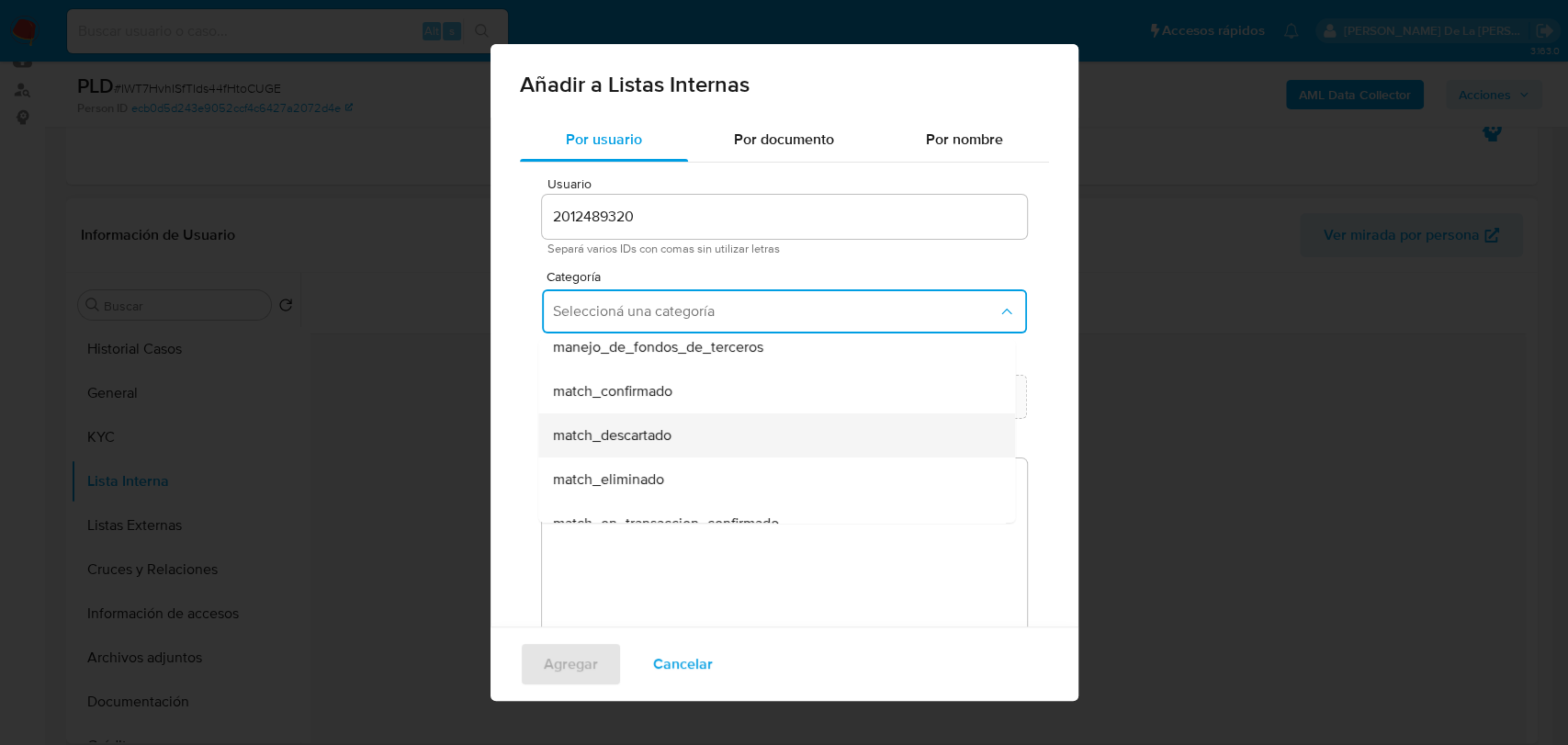
click at [691, 438] on div "match_descartado" at bounding box center [771, 435] width 436 height 44
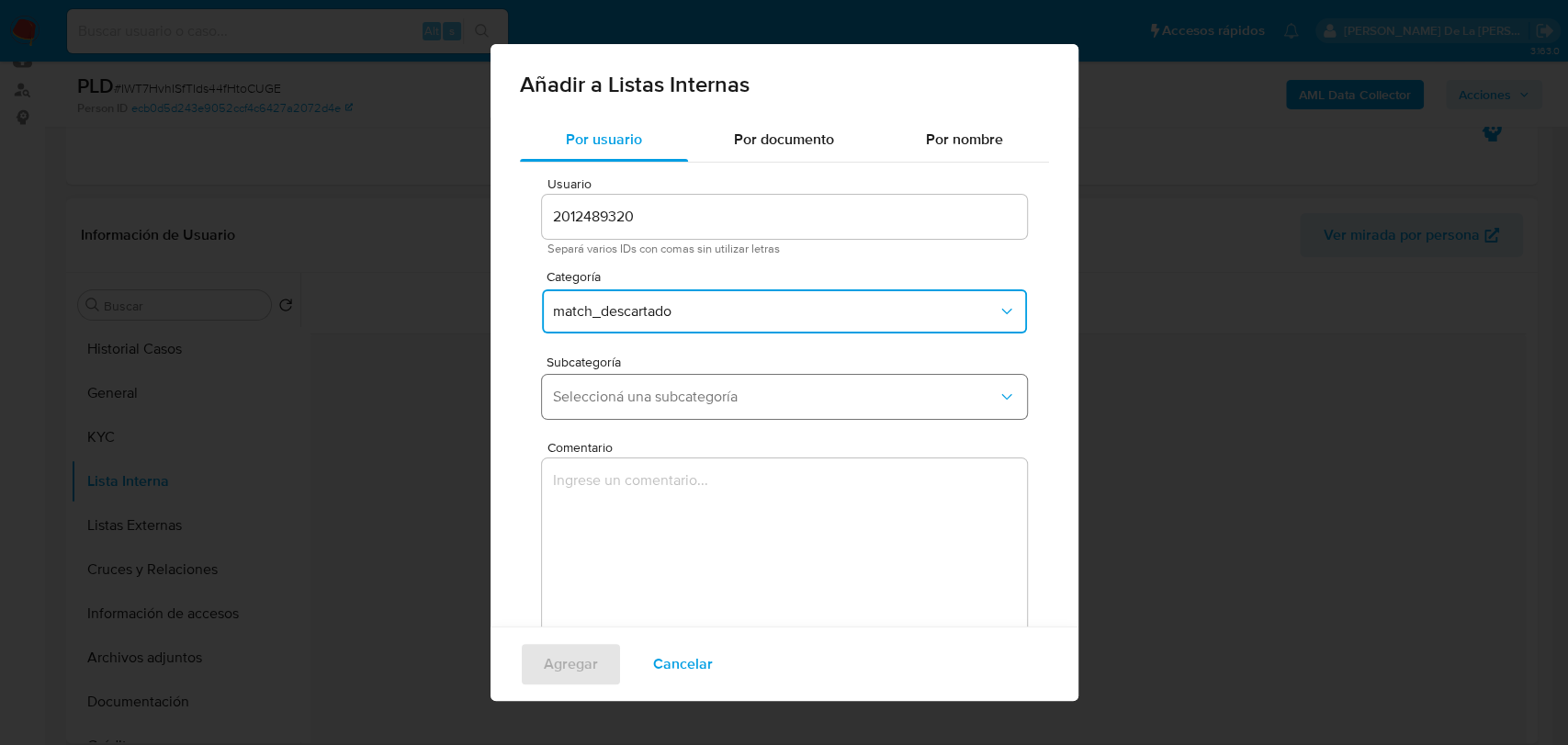
click at [696, 402] on span "Seleccioná una subcategoría" at bounding box center [775, 396] width 445 height 18
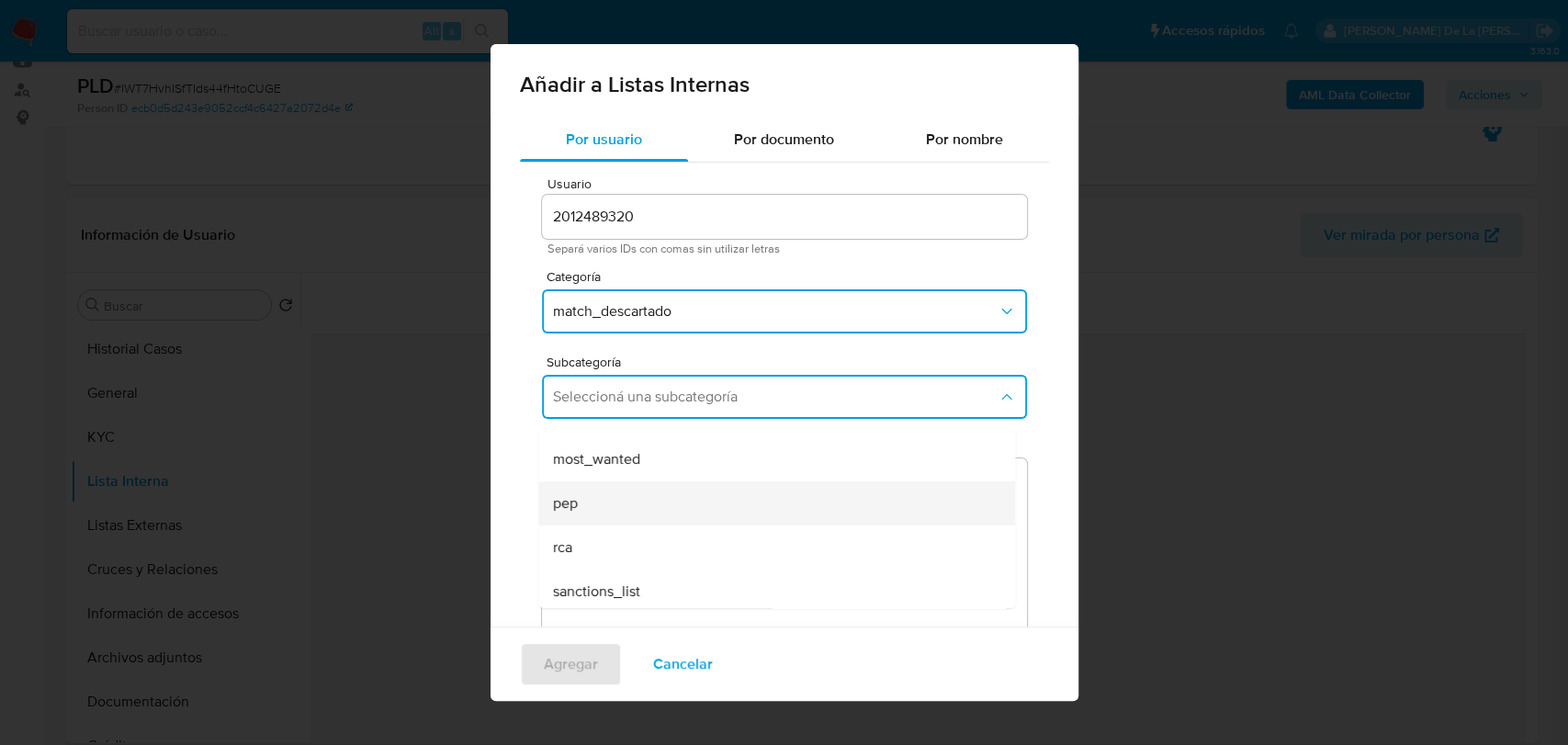
scroll to position [124, 0]
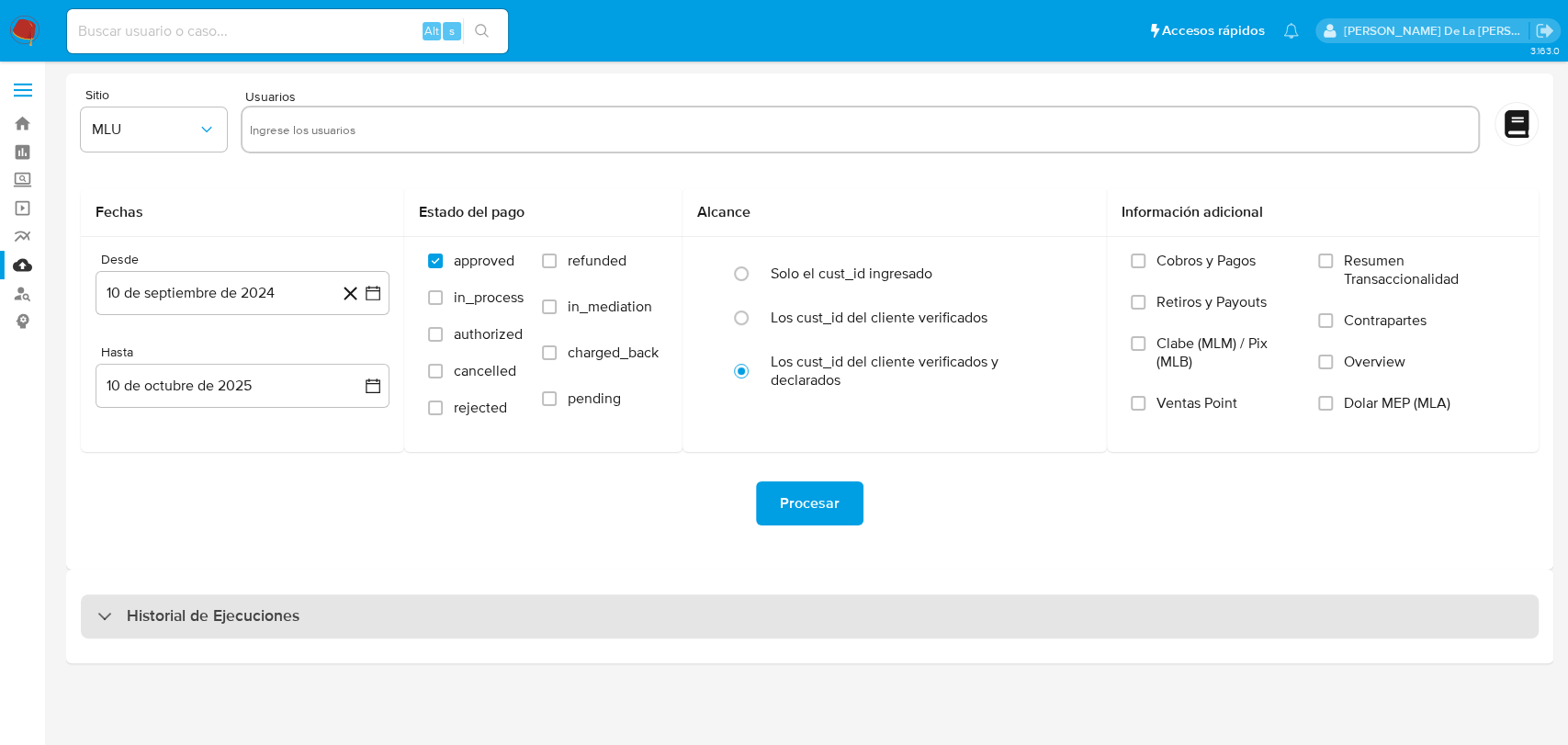
click at [160, 602] on div "Historial de Ejecuciones" at bounding box center [809, 617] width 1457 height 44
select select "10"
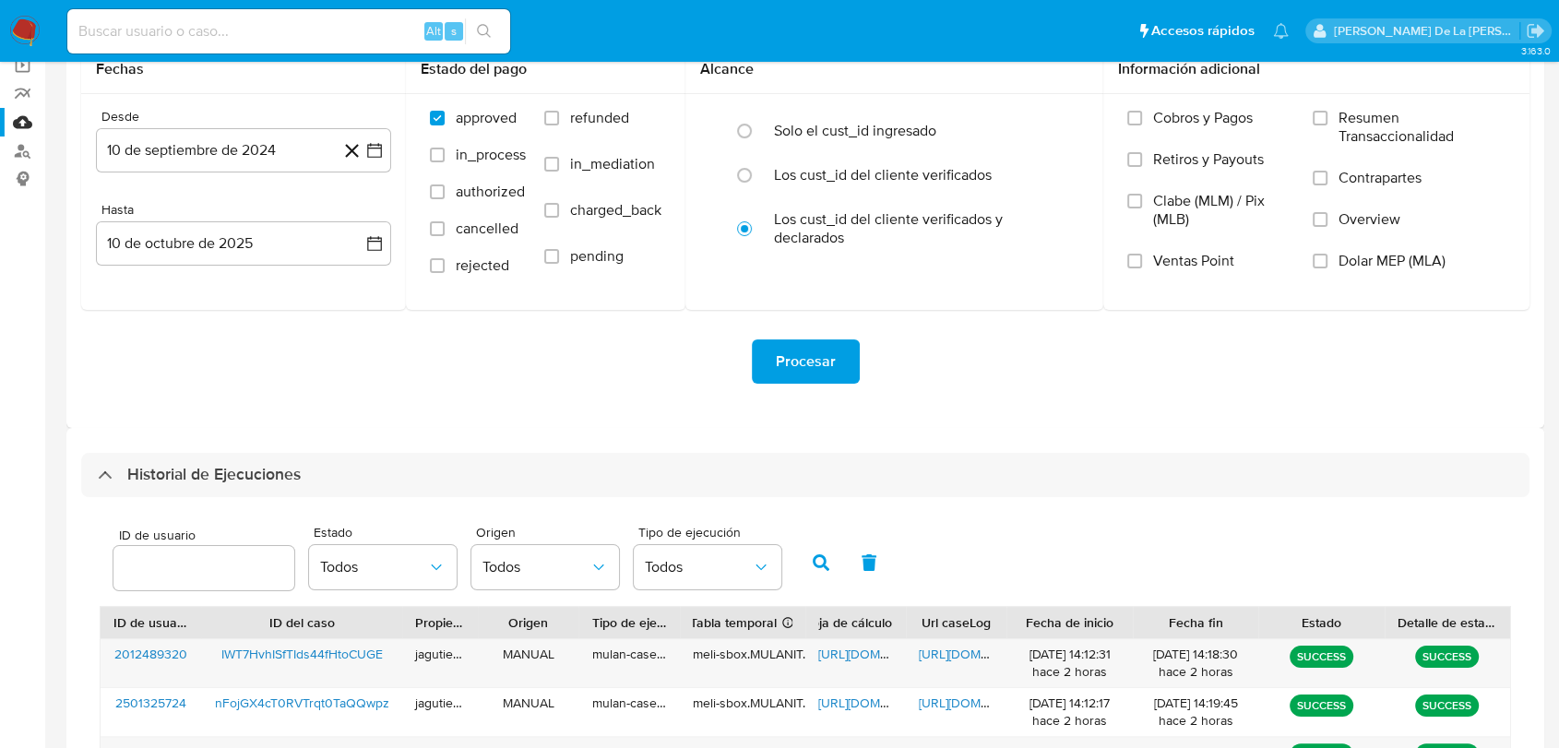
scroll to position [205, 0]
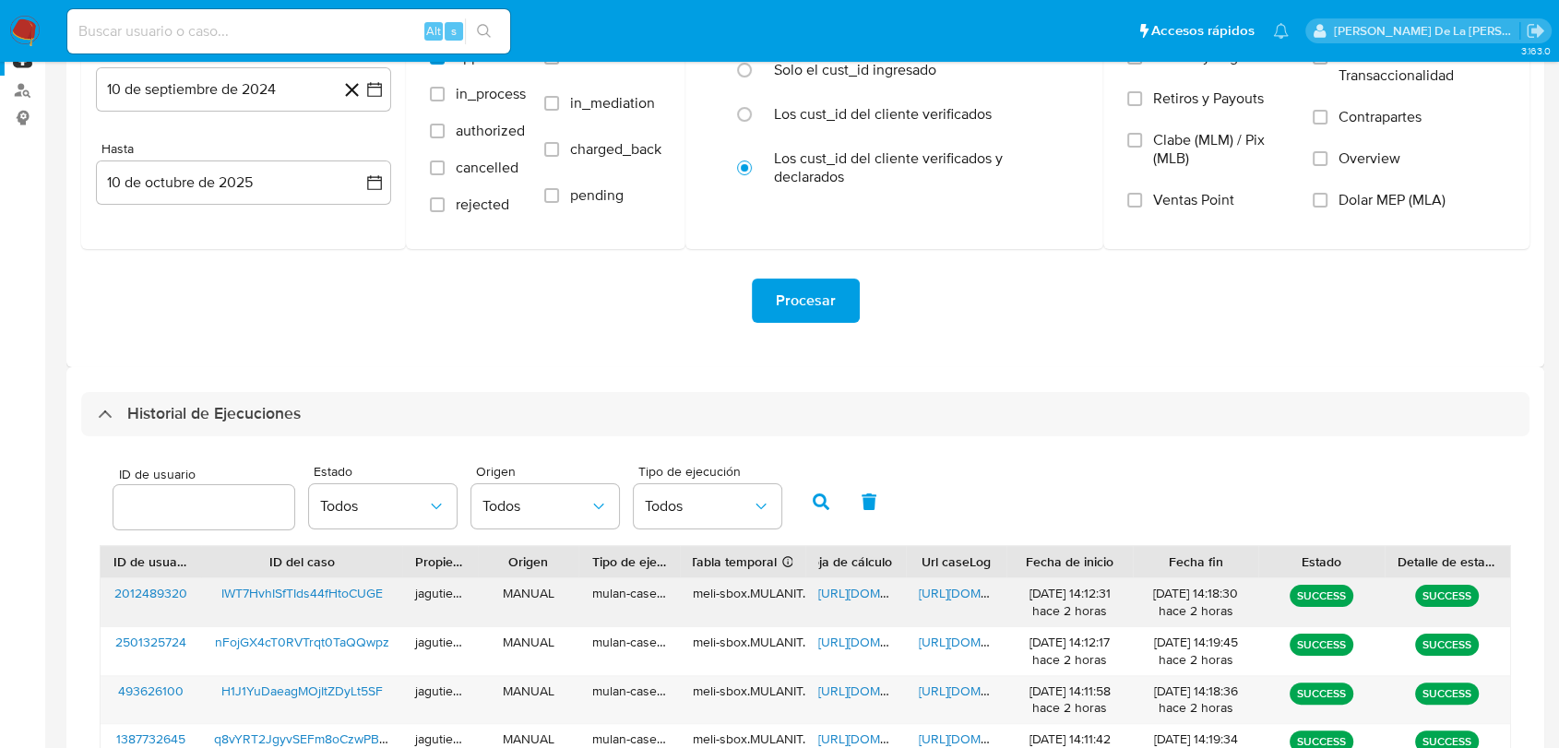
click at [958, 592] on span "[URL][DOMAIN_NAME]" at bounding box center [982, 593] width 127 height 18
click at [857, 598] on span "[URL][DOMAIN_NAME]" at bounding box center [881, 593] width 127 height 18
click at [300, 596] on span "IWT7HvhISfTIds44fHtoCUGE" at bounding box center [301, 593] width 161 height 18
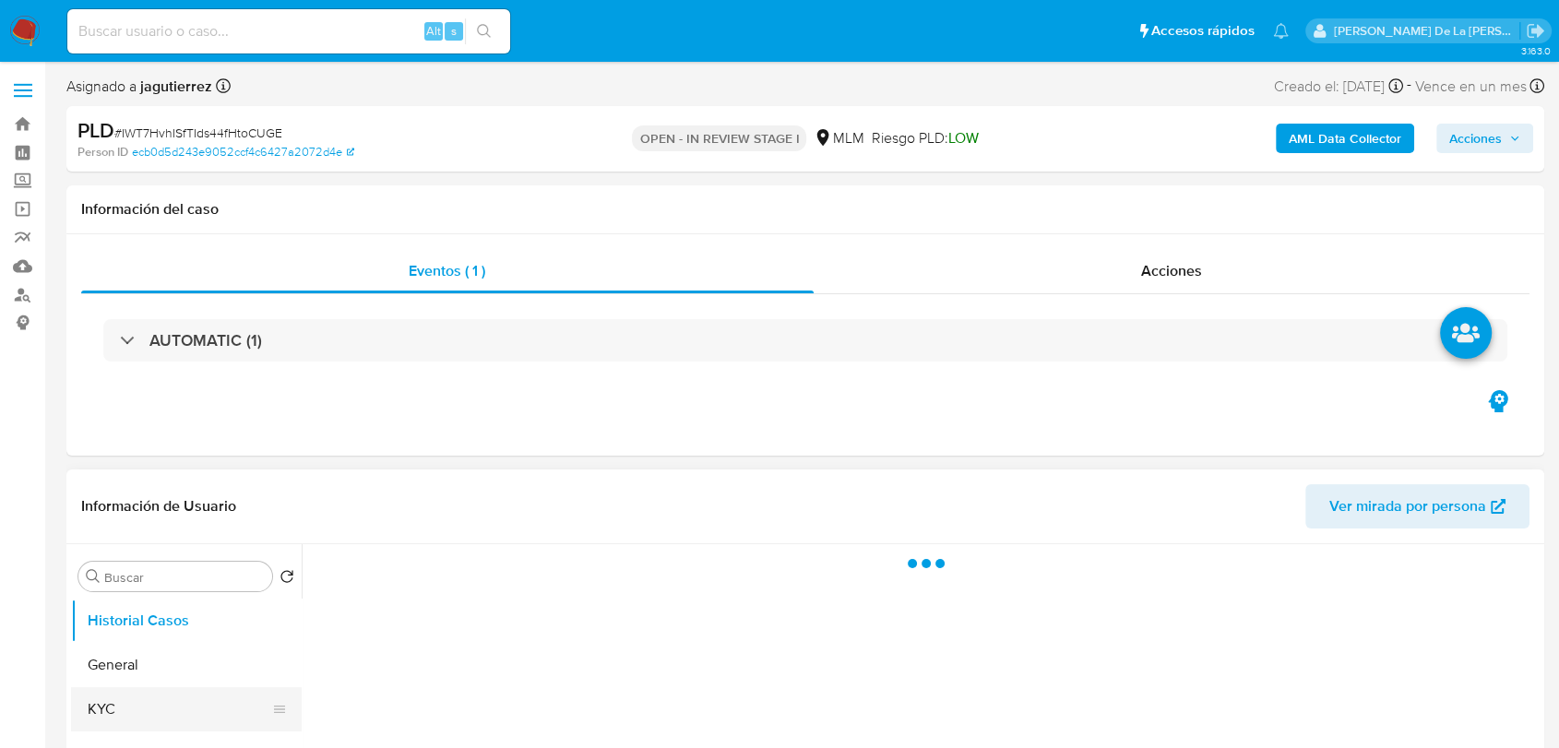
select select "10"
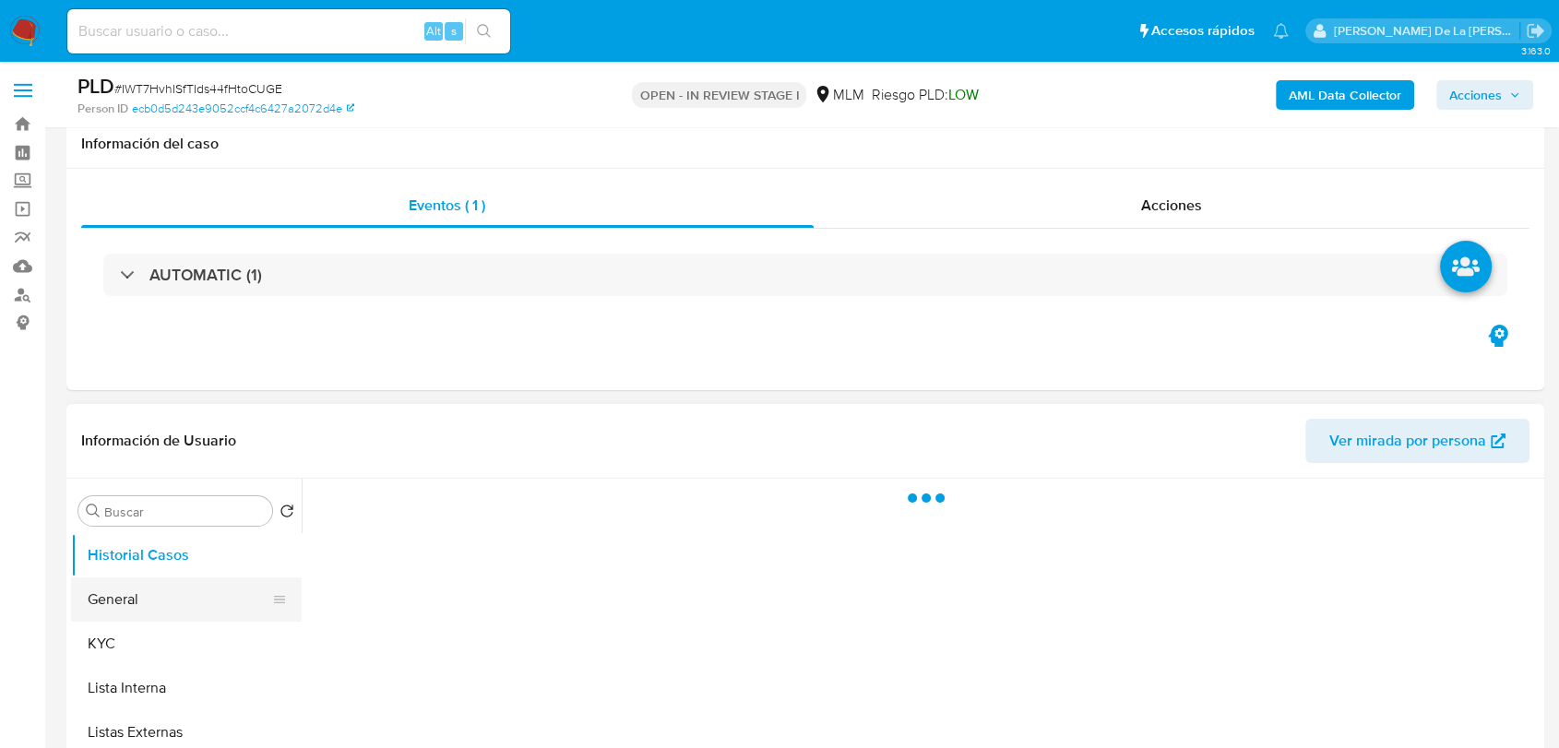
scroll to position [205, 0]
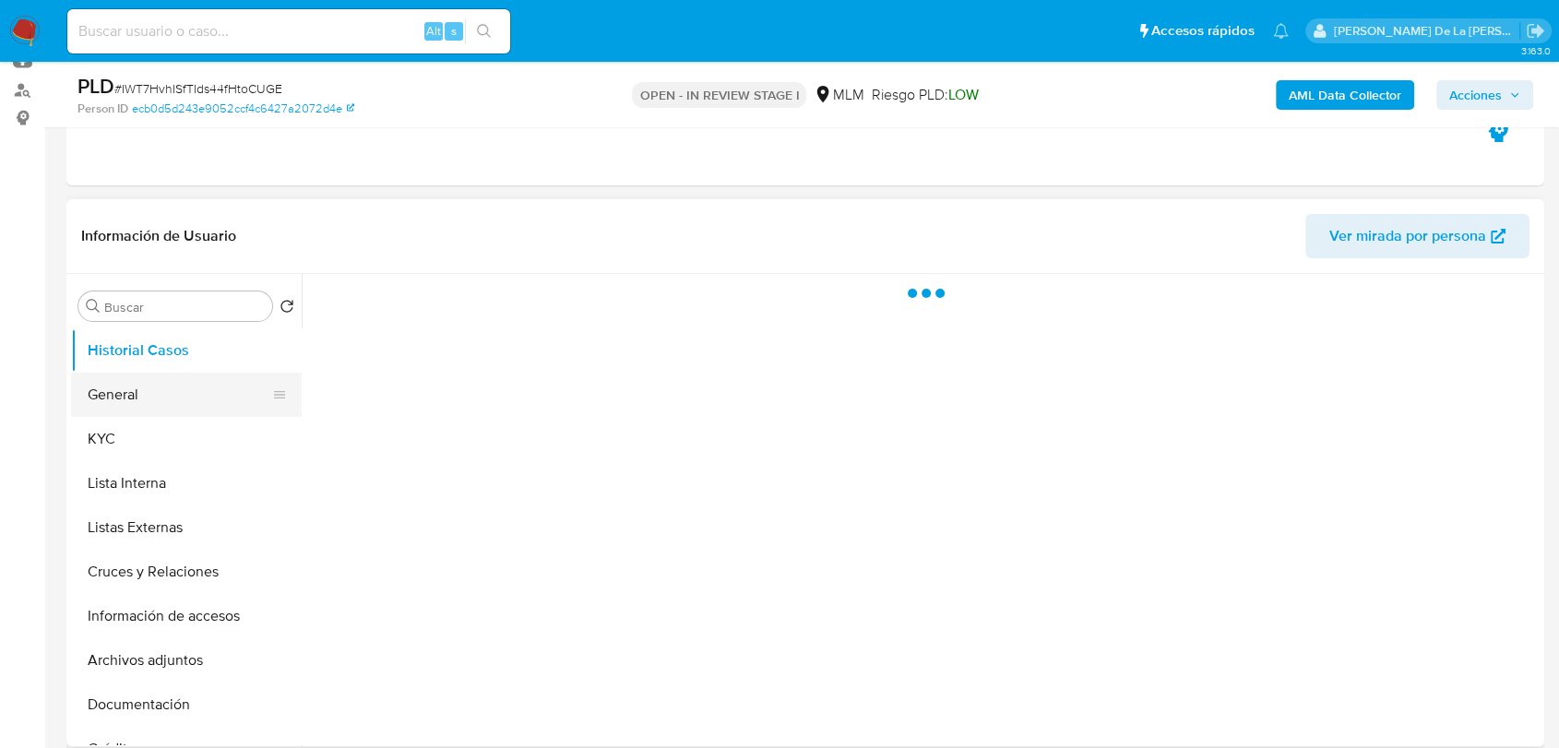
click at [176, 398] on button "General" at bounding box center [179, 395] width 216 height 44
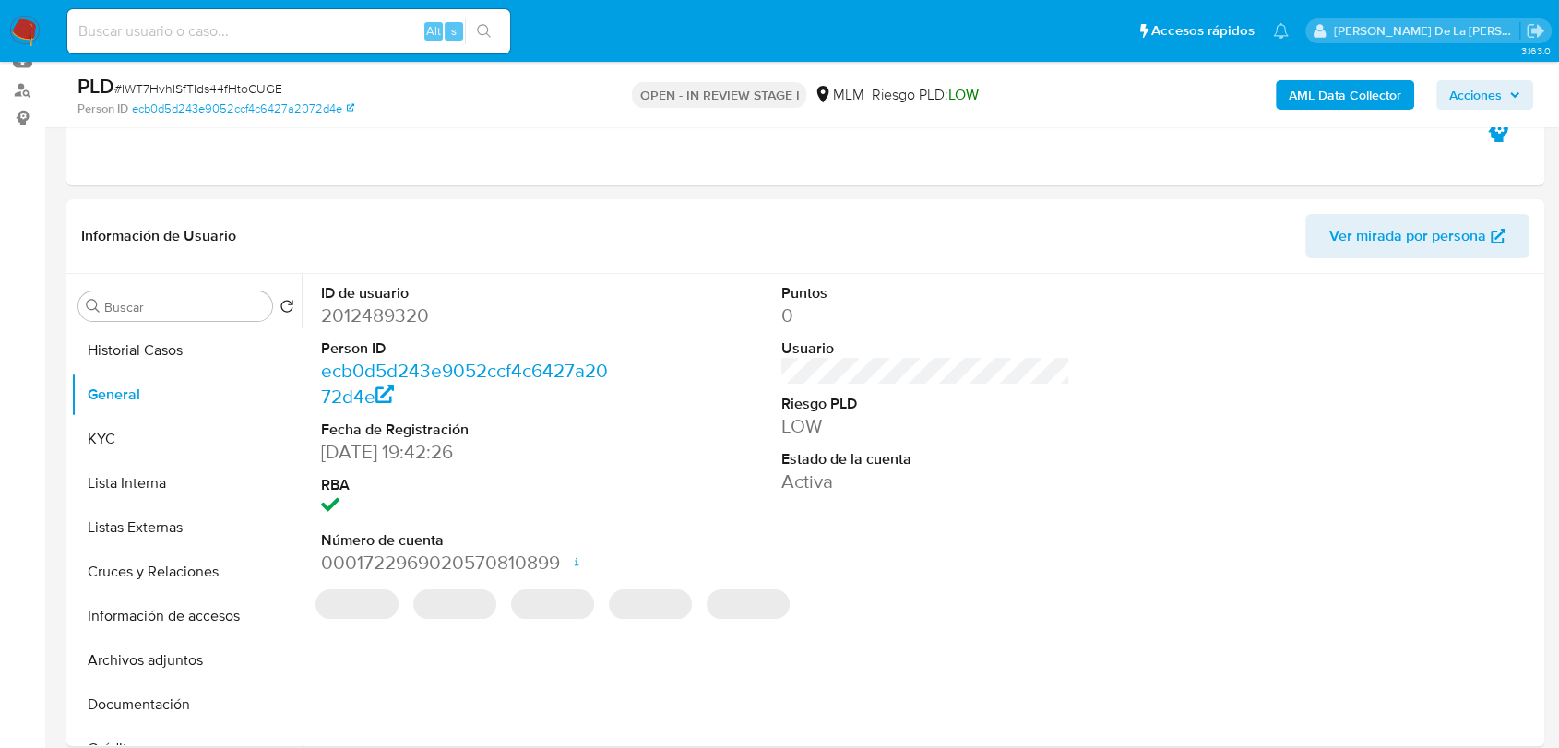
click at [395, 312] on dd "2012489320" at bounding box center [465, 316] width 289 height 26
click at [393, 312] on dd "2012489320" at bounding box center [465, 316] width 289 height 26
copy dd "2012489320"
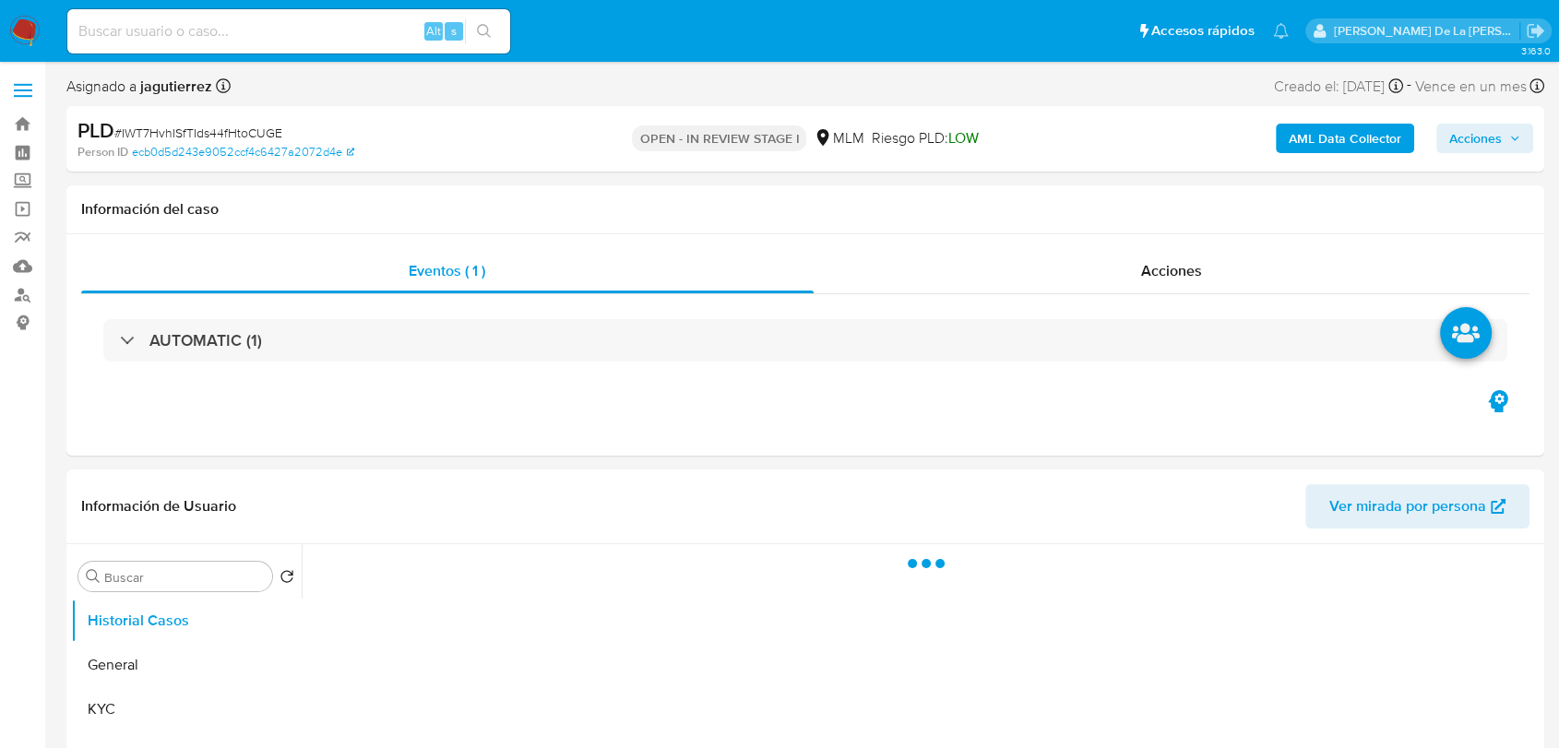
select select "10"
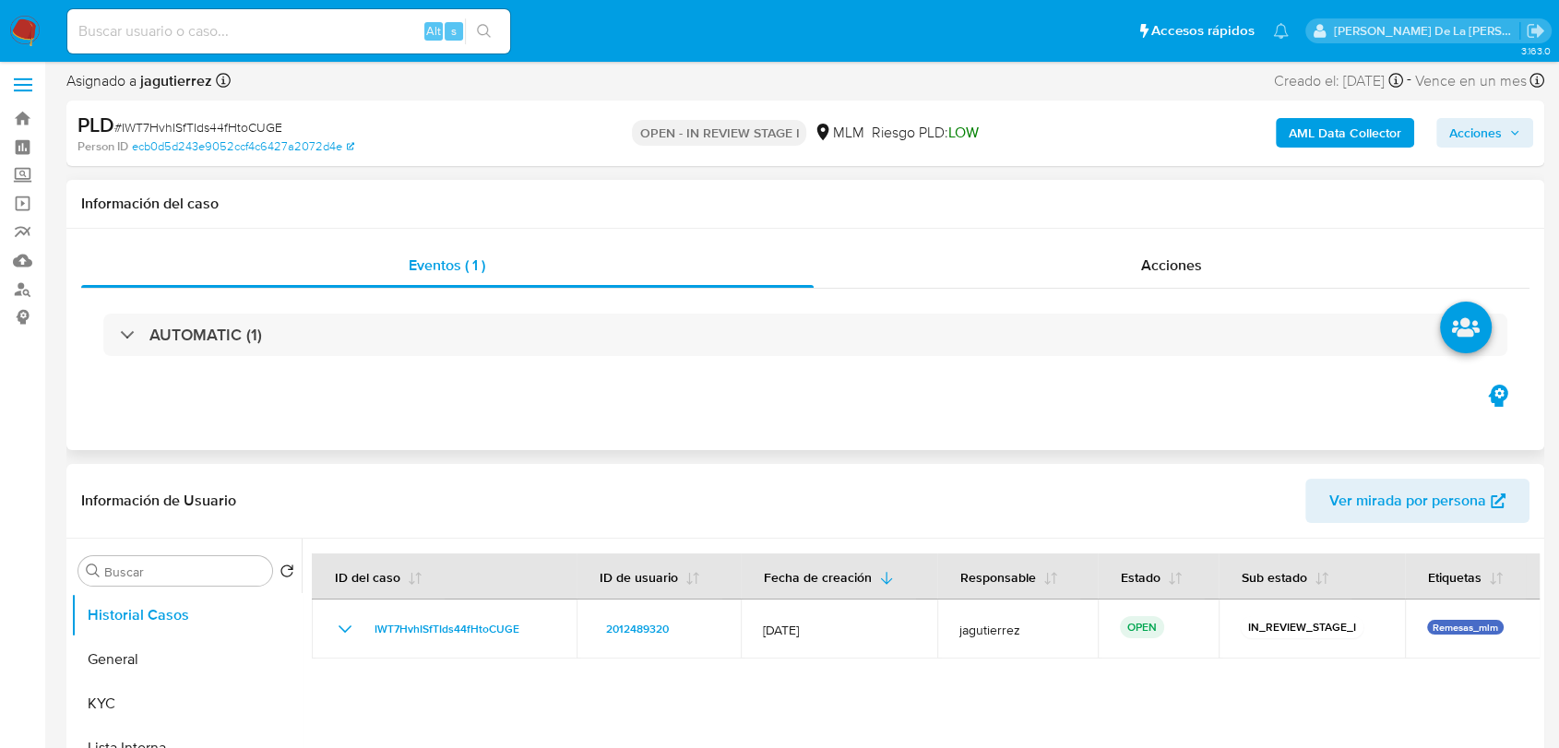
scroll to position [307, 0]
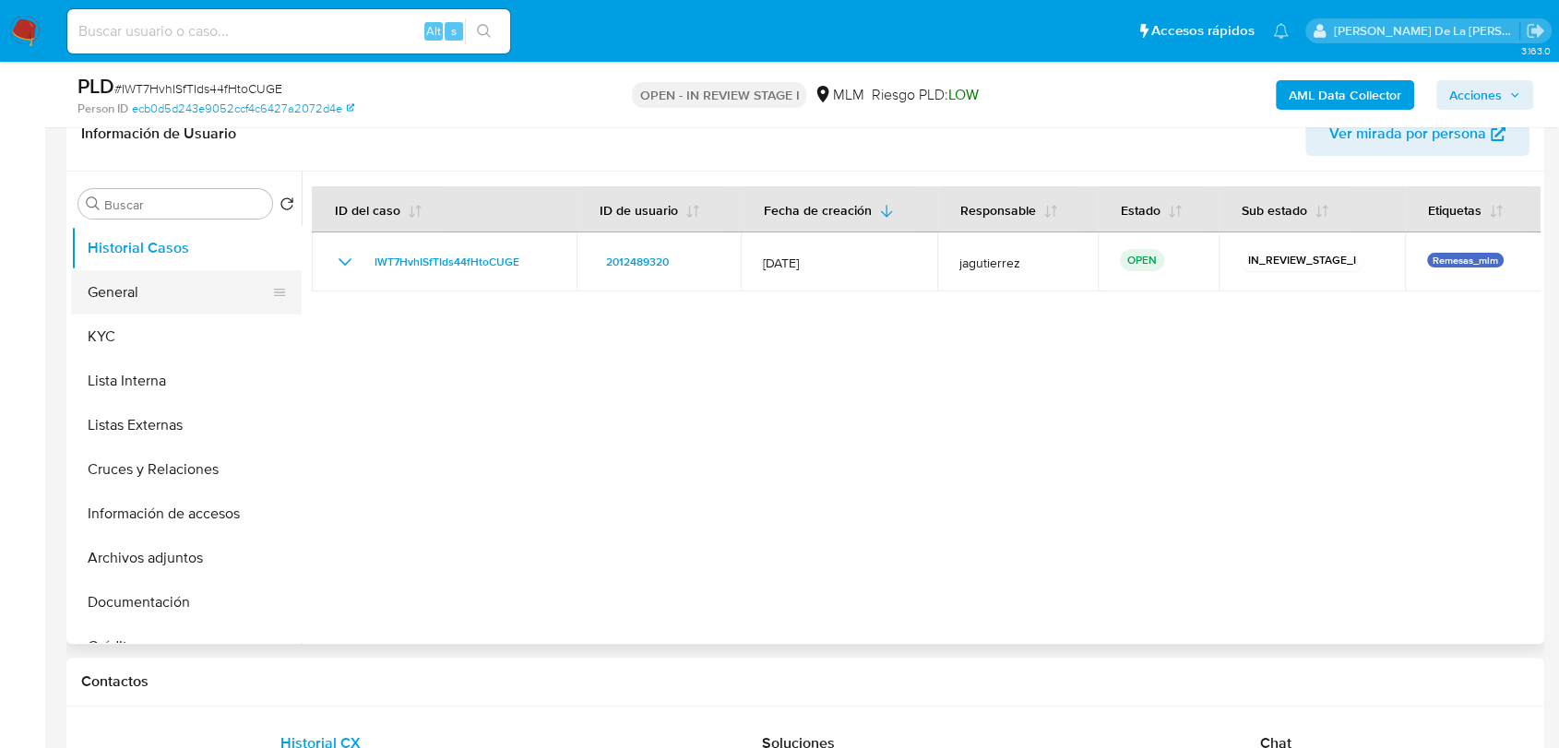
click at [132, 297] on button "General" at bounding box center [179, 292] width 216 height 44
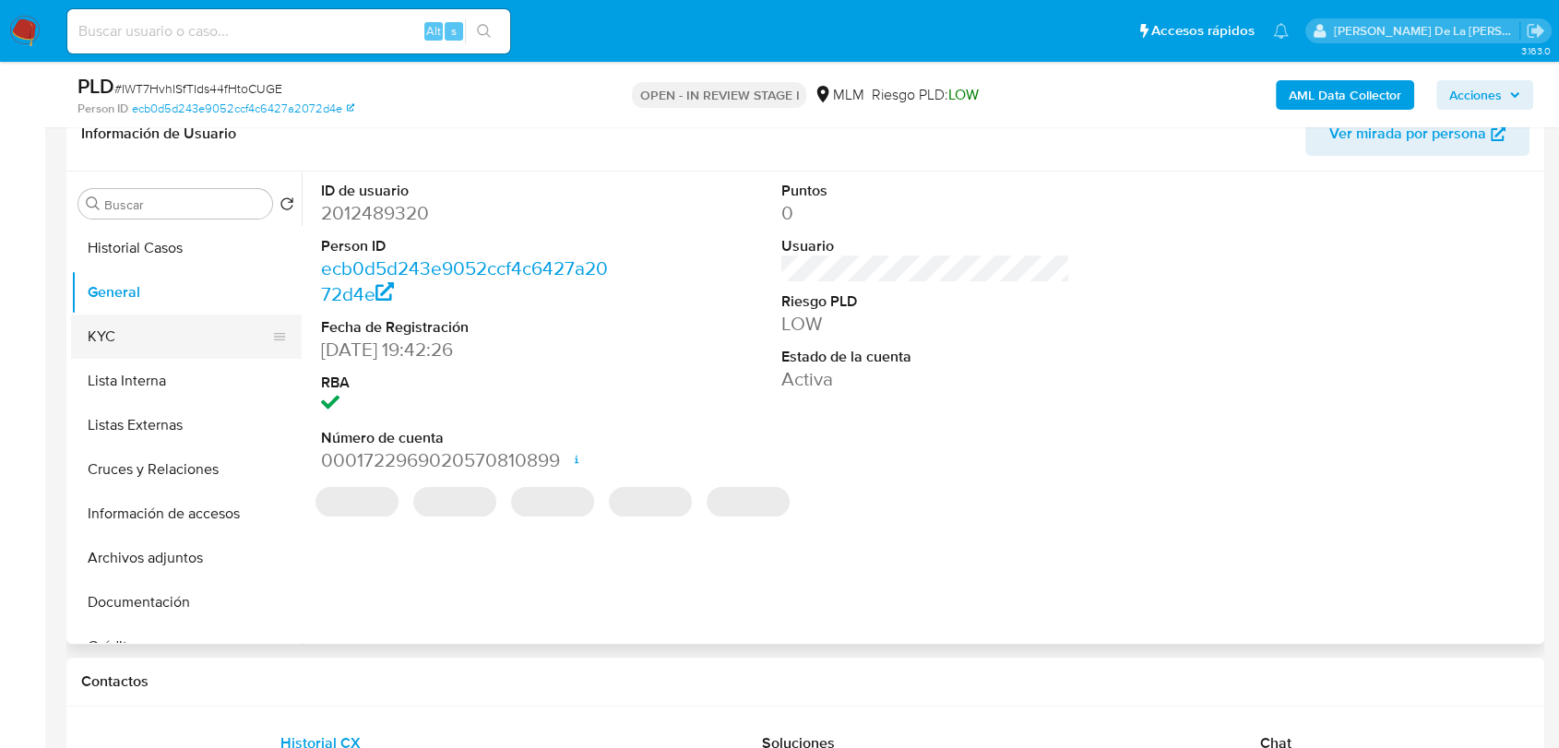
click at [188, 342] on button "KYC" at bounding box center [179, 337] width 216 height 44
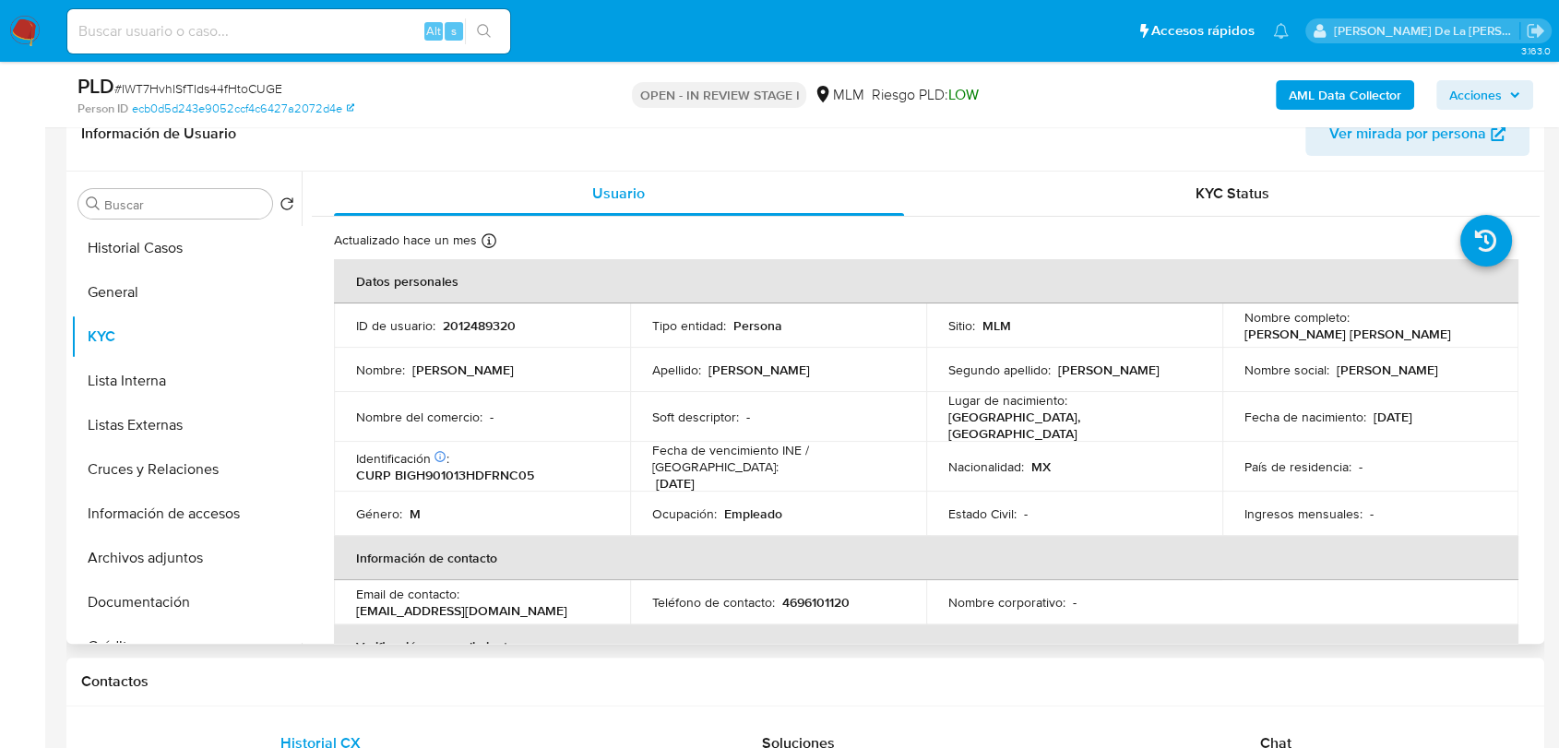
drag, startPoint x: 1425, startPoint y: 331, endPoint x: 1222, endPoint y: 334, distance: 203.0
click at [1223, 334] on td "Nombre completo : Hector Ociel Briseño Gonzalez" at bounding box center [1371, 326] width 296 height 44
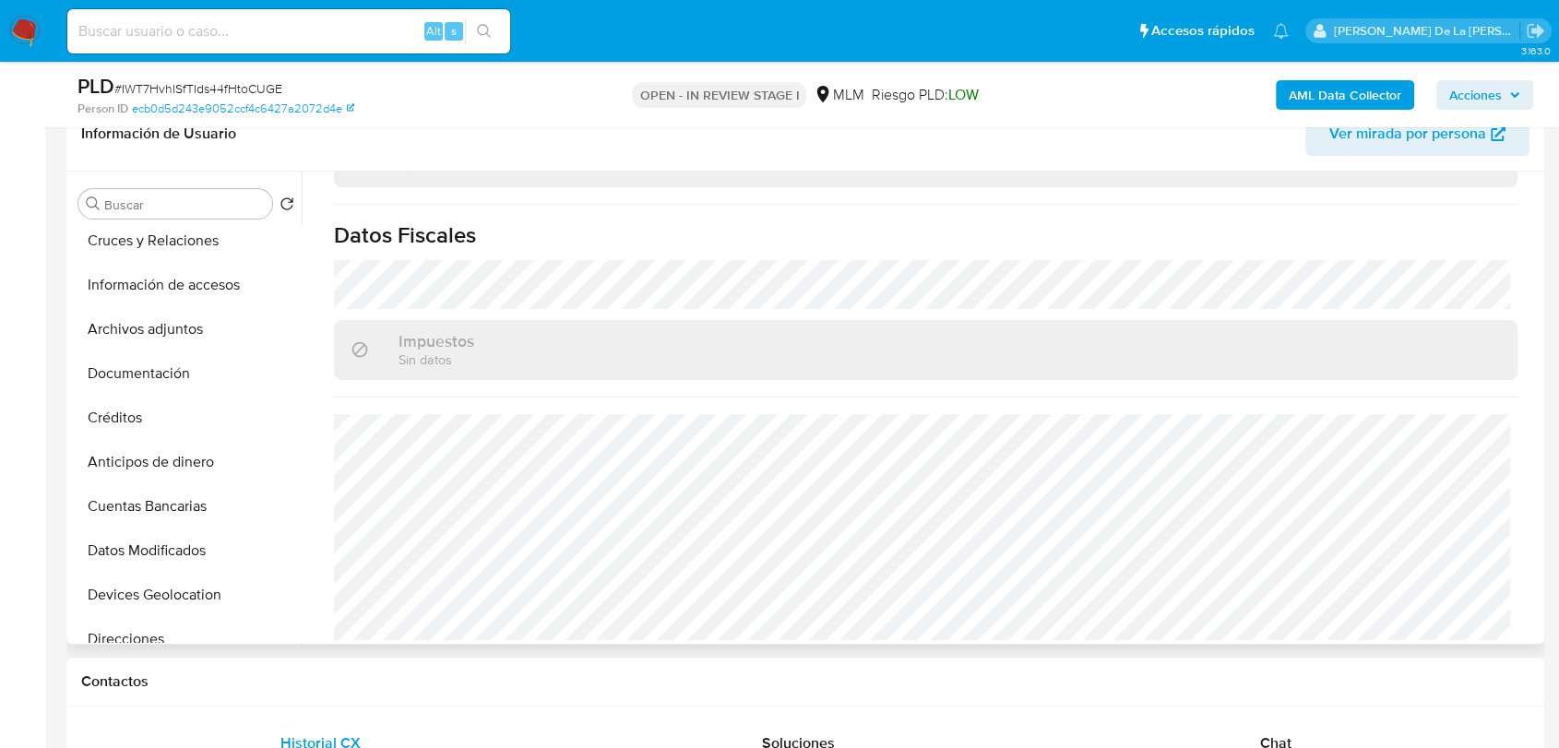
scroll to position [512, 0]
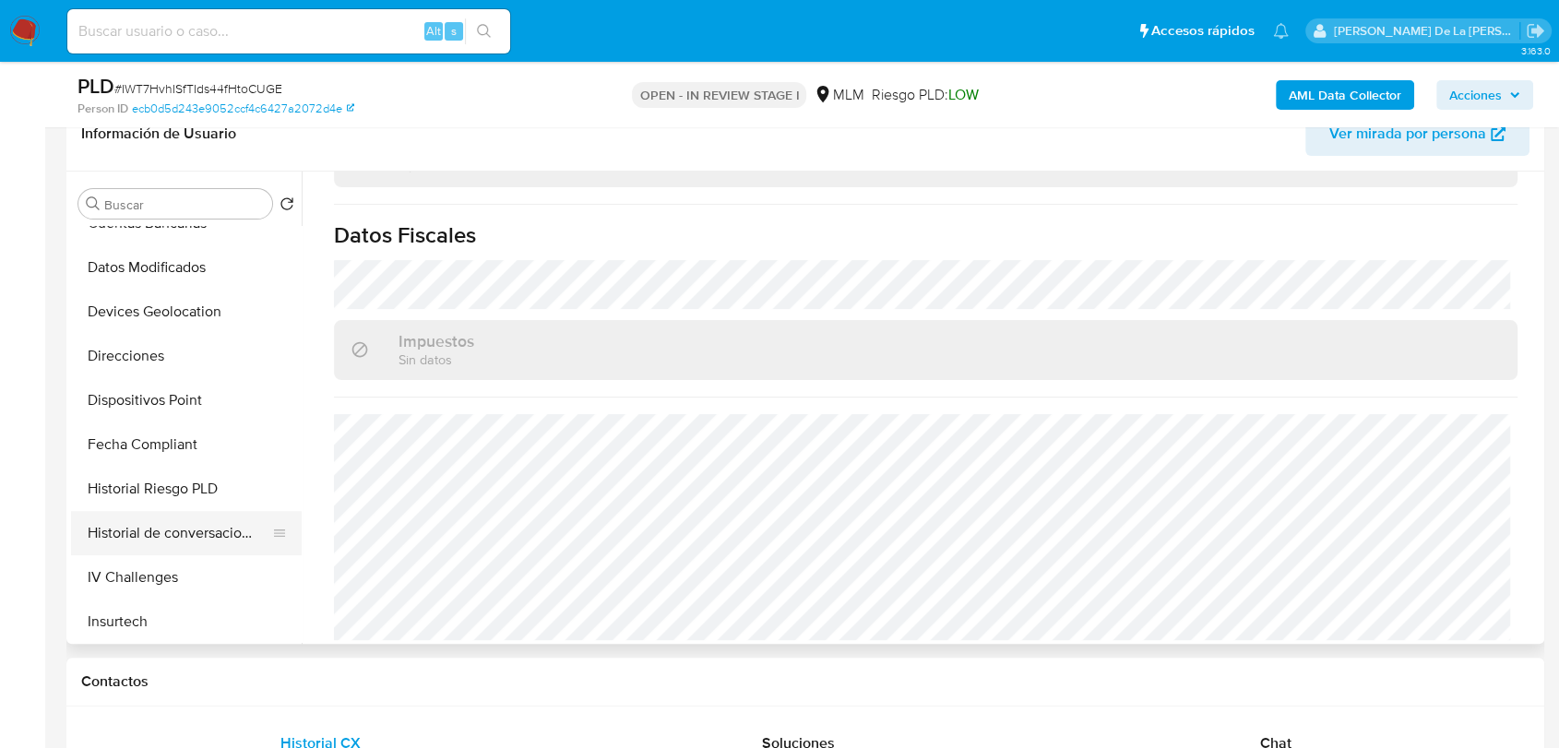
click at [197, 532] on button "Historial de conversaciones" at bounding box center [179, 533] width 216 height 44
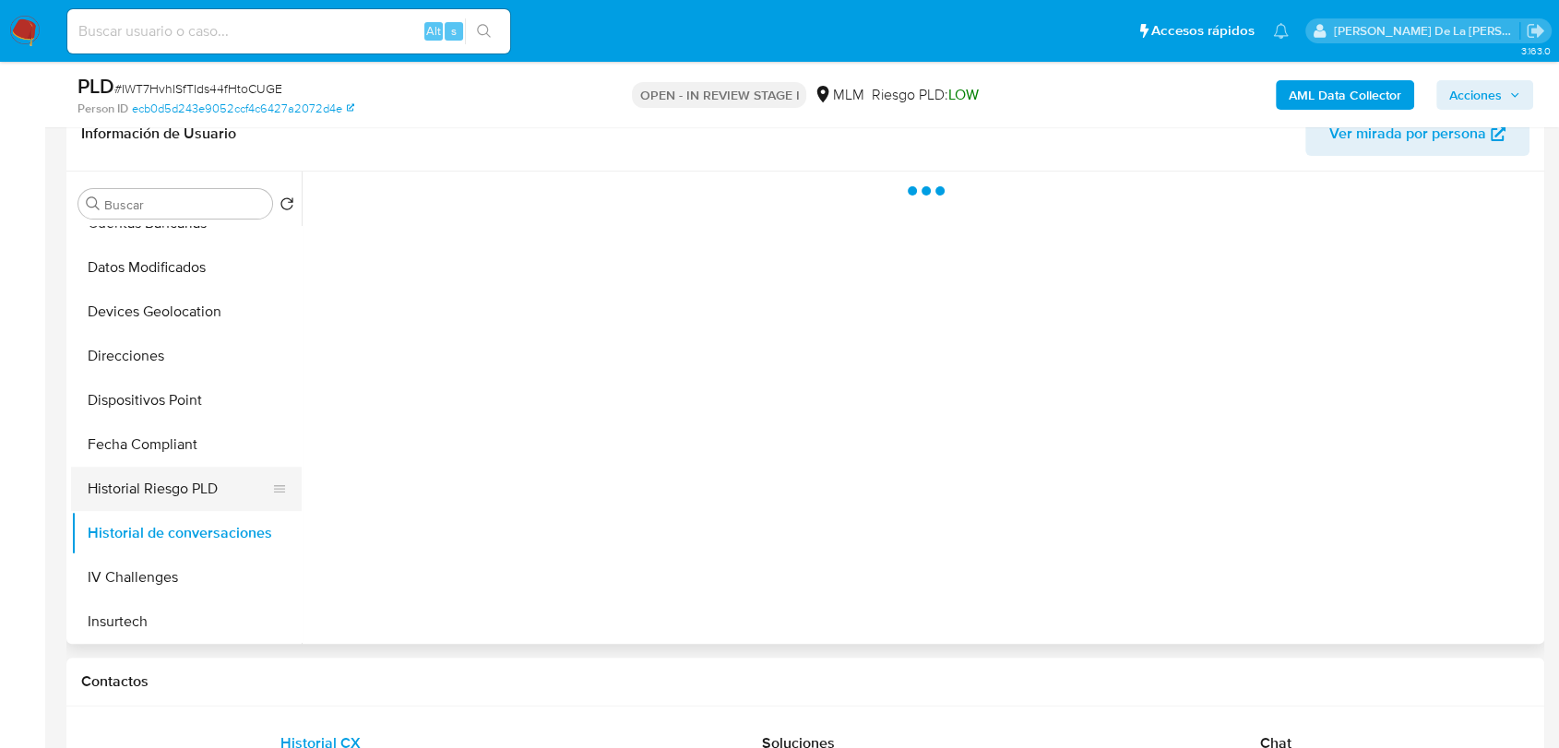
click at [192, 473] on button "Historial Riesgo PLD" at bounding box center [179, 489] width 216 height 44
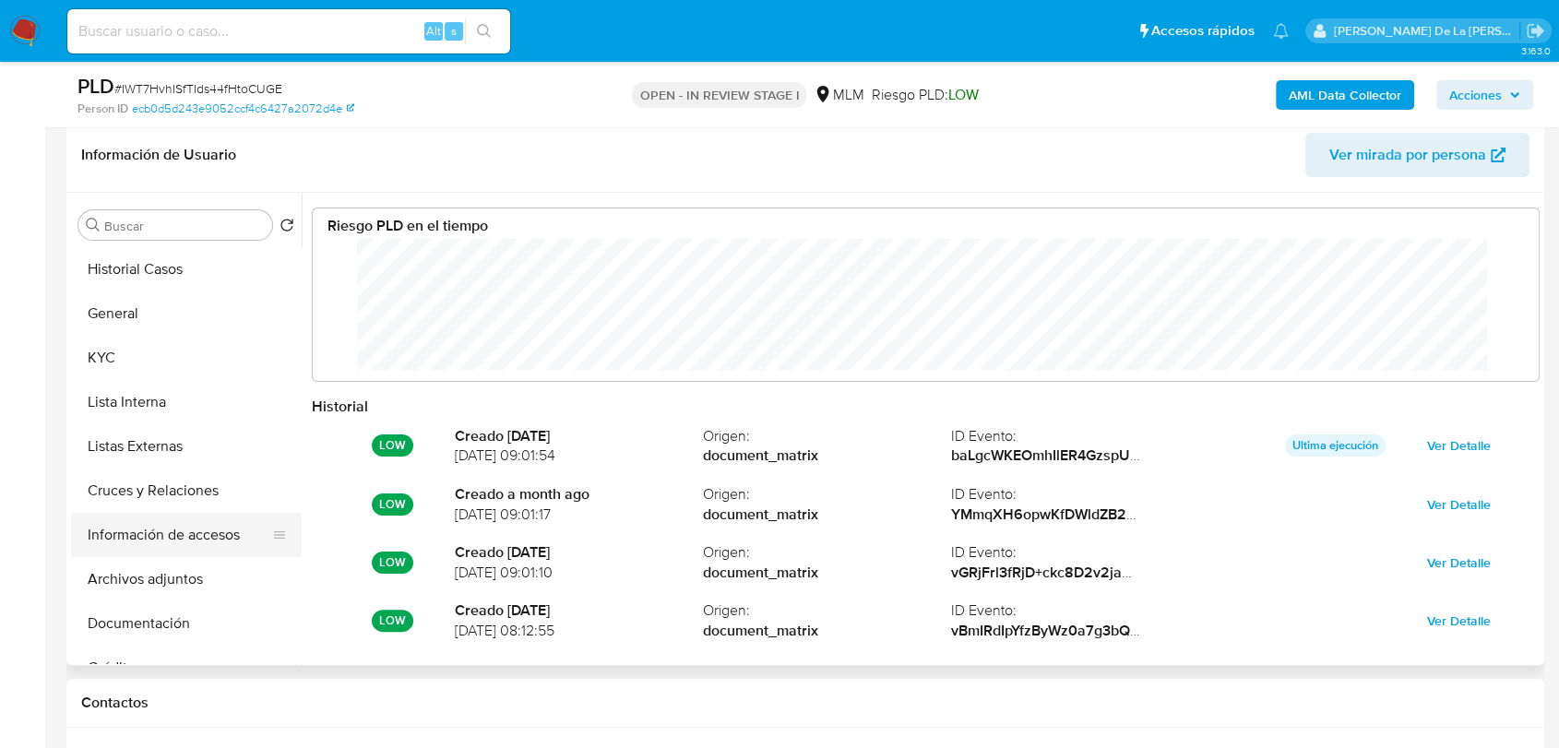
scroll to position [410, 0]
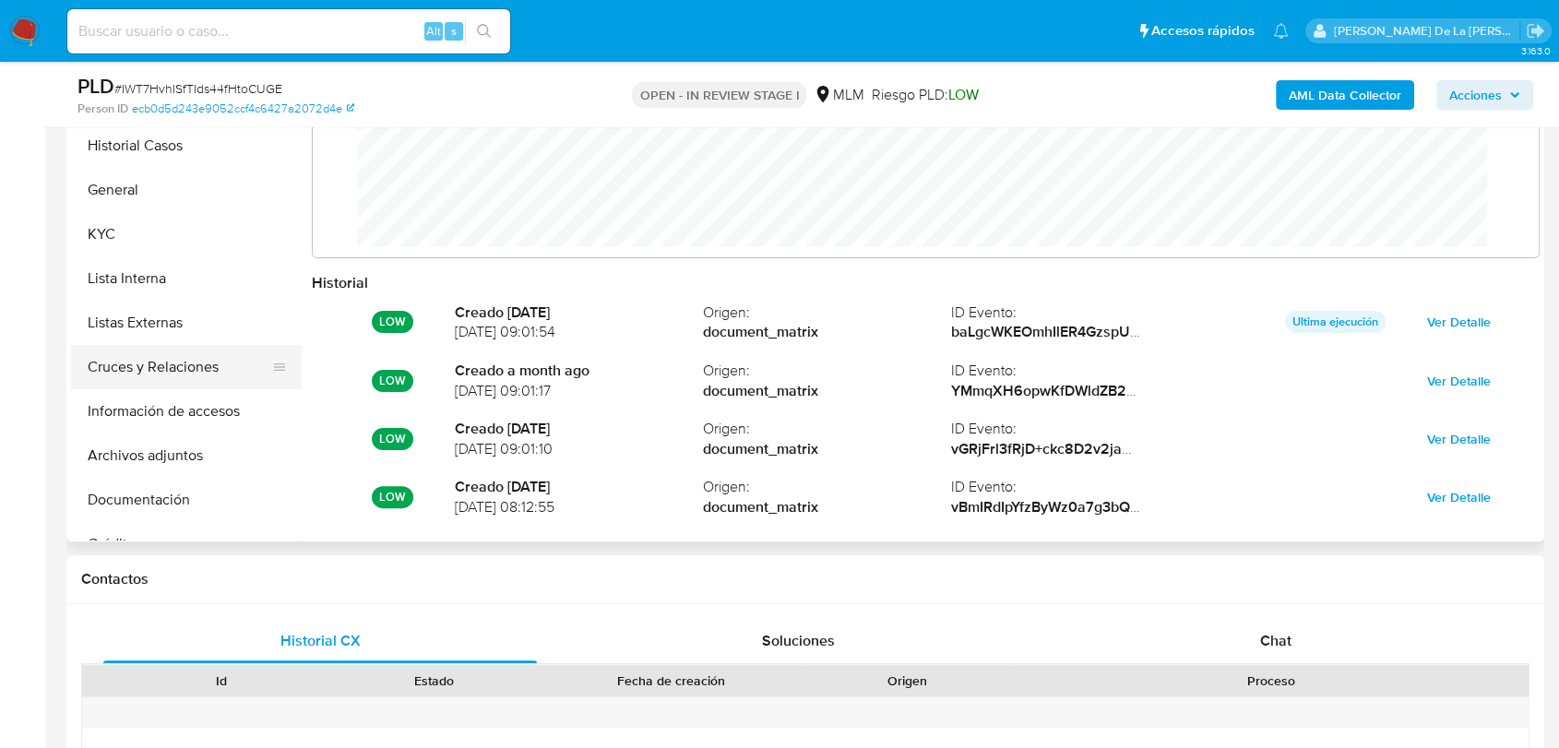
click at [180, 371] on button "Cruces y Relaciones" at bounding box center [179, 367] width 216 height 44
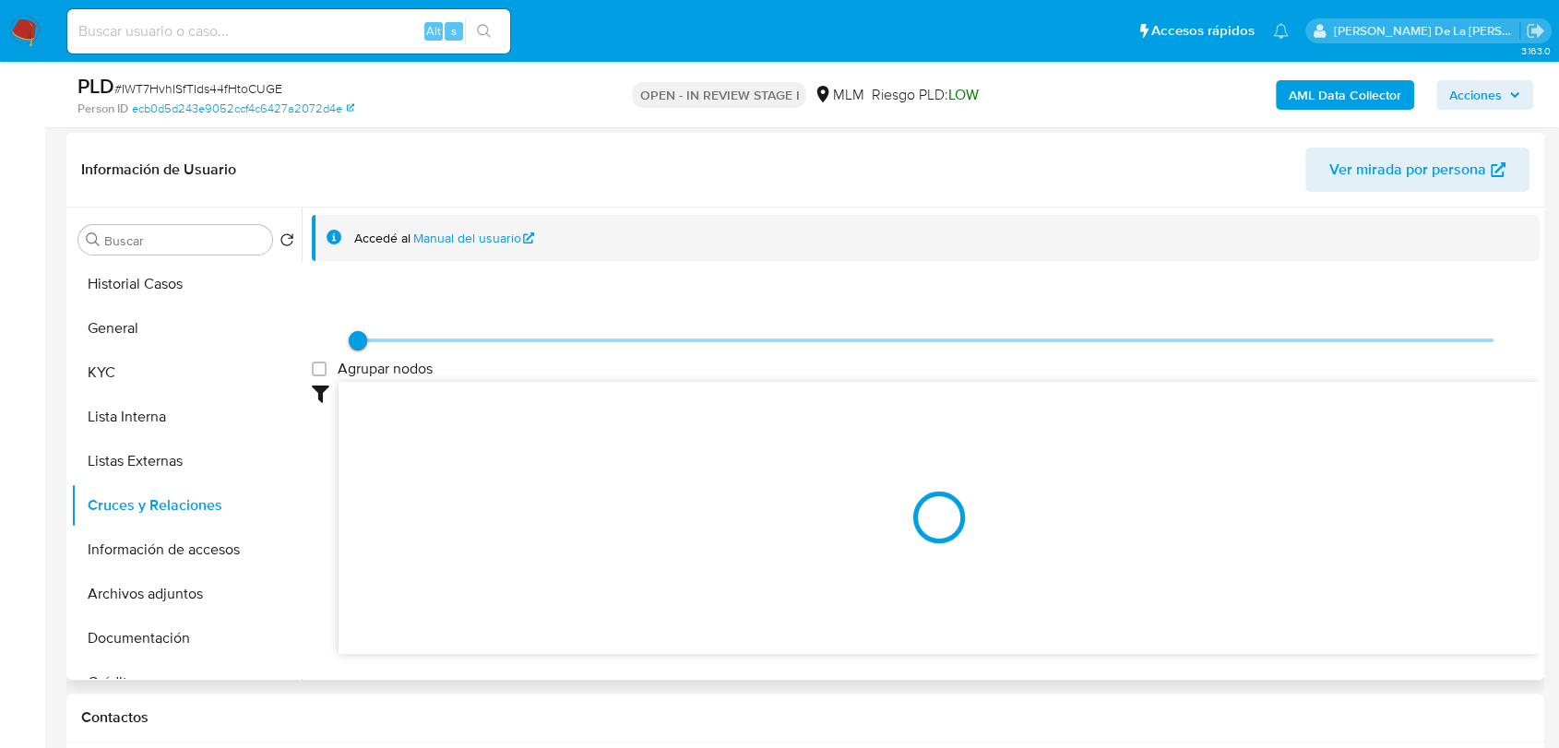
scroll to position [307, 0]
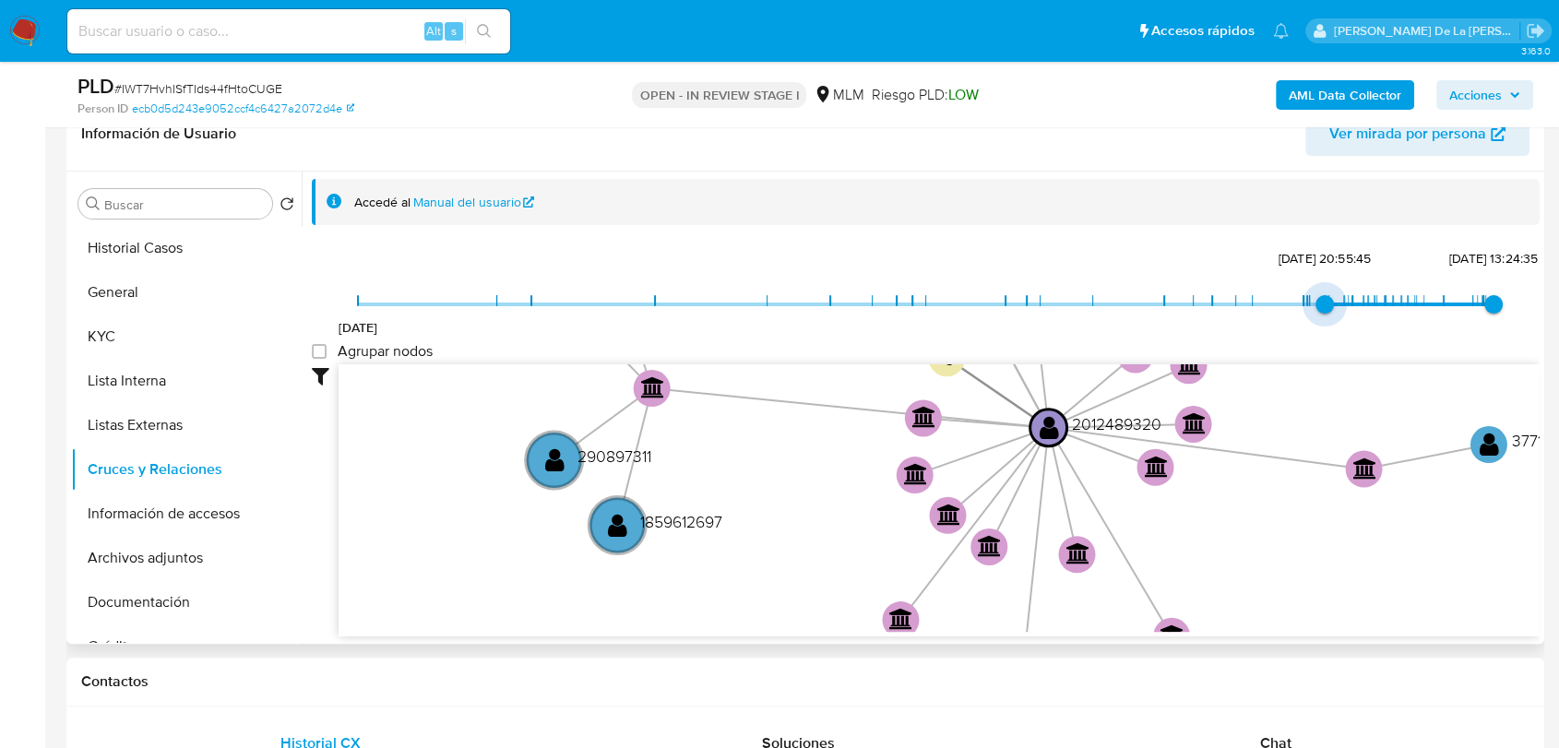
type input "1754050801000"
drag, startPoint x: 351, startPoint y: 303, endPoint x: 1309, endPoint y: 311, distance: 958.8
click at [1316, 311] on span "6/8/2025, 20:55:45" at bounding box center [1325, 304] width 18 height 18
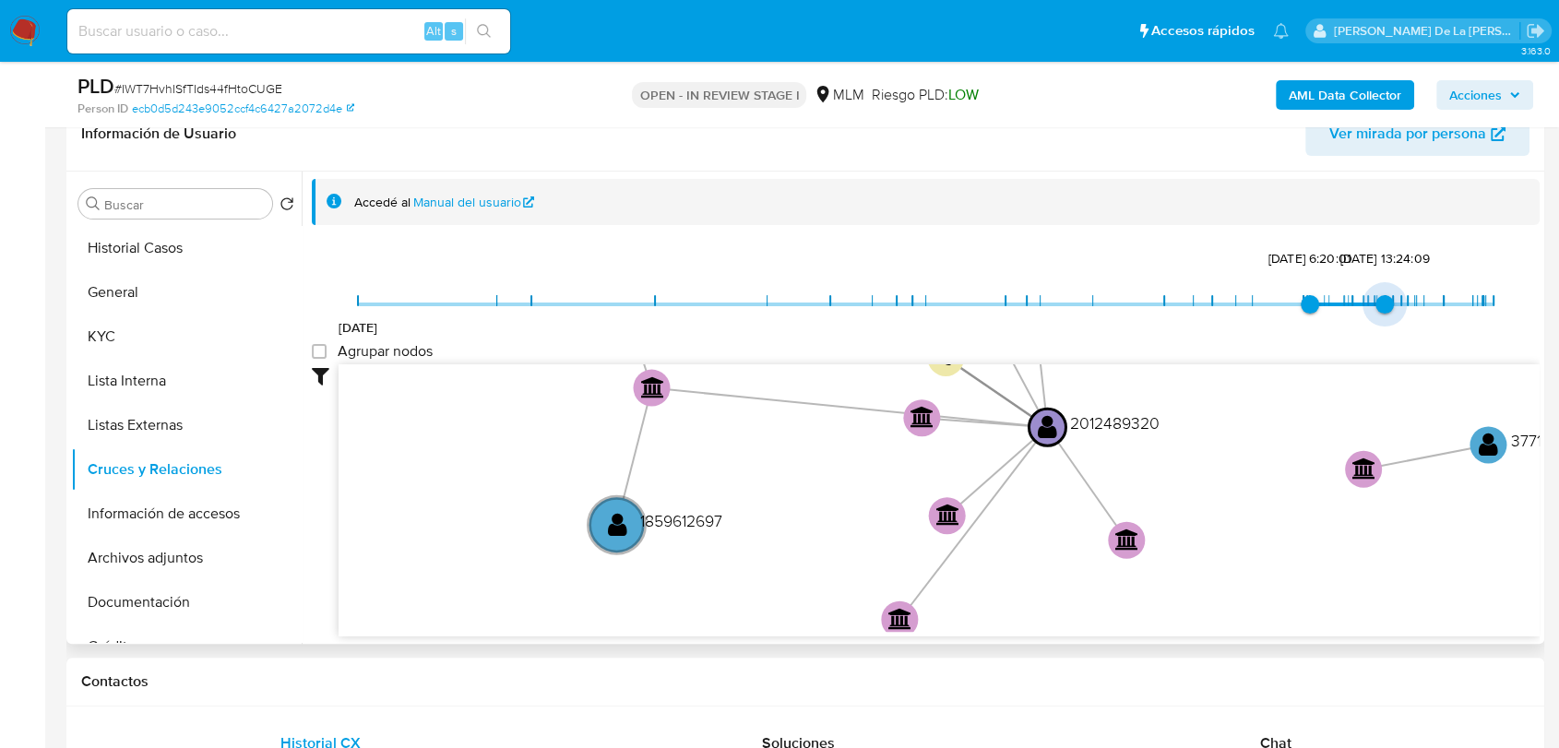
type input "1756250518000"
drag, startPoint x: 1484, startPoint y: 305, endPoint x: 1369, endPoint y: 305, distance: 114.4
click at [1376, 305] on span "29/8/2025, 13:24:09" at bounding box center [1385, 304] width 18 height 18
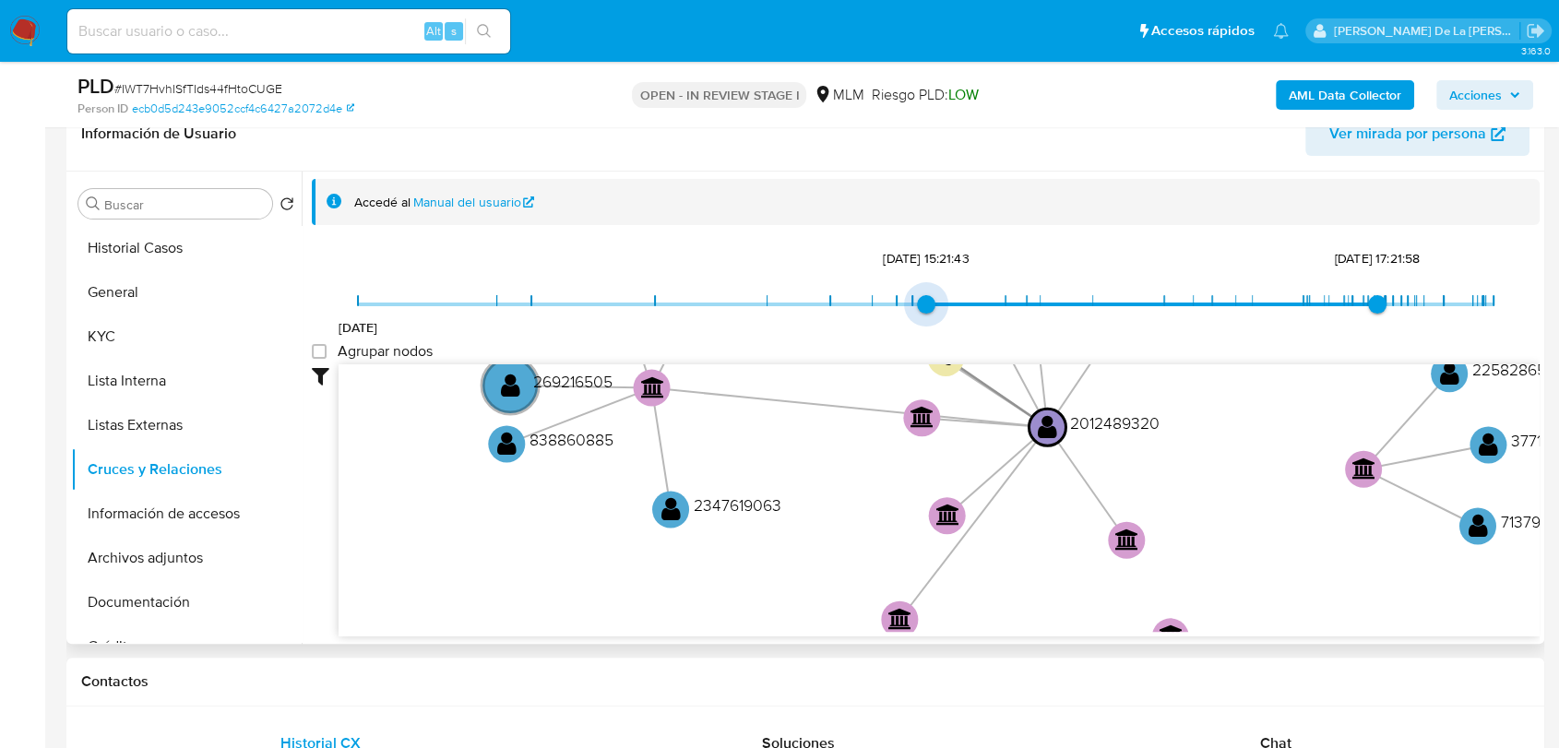
type input "1741126553000"
drag, startPoint x: 1298, startPoint y: 304, endPoint x: 914, endPoint y: 319, distance: 385.1
click at [917, 314] on span "9/3/2025, 15:21:43" at bounding box center [926, 304] width 18 height 18
type input "1756526474000"
drag, startPoint x: 1369, startPoint y: 293, endPoint x: 1382, endPoint y: 296, distance: 13.2
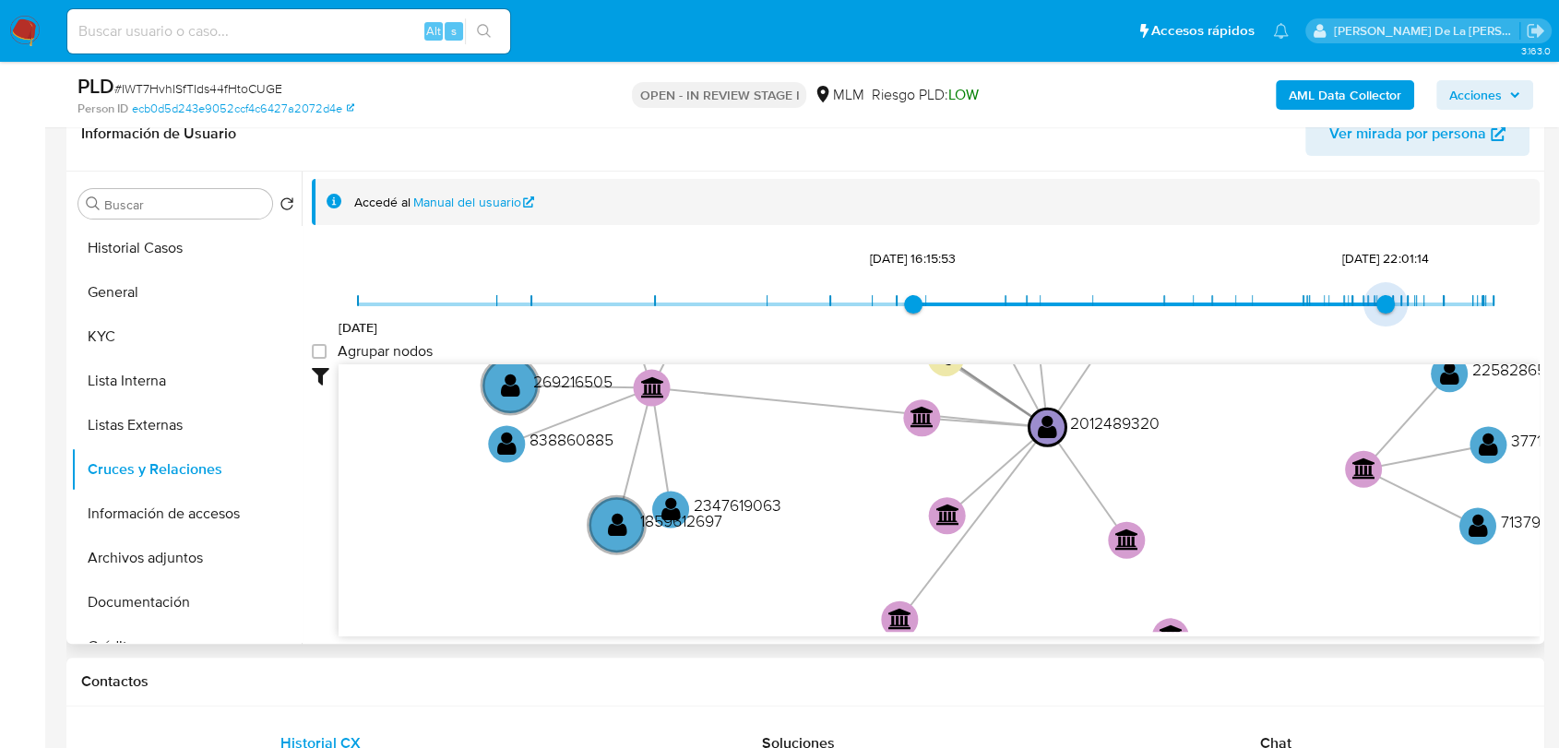
click at [1382, 296] on span "29/8/2025, 22:01:14" at bounding box center [1386, 304] width 18 height 18
type input "1746992177000"
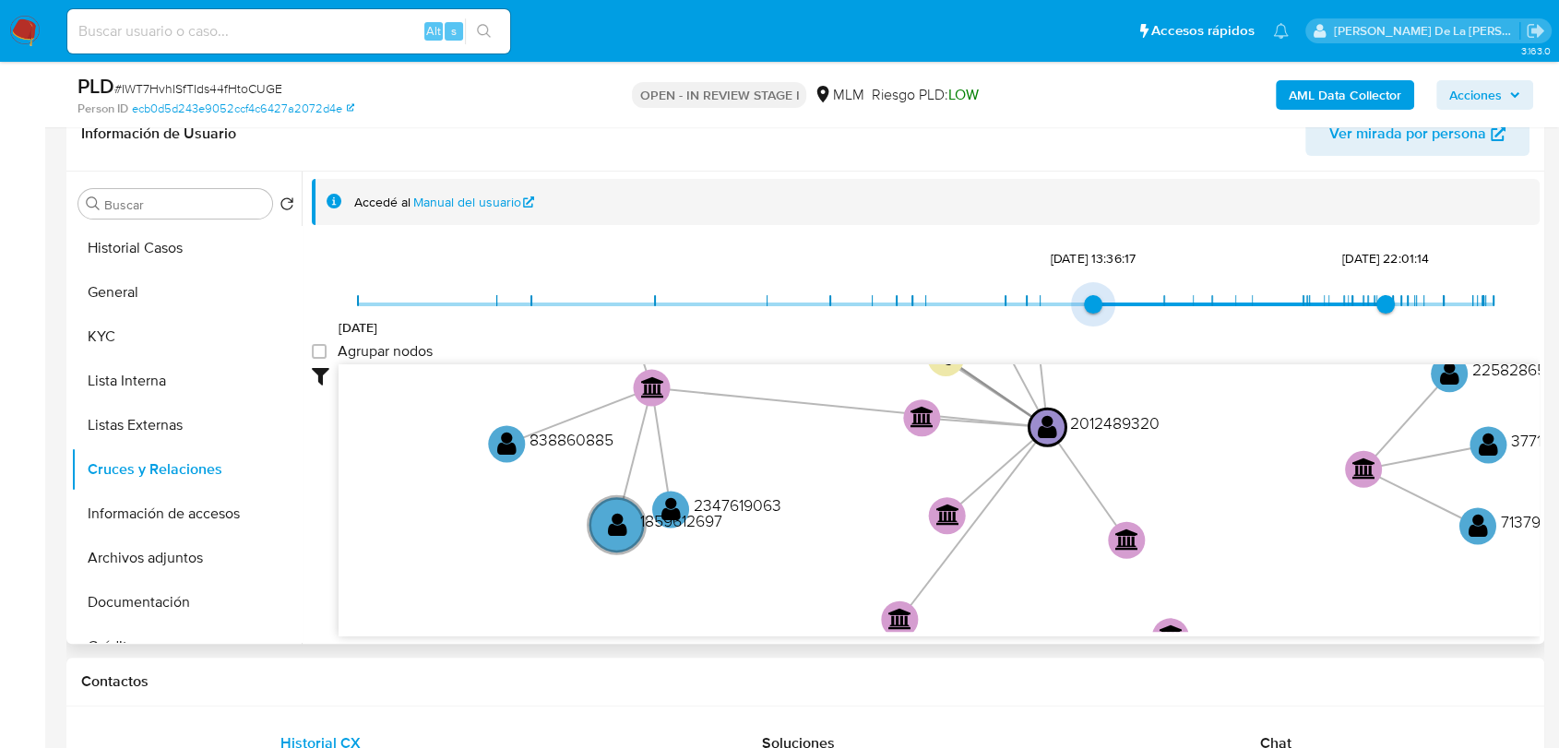
drag, startPoint x: 907, startPoint y: 301, endPoint x: 1069, endPoint y: 321, distance: 162.8
click at [1069, 321] on div "7/8/2024 11/5/2025, 13:36:17 29/8/2025, 22:01:14" at bounding box center [926, 317] width 1136 height 52
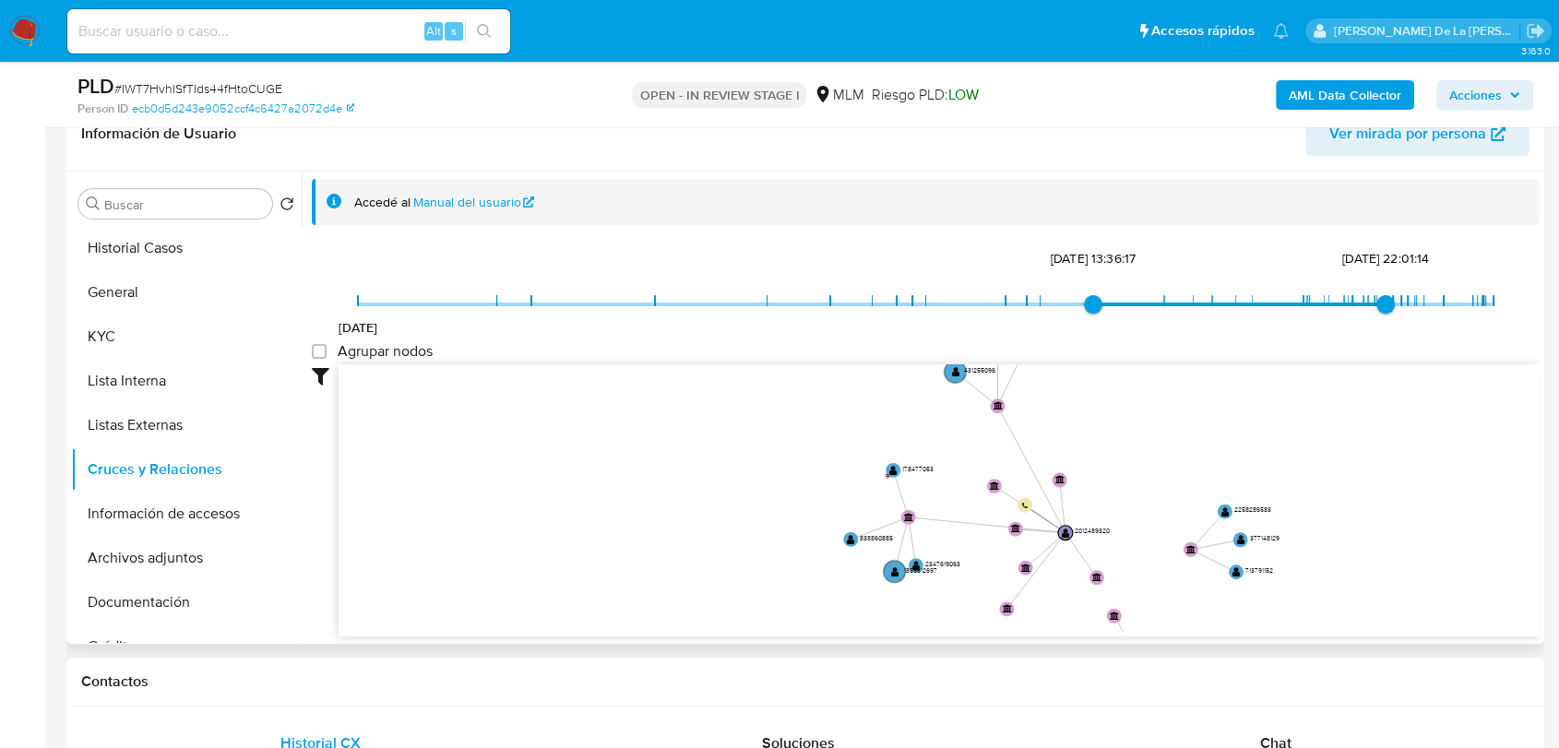
drag, startPoint x: 1126, startPoint y: 439, endPoint x: 1129, endPoint y: 522, distance: 83.1
click at [1129, 522] on icon "device-66f89462152fe0a7a7585604  user-2012489320  2012489320 person-ecb0d5d24…" at bounding box center [939, 498] width 1201 height 268
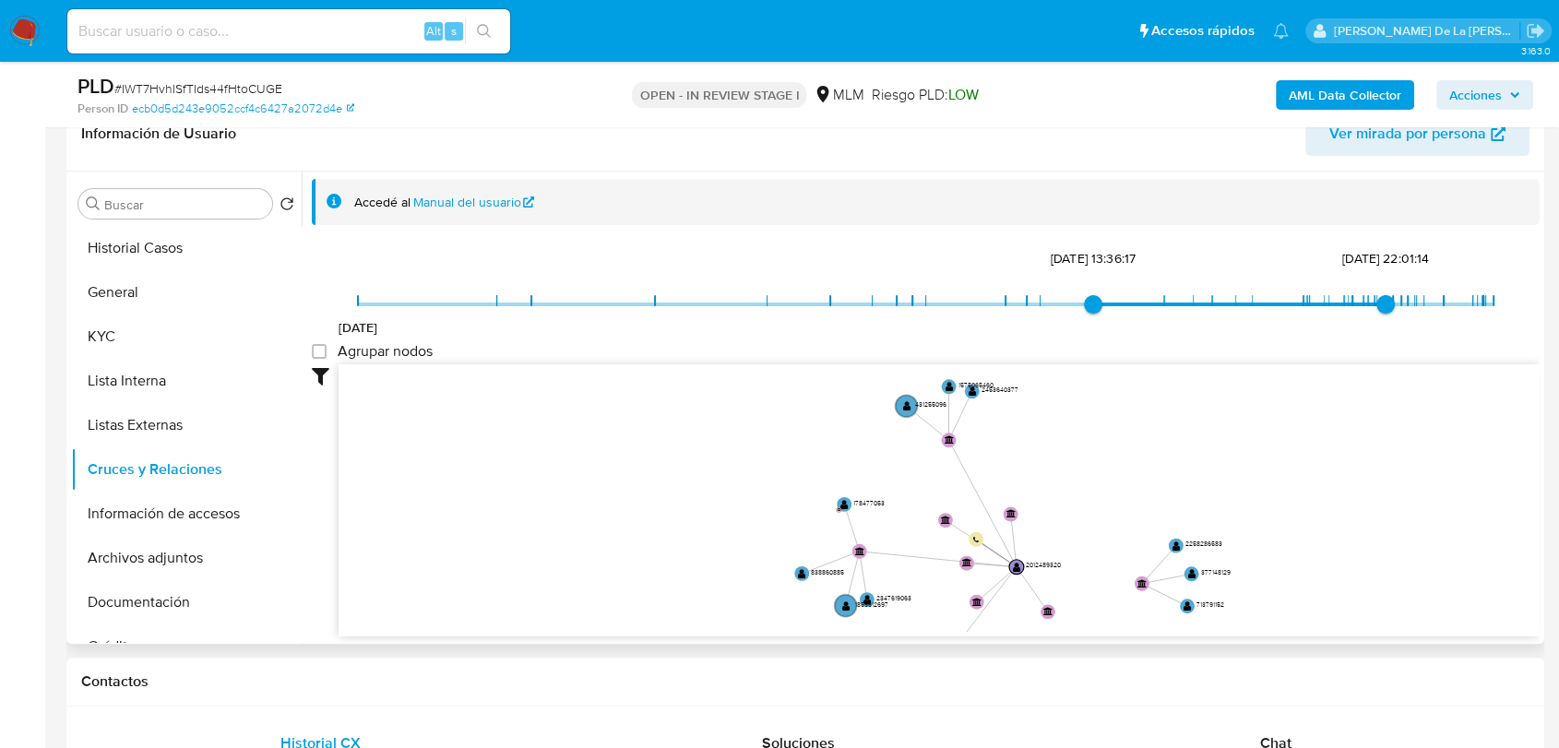
drag, startPoint x: 764, startPoint y: 534, endPoint x: 731, endPoint y: 555, distance: 38.9
click at [731, 555] on icon "device-66f89462152fe0a7a7585604  user-2012489320  2012489320 person-ecb0d5d24…" at bounding box center [939, 498] width 1201 height 268
click at [183, 512] on button "Información de accesos" at bounding box center [179, 514] width 216 height 44
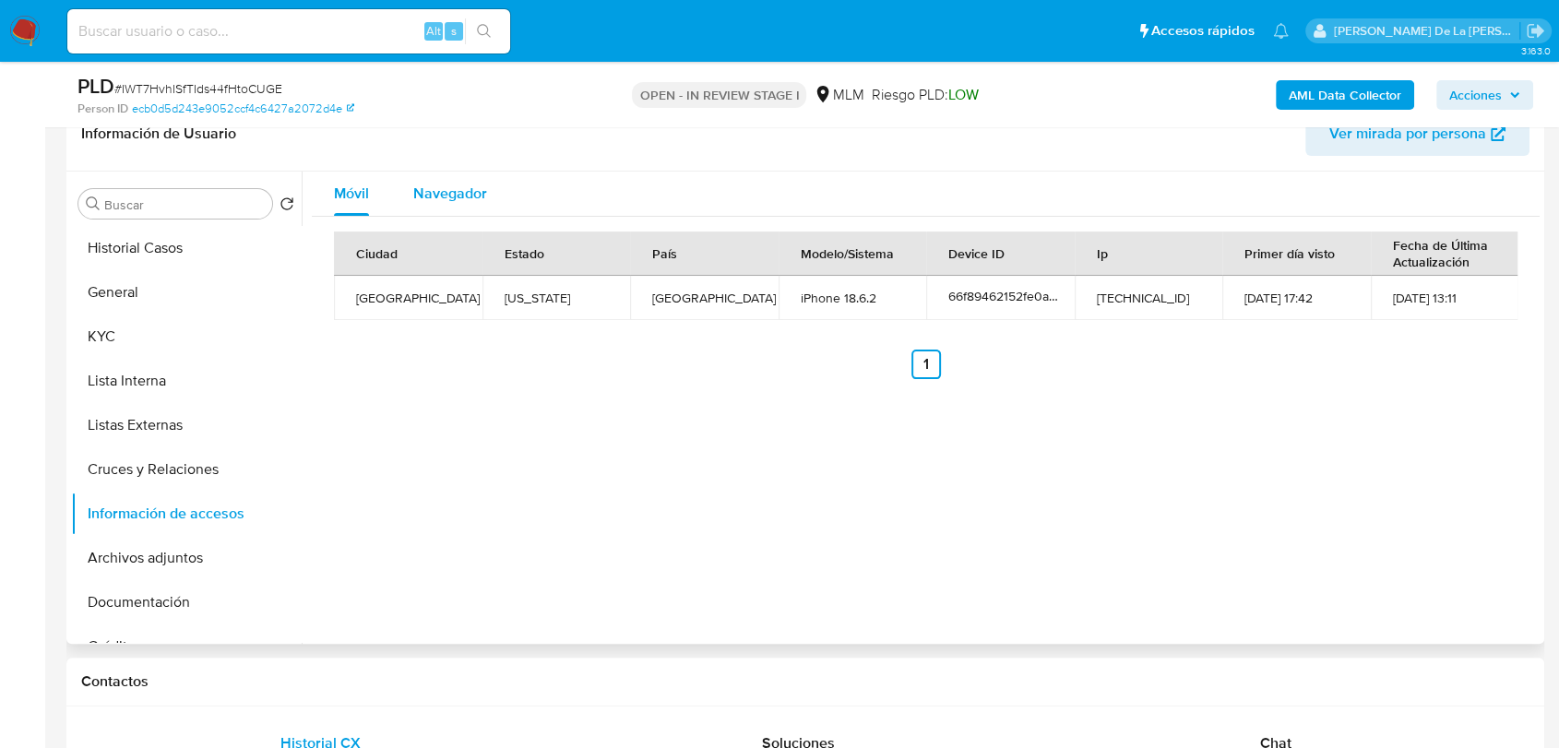
click at [487, 196] on button "Navegador" at bounding box center [450, 194] width 118 height 44
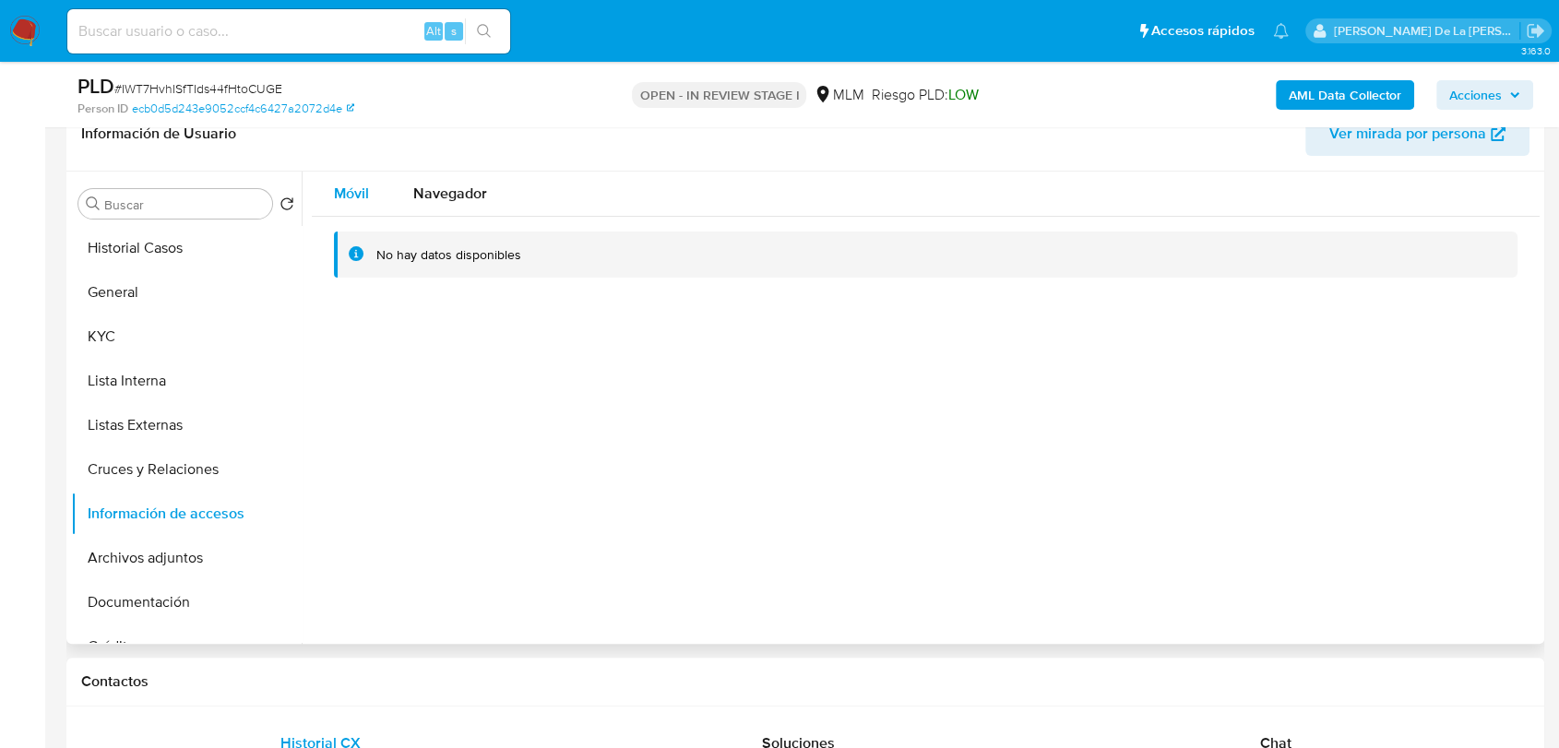
click at [346, 179] on div "Móvil" at bounding box center [351, 194] width 35 height 44
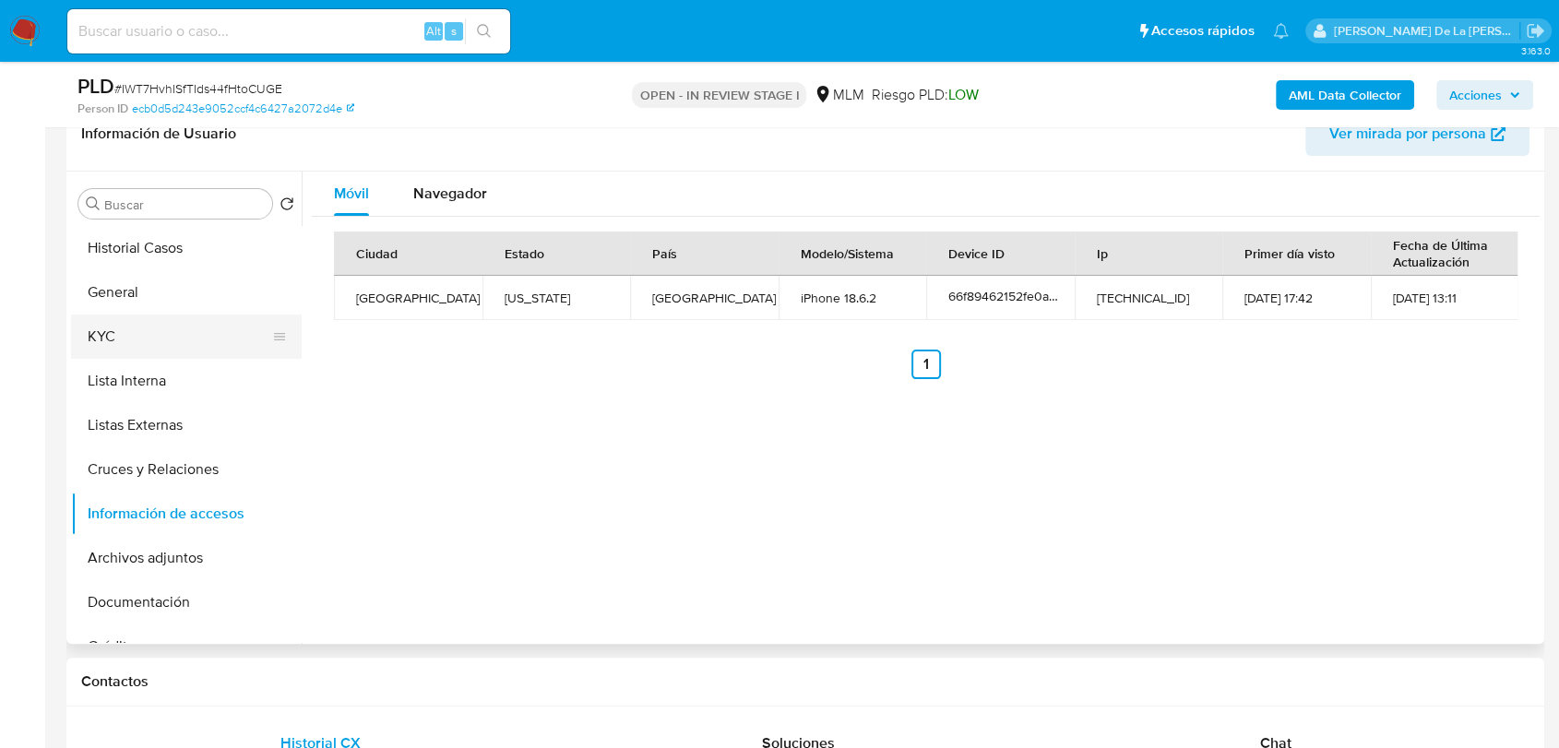
click at [178, 318] on button "KYC" at bounding box center [179, 337] width 216 height 44
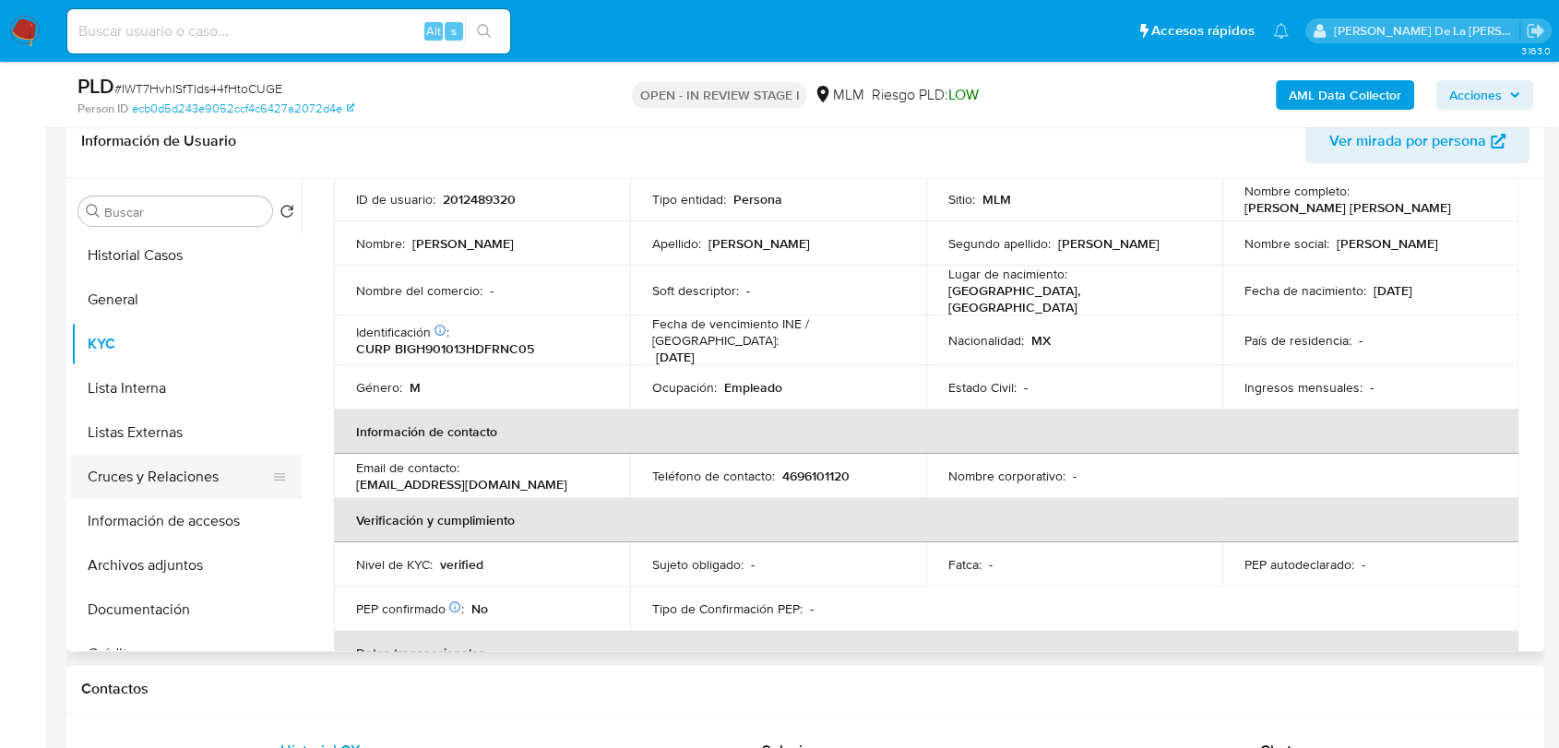
scroll to position [299, 0]
click at [114, 511] on button "Información de accesos" at bounding box center [179, 522] width 216 height 44
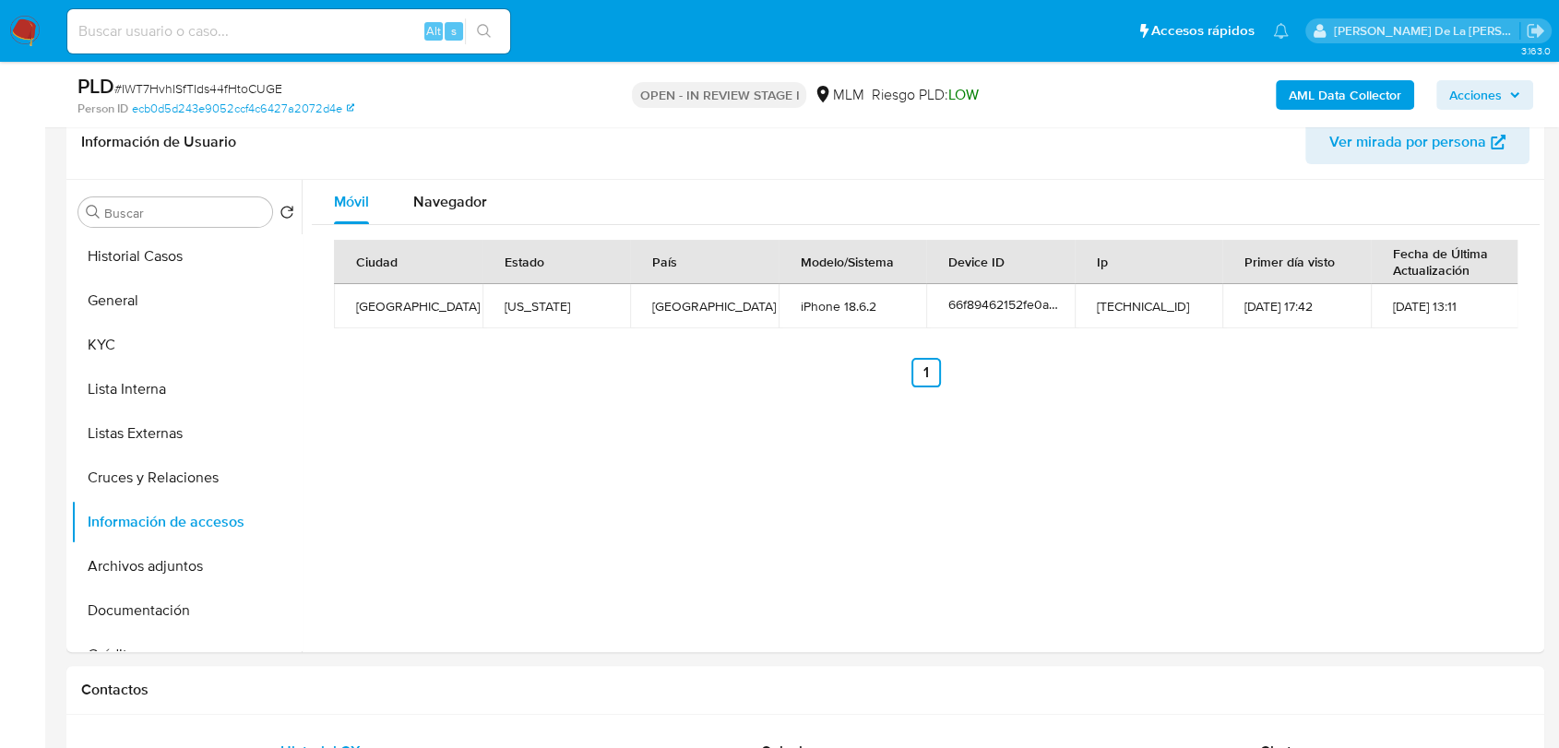
click at [190, 31] on input at bounding box center [288, 31] width 443 height 24
paste input "315040423"
type input "315040423"
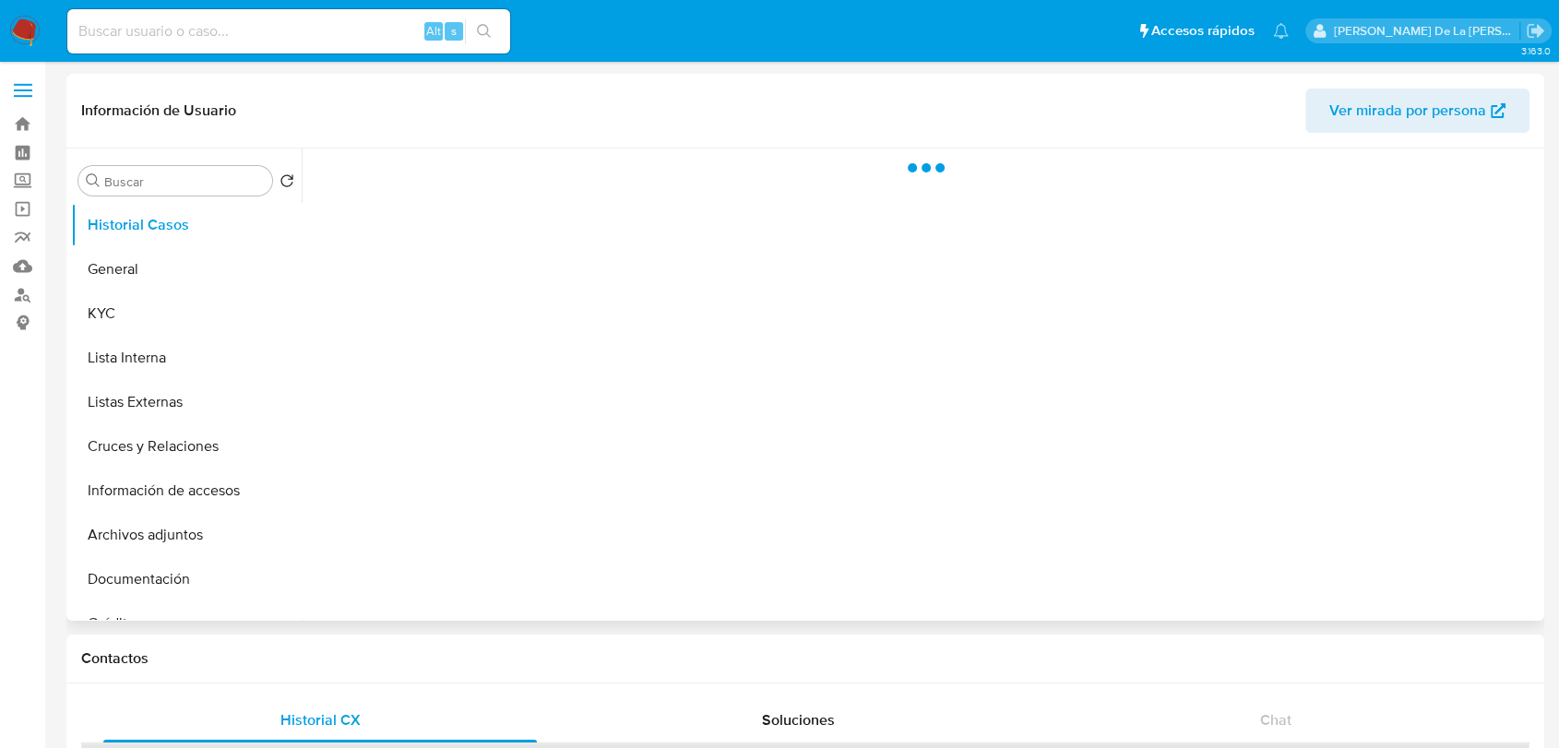
select select "10"
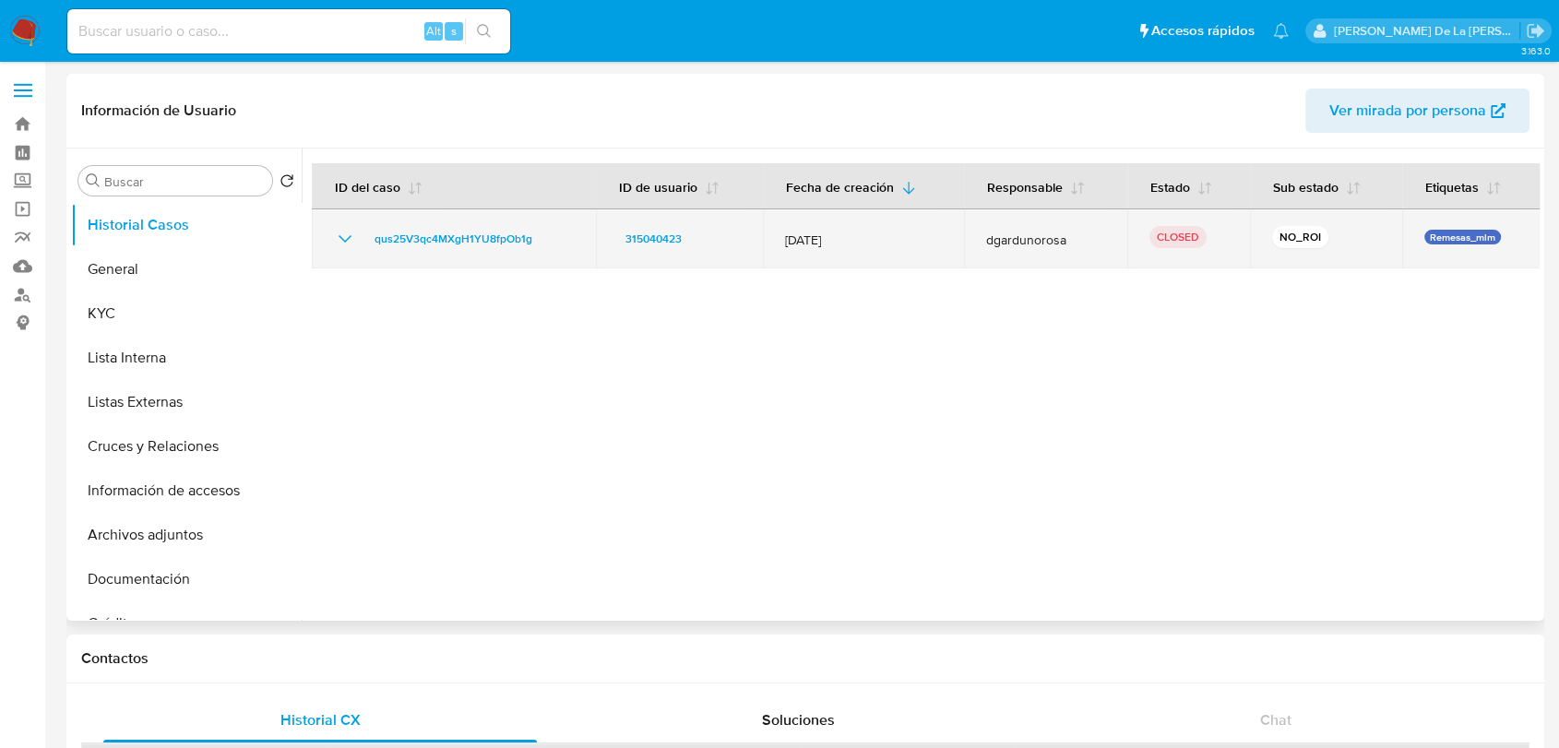
click at [351, 245] on icon "Mostrar/Ocultar" at bounding box center [345, 239] width 22 height 22
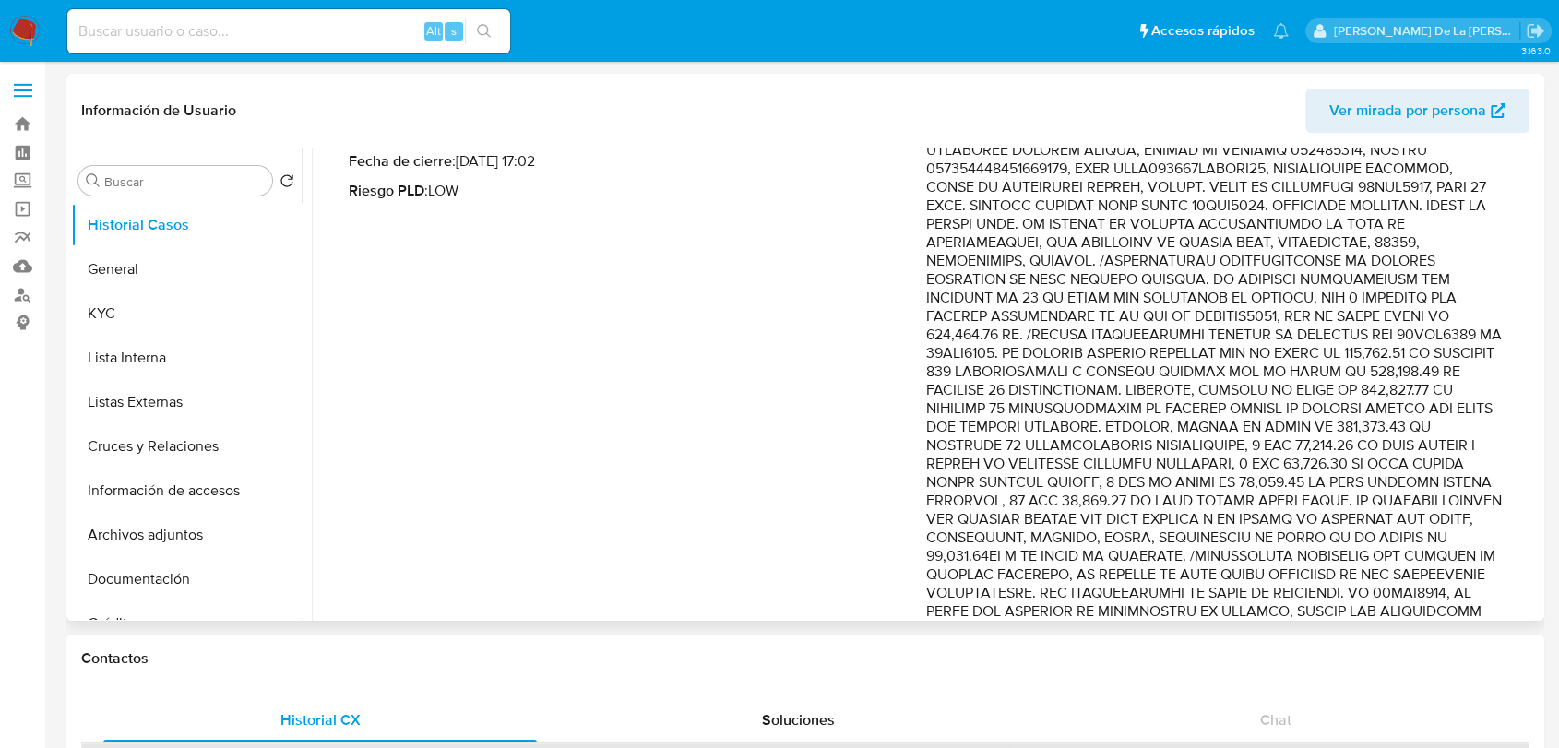
scroll to position [205, 0]
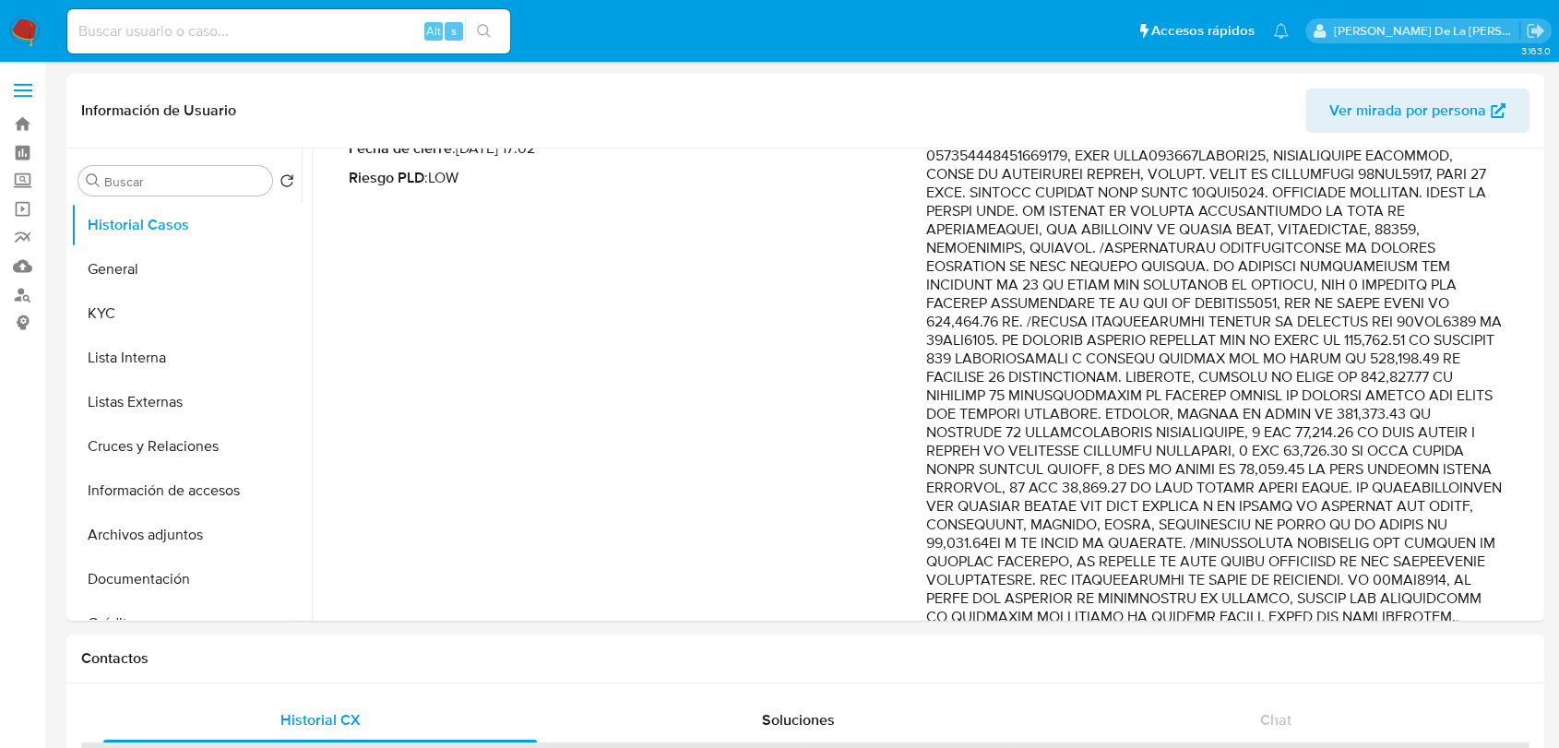
click at [149, 9] on div "Alt s" at bounding box center [288, 31] width 443 height 44
click at [125, 20] on input at bounding box center [288, 31] width 443 height 24
paste input "569154289"
type input "569154289"
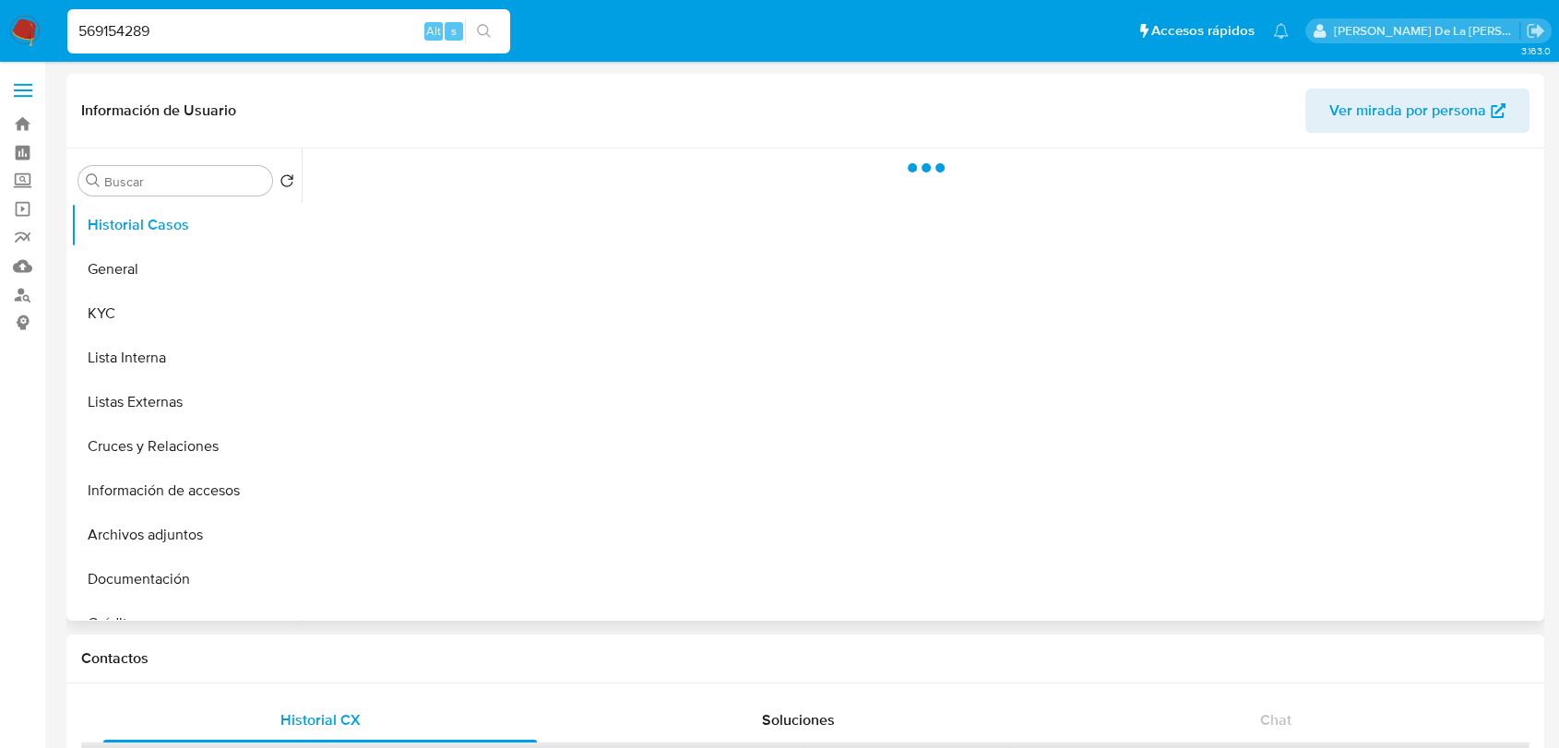
select select "10"
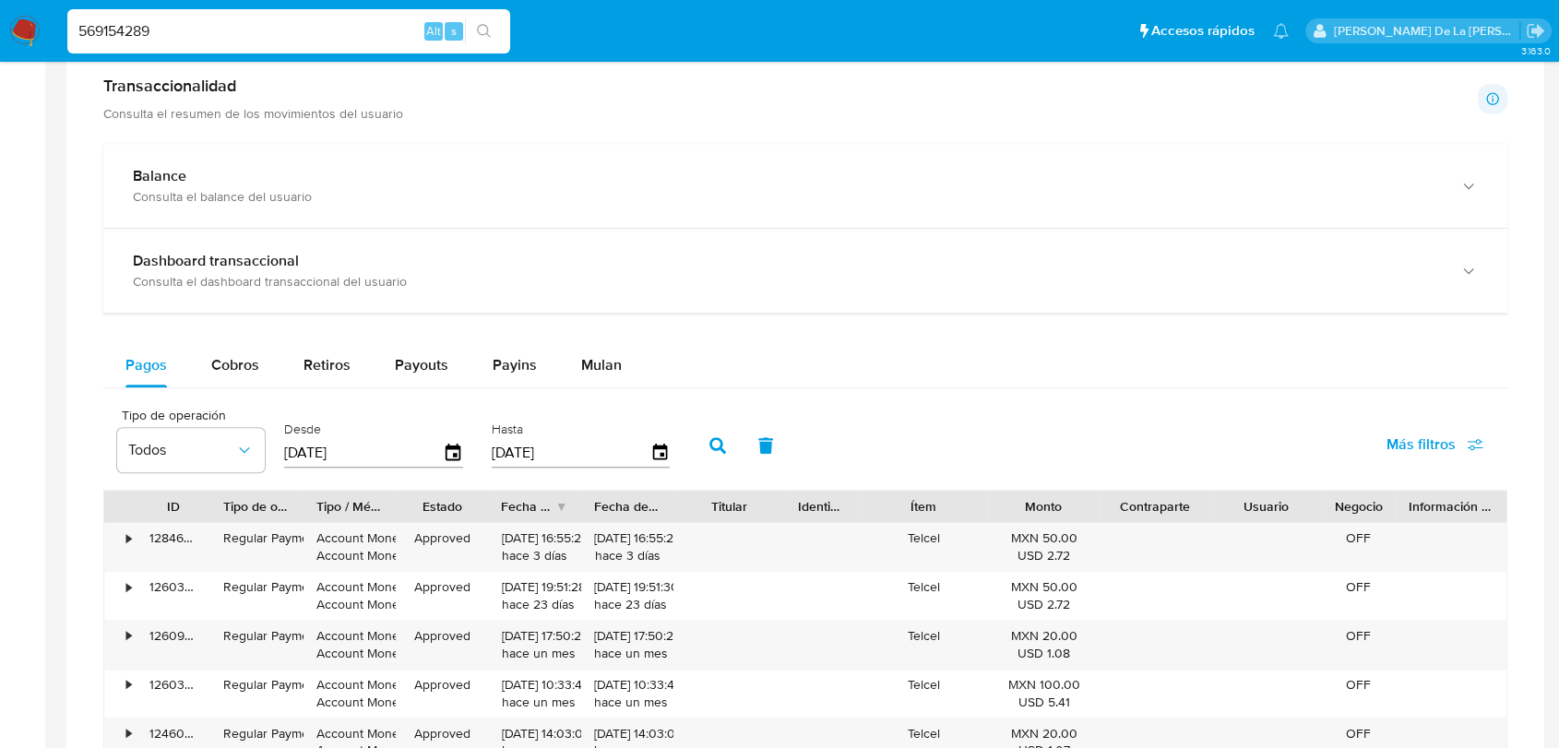
scroll to position [1191, 0]
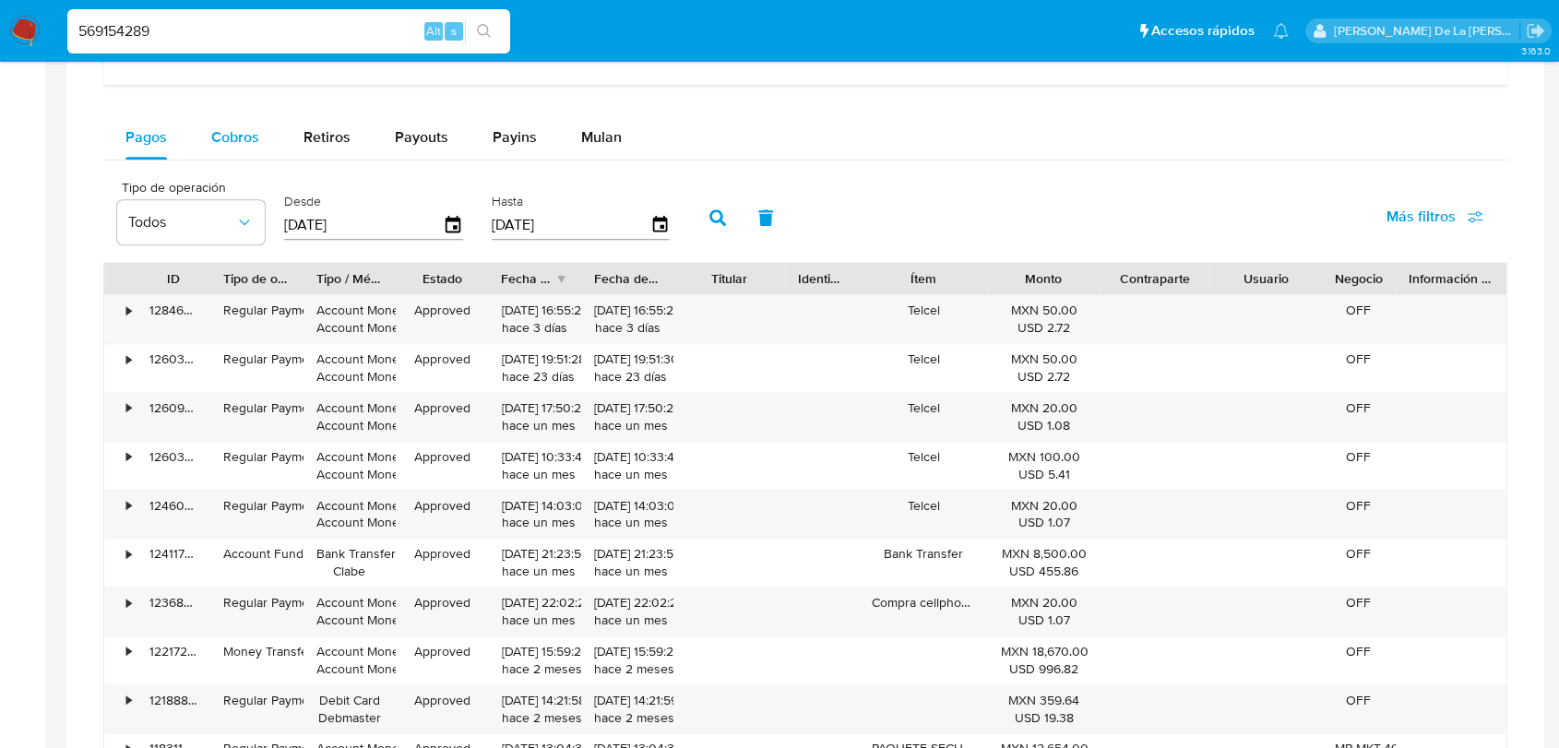
click at [219, 135] on span "Cobros" at bounding box center [235, 136] width 48 height 21
select select "10"
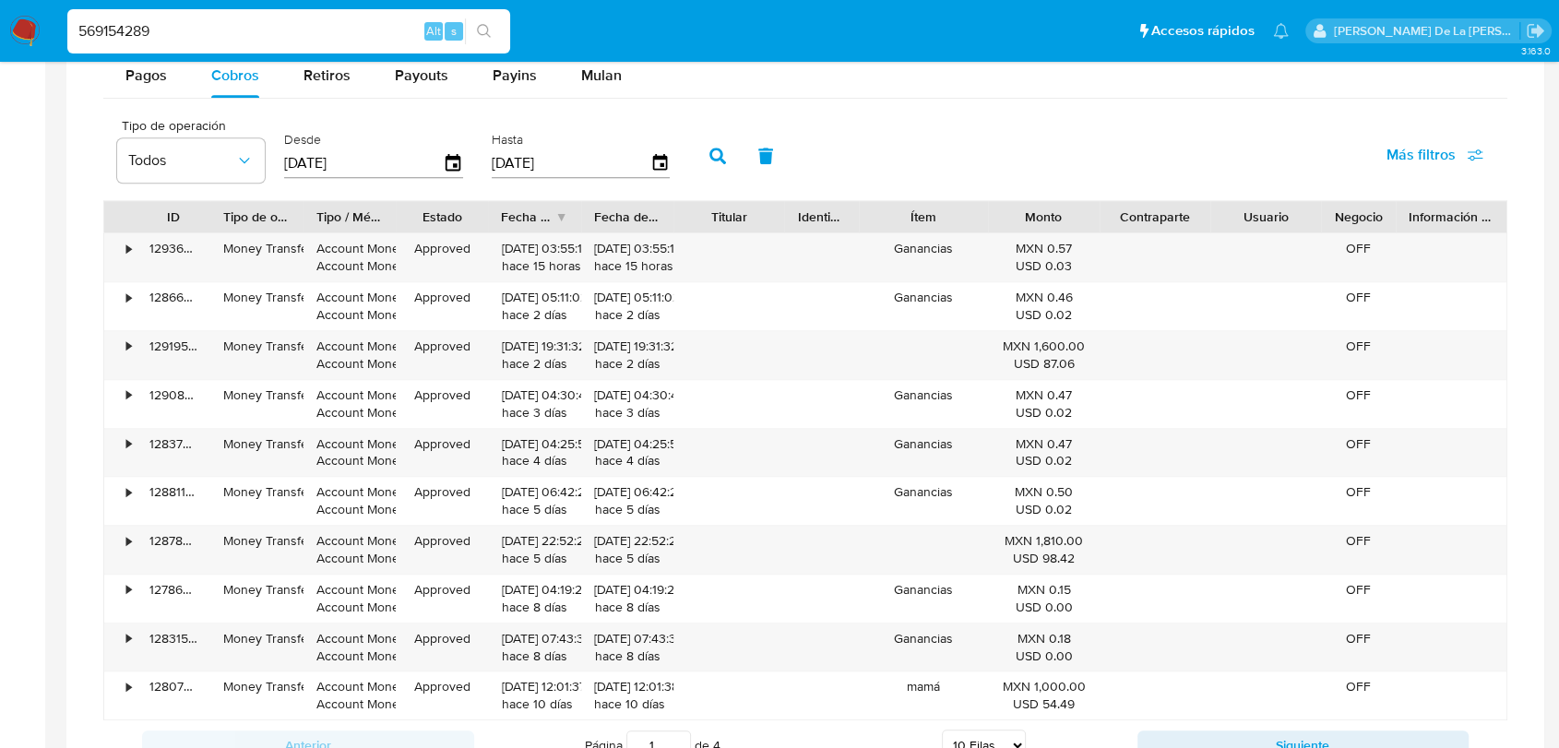
scroll to position [1463, 0]
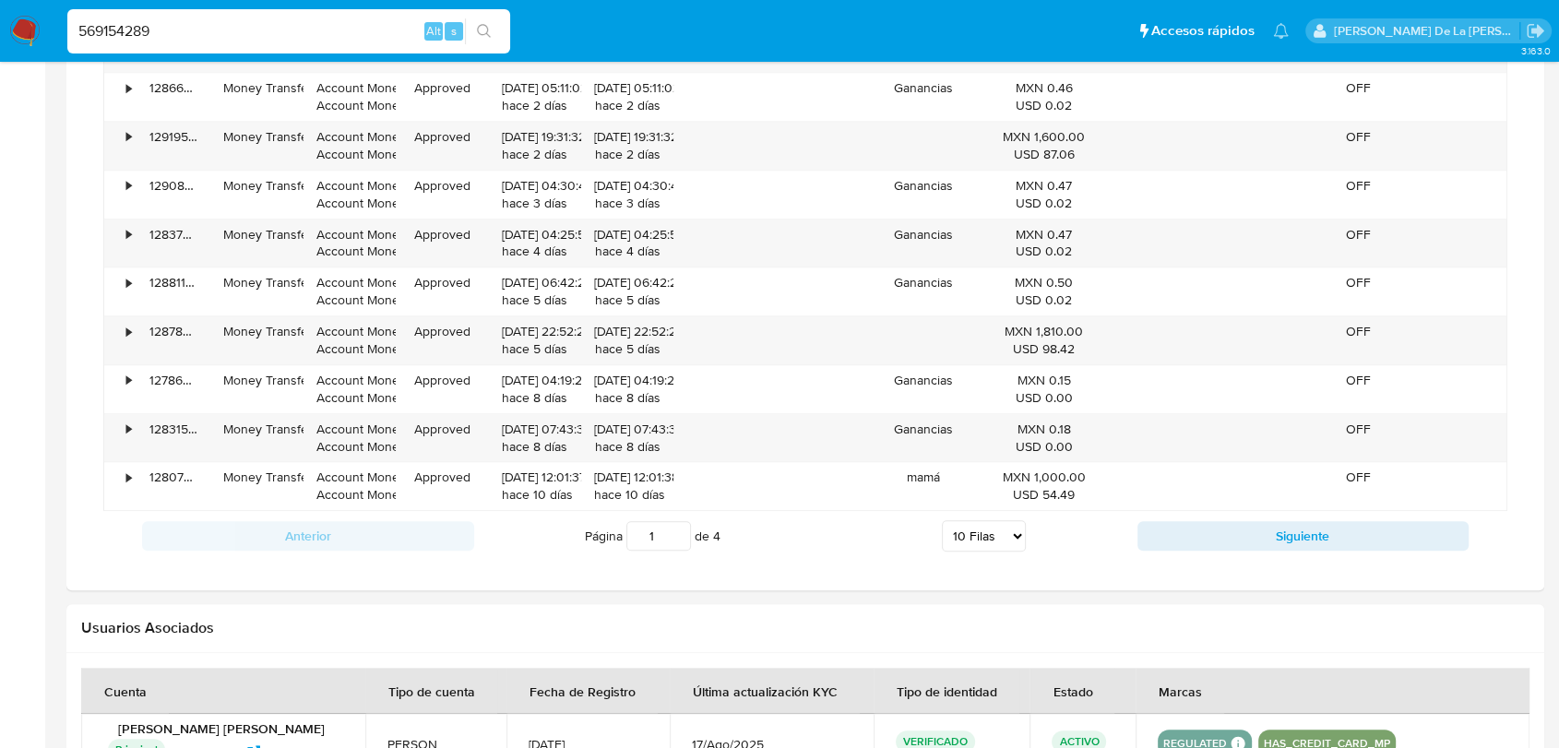
click at [1194, 555] on div "Anterior Página 1 de 4 5 Filas 10 Filas 20 Filas 25 Filas 50 Filas 100 Filas Si…" at bounding box center [805, 536] width 1404 height 50
click at [1189, 542] on button "Siguiente" at bounding box center [1304, 536] width 332 height 30
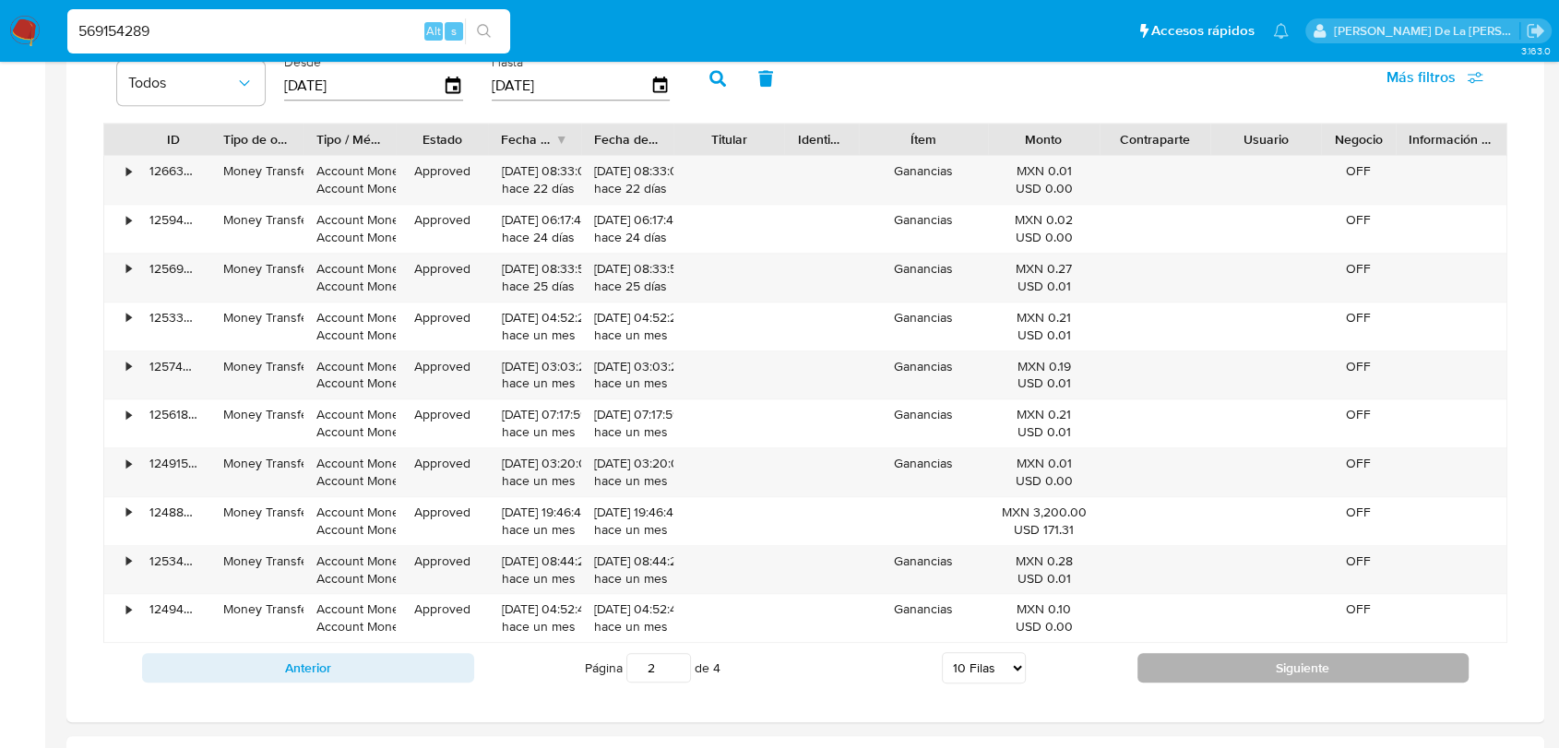
scroll to position [1418, 0]
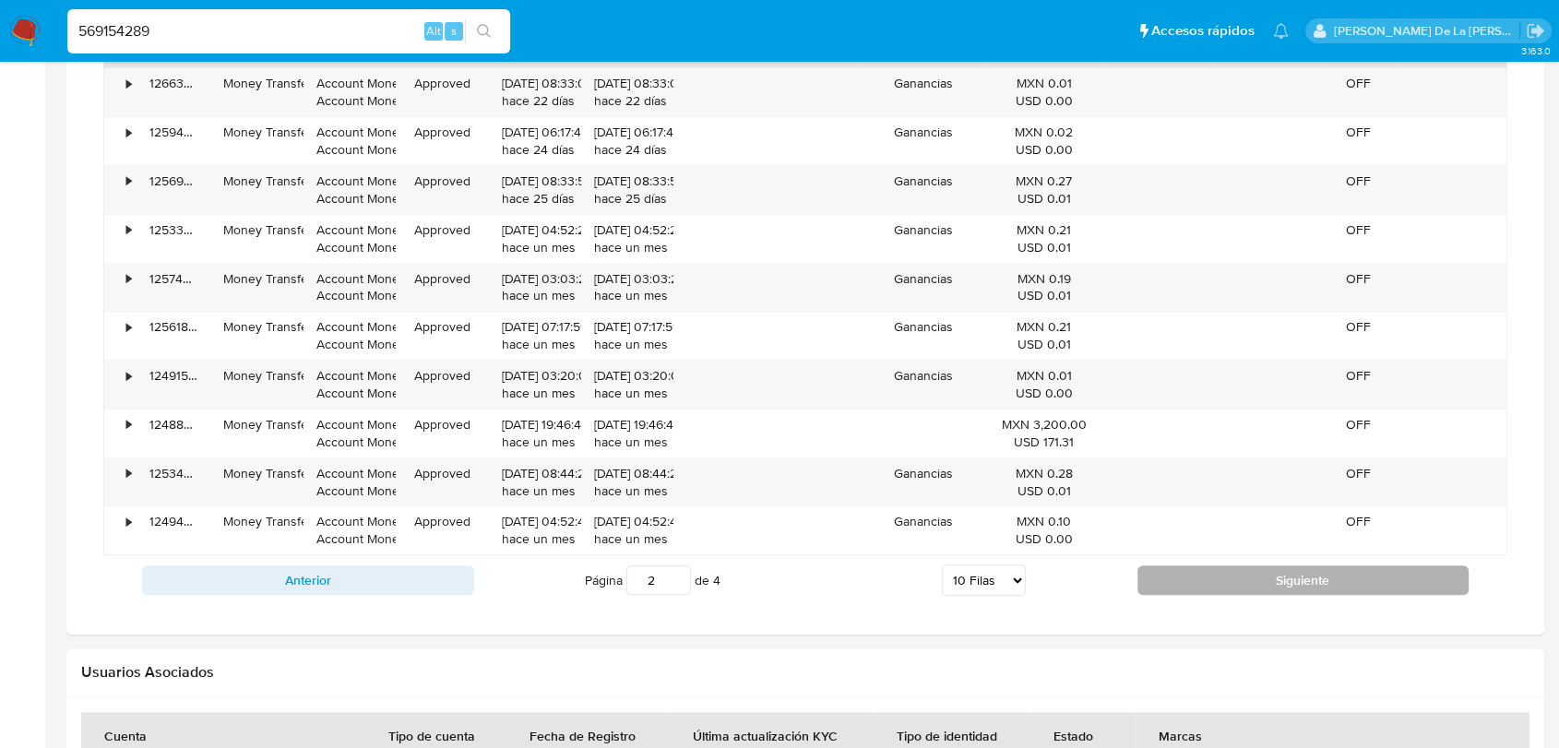
click at [1189, 570] on button "Siguiente" at bounding box center [1304, 581] width 332 height 30
type input "4"
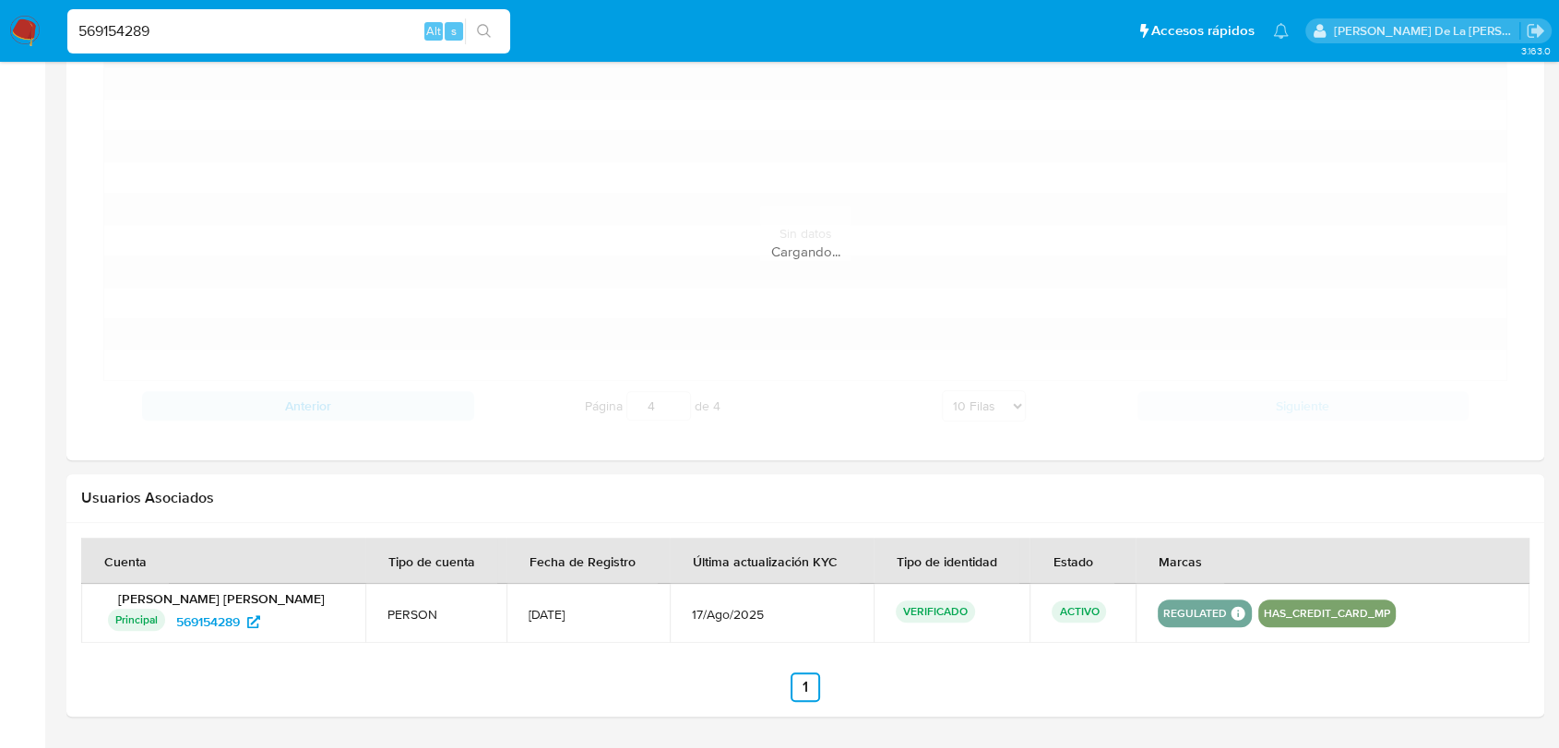
click at [1189, 570] on div "Marcas" at bounding box center [1181, 561] width 88 height 44
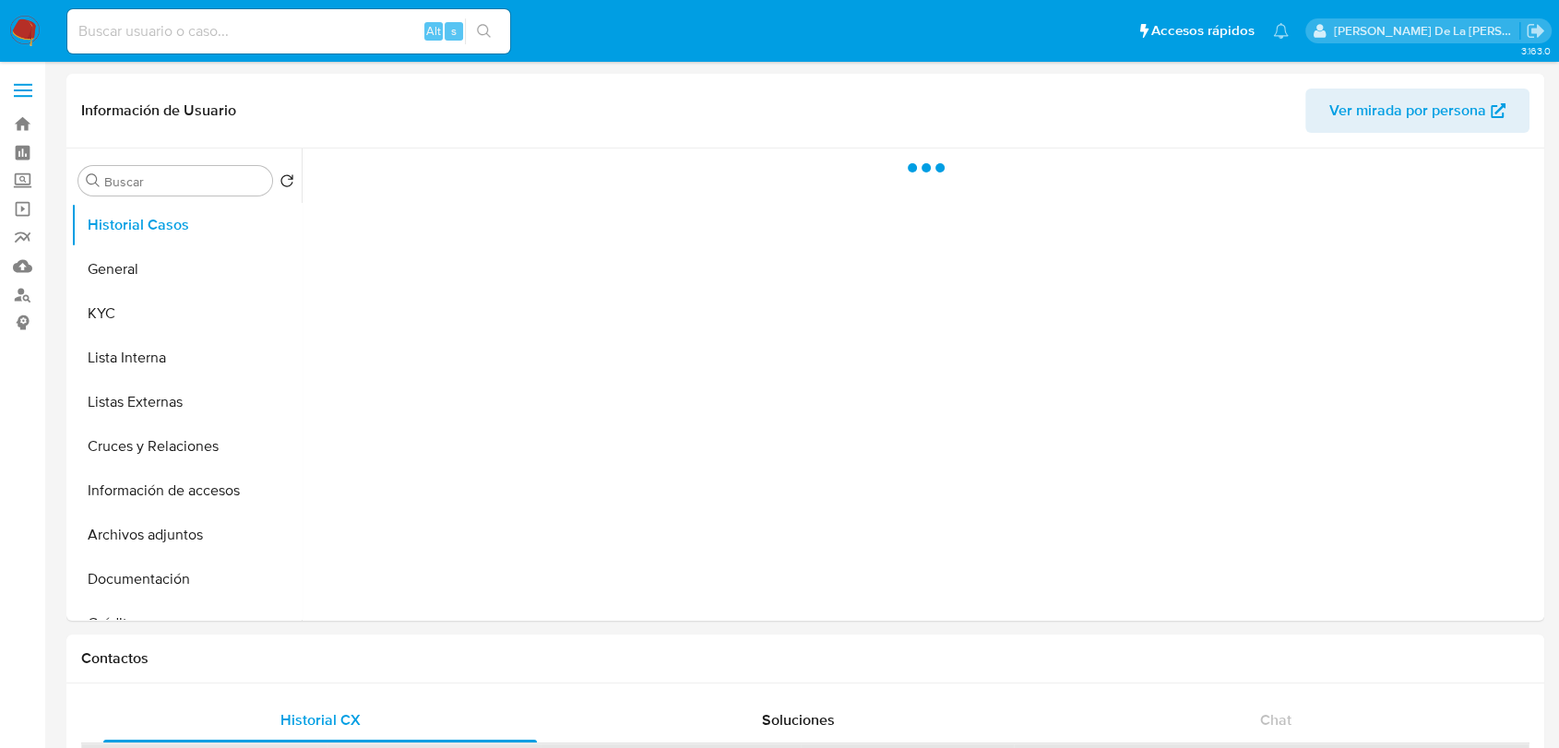
select select "10"
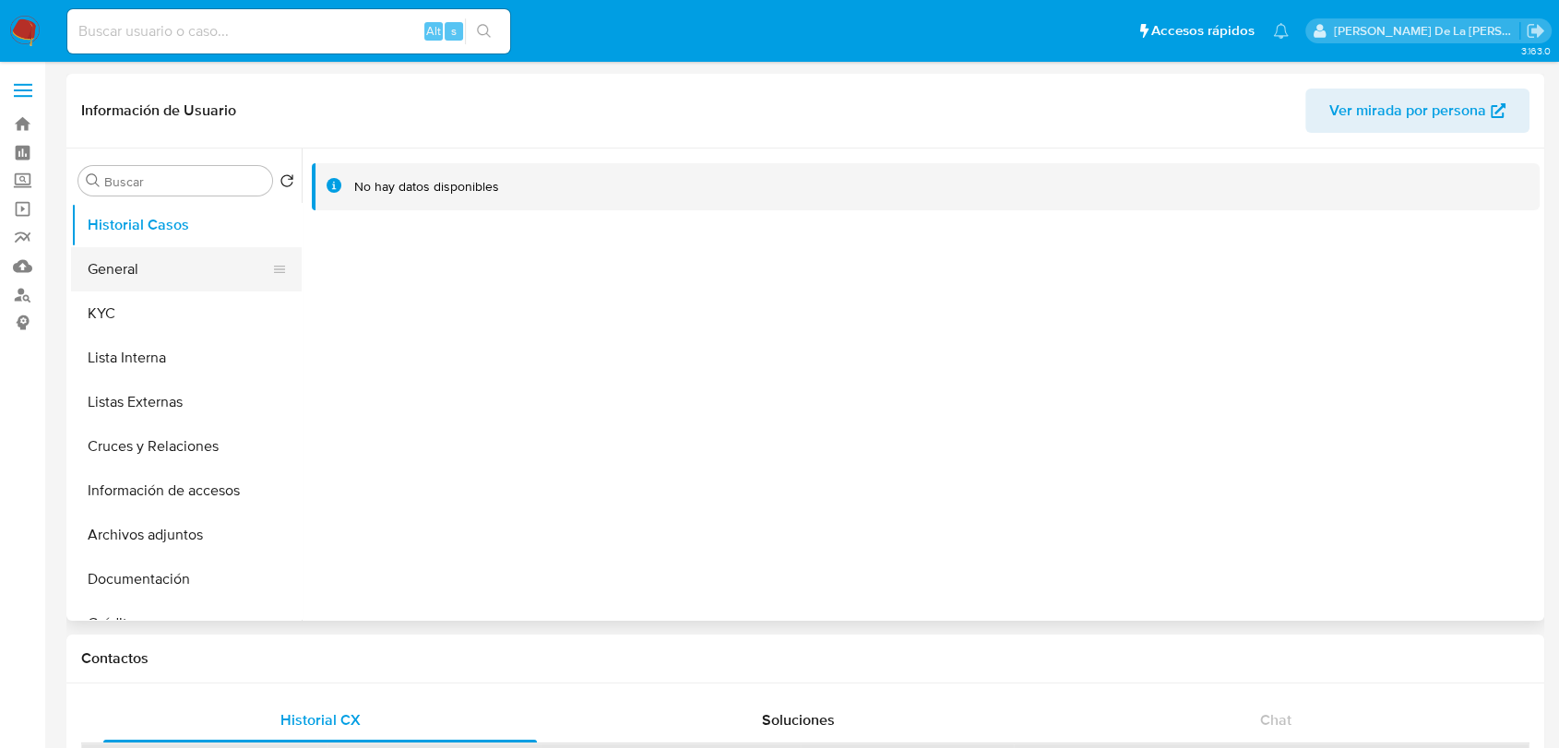
click at [146, 272] on button "General" at bounding box center [179, 269] width 216 height 44
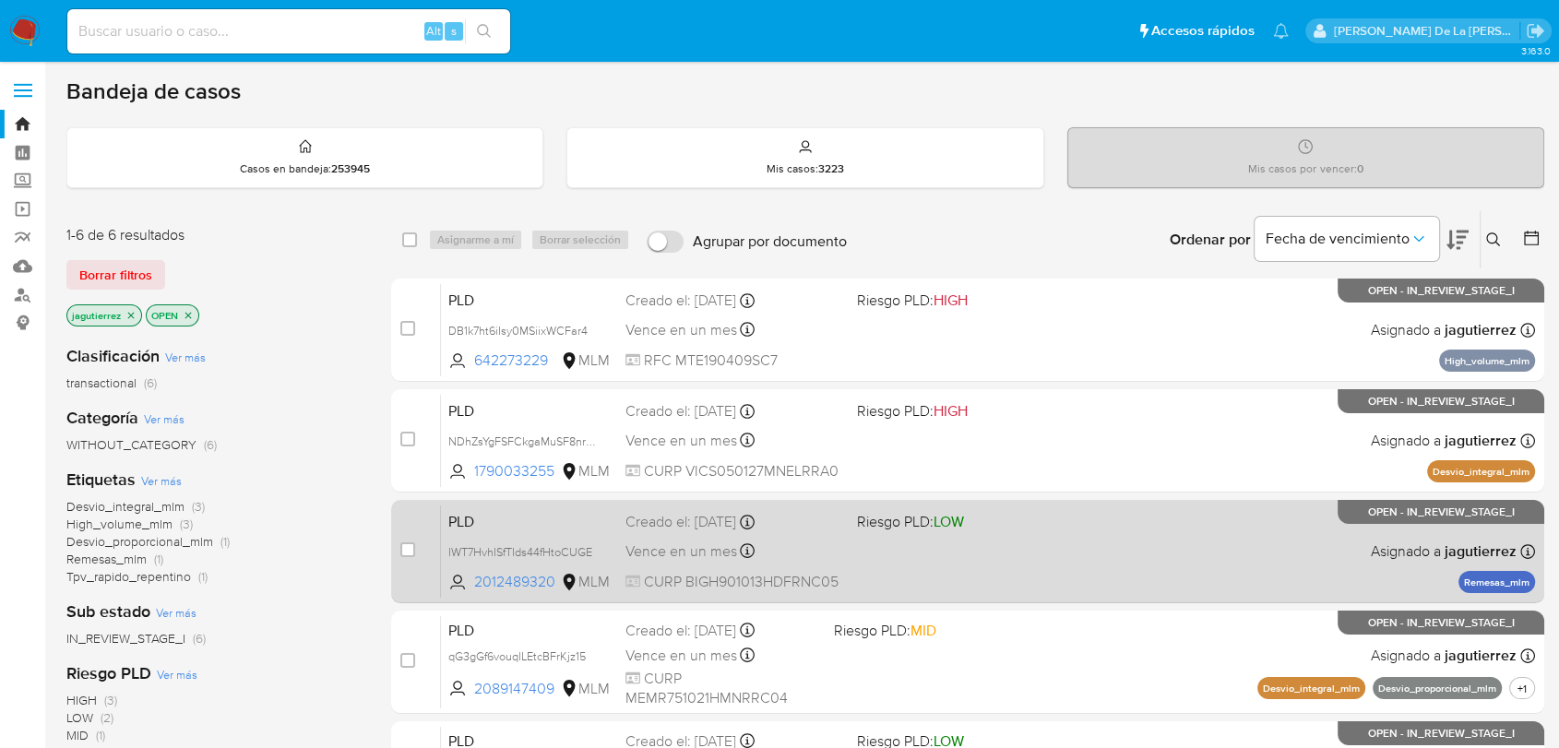
click at [1277, 543] on div "PLD IWT7HvhISfTIds44fHtoCUGE 2012489320 MLM Riesgo PLD: LOW Creado el: [DATE] C…" at bounding box center [988, 551] width 1094 height 93
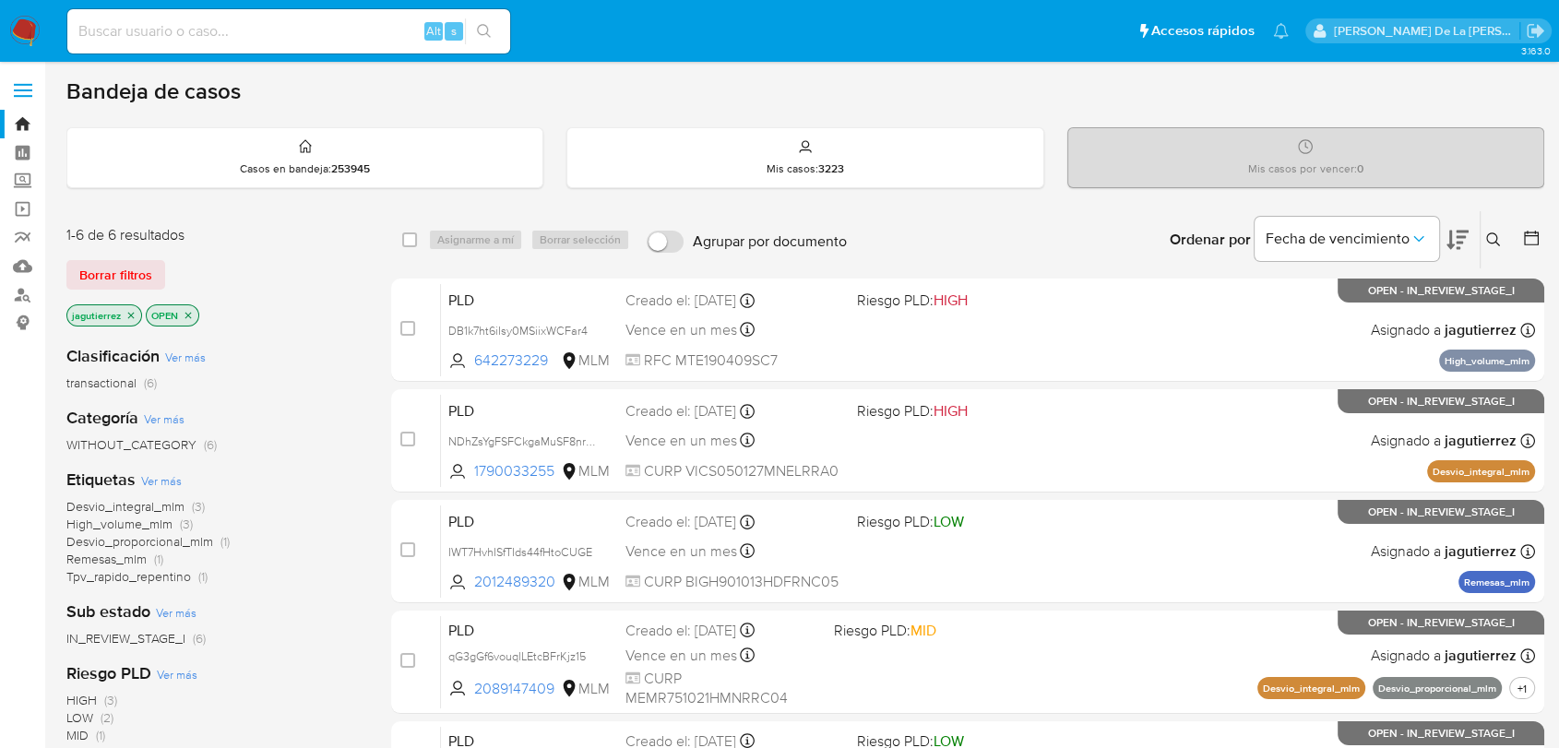
click at [36, 26] on img at bounding box center [24, 31] width 31 height 31
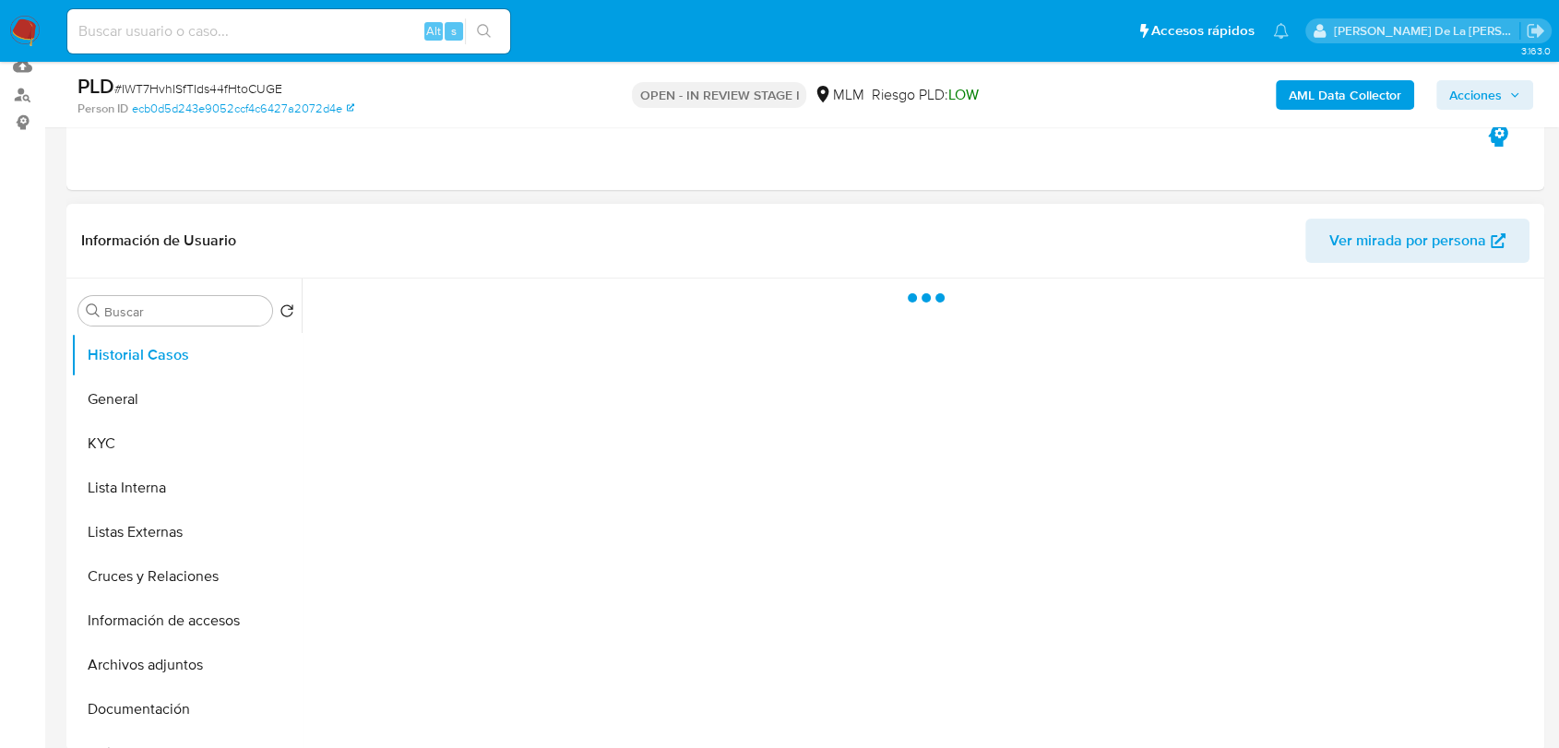
scroll to position [205, 0]
select select "10"
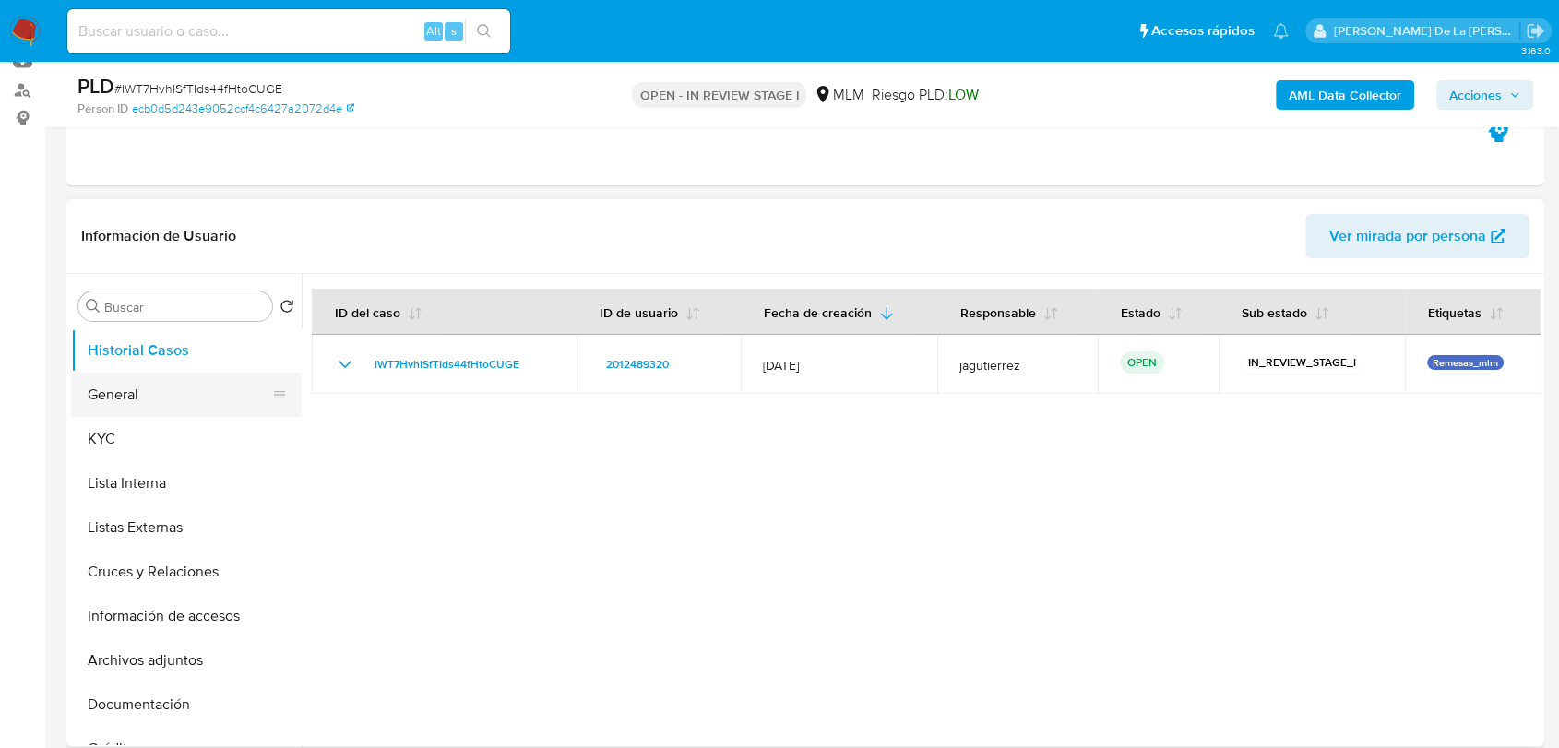
click at [121, 389] on button "General" at bounding box center [179, 395] width 216 height 44
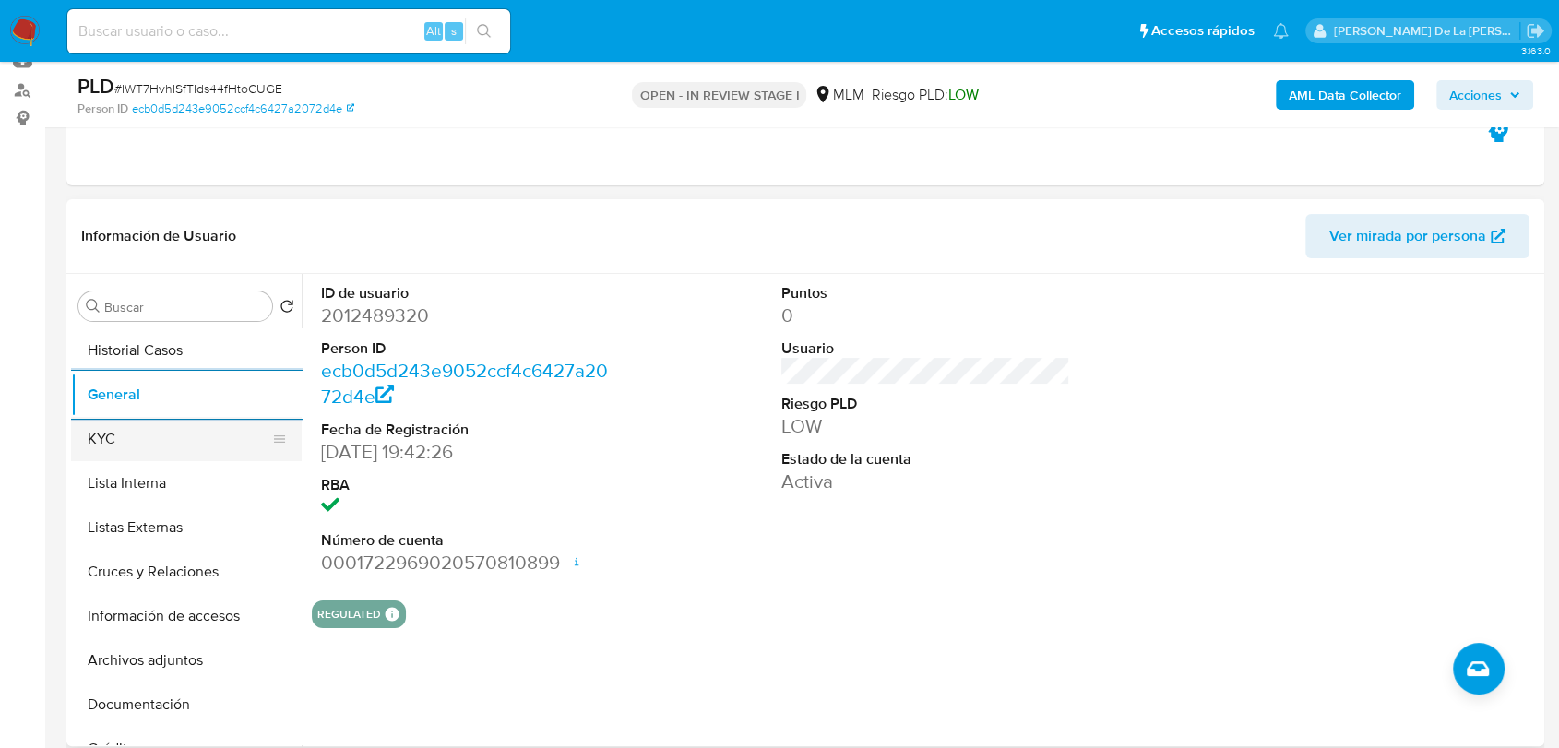
click at [184, 445] on button "KYC" at bounding box center [179, 439] width 216 height 44
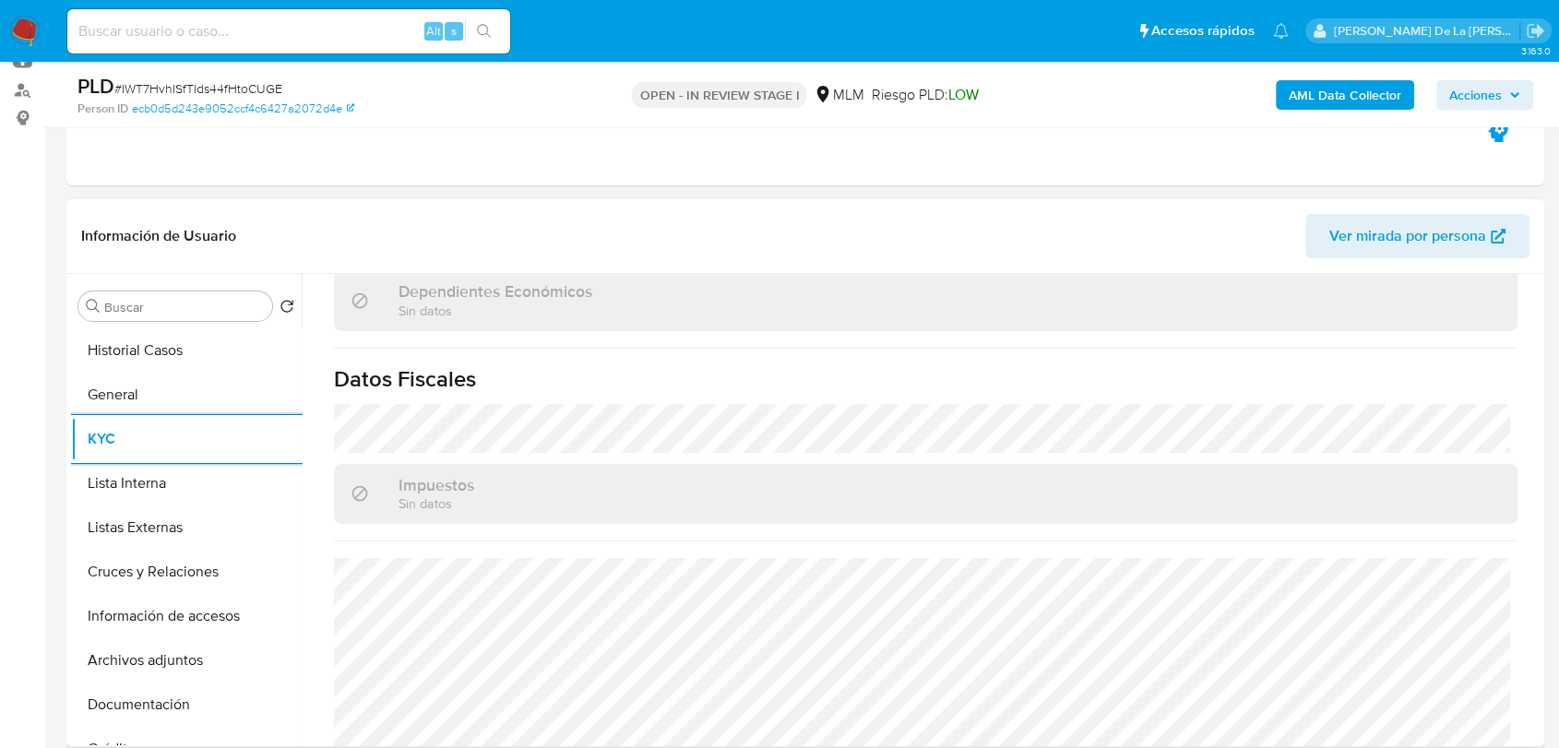
scroll to position [1159, 0]
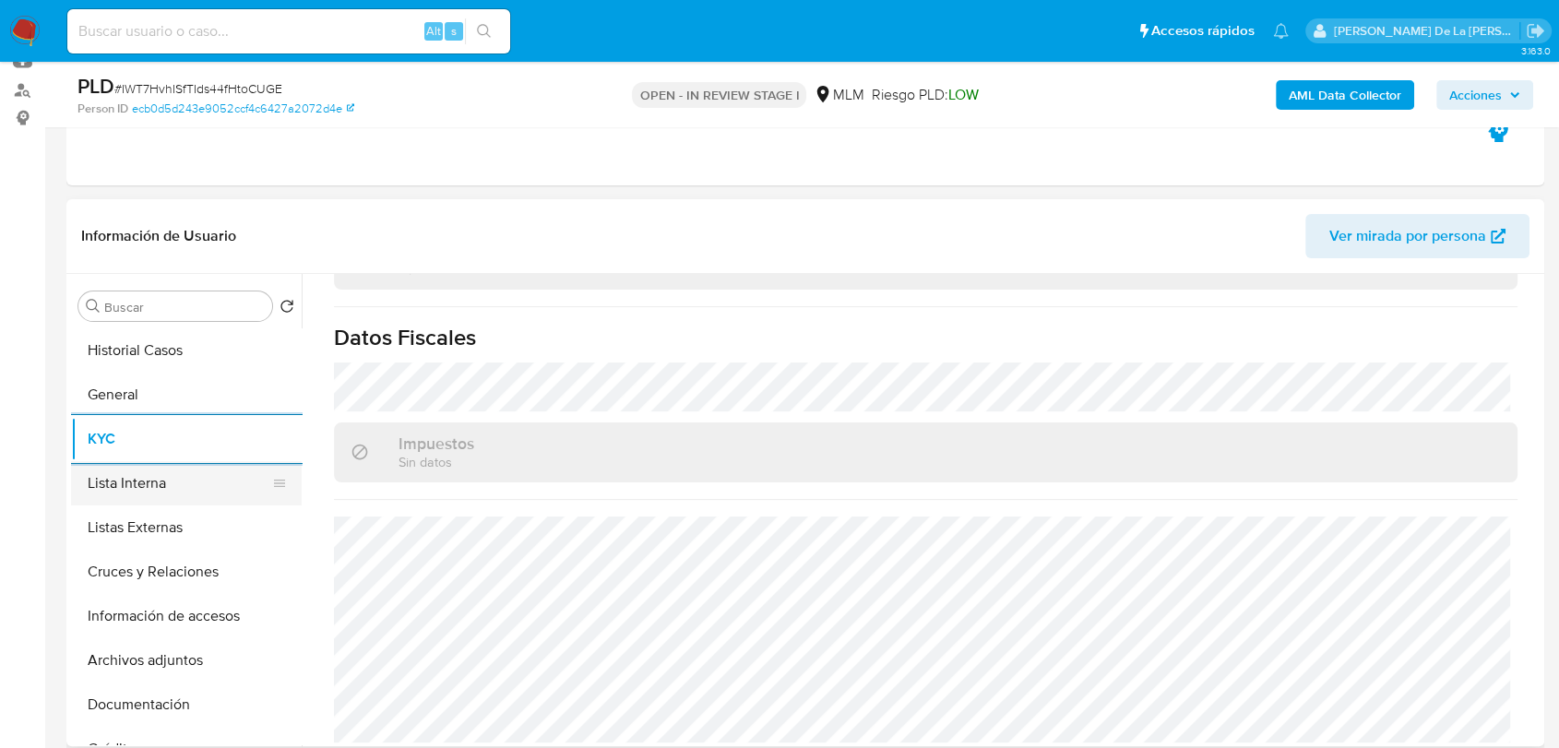
click at [116, 500] on button "Lista Interna" at bounding box center [179, 483] width 216 height 44
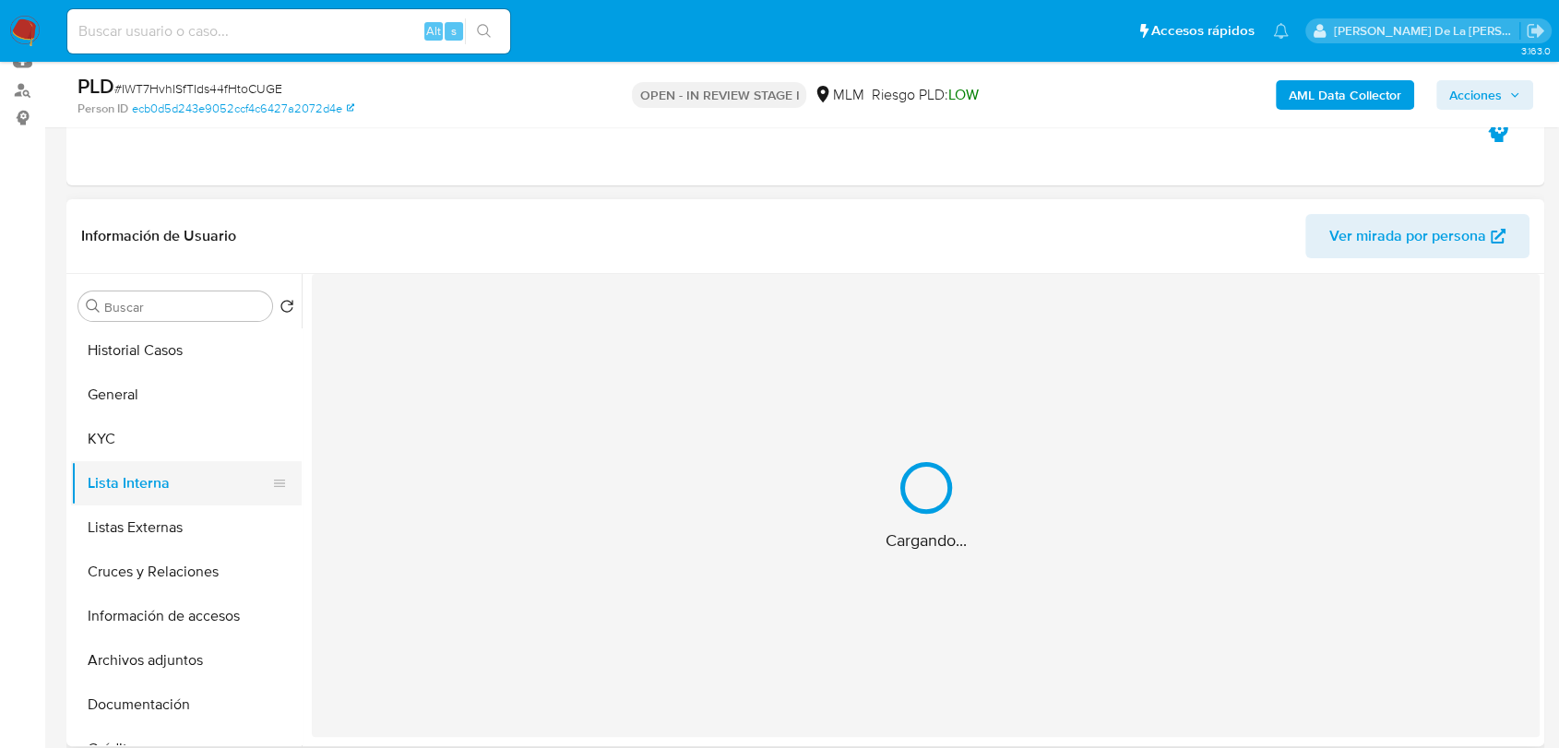
scroll to position [0, 0]
click at [111, 533] on button "Listas Externas" at bounding box center [179, 528] width 216 height 44
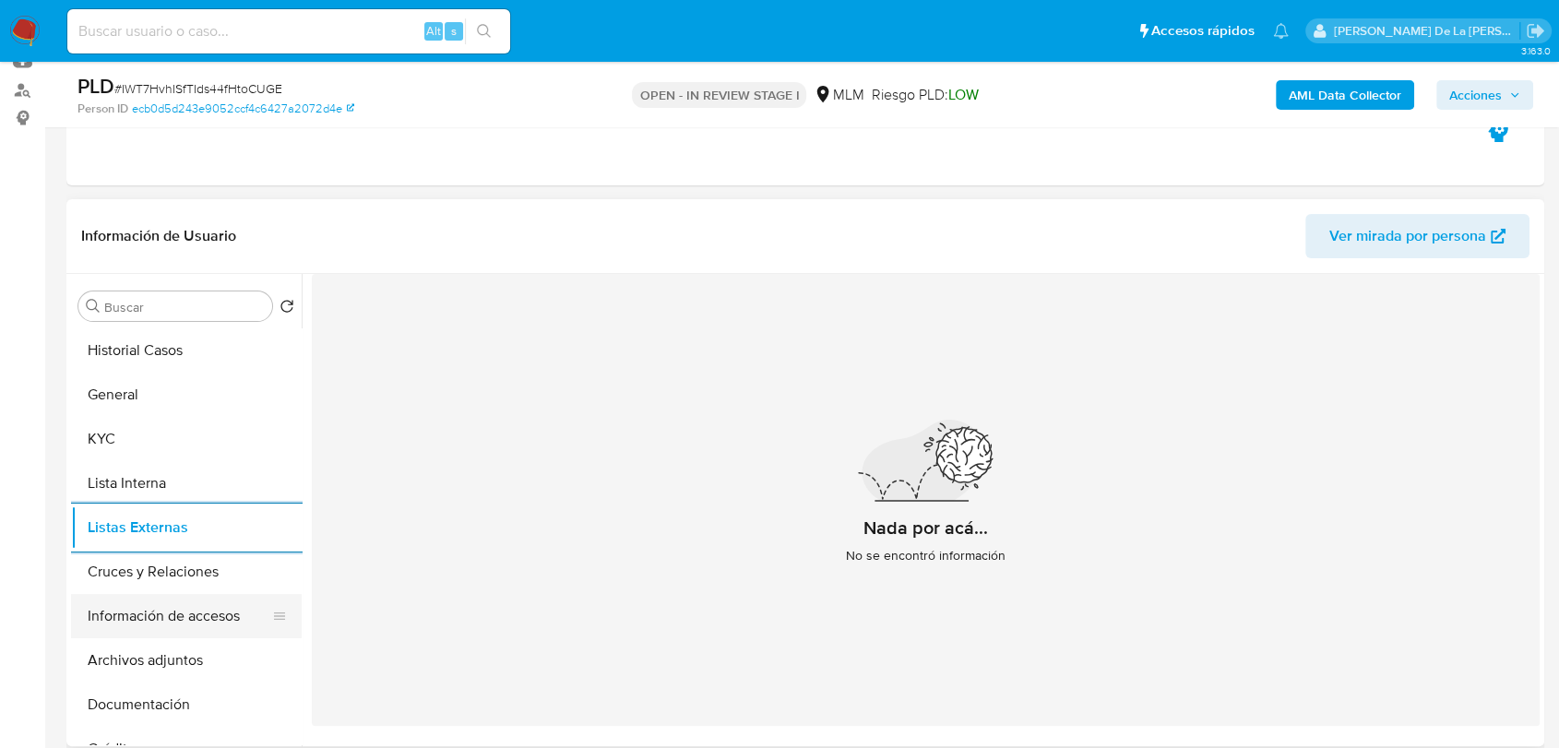
click at [223, 610] on button "Información de accesos" at bounding box center [179, 616] width 216 height 44
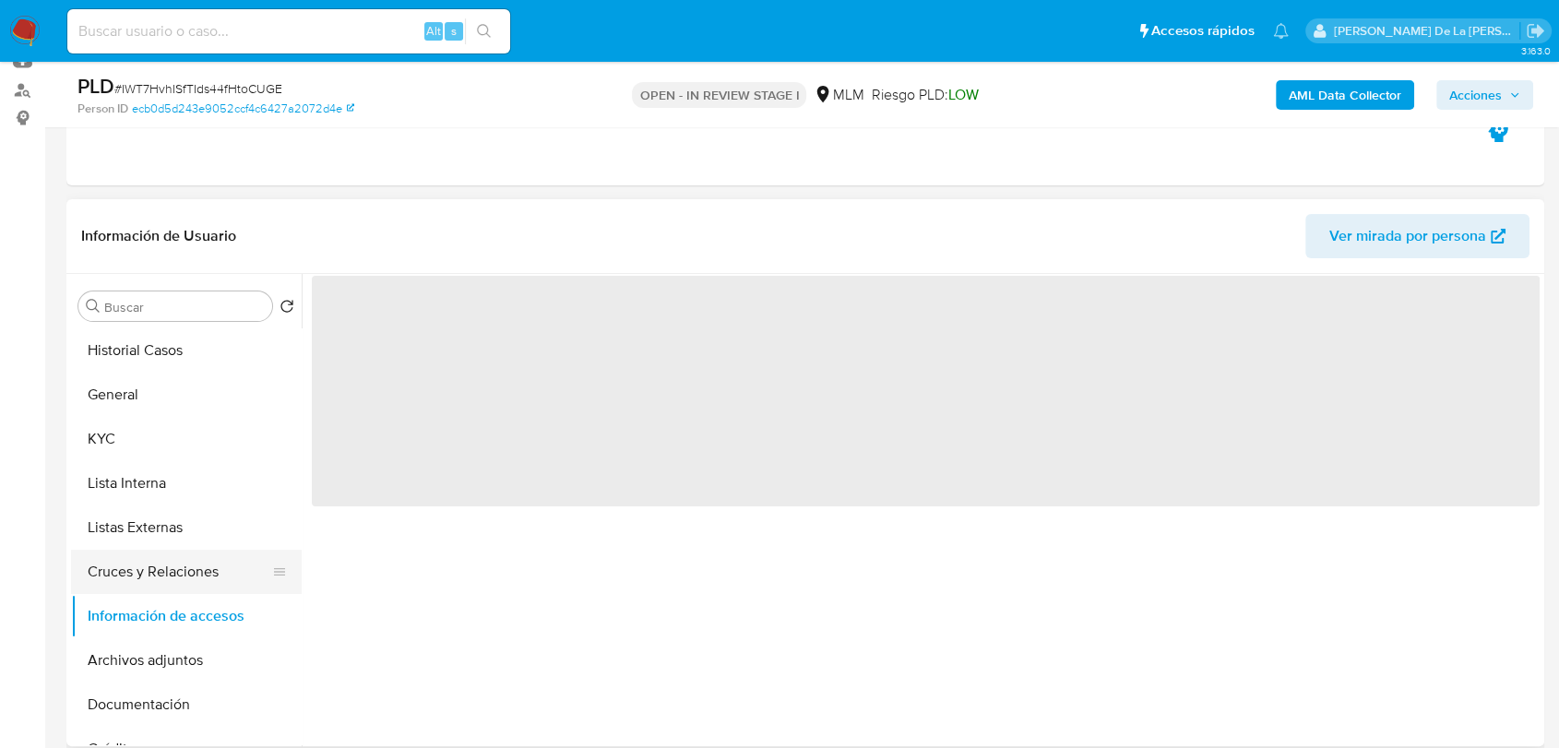
click at [185, 574] on button "Cruces y Relaciones" at bounding box center [179, 572] width 216 height 44
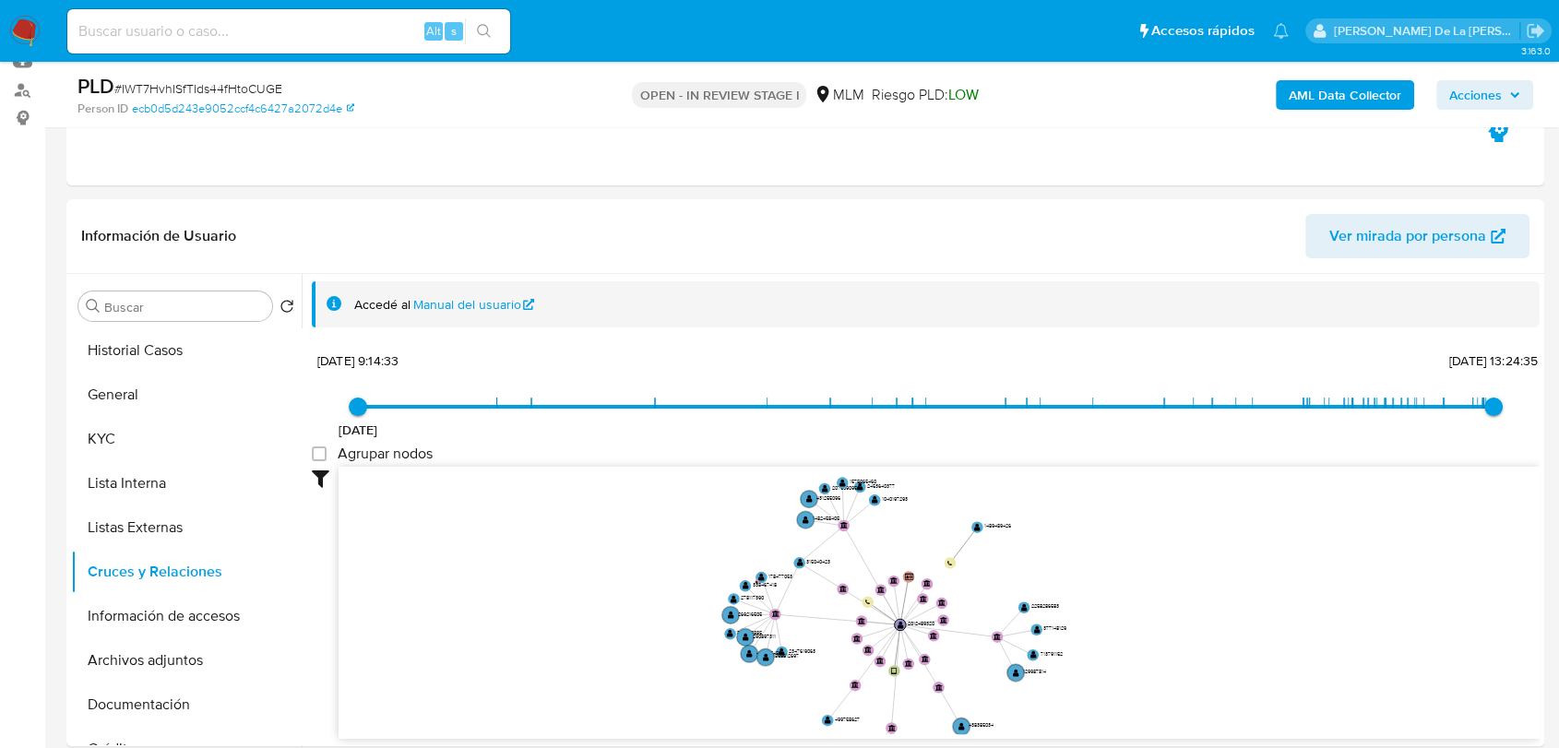
drag, startPoint x: 861, startPoint y: 614, endPoint x: 839, endPoint y: 652, distance: 44.6
click at [839, 652] on icon "device-66f89462152fe0a7a7585604  user-2012489320  2012489320 person-ecb0d5d24…" at bounding box center [939, 601] width 1201 height 268
click at [155, 616] on button "Información de accesos" at bounding box center [179, 616] width 216 height 44
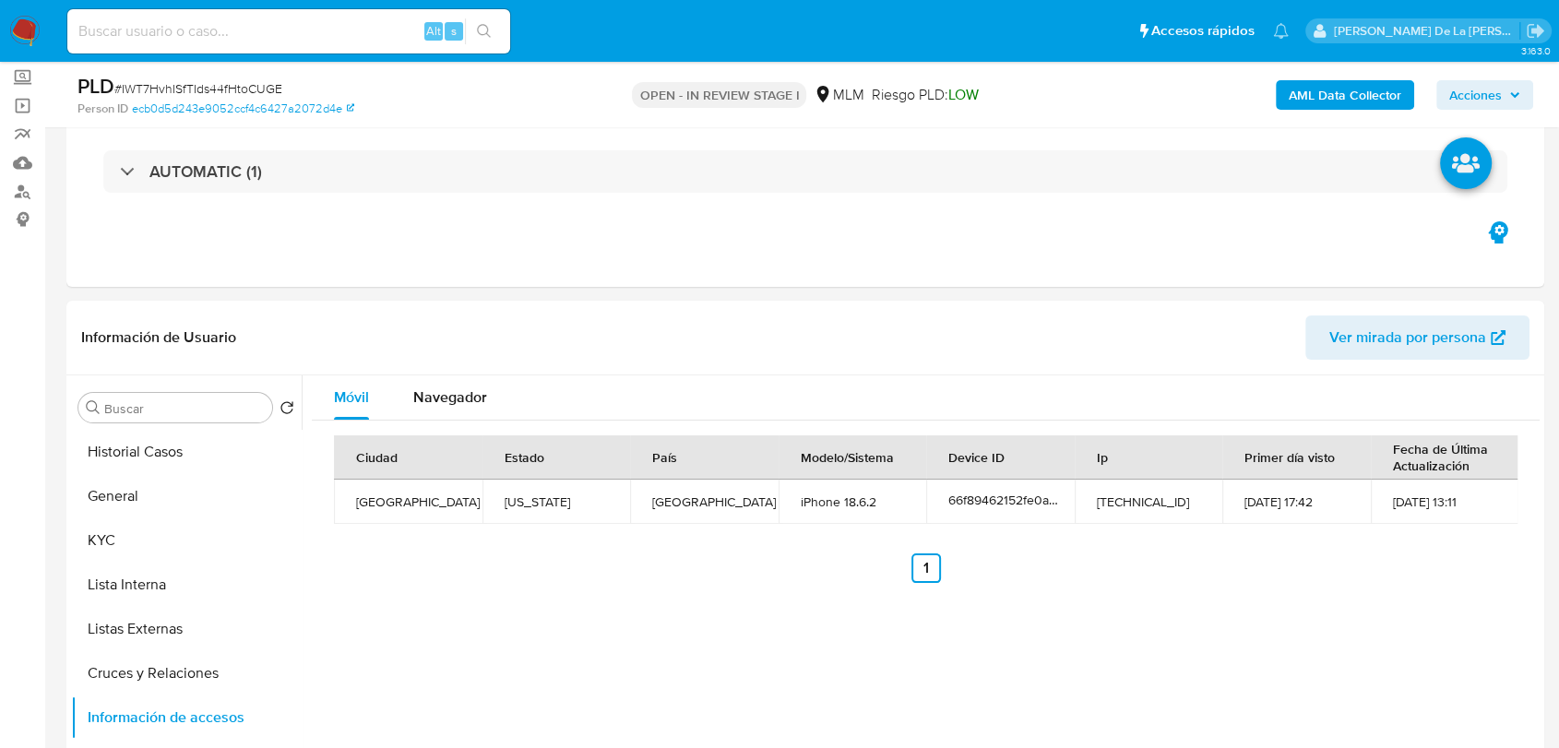
scroll to position [102, 0]
click at [674, 249] on div "Eventos ( 1 ) Acciones AUTOMATIC (1)" at bounding box center [805, 176] width 1478 height 221
click at [151, 656] on button "Cruces y Relaciones" at bounding box center [179, 674] width 216 height 44
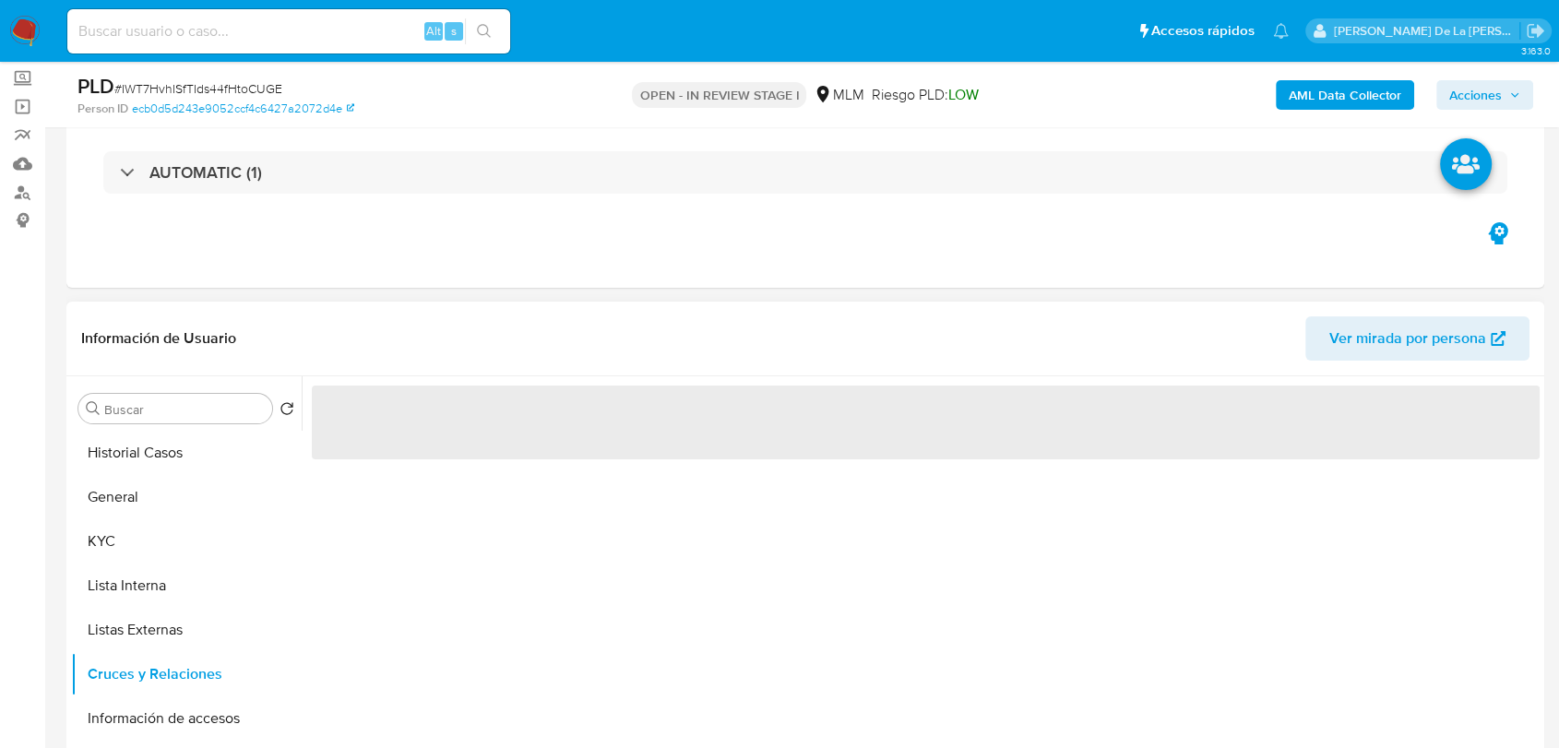
scroll to position [307, 0]
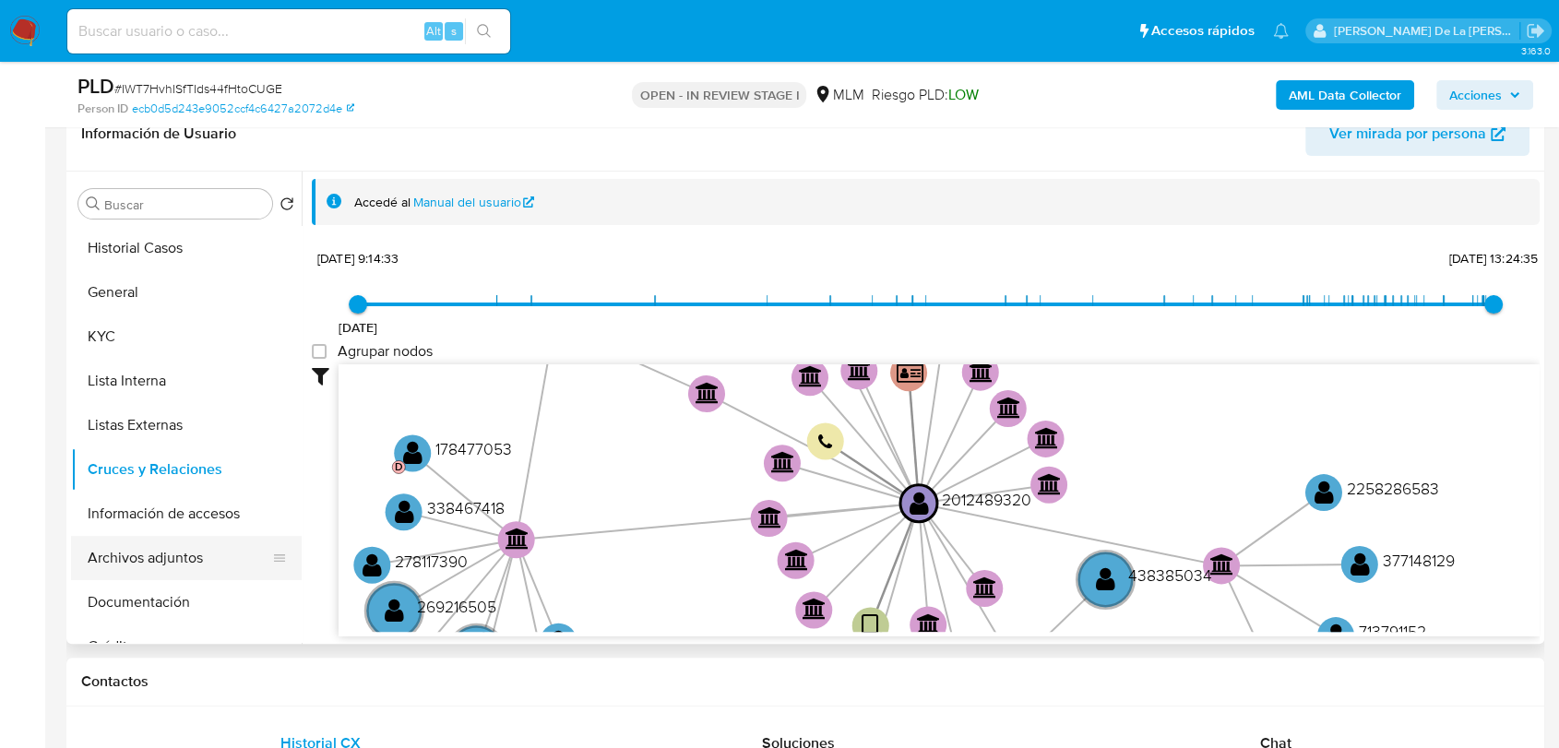
click at [175, 537] on button "Archivos adjuntos" at bounding box center [179, 558] width 216 height 44
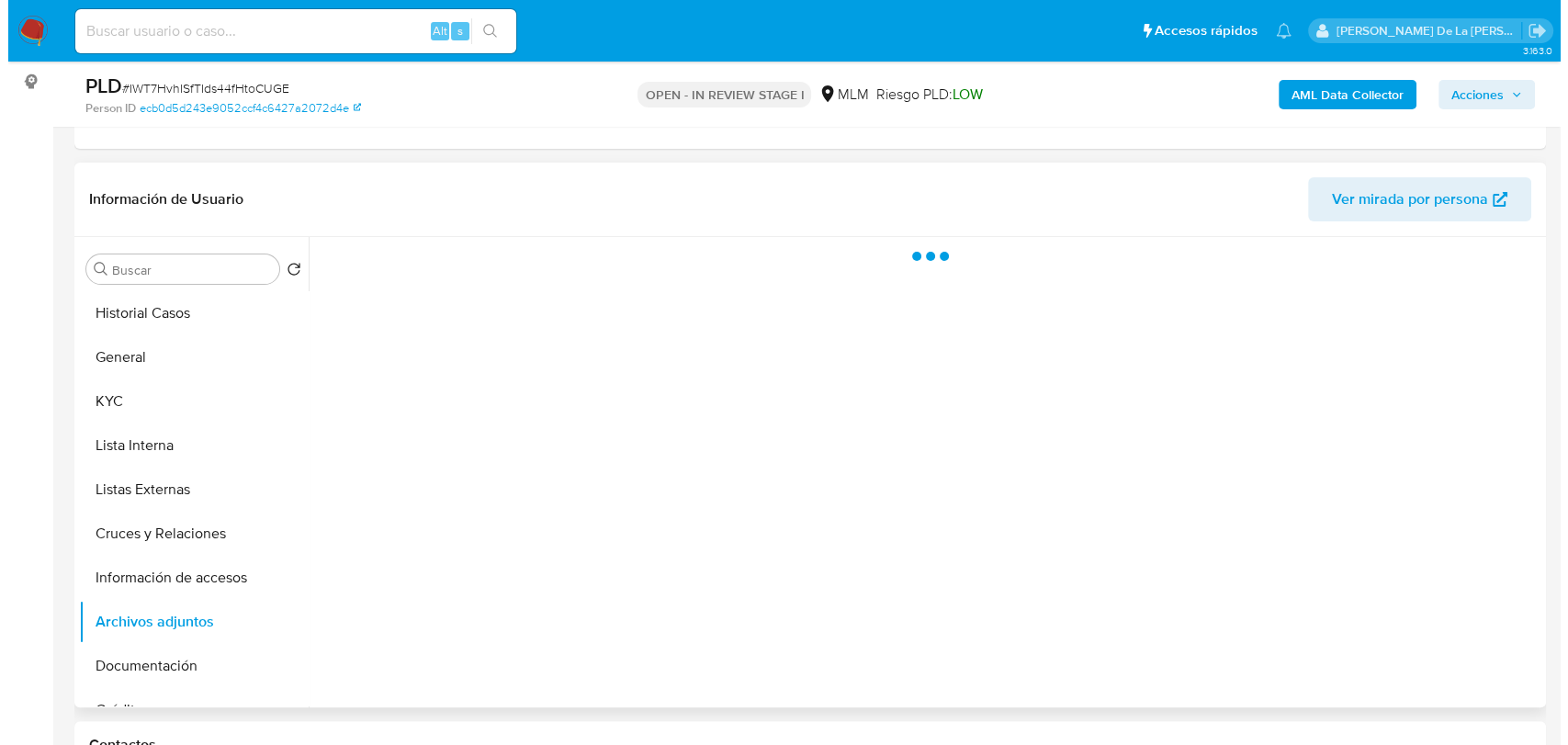
scroll to position [204, 0]
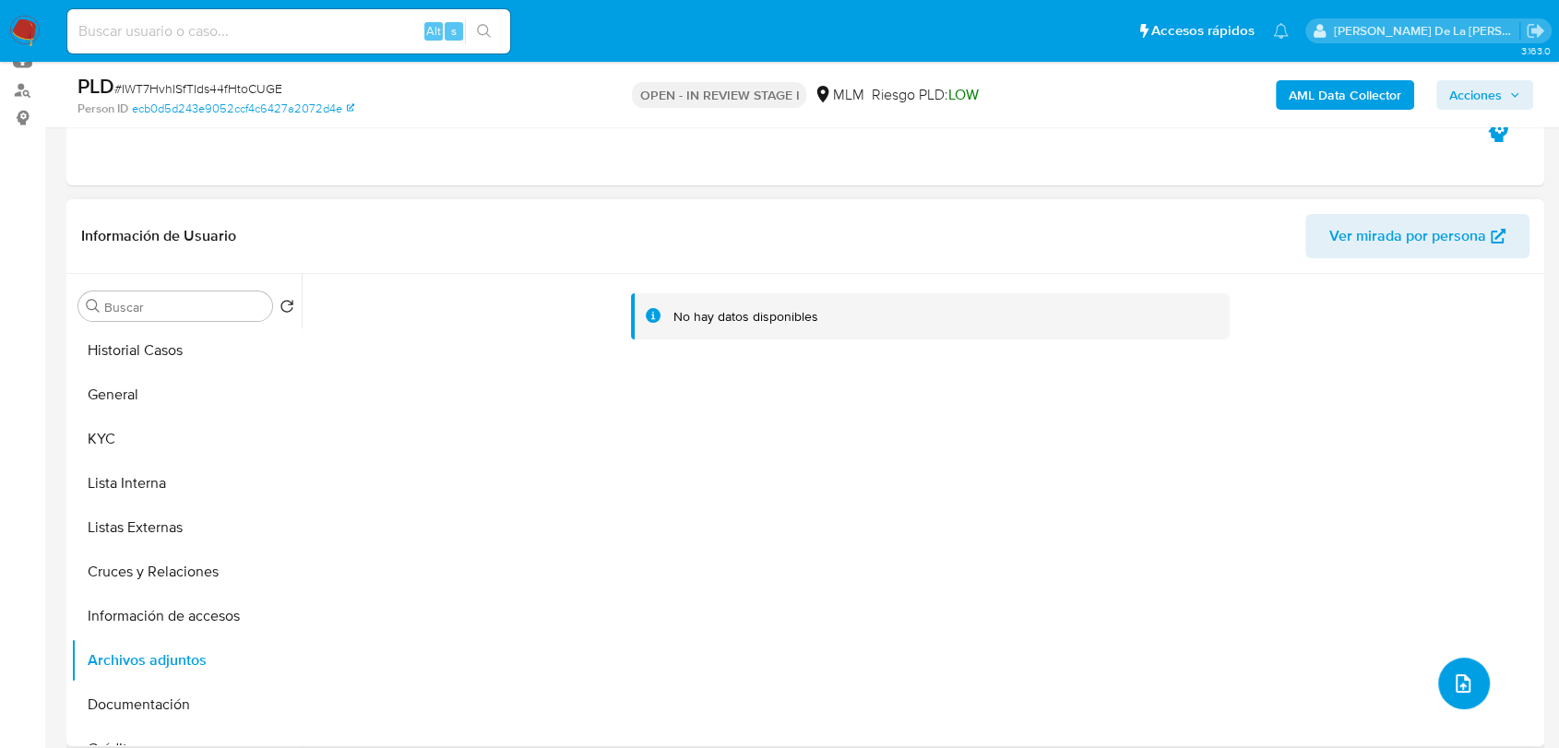
click at [1454, 673] on icon "upload-file" at bounding box center [1463, 684] width 22 height 22
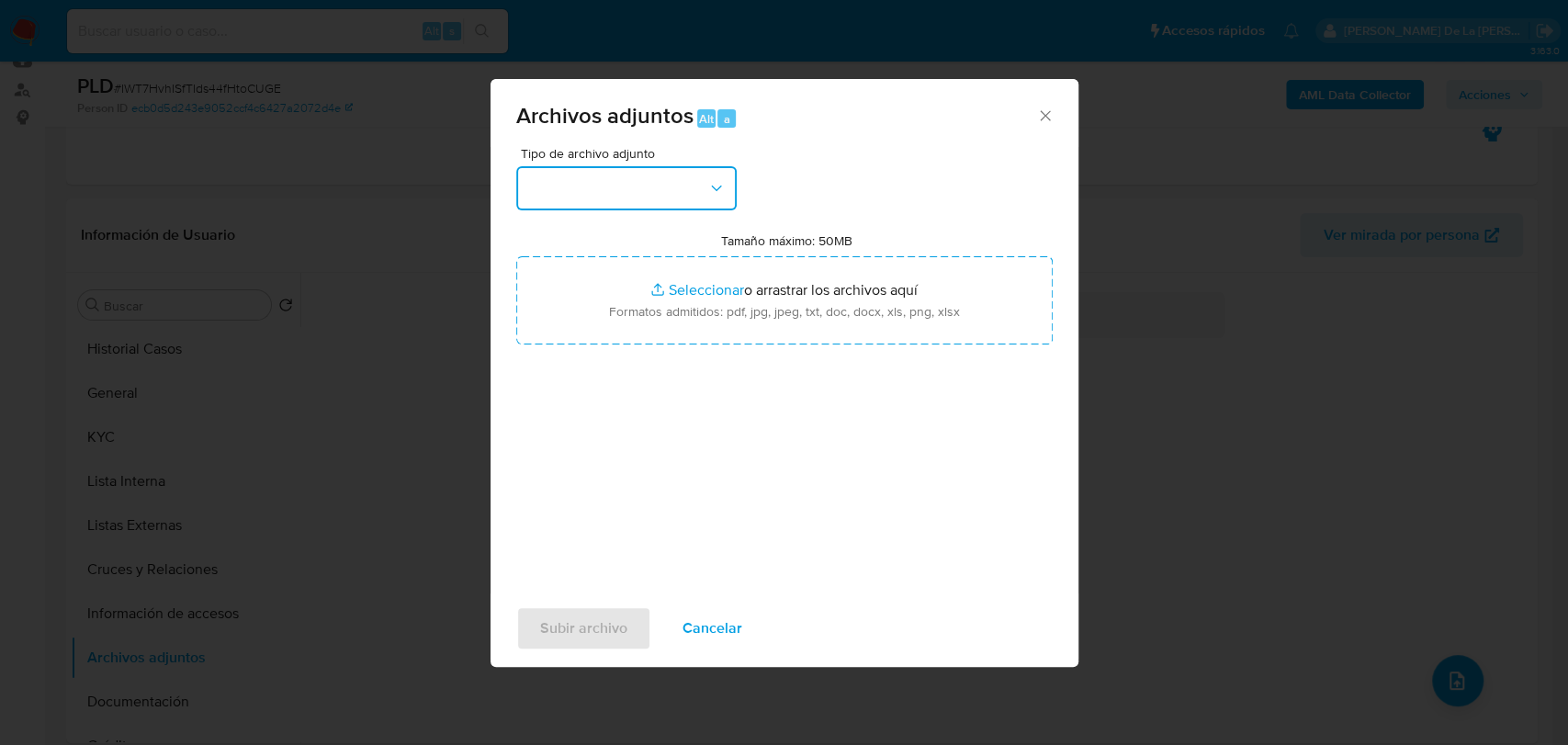
click at [644, 184] on button "button" at bounding box center [626, 188] width 220 height 44
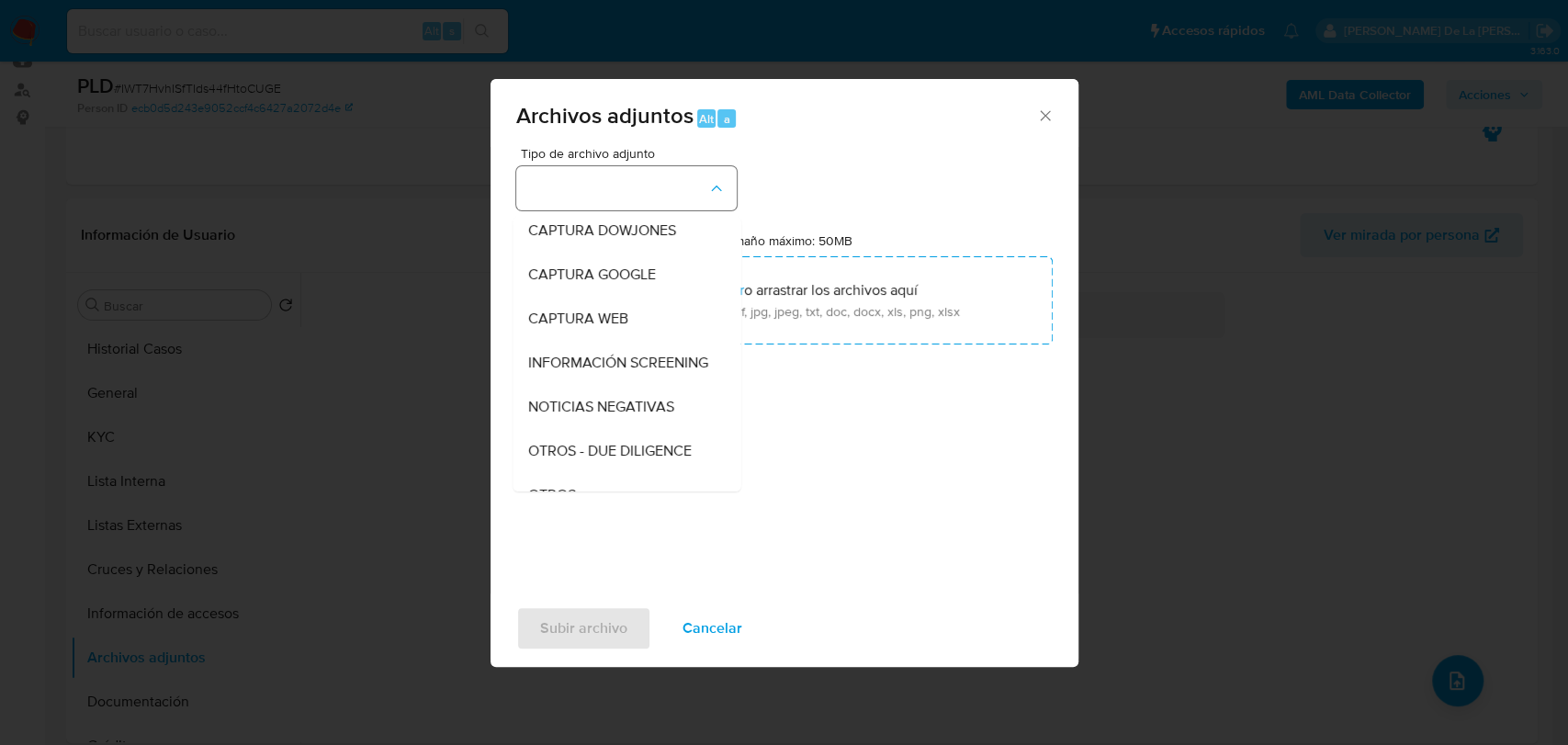
scroll to position [96, 0]
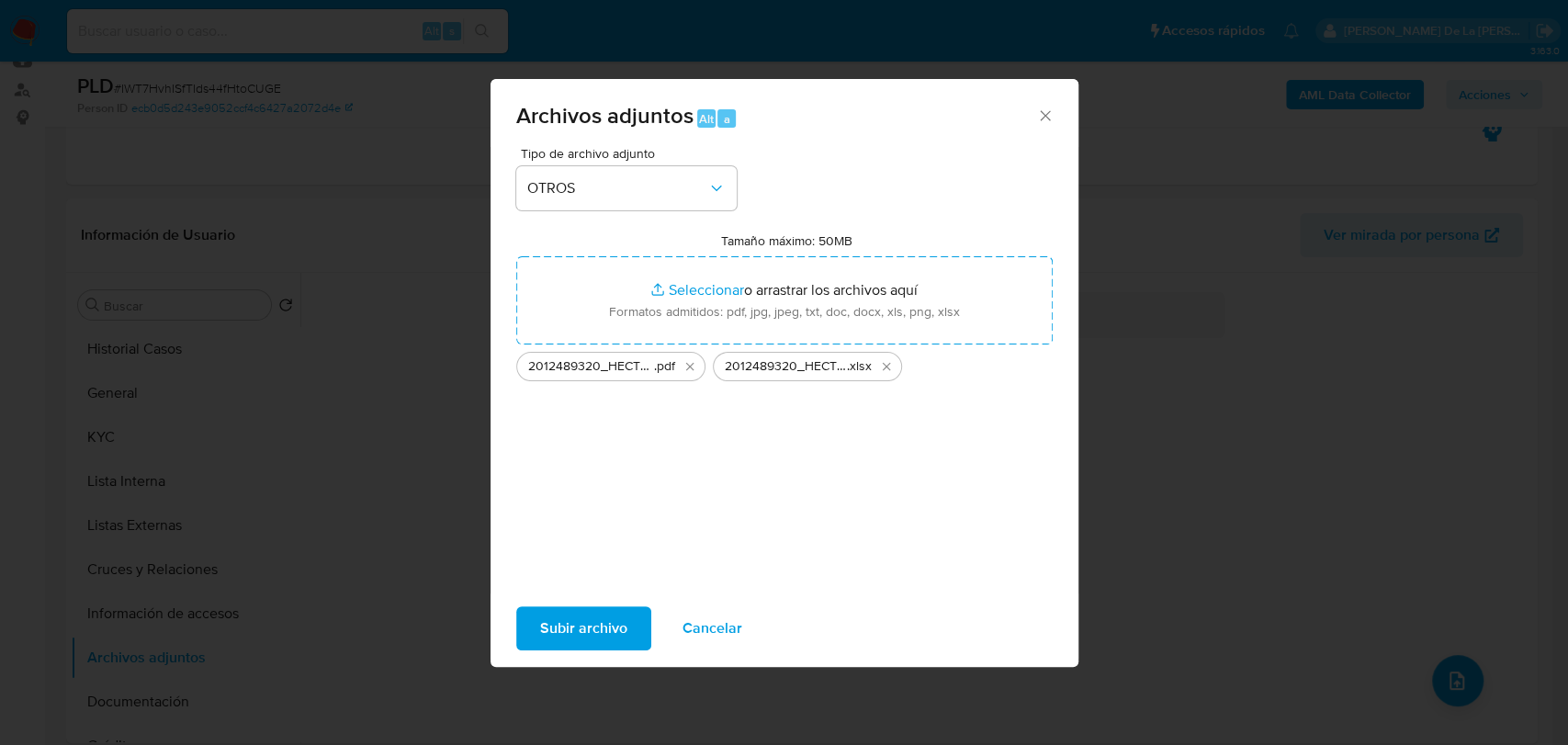
click at [726, 628] on span "Cancelar" at bounding box center [713, 628] width 60 height 41
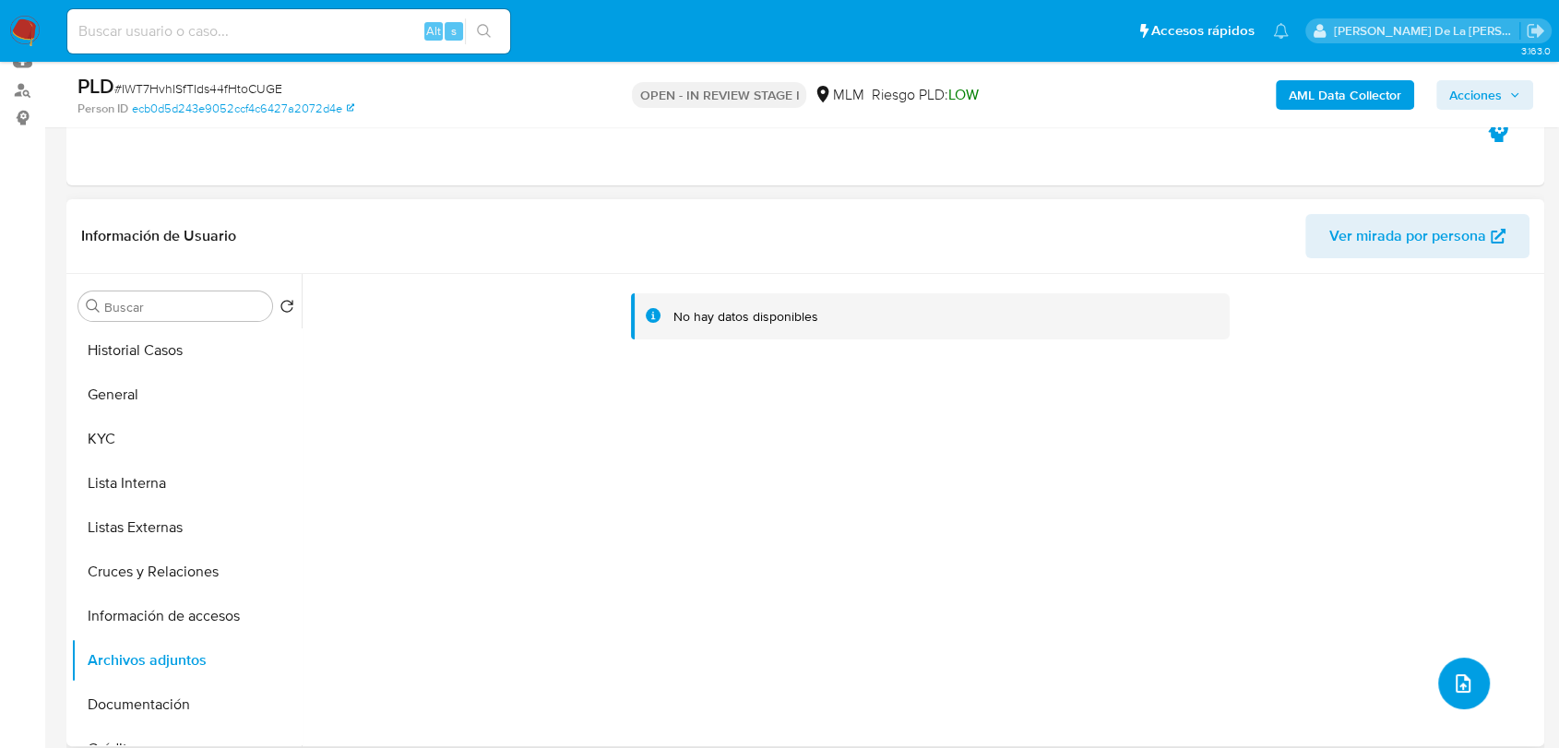
click at [1464, 688] on icon "upload-file" at bounding box center [1463, 684] width 22 height 22
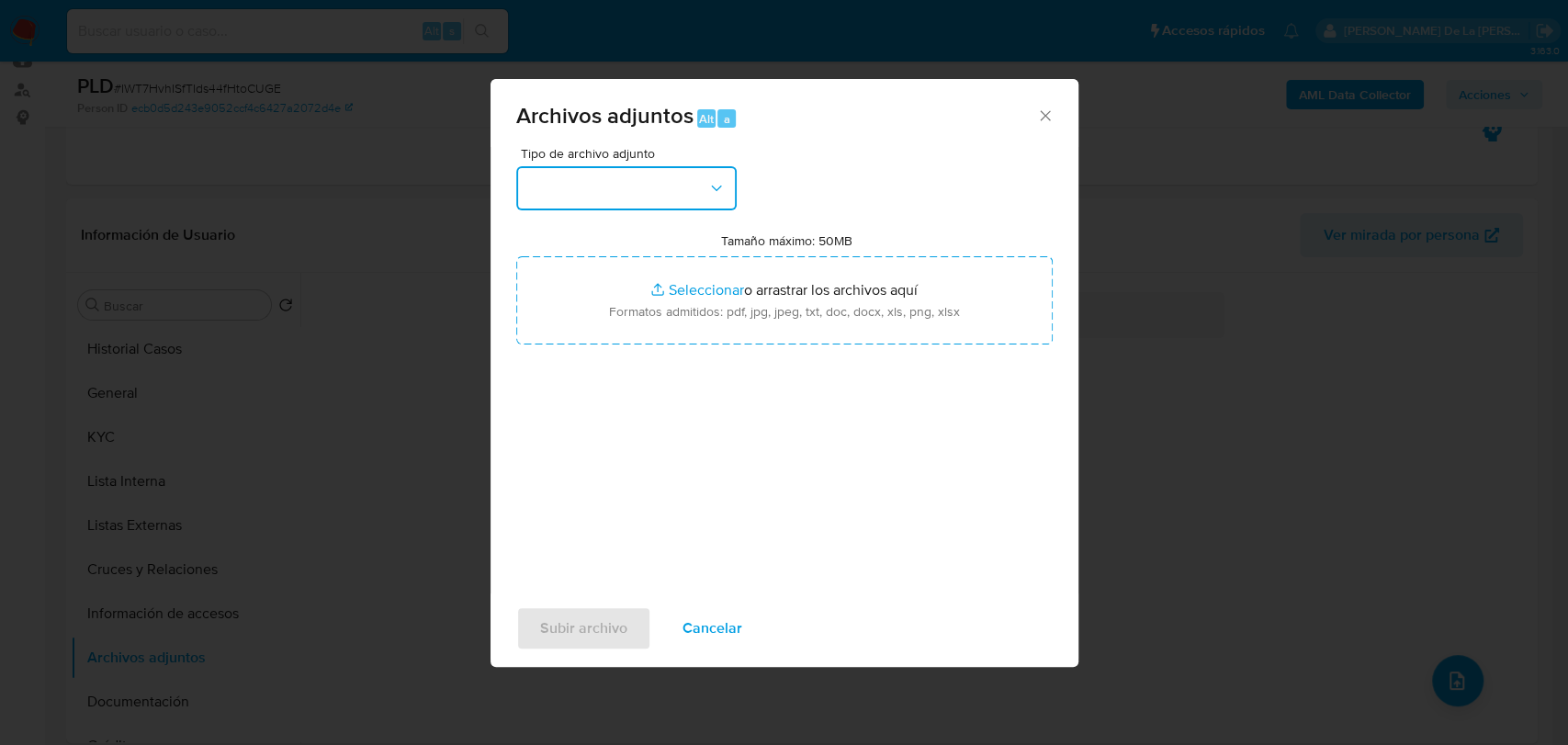
click at [654, 193] on button "button" at bounding box center [626, 188] width 220 height 44
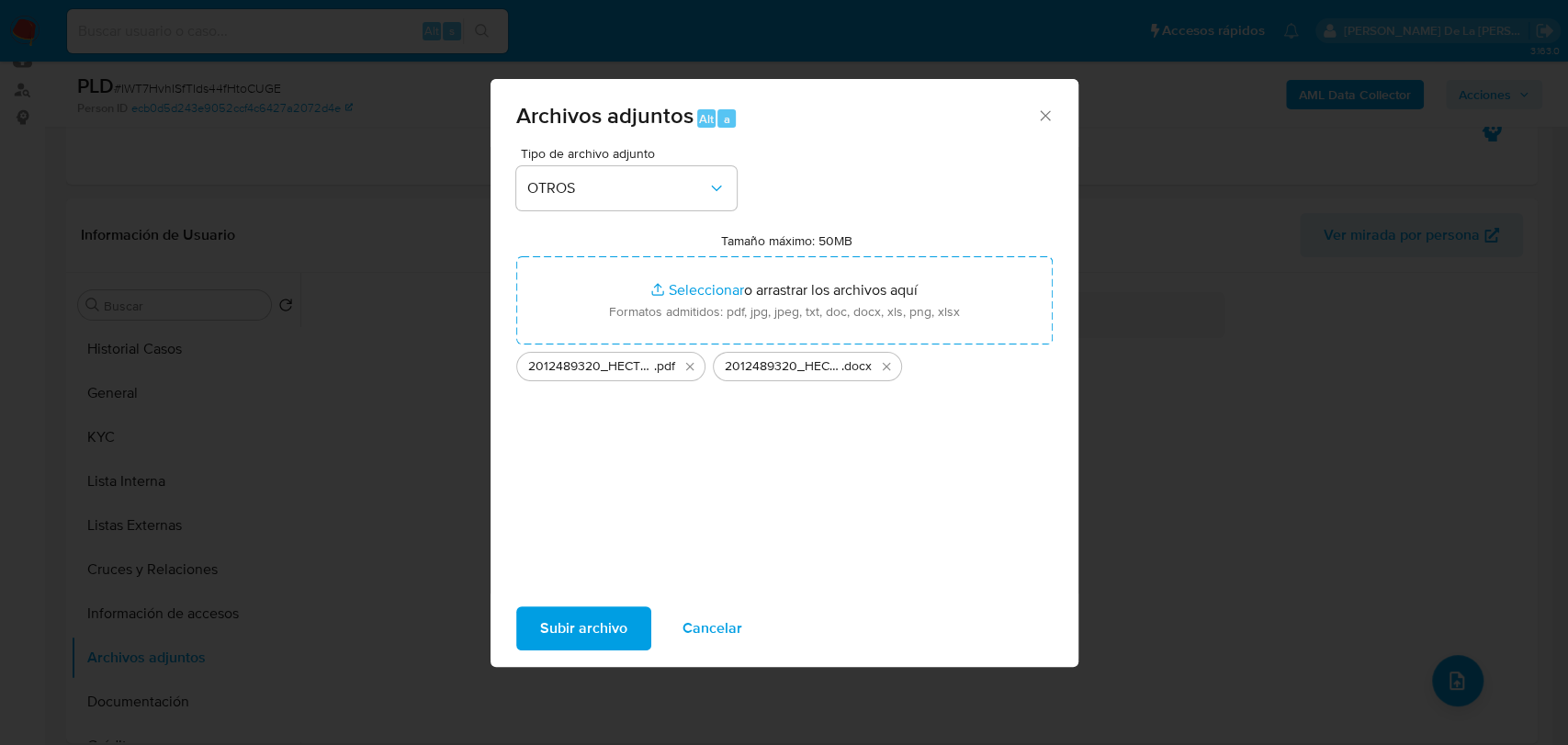
click at [551, 612] on span "Subir archivo" at bounding box center [584, 628] width 88 height 41
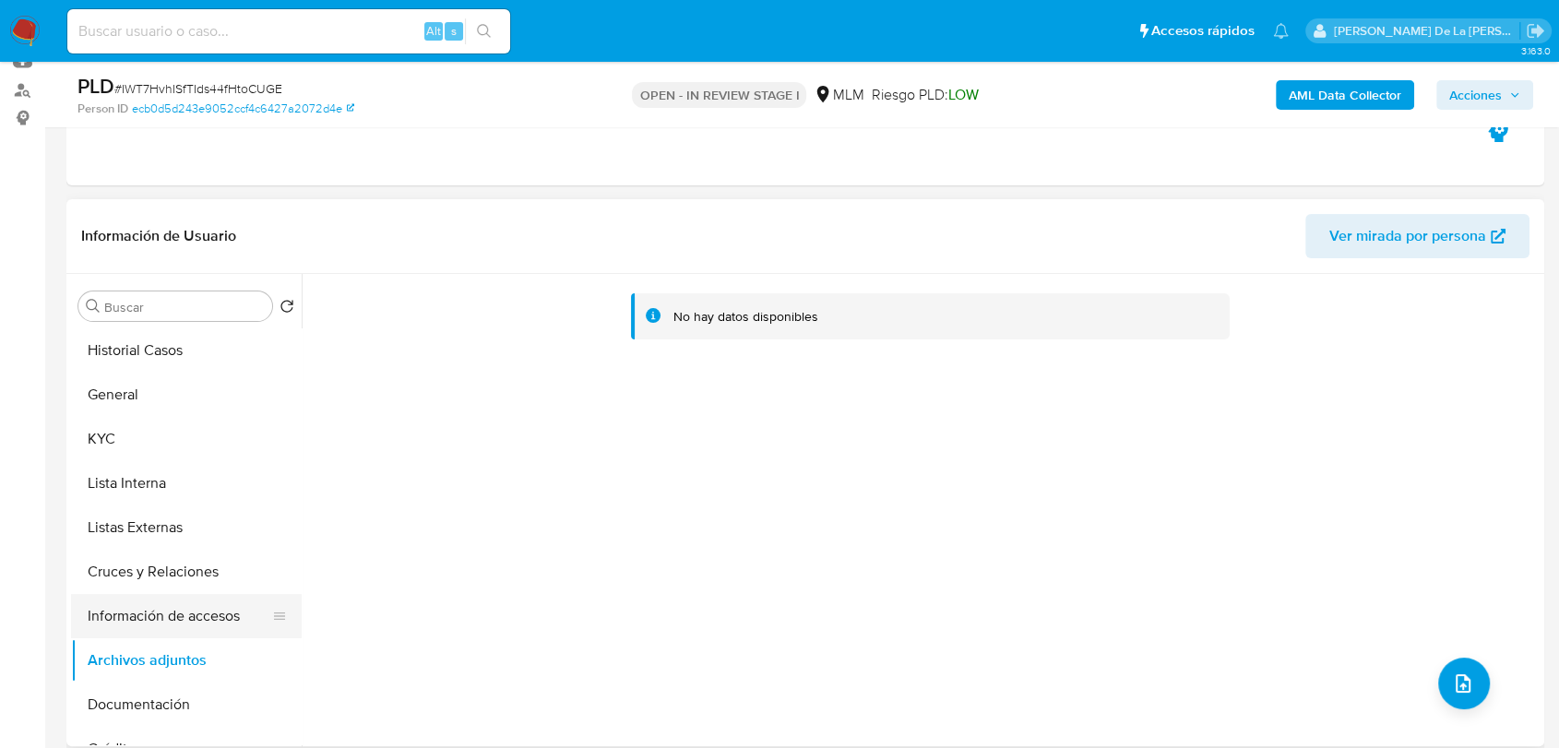
click at [130, 622] on button "Información de accesos" at bounding box center [179, 616] width 216 height 44
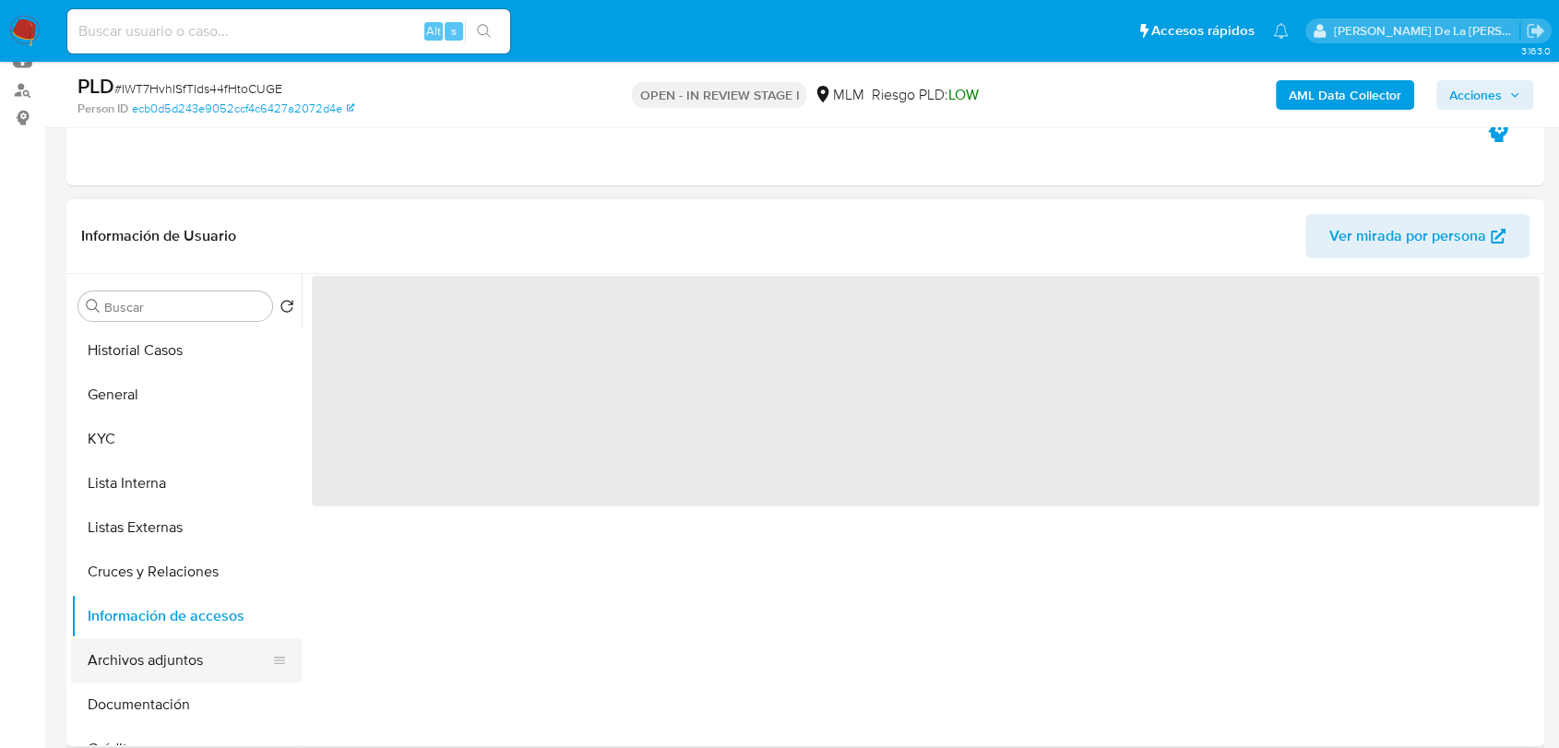
click at [131, 661] on button "Archivos adjuntos" at bounding box center [179, 661] width 216 height 44
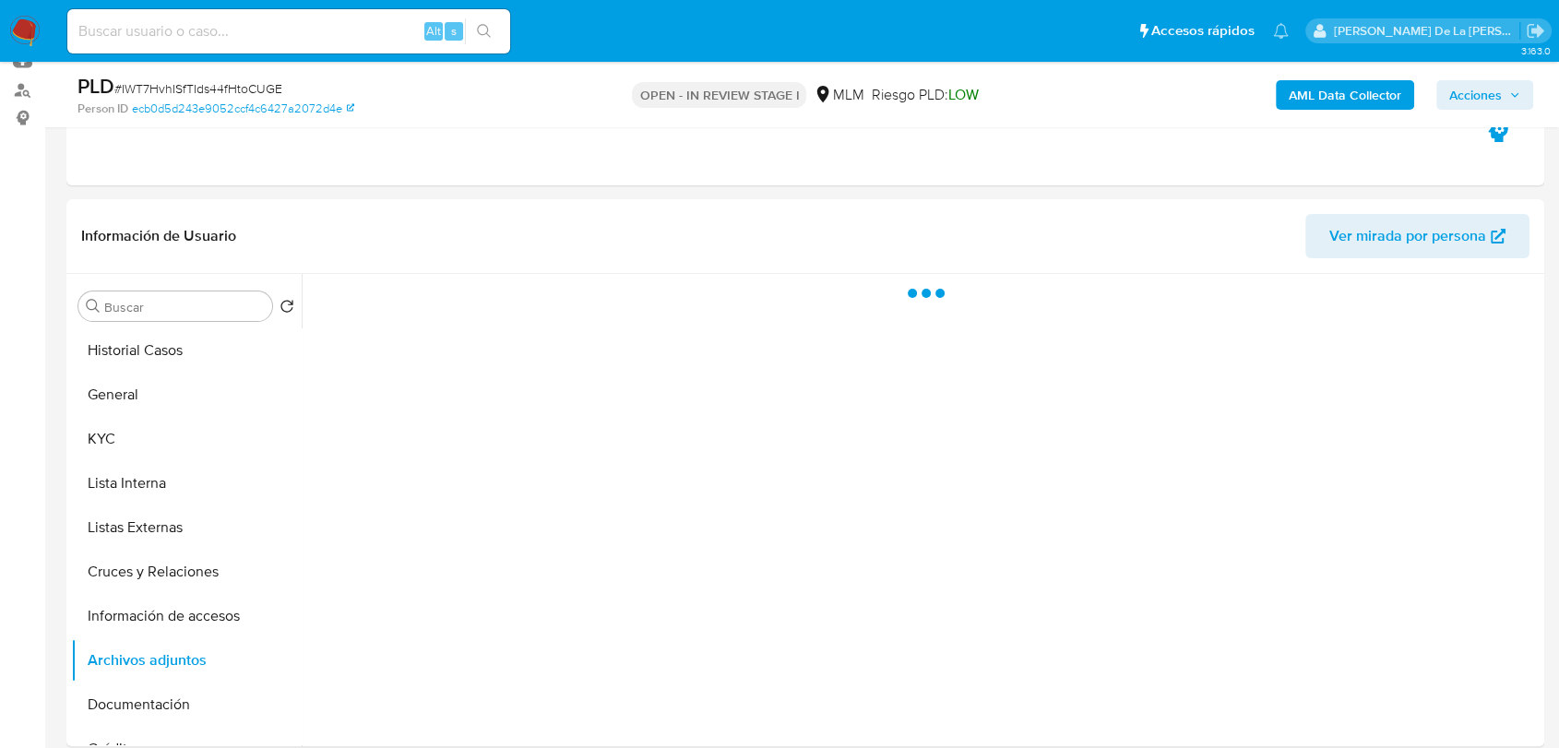
click at [1484, 95] on span "Acciones" at bounding box center [1476, 95] width 53 height 30
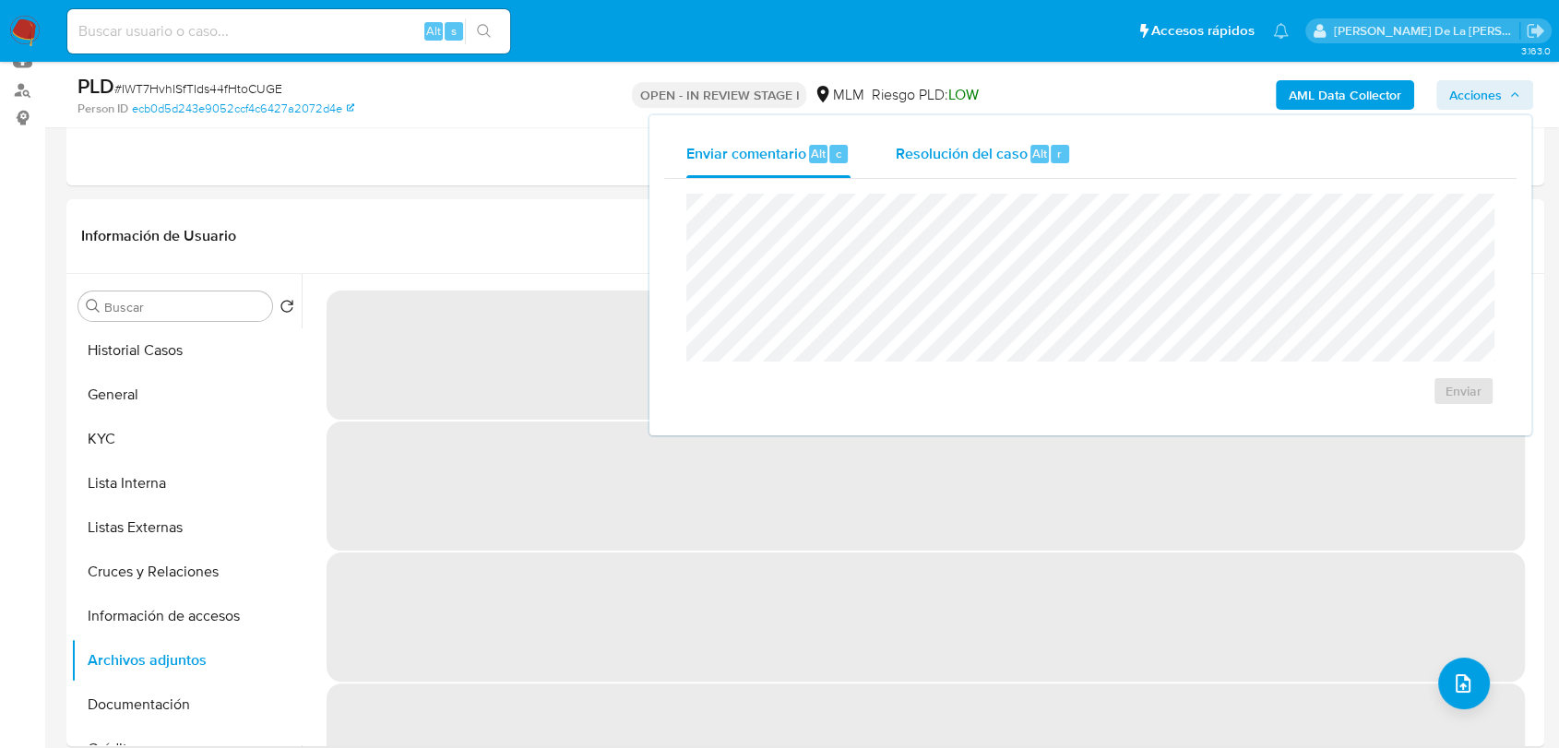
click at [954, 145] on span "Resolución del caso" at bounding box center [961, 152] width 132 height 21
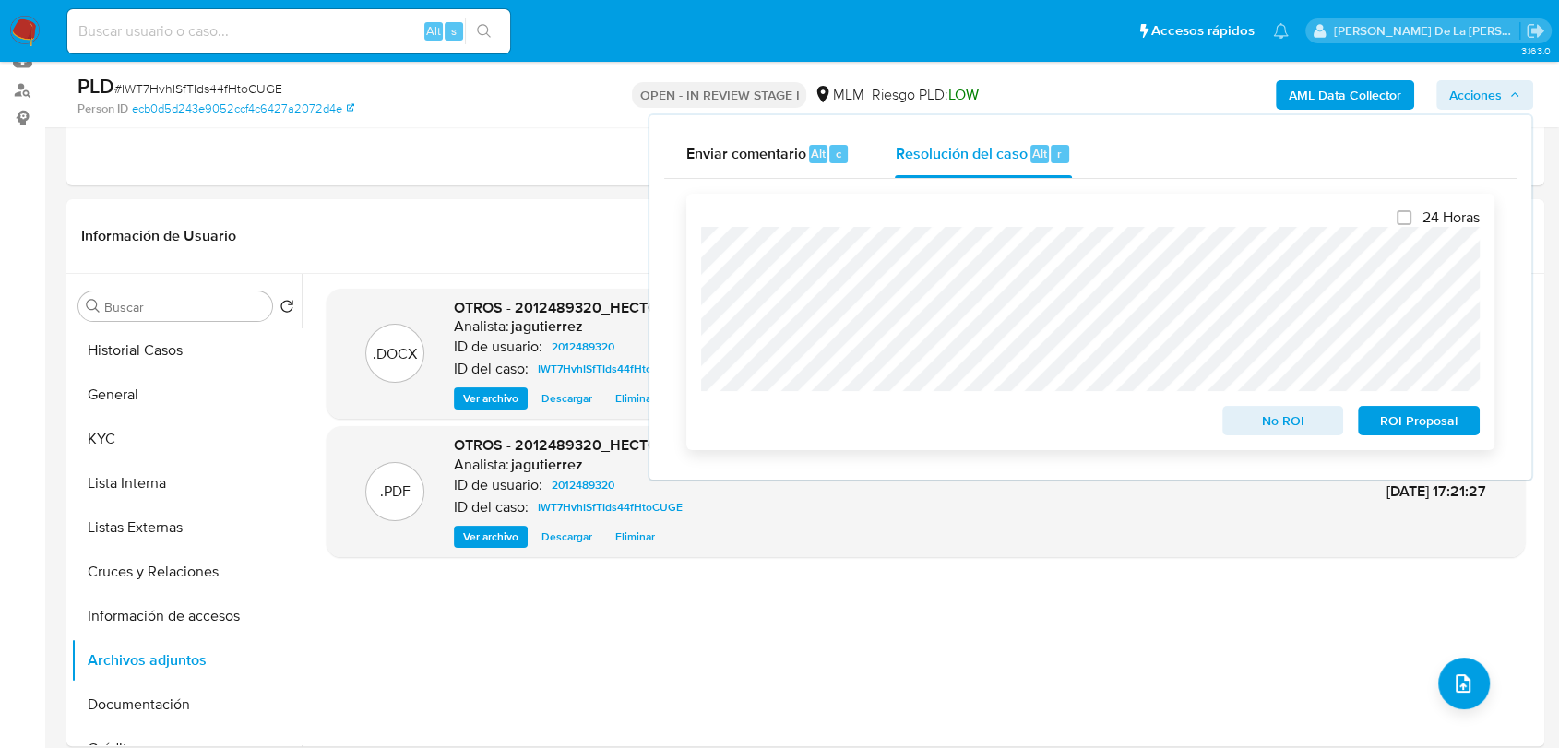
click at [1250, 423] on span "No ROI" at bounding box center [1284, 421] width 96 height 26
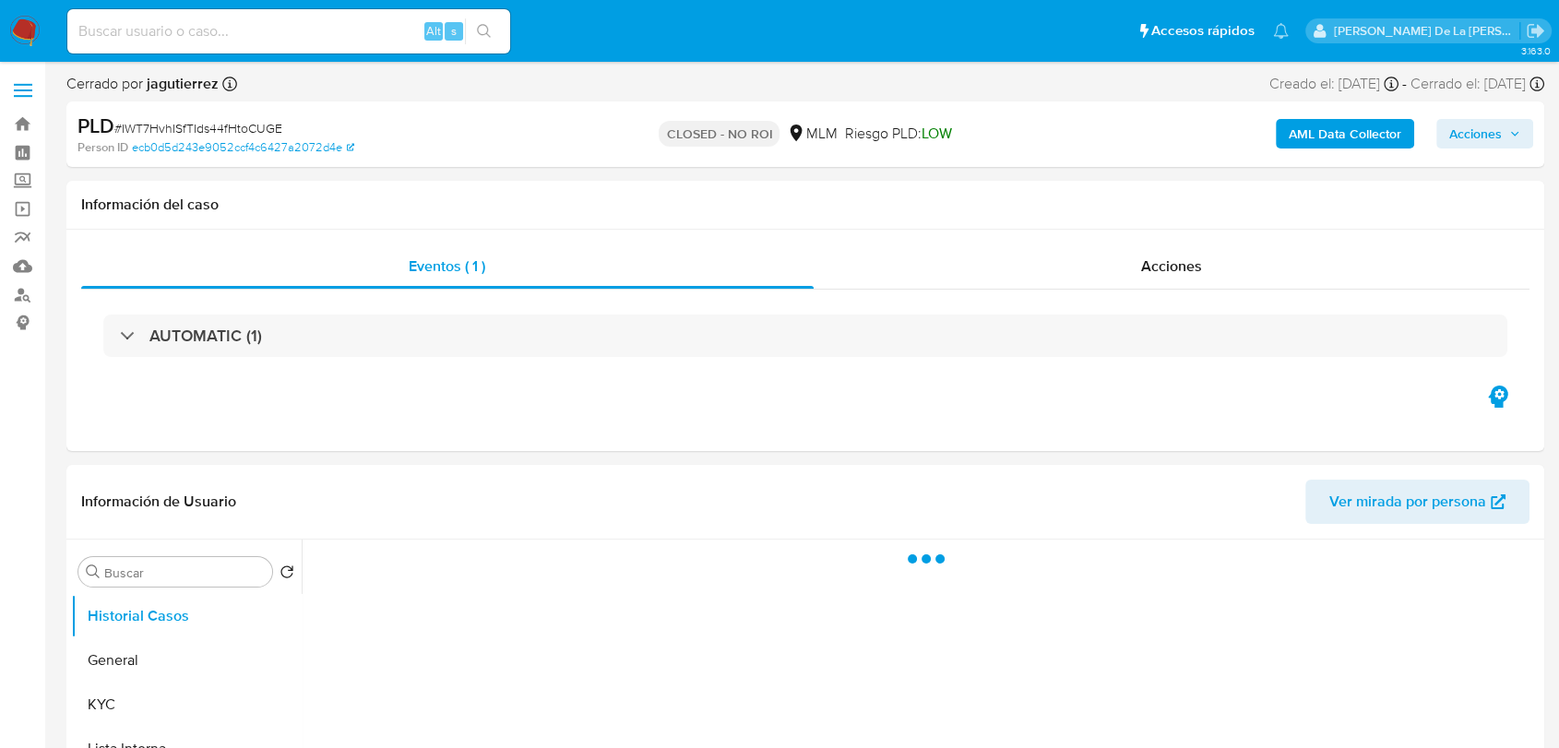
select select "10"
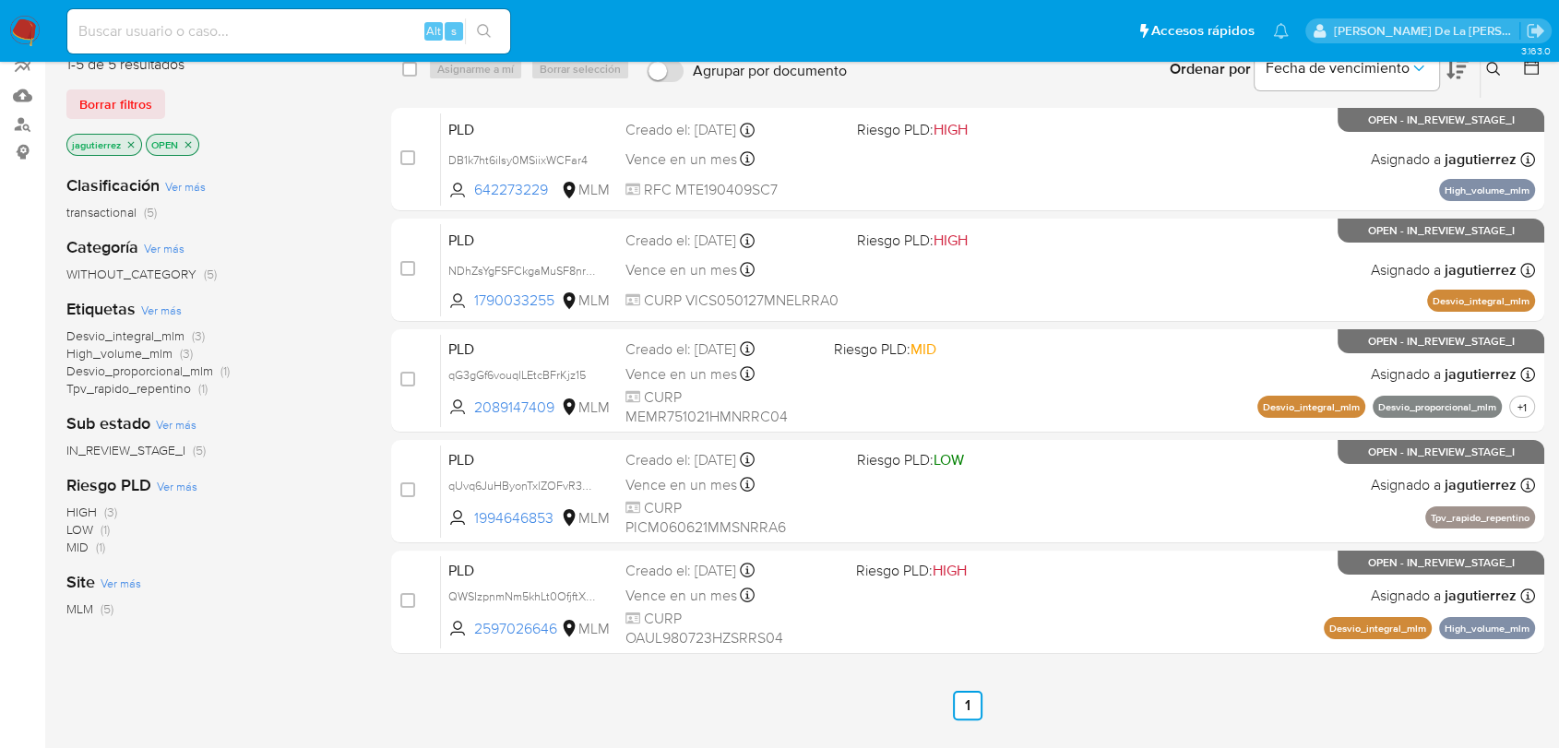
scroll to position [170, 0]
click at [125, 144] on icon "close-filter" at bounding box center [130, 145] width 11 height 11
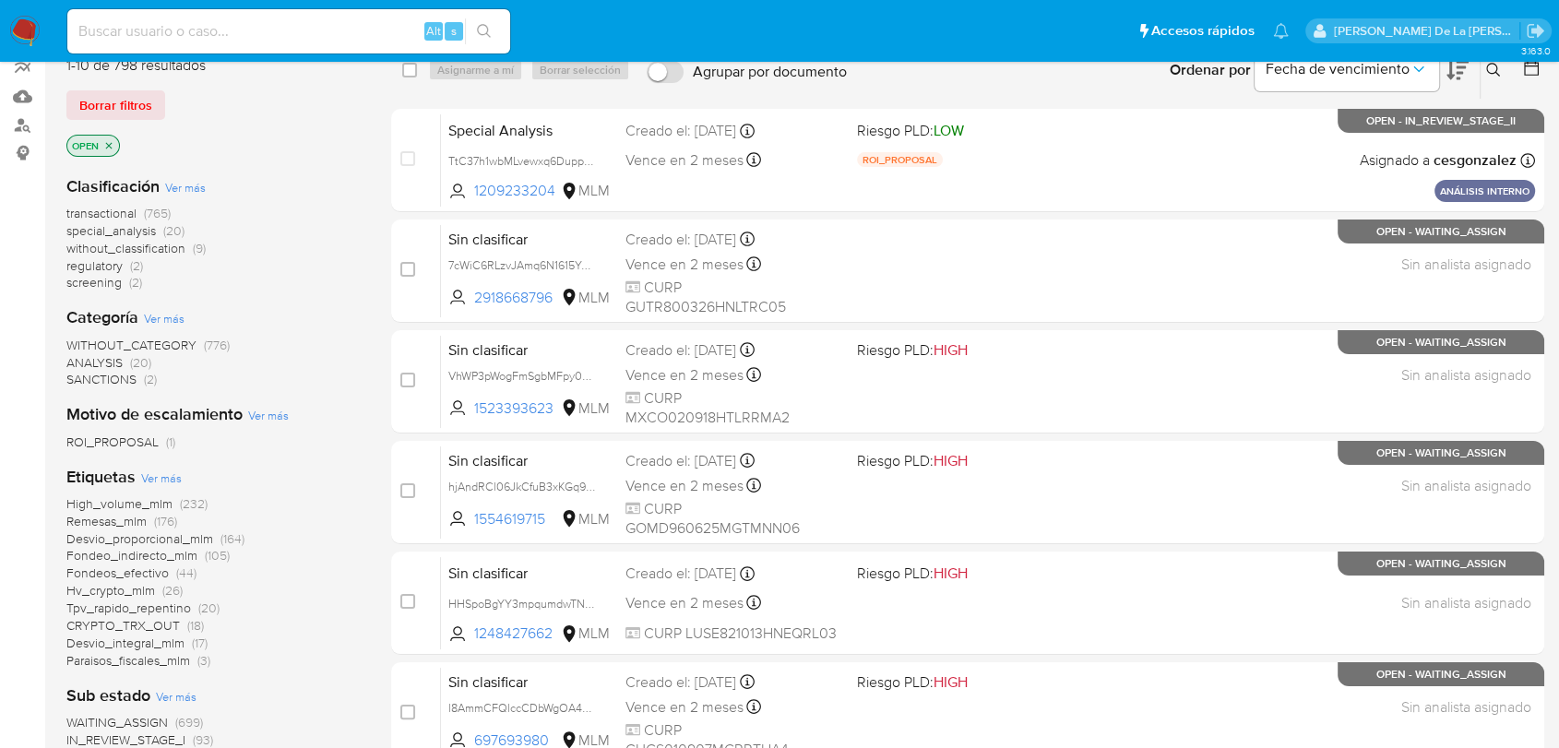
click at [103, 284] on span "screening" at bounding box center [93, 282] width 55 height 18
